Goal: Contribute content: Contribute content

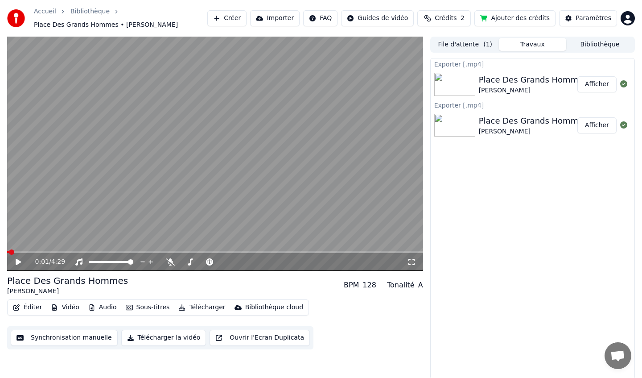
click at [31, 308] on button "Éditer" at bounding box center [27, 307] width 36 height 12
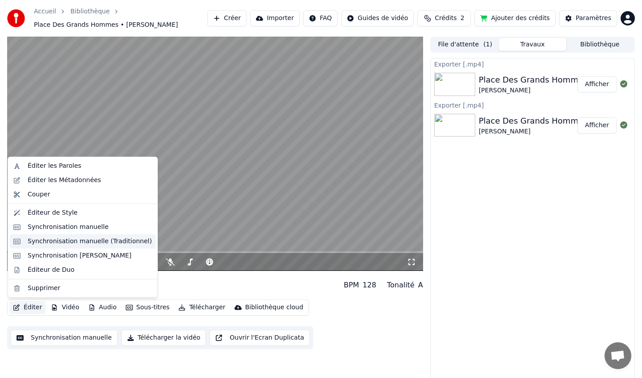
click at [80, 245] on div "Synchronisation manuelle (Traditionnel)" at bounding box center [90, 241] width 124 height 9
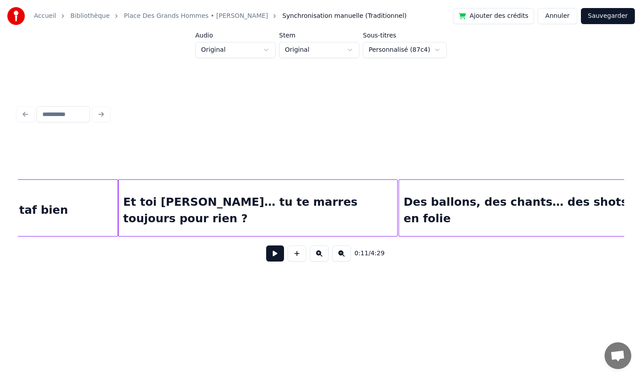
scroll to position [0, 8404]
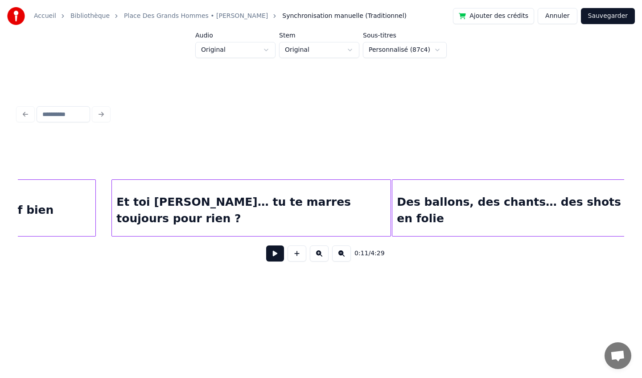
click at [95, 202] on div at bounding box center [94, 208] width 3 height 56
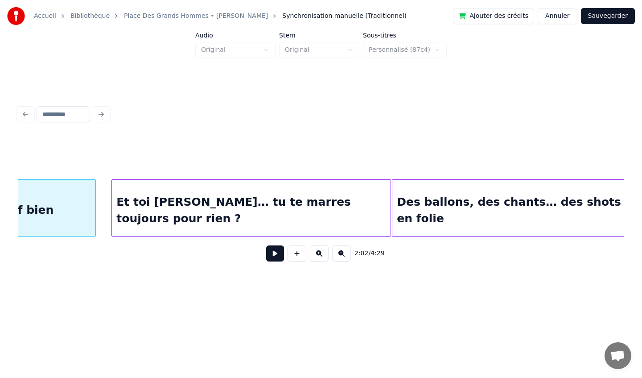
scroll to position [0, 8218]
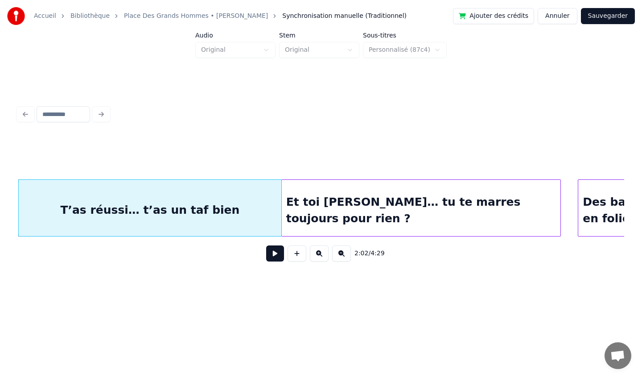
click at [366, 193] on div "Et toi [PERSON_NAME]… tu te marres toujours pour rien ?" at bounding box center [421, 210] width 279 height 61
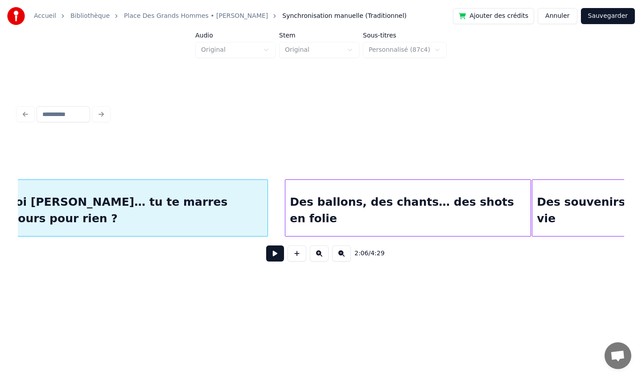
scroll to position [0, 8517]
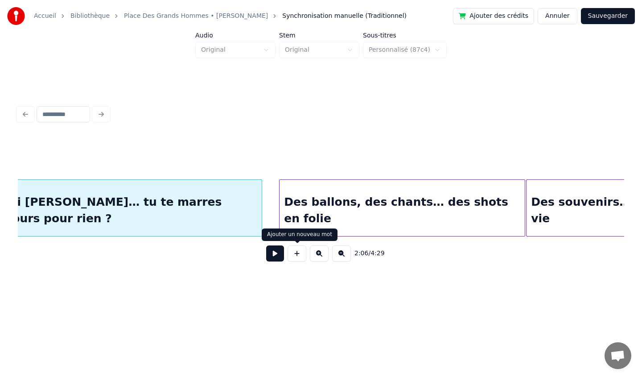
click at [296, 251] on button at bounding box center [297, 253] width 19 height 16
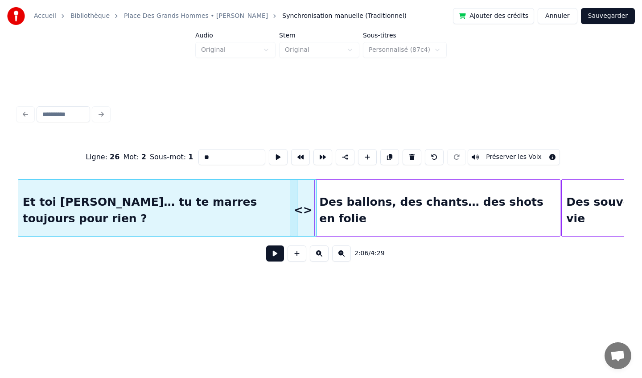
click at [305, 226] on div "<>" at bounding box center [303, 210] width 26 height 61
click at [218, 159] on input "**" at bounding box center [231, 157] width 67 height 16
drag, startPoint x: 218, startPoint y: 158, endPoint x: 177, endPoint y: 152, distance: 41.5
click at [177, 152] on div "Ligne : 26 Mot : 2 Sous-mot : 1 ** Préserver les Voix" at bounding box center [321, 157] width 606 height 45
click at [202, 196] on div "Et toi [PERSON_NAME]… tu te marres toujours pour rien ?" at bounding box center [157, 210] width 279 height 61
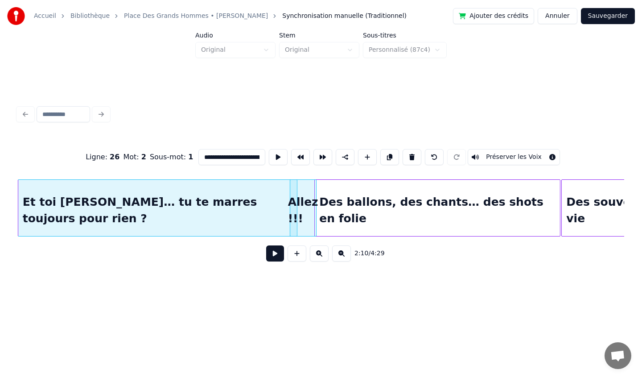
scroll to position [0, 8481]
click at [288, 204] on div at bounding box center [288, 208] width 3 height 56
click at [331, 197] on div "Des ballons, des chants… des shots en folie" at bounding box center [437, 210] width 245 height 61
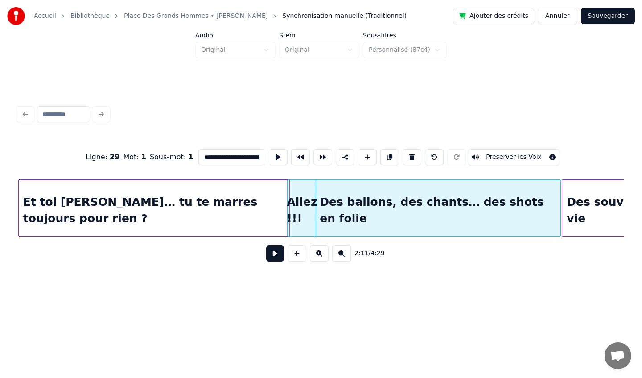
click at [312, 199] on div "Allez !!!" at bounding box center [301, 207] width 29 height 57
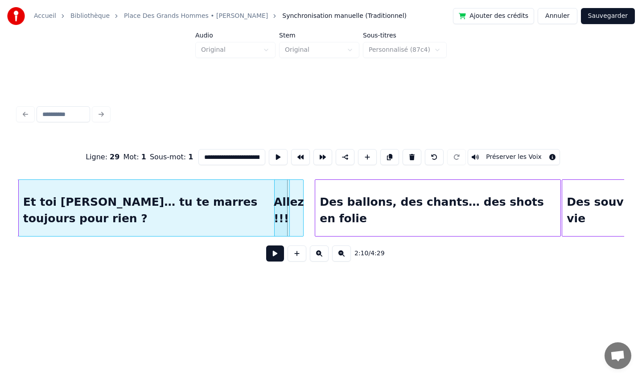
click at [293, 191] on div "Allez !!!" at bounding box center [289, 210] width 29 height 61
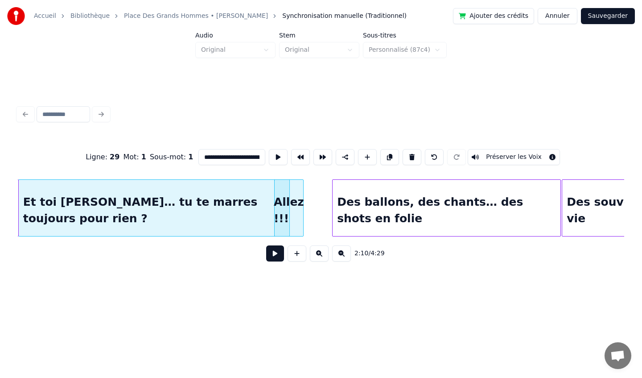
click at [333, 200] on div at bounding box center [334, 208] width 3 height 56
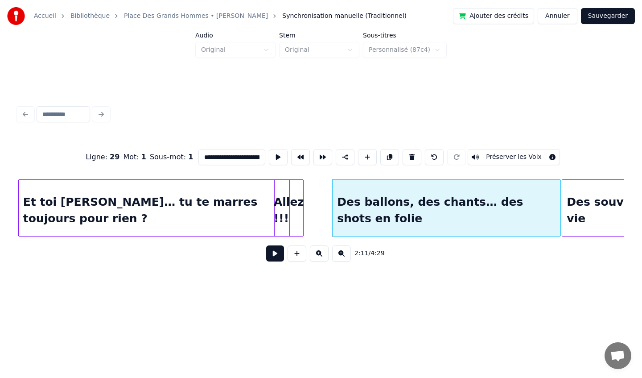
click at [298, 191] on div "Allez !!!" at bounding box center [289, 210] width 29 height 61
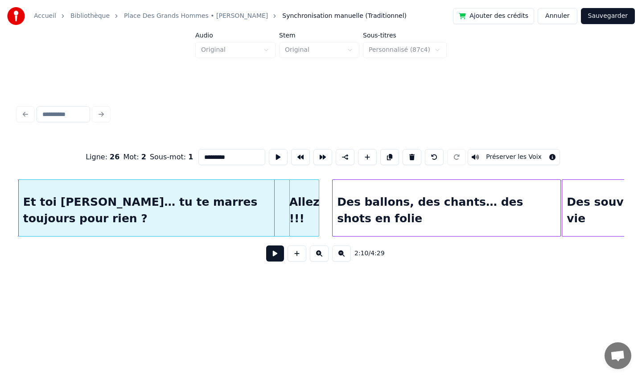
click at [312, 194] on div "Allez !!!" at bounding box center [304, 210] width 29 height 61
click at [345, 207] on div at bounding box center [344, 208] width 3 height 56
click at [363, 196] on div "Des ballons, des chants… des shots en folie" at bounding box center [447, 210] width 228 height 61
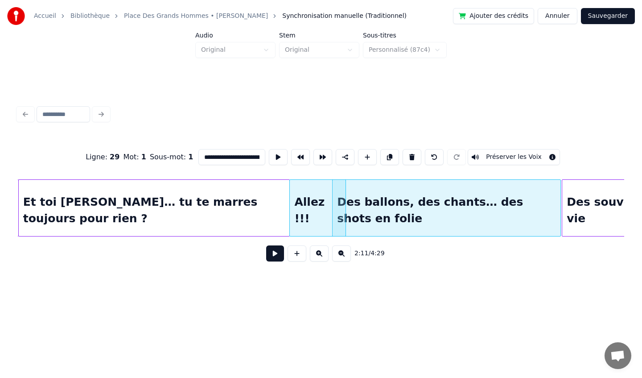
click at [331, 187] on div "Allez !!!" at bounding box center [317, 210] width 55 height 61
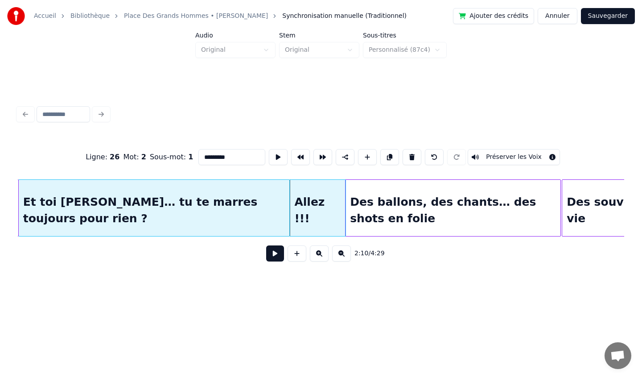
click at [345, 192] on div at bounding box center [346, 208] width 3 height 56
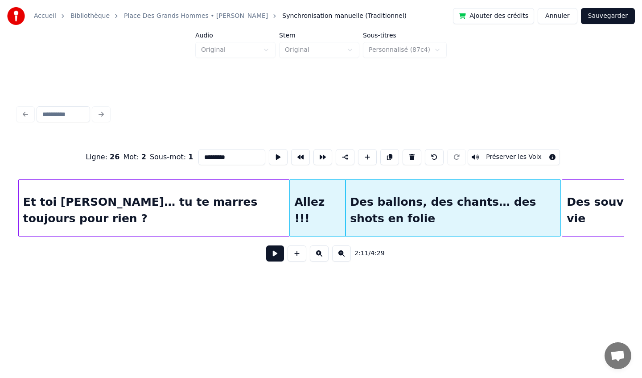
type input "*********"
click at [265, 201] on div at bounding box center [265, 208] width 3 height 56
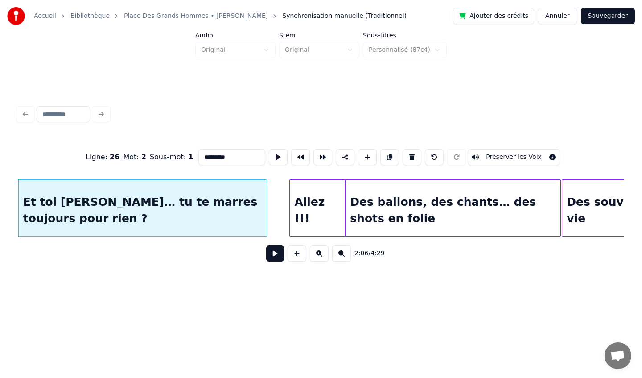
click at [305, 197] on div "Allez !!!" at bounding box center [317, 210] width 55 height 61
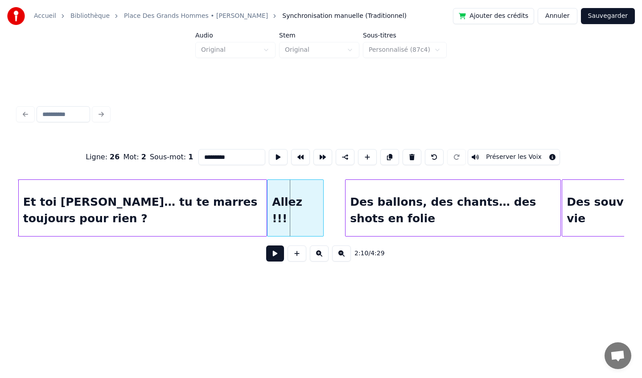
click at [286, 199] on div "Allez !!!" at bounding box center [294, 210] width 55 height 61
click at [323, 203] on div "Allez !!!" at bounding box center [295, 207] width 56 height 57
click at [333, 204] on div at bounding box center [332, 208] width 3 height 56
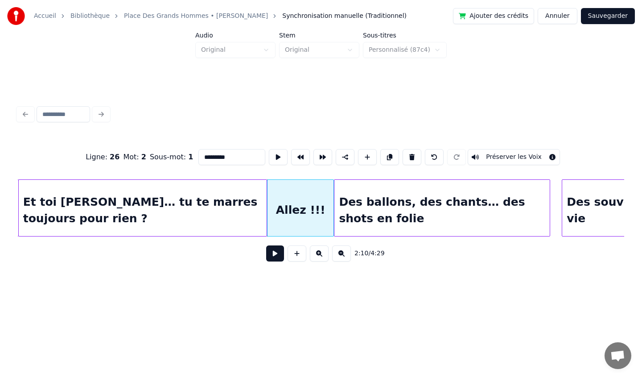
click at [373, 195] on div "Des ballons, des chants… des shots en folie" at bounding box center [441, 210] width 215 height 61
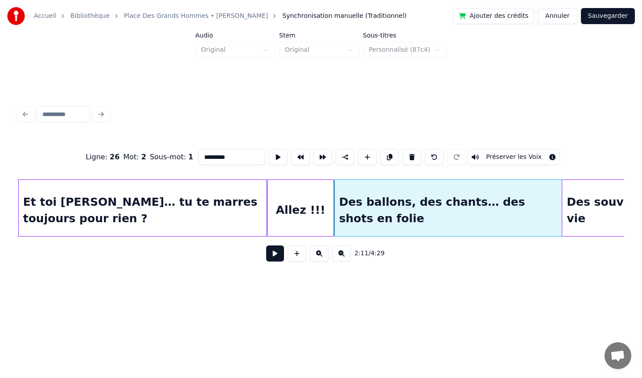
click at [560, 207] on div at bounding box center [560, 208] width 3 height 56
click at [577, 205] on div at bounding box center [577, 208] width 3 height 56
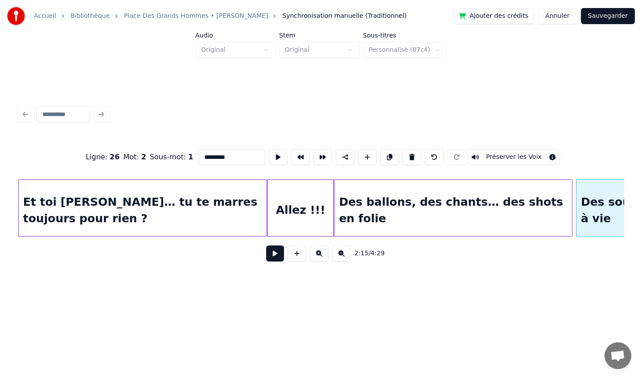
click at [571, 207] on div at bounding box center [570, 208] width 3 height 56
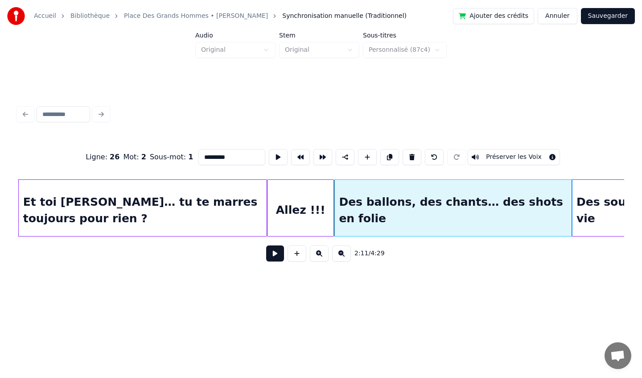
click at [572, 205] on div at bounding box center [573, 208] width 3 height 56
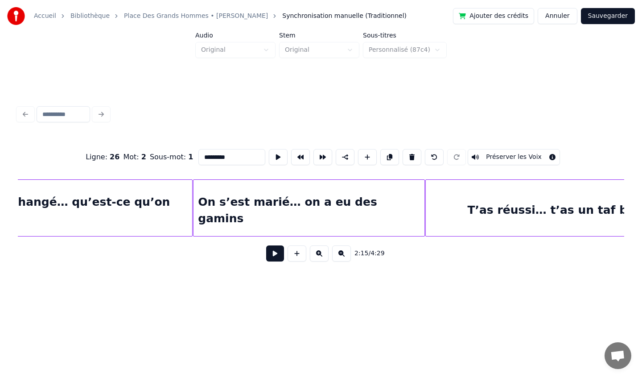
scroll to position [0, 7813]
click at [416, 206] on div at bounding box center [416, 208] width 3 height 56
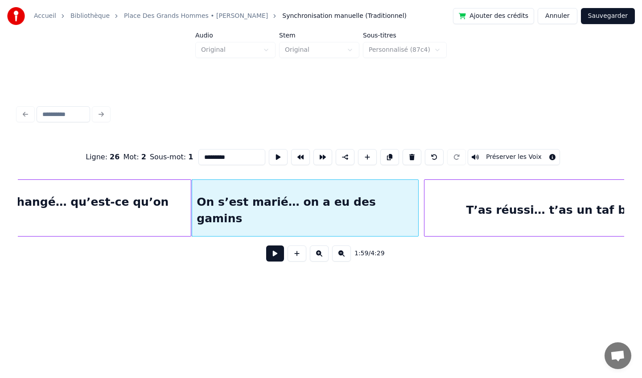
scroll to position [0, 7874]
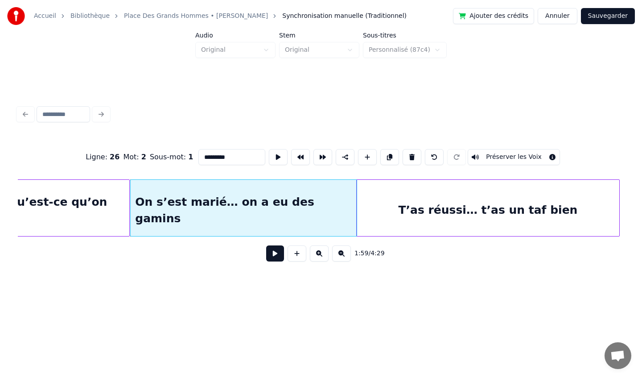
click at [436, 202] on div "T’as réussi… t’as un taf bien" at bounding box center [488, 210] width 263 height 61
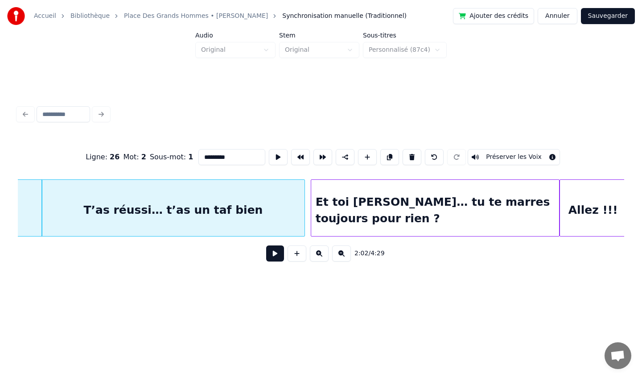
scroll to position [0, 8191]
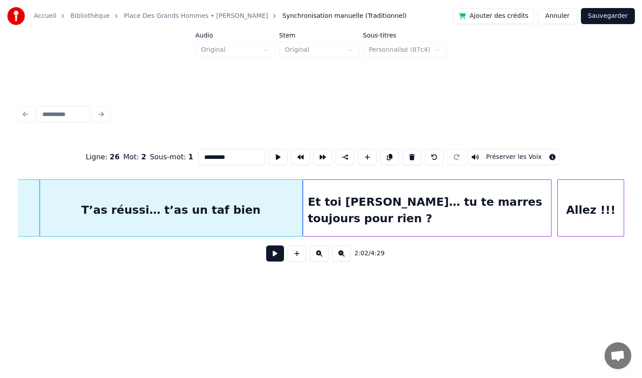
click at [391, 197] on div "Et toi [PERSON_NAME]… tu te marres toujours pour rien ?" at bounding box center [427, 210] width 248 height 61
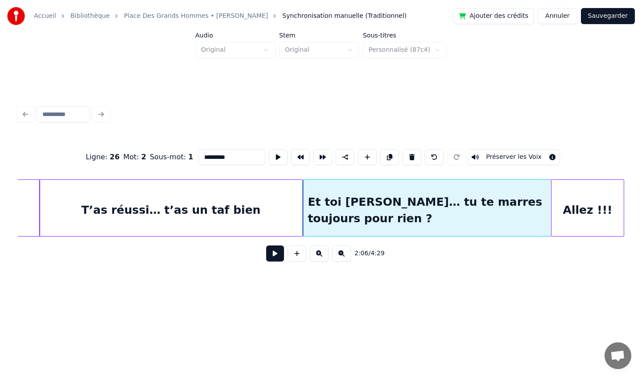
click at [551, 208] on div at bounding box center [552, 208] width 3 height 56
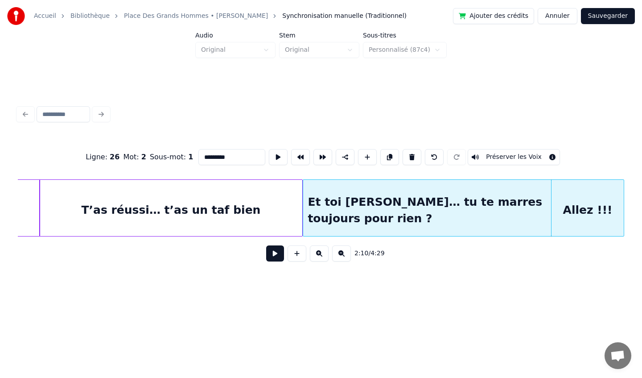
click at [604, 15] on button "Sauvegarder" at bounding box center [608, 16] width 54 height 16
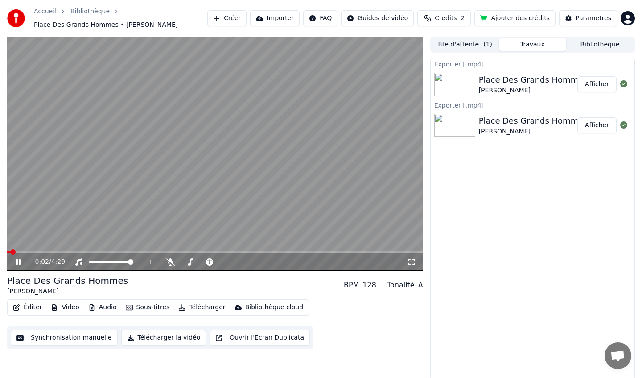
click at [17, 263] on icon at bounding box center [18, 261] width 4 height 5
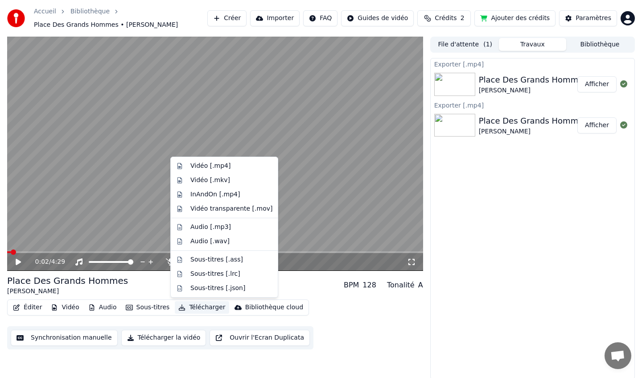
click at [188, 308] on button "Télécharger" at bounding box center [202, 307] width 54 height 12
click at [211, 170] on div "Vidéo [.mp4]" at bounding box center [224, 166] width 103 height 14
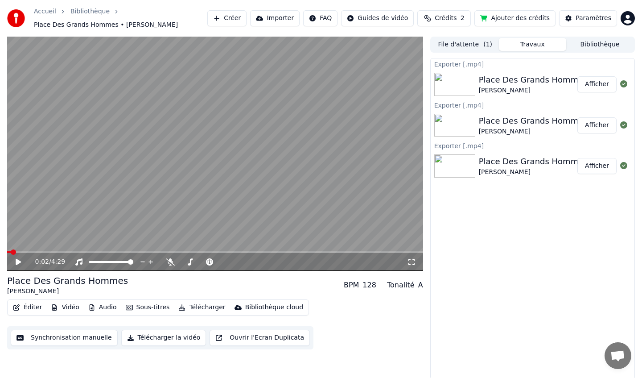
click at [592, 87] on button "Afficher" at bounding box center [596, 84] width 39 height 16
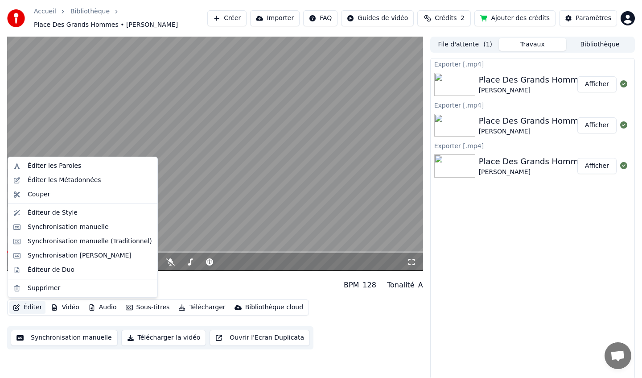
click at [27, 309] on button "Éditer" at bounding box center [27, 307] width 36 height 12
click at [74, 241] on div "Synchronisation manuelle (Traditionnel)" at bounding box center [90, 241] width 124 height 9
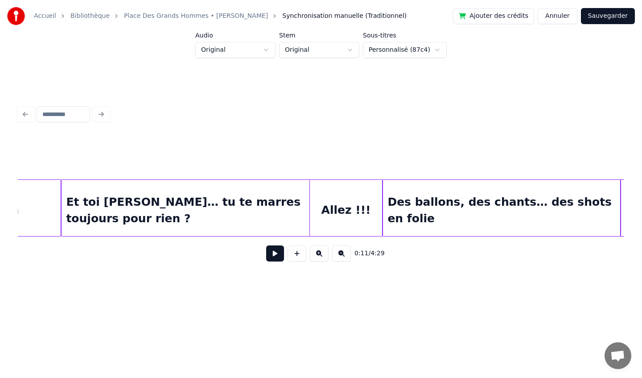
scroll to position [0, 8433]
click at [337, 200] on div "Allez !!!" at bounding box center [345, 210] width 73 height 61
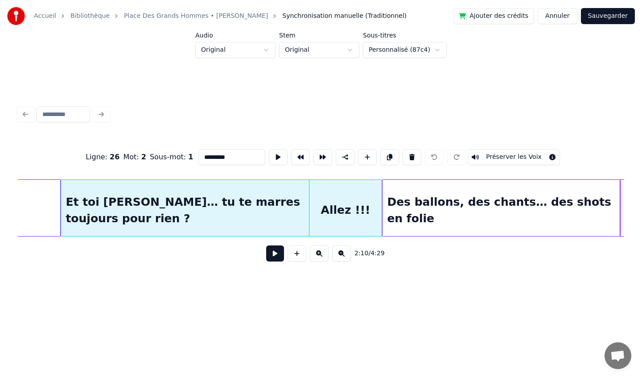
click at [408, 194] on div "Des ballons, des chants… des shots en folie" at bounding box center [501, 210] width 238 height 61
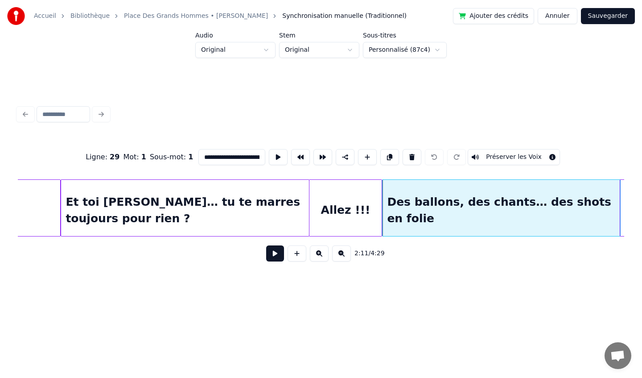
click at [358, 197] on div "Allez !!!" at bounding box center [345, 210] width 73 height 61
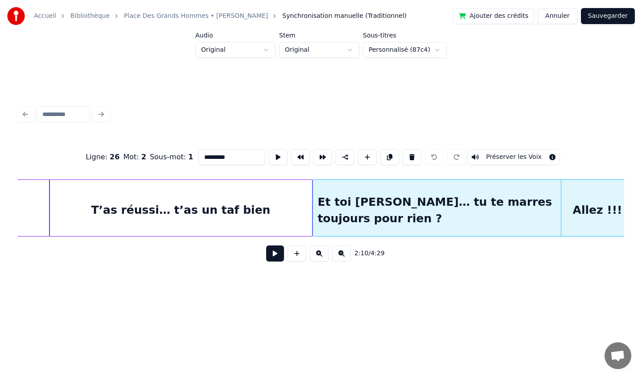
scroll to position [0, 8180]
click at [240, 201] on div "T’as réussi… t’as un taf bien" at bounding box center [182, 210] width 263 height 61
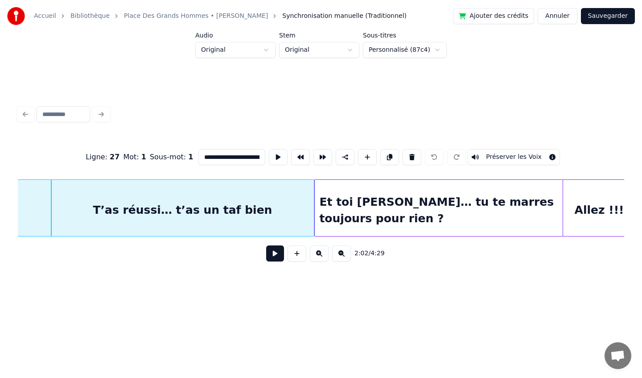
click at [349, 200] on div "Et toi [PERSON_NAME]… tu te marres toujours pour rien ?" at bounding box center [439, 210] width 248 height 61
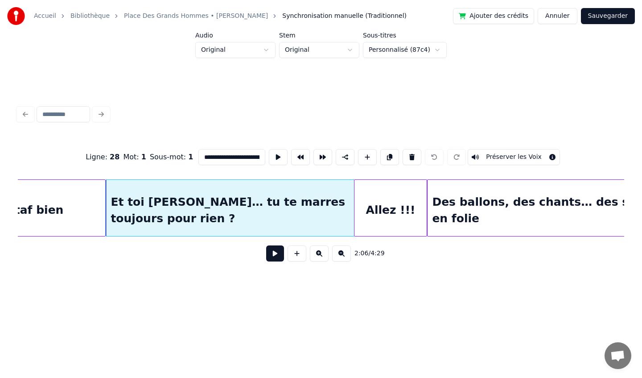
scroll to position [0, 8397]
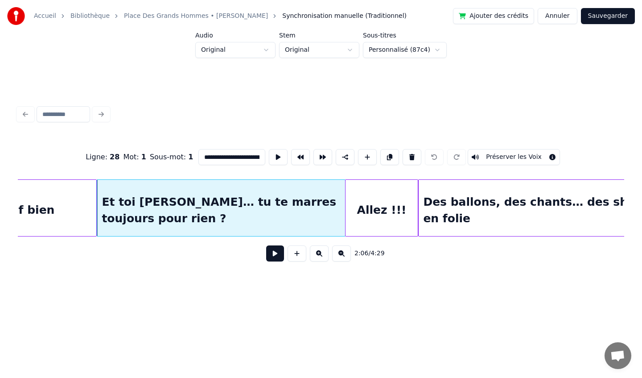
click at [361, 197] on div "Allez !!!" at bounding box center [381, 210] width 73 height 61
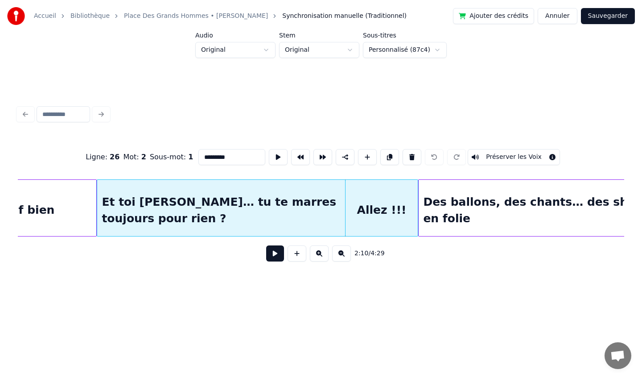
click at [202, 156] on input "*********" at bounding box center [231, 157] width 67 height 16
click at [382, 212] on div "Allez !!!" at bounding box center [381, 210] width 73 height 61
click at [345, 156] on button at bounding box center [345, 157] width 19 height 16
click at [377, 207] on div "Allez !!!" at bounding box center [381, 210] width 73 height 61
click at [314, 210] on div "Et toi [PERSON_NAME]… tu te marres toujours pour rien ?" at bounding box center [221, 210] width 248 height 61
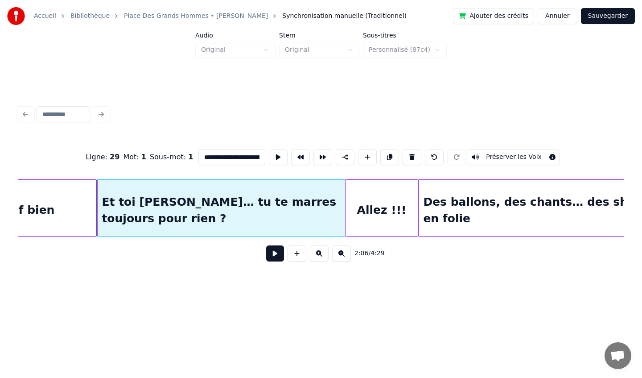
click at [374, 197] on div "Allez !!!" at bounding box center [381, 210] width 73 height 61
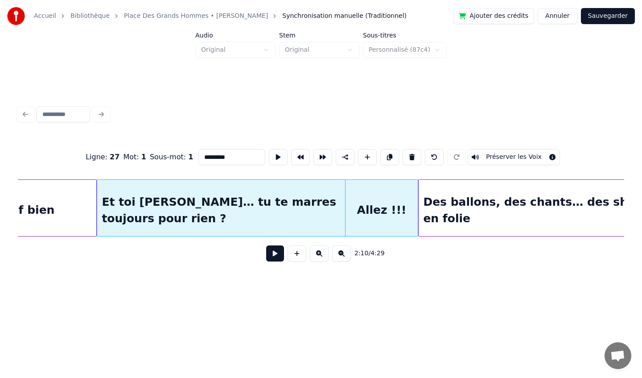
click at [431, 189] on div "Des ballons, des chants… des shots en folie" at bounding box center [538, 210] width 238 height 61
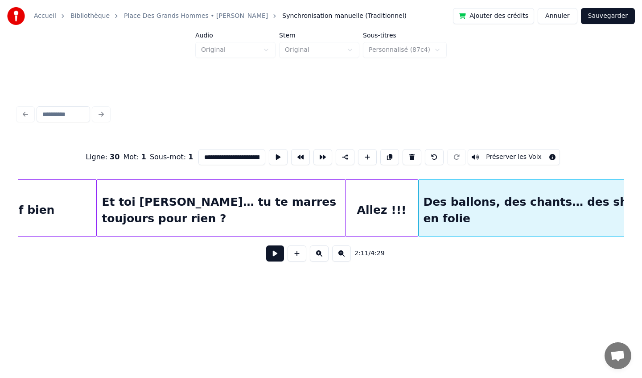
click at [378, 194] on div "Allez !!!" at bounding box center [381, 210] width 73 height 61
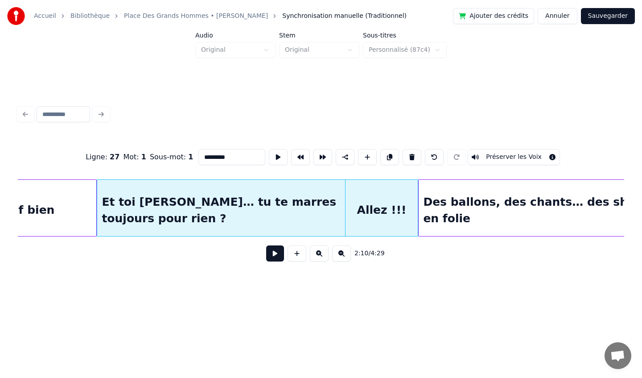
click at [306, 198] on div "Et toi [PERSON_NAME]… tu te marres toujours pour rien ?" at bounding box center [221, 210] width 248 height 61
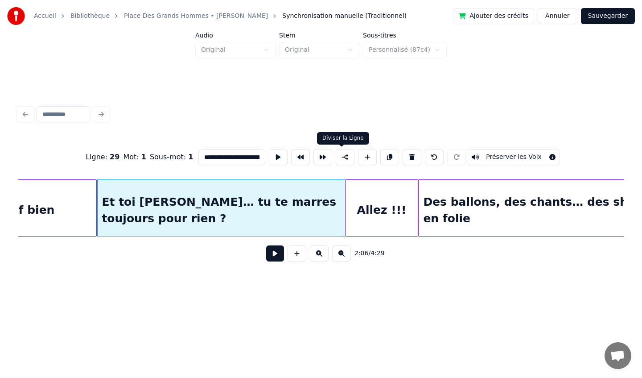
click at [341, 158] on button at bounding box center [345, 157] width 19 height 16
click at [384, 198] on div "Allez !!!" at bounding box center [381, 210] width 73 height 61
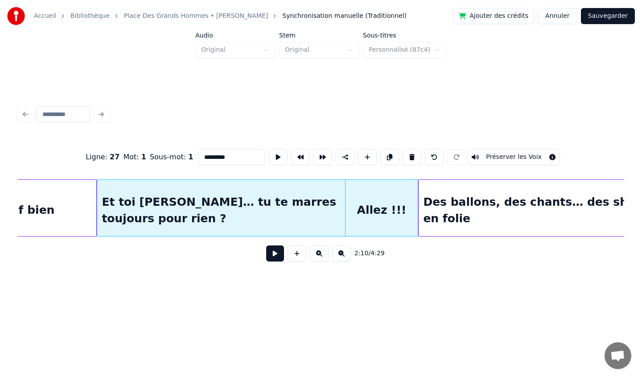
click at [453, 193] on div "Des ballons, des chants… des shots en folie" at bounding box center [538, 210] width 238 height 61
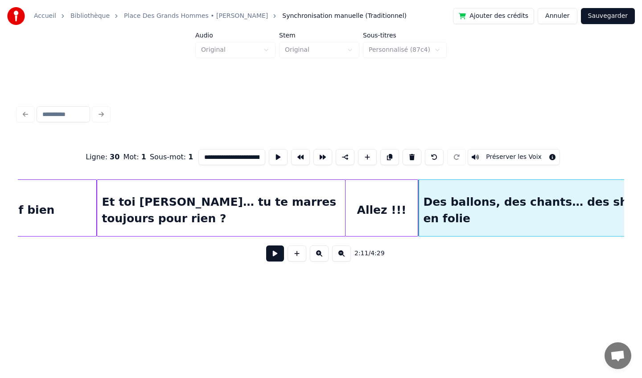
click at [406, 193] on div "Allez !!!" at bounding box center [381, 210] width 73 height 61
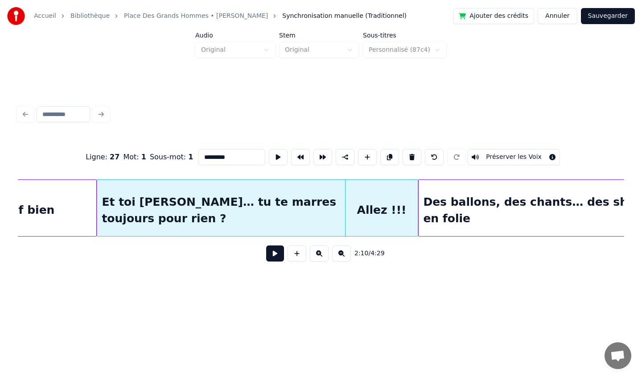
click at [428, 196] on div "Des ballons, des chants… des shots en folie" at bounding box center [538, 210] width 238 height 61
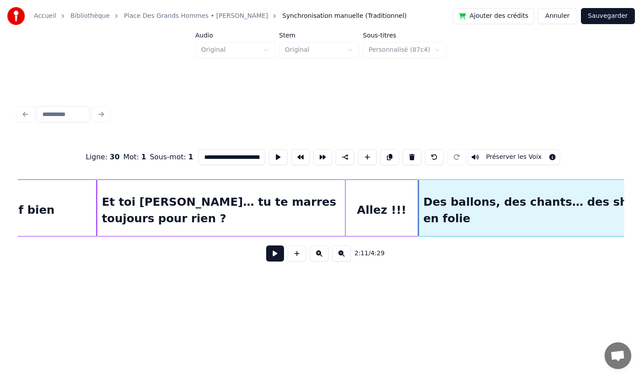
click at [374, 199] on div "Allez !!!" at bounding box center [381, 210] width 73 height 61
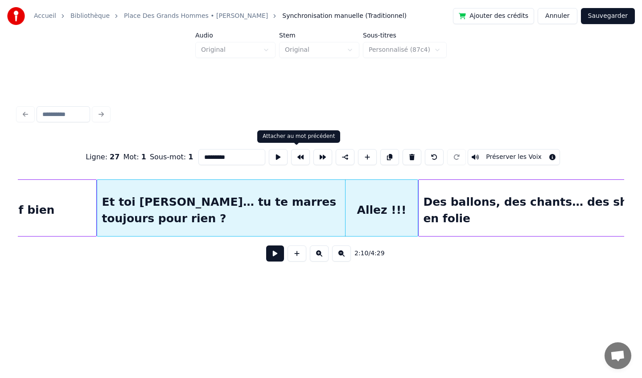
click at [296, 157] on button at bounding box center [300, 157] width 19 height 16
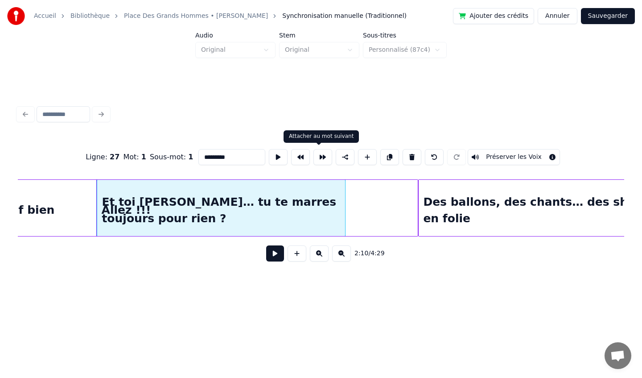
click at [321, 158] on button at bounding box center [322, 157] width 19 height 16
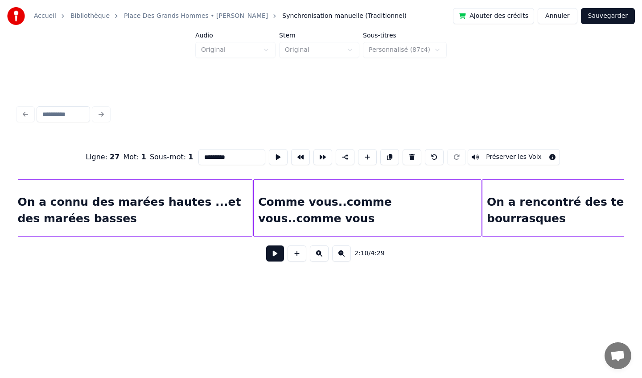
scroll to position [0, 9792]
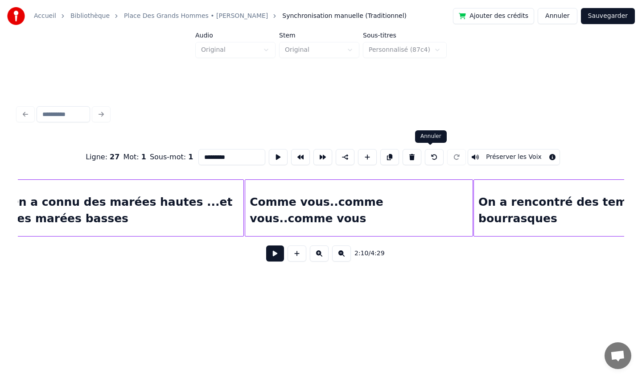
click at [430, 161] on button at bounding box center [434, 157] width 19 height 16
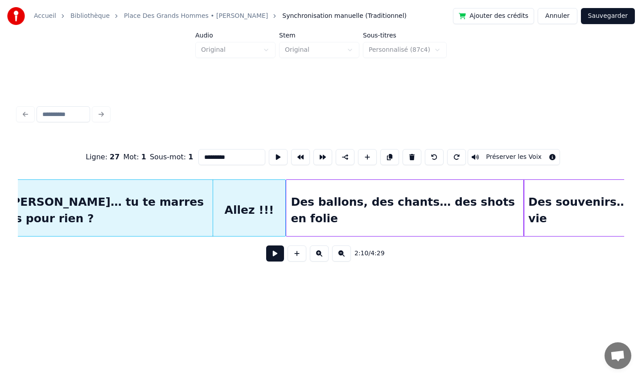
scroll to position [0, 8533]
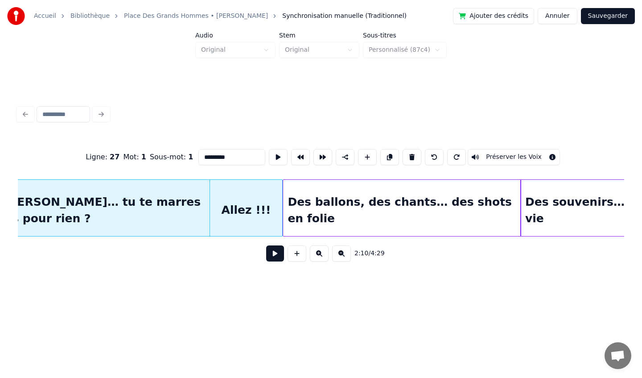
click at [246, 190] on div "Allez !!!" at bounding box center [246, 210] width 73 height 61
click at [244, 199] on div "Allez !!!" at bounding box center [246, 210] width 73 height 61
click at [237, 198] on div "Allez !!!" at bounding box center [246, 210] width 73 height 61
click at [161, 193] on div "Et toi [PERSON_NAME]… tu te marres toujours pour rien ?" at bounding box center [86, 210] width 248 height 61
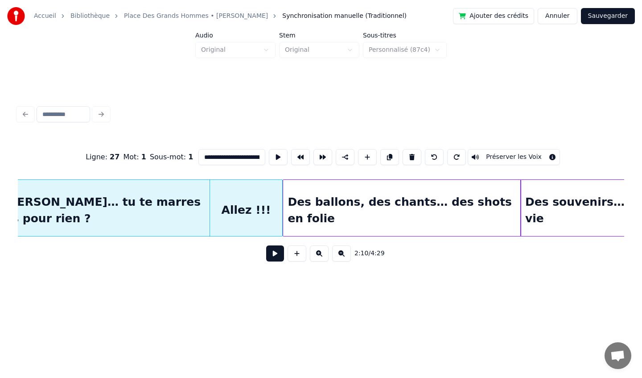
scroll to position [0, 8476]
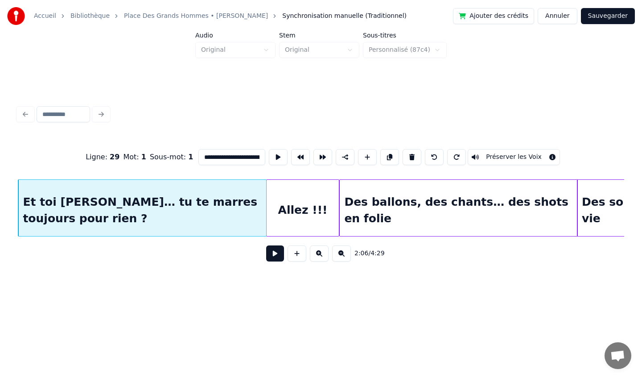
click at [295, 189] on div "Allez !!!" at bounding box center [303, 210] width 73 height 61
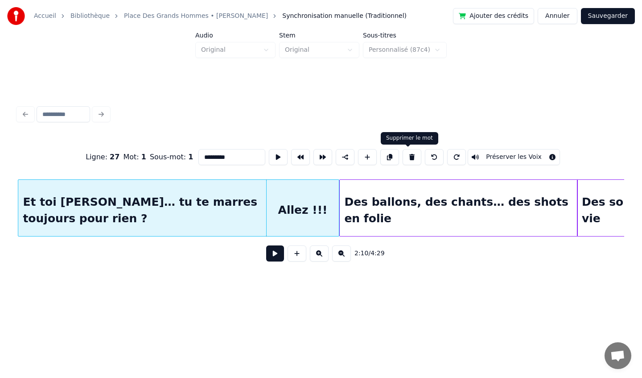
click at [411, 158] on button at bounding box center [412, 157] width 19 height 16
type input "**********"
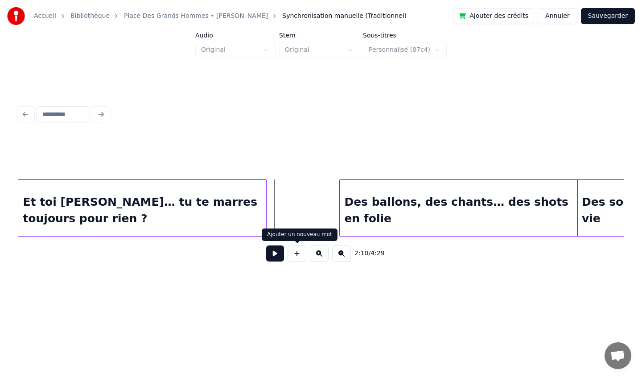
click at [300, 252] on button at bounding box center [297, 253] width 19 height 16
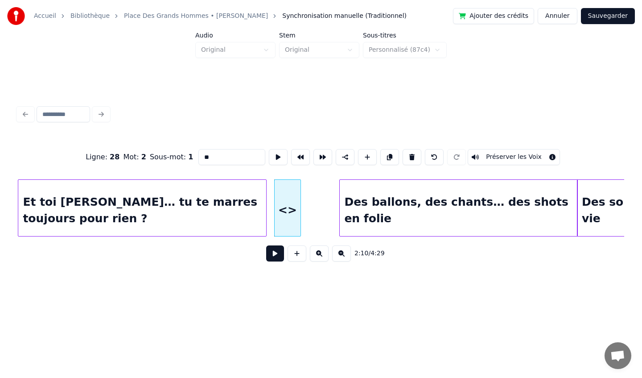
click at [238, 160] on input "**" at bounding box center [231, 157] width 67 height 16
type input "*"
type input "*********"
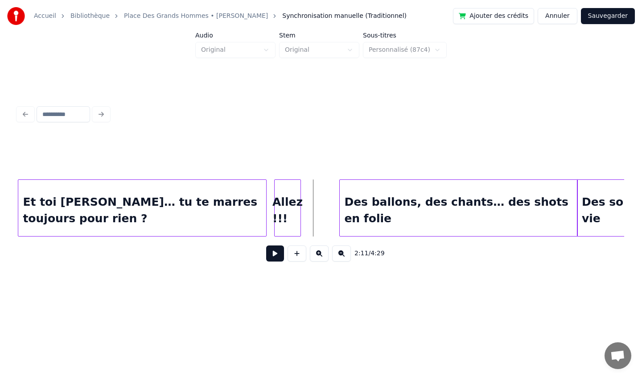
click at [291, 223] on div "Allez !!!" at bounding box center [288, 210] width 26 height 61
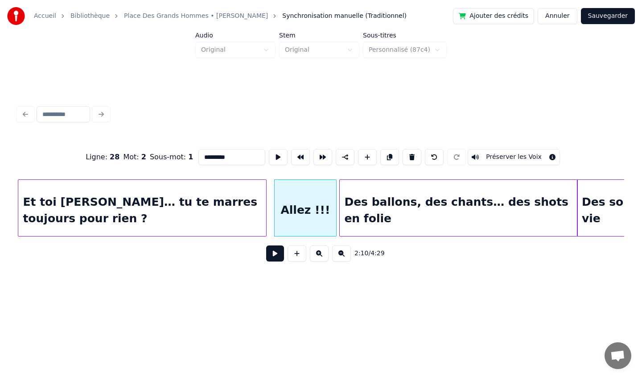
click at [336, 214] on div at bounding box center [334, 208] width 3 height 56
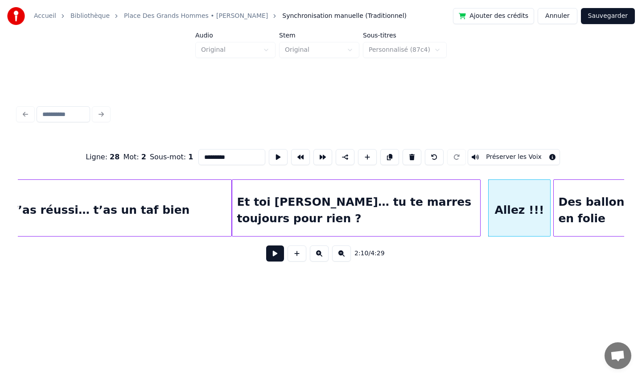
scroll to position [0, 8261]
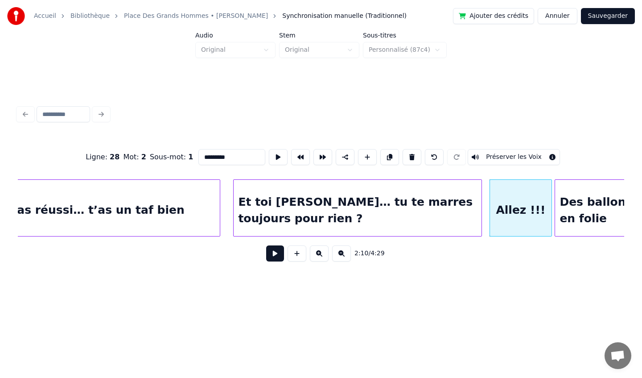
click at [219, 204] on div at bounding box center [218, 208] width 3 height 56
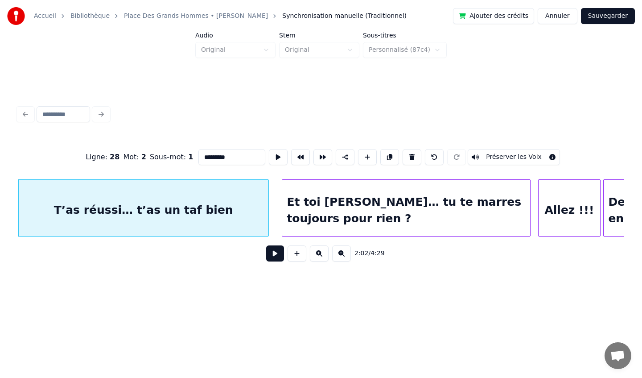
click at [326, 191] on div "Et toi [PERSON_NAME]… tu te marres toujours pour rien ?" at bounding box center [406, 210] width 248 height 61
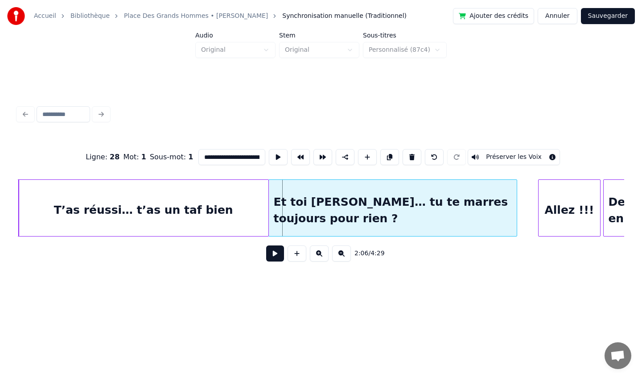
click at [325, 194] on div "Et toi [PERSON_NAME]… tu te marres toujours pour rien ?" at bounding box center [393, 210] width 248 height 61
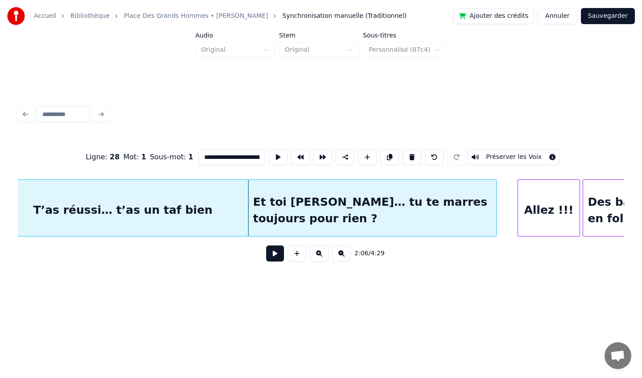
scroll to position [0, 8254]
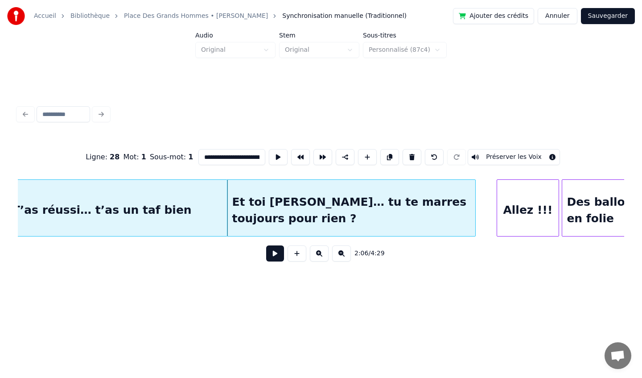
click at [352, 197] on div "Et toi [PERSON_NAME]… tu te marres toujours pour rien ?" at bounding box center [351, 210] width 248 height 61
click at [197, 206] on div "T’as réussi… t’as un taf bien" at bounding box center [102, 210] width 250 height 61
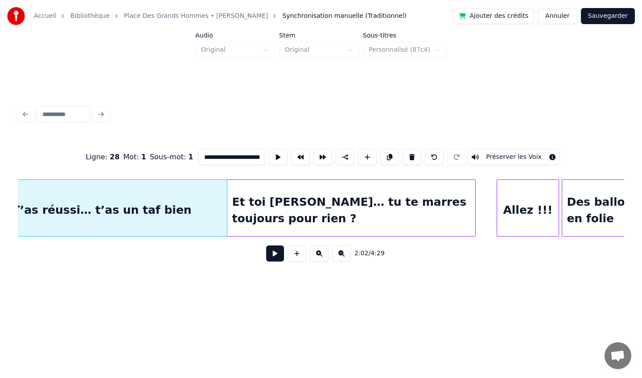
scroll to position [0, 8212]
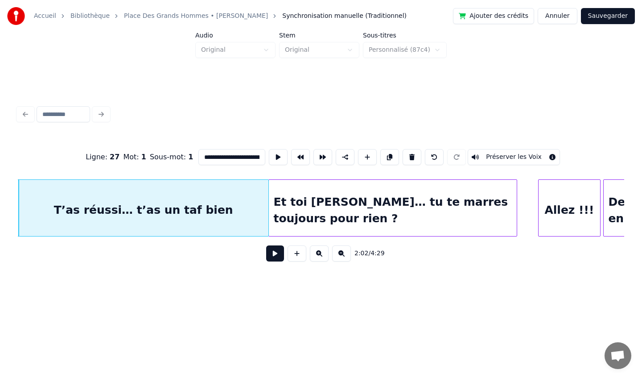
click at [348, 189] on div "Et toi [PERSON_NAME]… tu te marres toujours pour rien ?" at bounding box center [393, 210] width 248 height 61
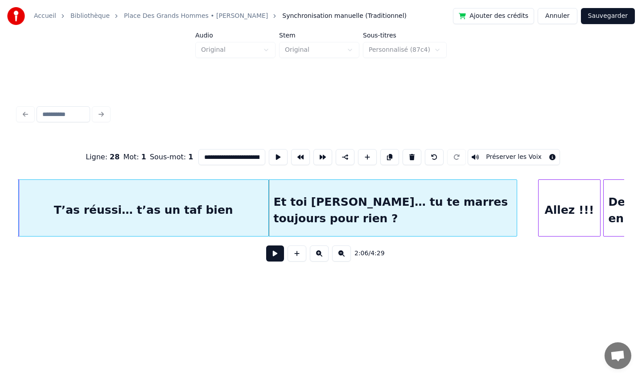
click at [370, 197] on div "Et toi [PERSON_NAME]… tu te marres toujours pour rien ?" at bounding box center [393, 210] width 248 height 61
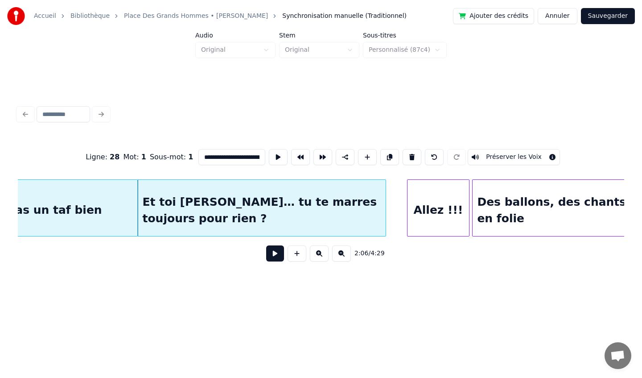
scroll to position [0, 8344]
click at [419, 194] on div "Allez !!!" at bounding box center [438, 210] width 62 height 61
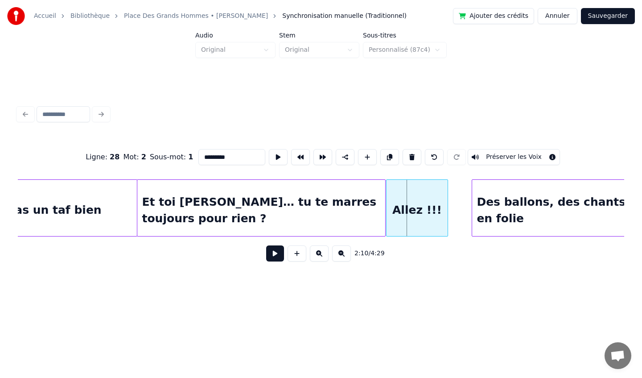
click at [411, 195] on div "Allez !!!" at bounding box center [417, 210] width 62 height 61
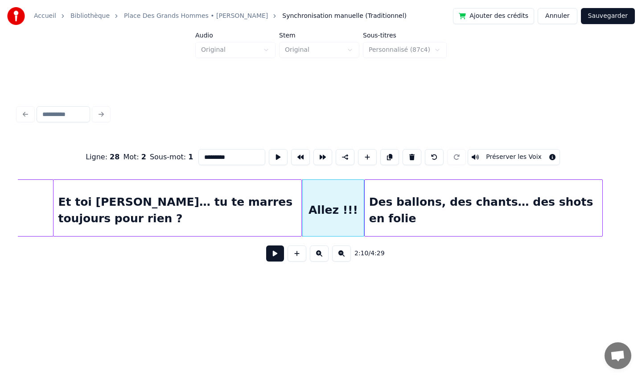
click at [480, 199] on div "Des ballons, des chants… des shots en folie" at bounding box center [484, 210] width 238 height 61
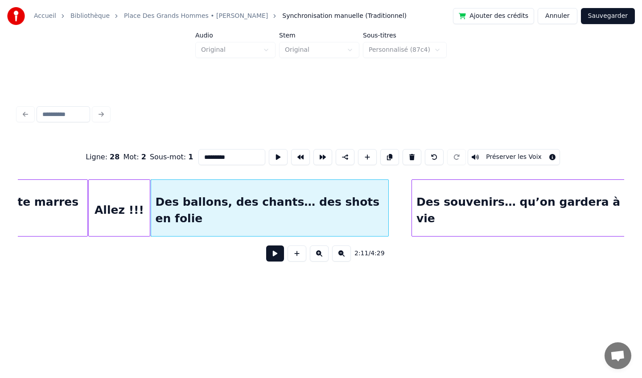
scroll to position [0, 8642]
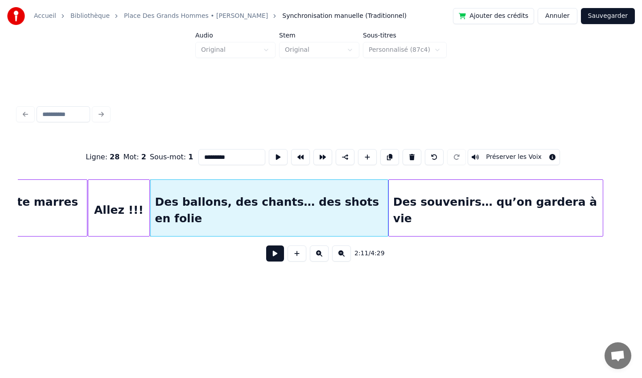
click at [452, 193] on div "Des souvenirs… qu’on gardera à vie" at bounding box center [496, 210] width 214 height 61
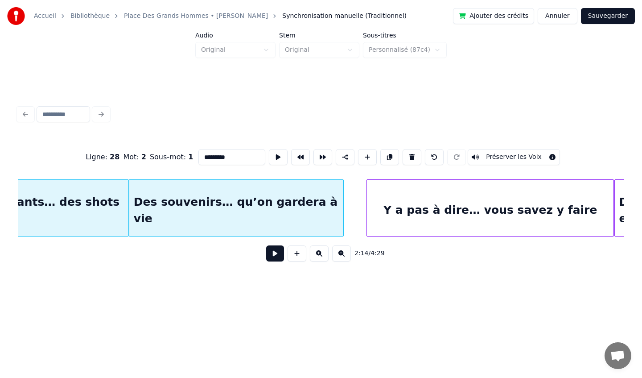
scroll to position [0, 8902]
click at [468, 193] on div "Y a pas à dire… vous savez y faire" at bounding box center [489, 210] width 247 height 61
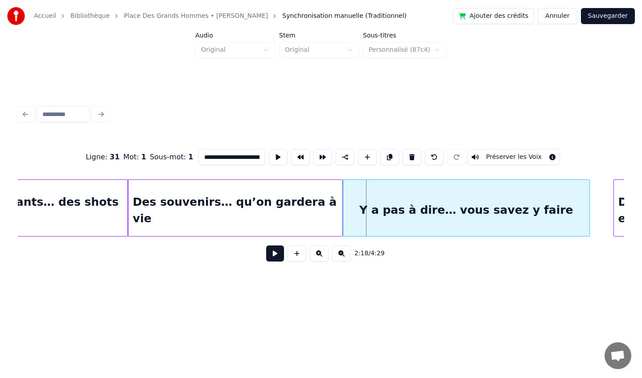
click at [445, 195] on div "Y a pas à dire… vous savez y faire" at bounding box center [466, 210] width 247 height 61
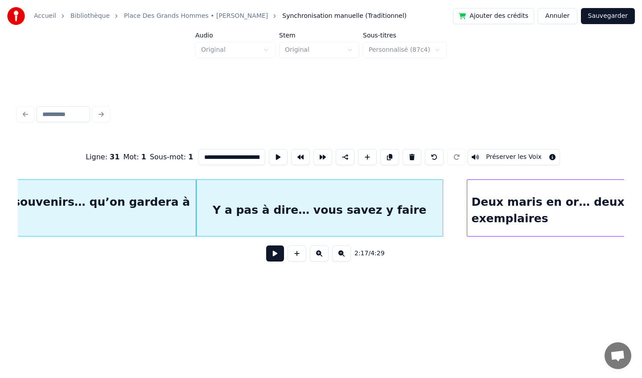
scroll to position [0, 9168]
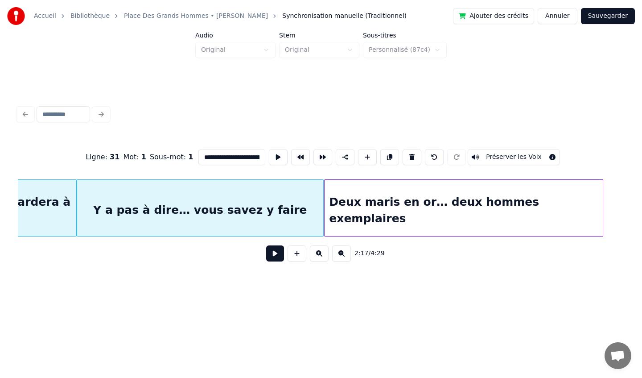
click at [490, 194] on div "Deux maris en or… deux hommes exemplaires" at bounding box center [464, 210] width 278 height 61
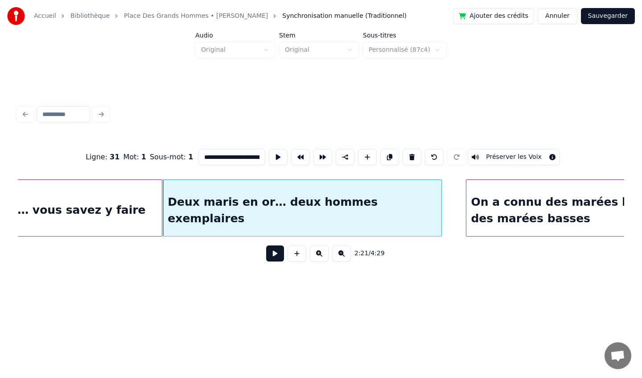
scroll to position [0, 9336]
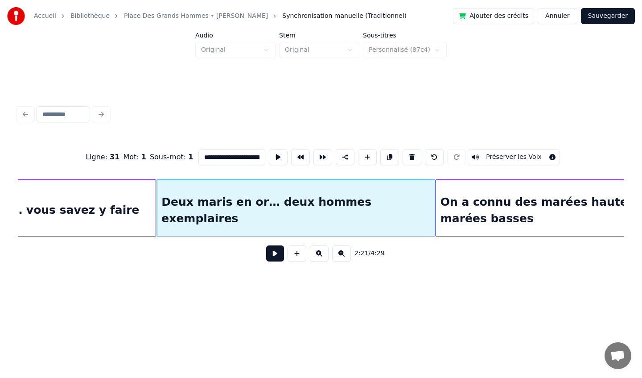
click at [436, 213] on div at bounding box center [437, 208] width 3 height 56
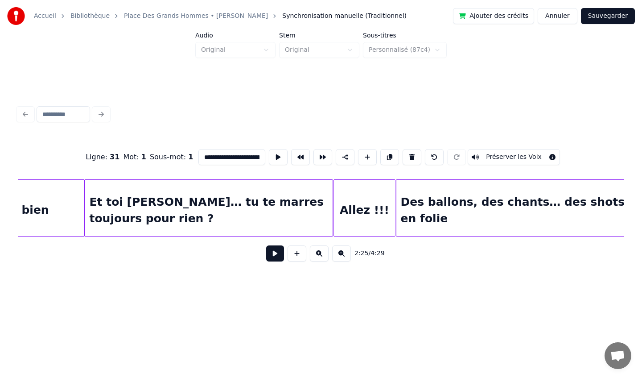
scroll to position [0, 8387]
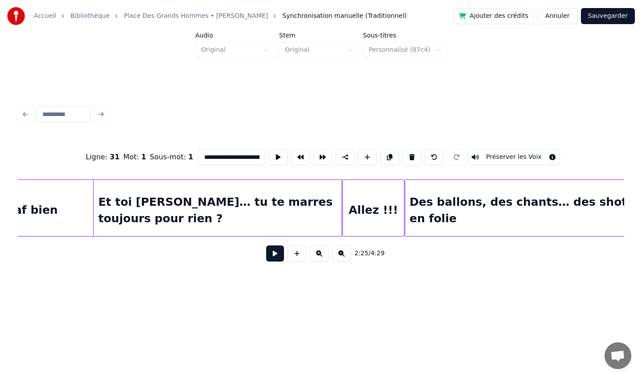
click at [424, 195] on div "Des ballons, des chants… des shots en folie" at bounding box center [524, 210] width 238 height 61
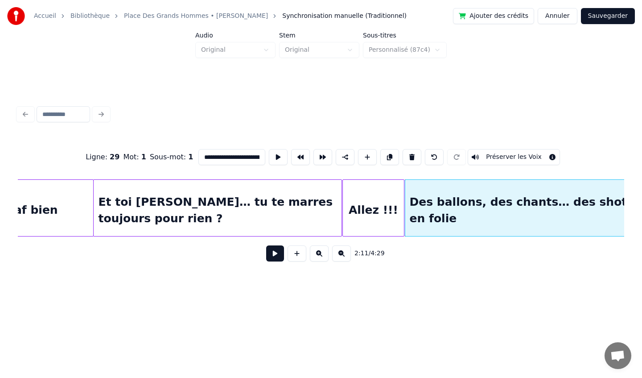
click at [374, 204] on div "Allez !!!" at bounding box center [374, 210] width 62 height 61
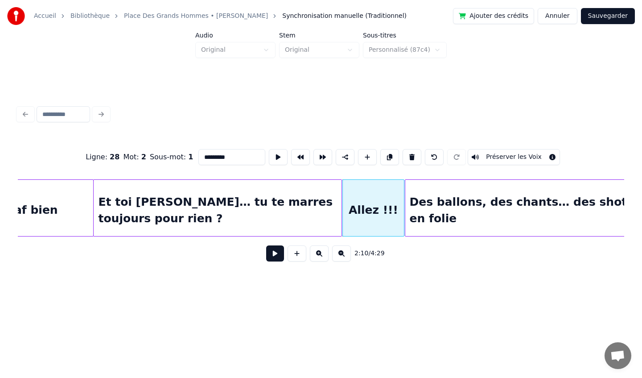
click at [304, 202] on div "Et toi [PERSON_NAME]… tu te marres toujours pour rien ?" at bounding box center [218, 210] width 248 height 61
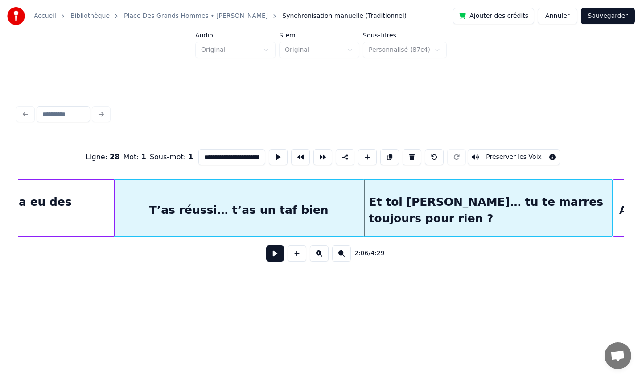
scroll to position [0, 8103]
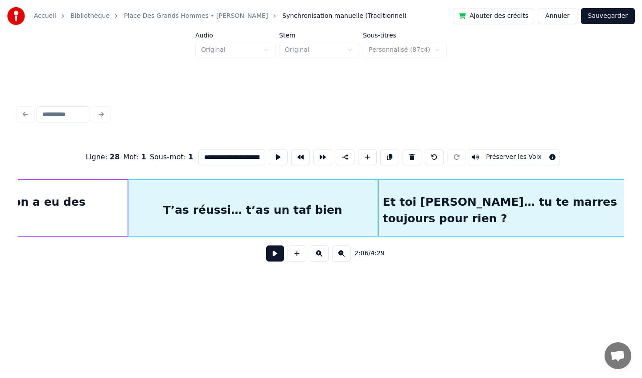
click at [83, 197] on div "On s’est marié… on a eu des gamins" at bounding box center [15, 210] width 226 height 61
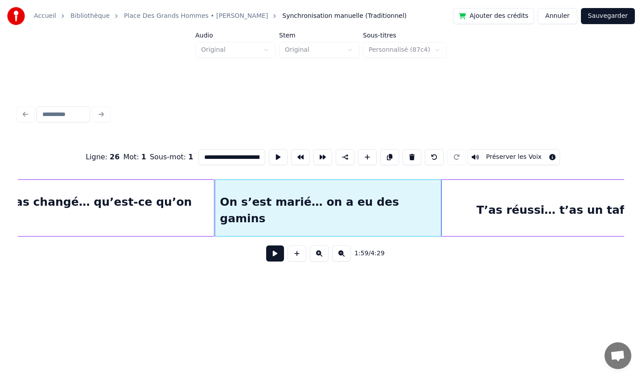
click at [134, 204] on div "On n’a pas changé… qu’est-ce qu’on est bien" at bounding box center [86, 210] width 256 height 61
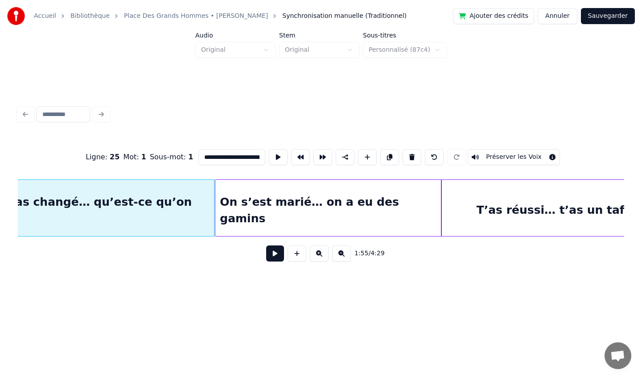
scroll to position [0, 7729]
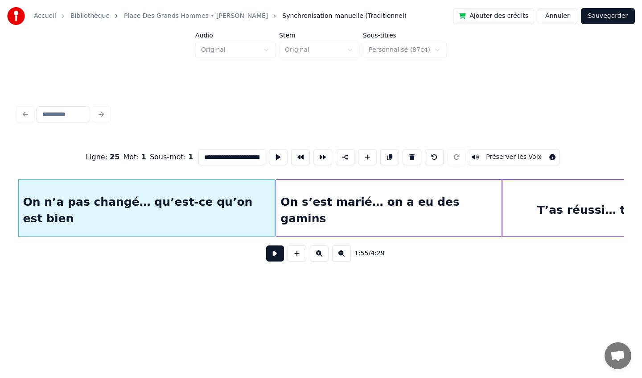
click at [345, 195] on div "On s’est marié… on a eu des gamins" at bounding box center [389, 210] width 226 height 61
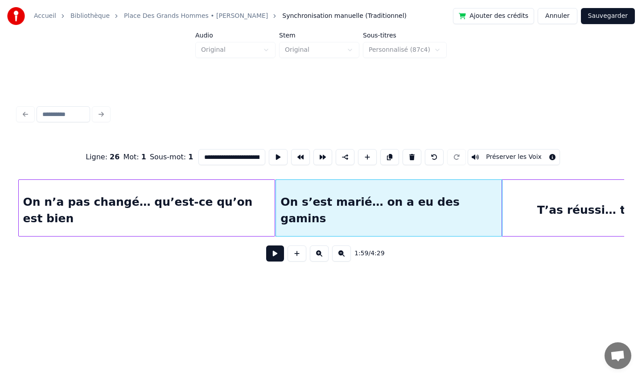
click at [530, 198] on div "T’as réussi… t’as un taf bien" at bounding box center [627, 210] width 250 height 61
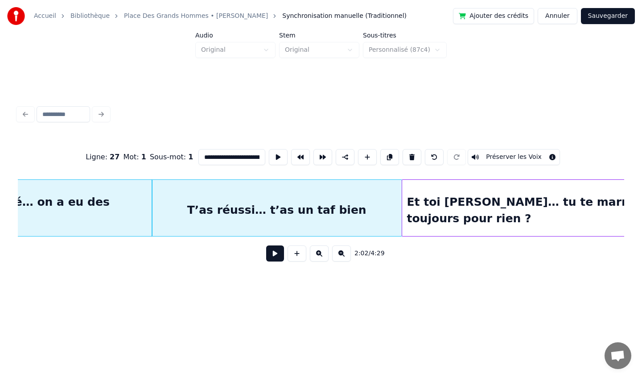
scroll to position [0, 8081]
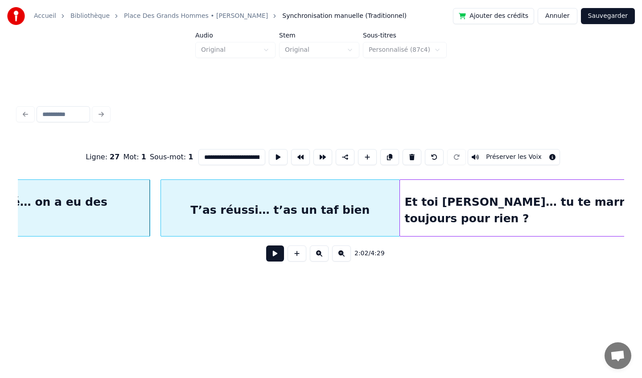
click at [162, 207] on div at bounding box center [162, 208] width 3 height 56
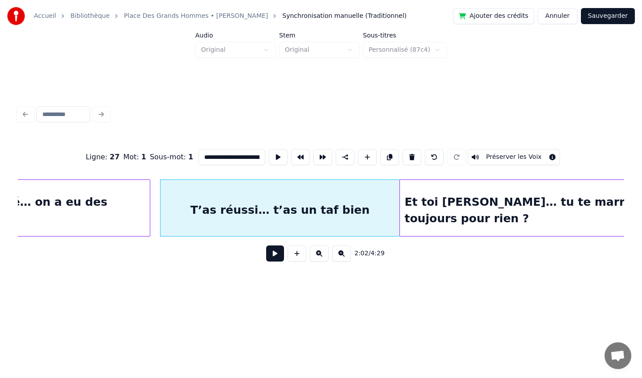
click at [192, 195] on div "T’as réussi… t’as un taf bien" at bounding box center [279, 210] width 238 height 61
click at [117, 197] on div "On s’est marié… on a eu des gamins" at bounding box center [37, 210] width 226 height 61
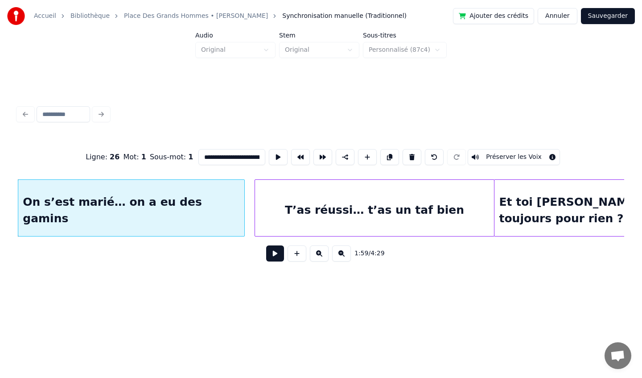
click at [292, 202] on div "T’as réussi… t’as un taf bien" at bounding box center [374, 210] width 238 height 61
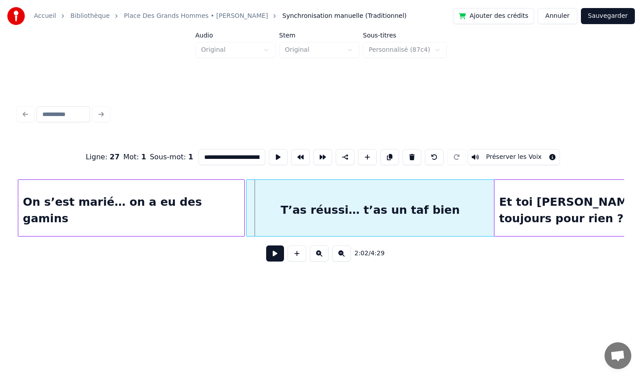
click at [247, 204] on div at bounding box center [248, 208] width 3 height 56
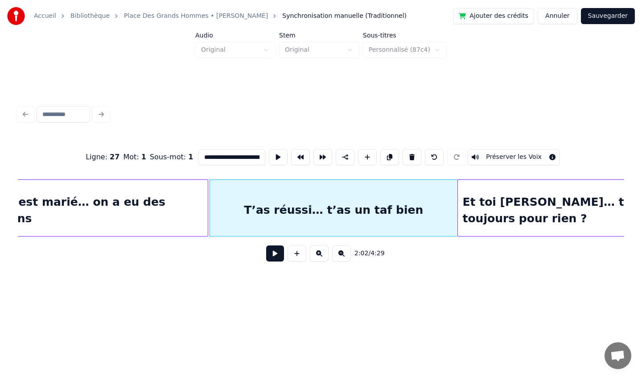
scroll to position [0, 8031]
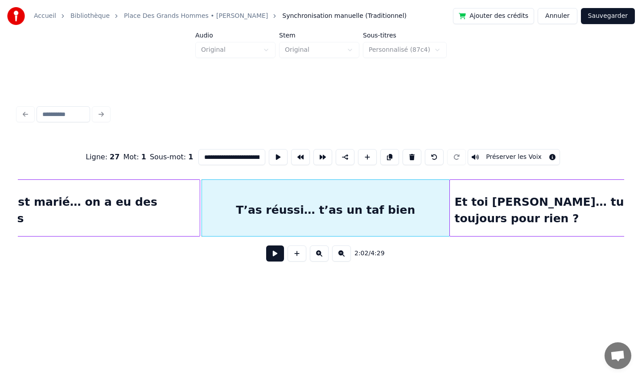
click at [479, 187] on div "Et toi [PERSON_NAME]… tu te marres toujours pour rien ?" at bounding box center [574, 210] width 248 height 61
type input "**********"
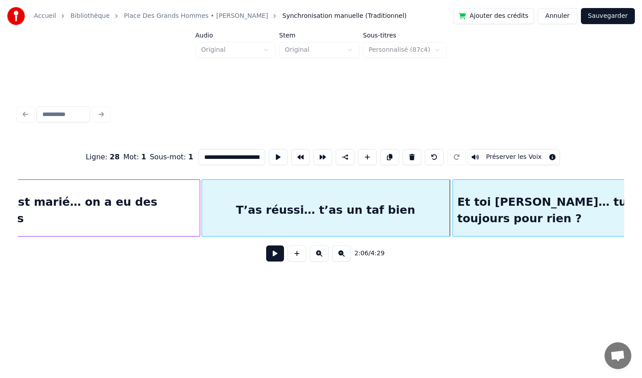
click at [453, 197] on div at bounding box center [454, 208] width 3 height 56
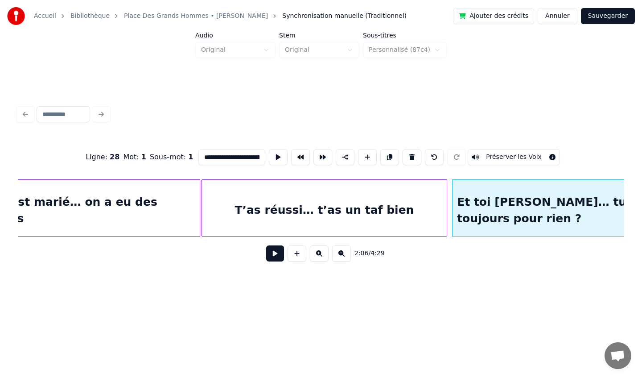
click at [446, 199] on div at bounding box center [445, 208] width 3 height 56
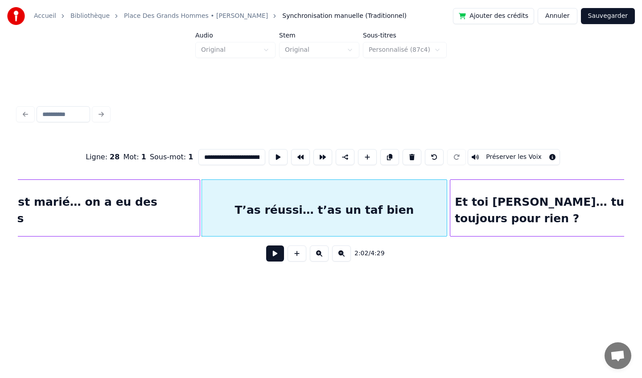
click at [450, 200] on div at bounding box center [451, 208] width 3 height 56
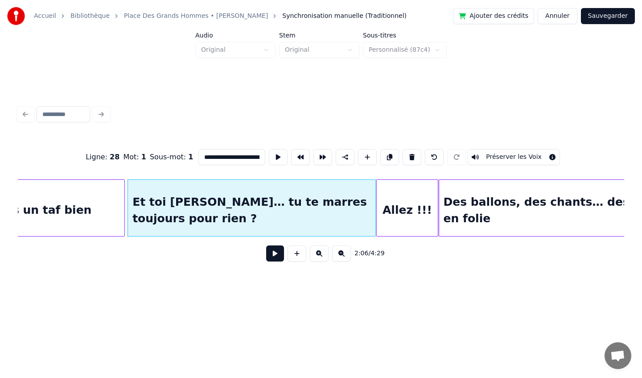
scroll to position [0, 8358]
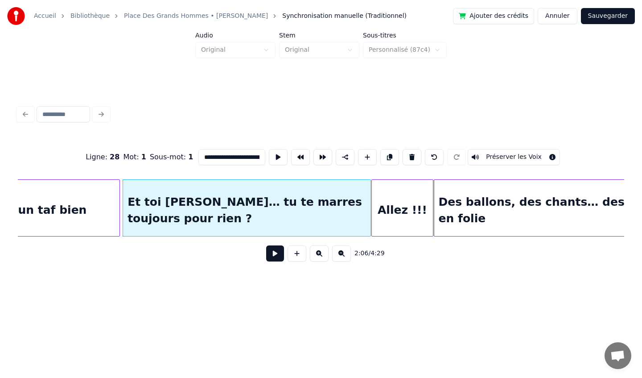
click at [610, 18] on button "Sauvegarder" at bounding box center [608, 16] width 54 height 16
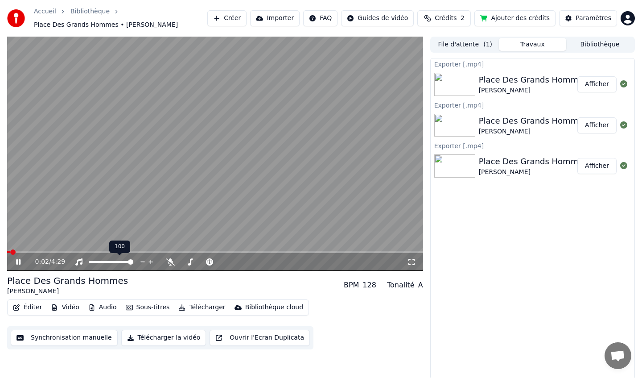
drag, startPoint x: 16, startPoint y: 253, endPoint x: 108, endPoint y: 263, distance: 92.8
click at [109, 264] on div "0:02 / 4:29" at bounding box center [215, 262] width 416 height 18
click at [134, 250] on video at bounding box center [215, 154] width 416 height 234
click at [131, 252] on span at bounding box center [215, 252] width 416 height 2
click at [192, 252] on span at bounding box center [215, 252] width 416 height 2
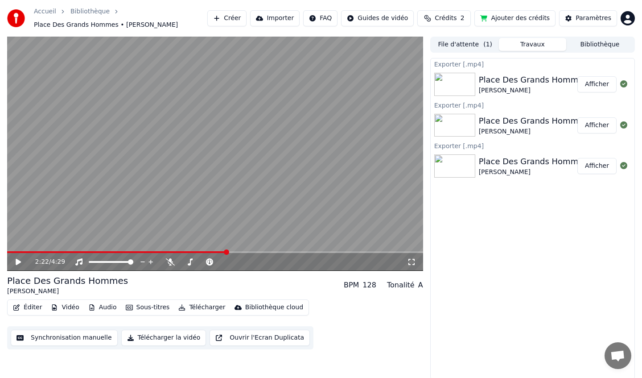
click at [227, 252] on span at bounding box center [215, 252] width 416 height 2
click at [248, 252] on span at bounding box center [215, 252] width 416 height 2
click at [243, 251] on span at bounding box center [127, 252] width 241 height 2
click at [236, 251] on span at bounding box center [121, 252] width 229 height 2
click at [229, 251] on span at bounding box center [121, 252] width 229 height 2
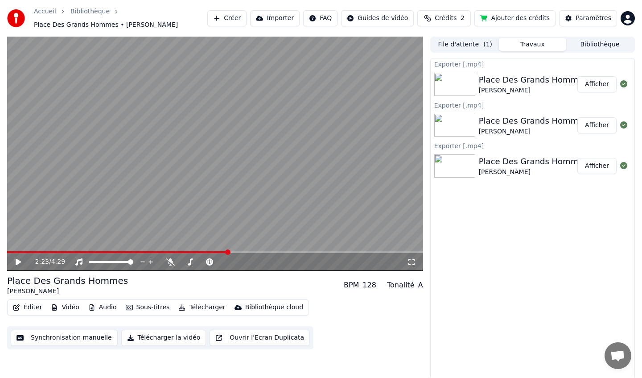
click at [221, 251] on span at bounding box center [117, 252] width 221 height 2
click at [214, 251] on span at bounding box center [110, 252] width 207 height 2
click at [208, 251] on span at bounding box center [110, 252] width 207 height 2
click at [198, 251] on span at bounding box center [107, 252] width 201 height 2
click at [191, 251] on span at bounding box center [103, 252] width 192 height 2
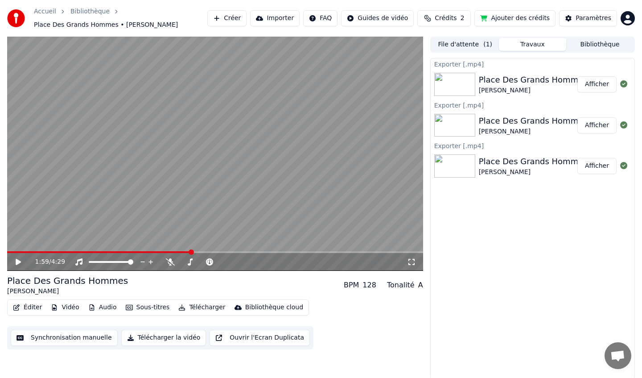
click at [20, 261] on icon at bounding box center [18, 262] width 5 height 6
click at [98, 253] on div "3:07 / 4:29" at bounding box center [215, 262] width 416 height 18
click at [288, 253] on span at bounding box center [287, 251] width 5 height 5
click at [19, 261] on icon at bounding box center [24, 261] width 21 height 7
click at [30, 309] on button "Éditer" at bounding box center [27, 307] width 36 height 12
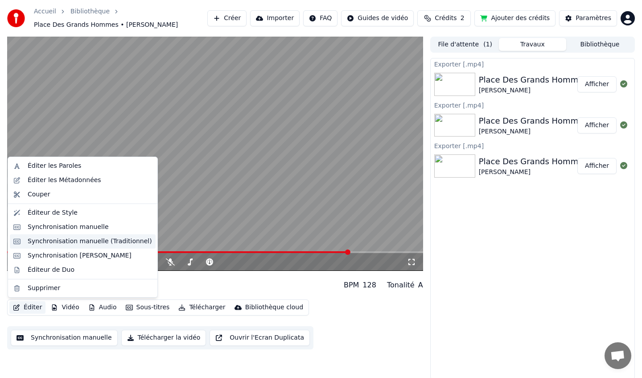
click at [62, 240] on div "Synchronisation manuelle (Traditionnel)" at bounding box center [90, 241] width 124 height 9
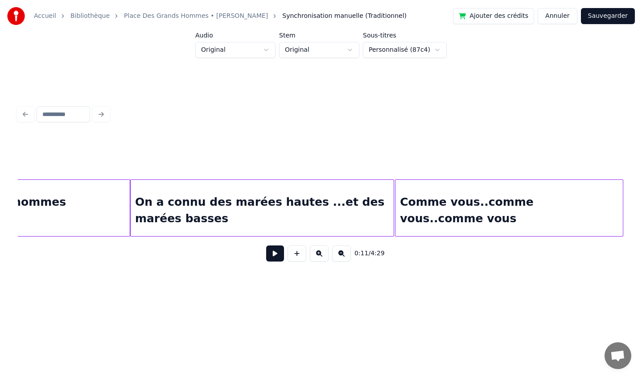
scroll to position [0, 9635]
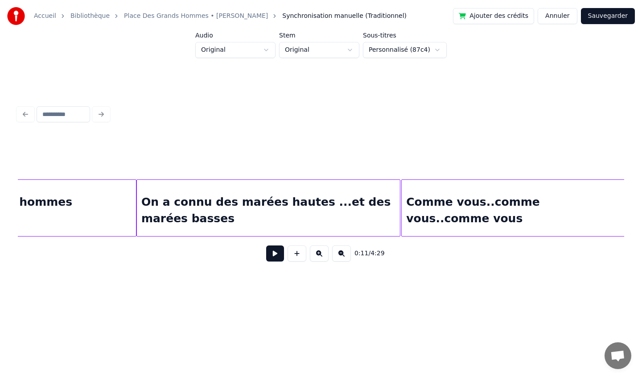
click at [319, 224] on div "On a connu des marées hautes ...et des marées basses" at bounding box center [268, 210] width 263 height 61
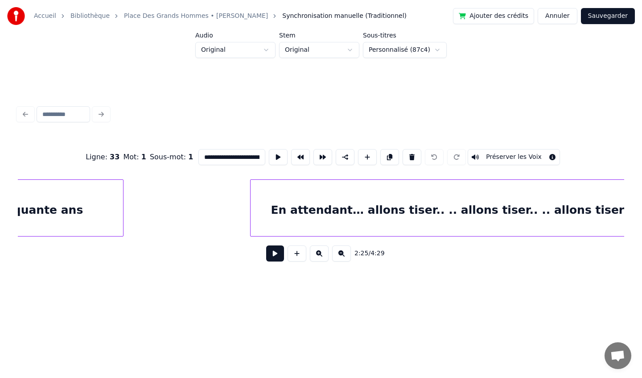
scroll to position [0, 13992]
type input "**********"
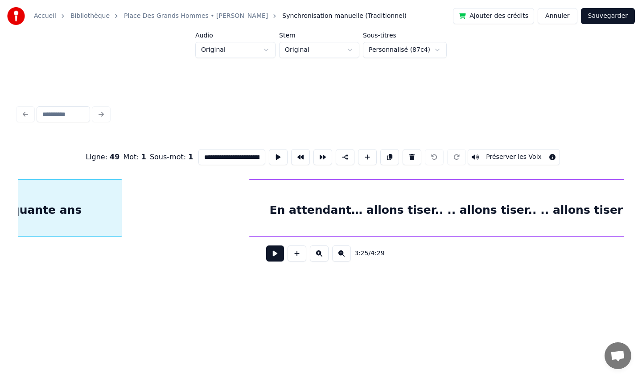
scroll to position [0, 13755]
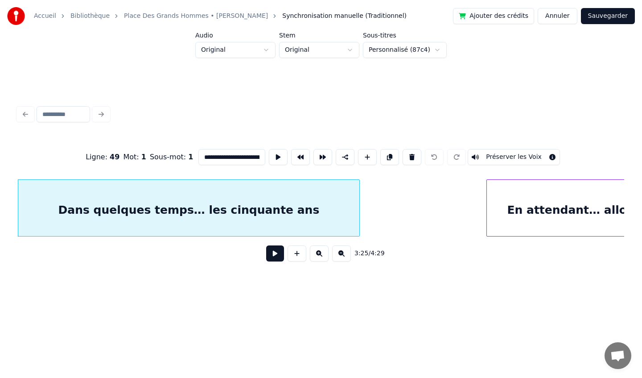
click at [273, 256] on button at bounding box center [275, 253] width 18 height 16
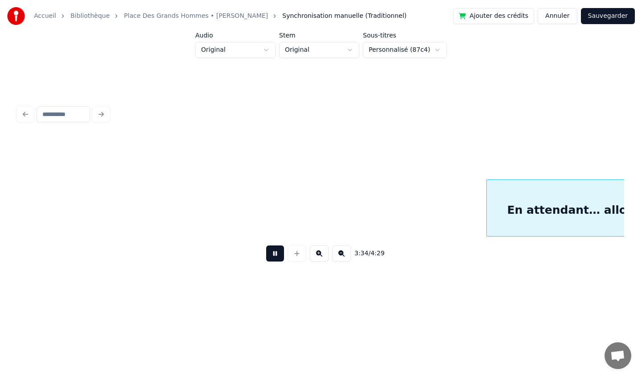
scroll to position [0, 14361]
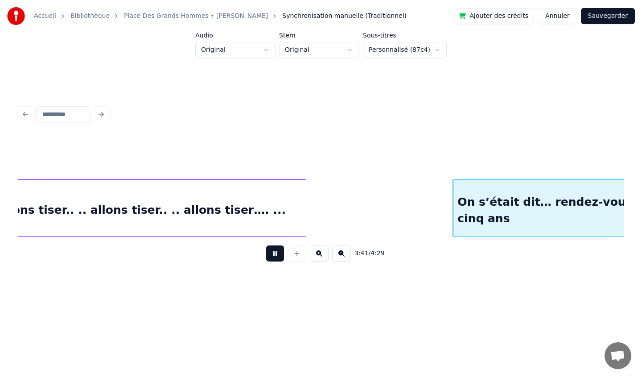
click at [273, 257] on button at bounding box center [275, 253] width 18 height 16
click at [128, 206] on div "En attendant… allons tiser.. .. allons tiser.. .. allons tiser…. ..." at bounding box center [93, 210] width 426 height 61
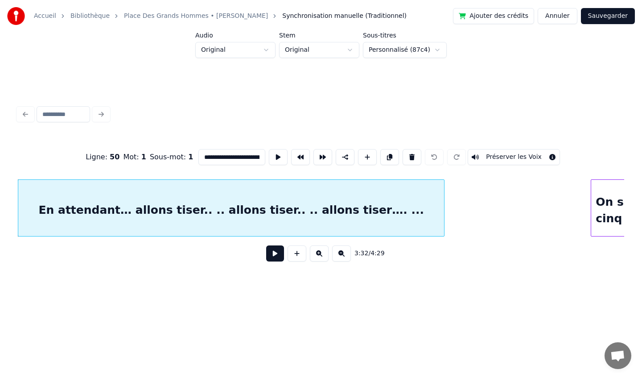
click at [242, 159] on input "**********" at bounding box center [231, 157] width 67 height 16
click at [244, 160] on input "**********" at bounding box center [231, 157] width 67 height 16
click at [243, 156] on input "**********" at bounding box center [231, 157] width 67 height 16
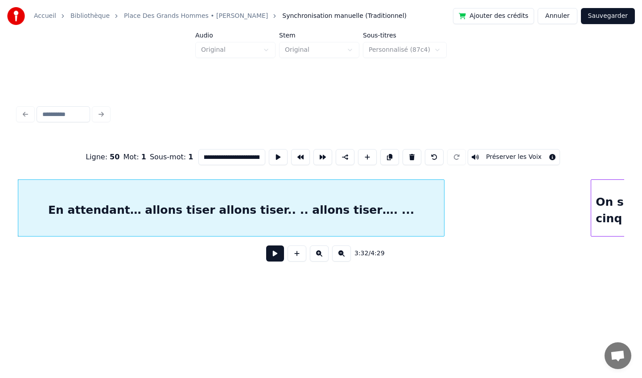
scroll to position [0, 0]
drag, startPoint x: 230, startPoint y: 157, endPoint x: 244, endPoint y: 159, distance: 14.4
click at [244, 159] on input "**********" at bounding box center [231, 157] width 67 height 16
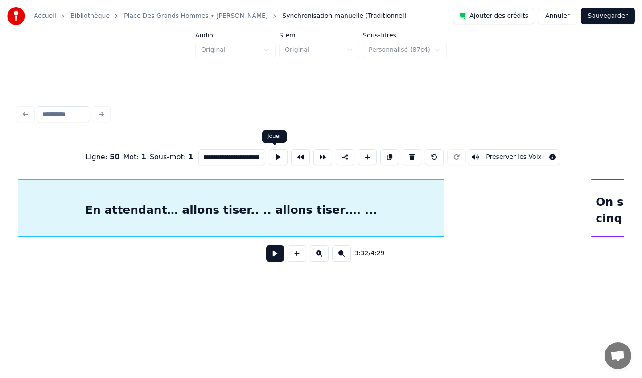
scroll to position [0, 84]
drag, startPoint x: 244, startPoint y: 159, endPoint x: 266, endPoint y: 158, distance: 21.8
click at [266, 159] on div "**********" at bounding box center [321, 157] width 606 height 45
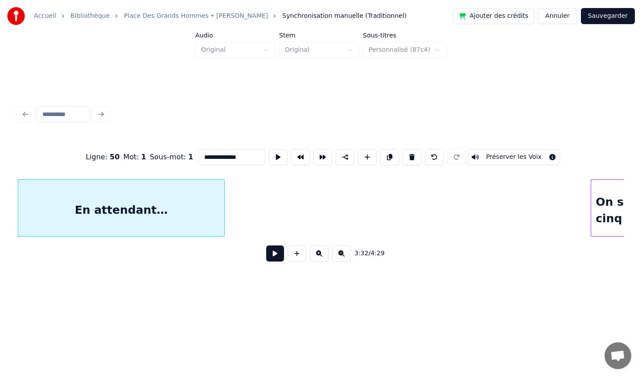
click at [222, 219] on div at bounding box center [223, 208] width 3 height 56
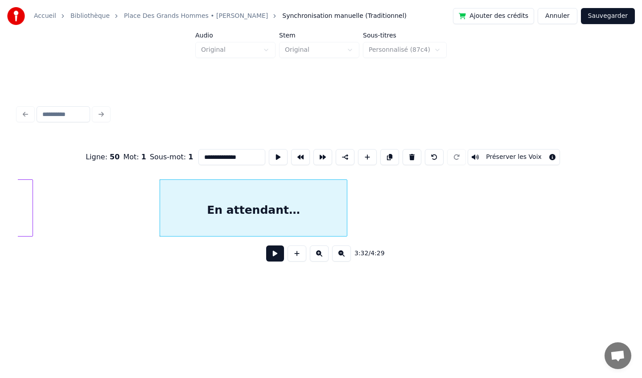
scroll to position [0, 14071]
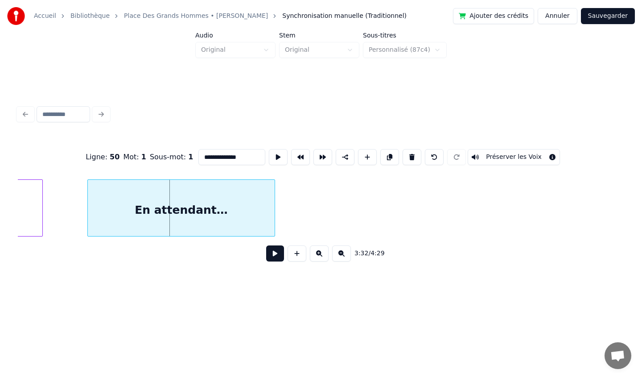
click at [139, 232] on div "En attendant…" at bounding box center [181, 210] width 187 height 61
type input "**********"
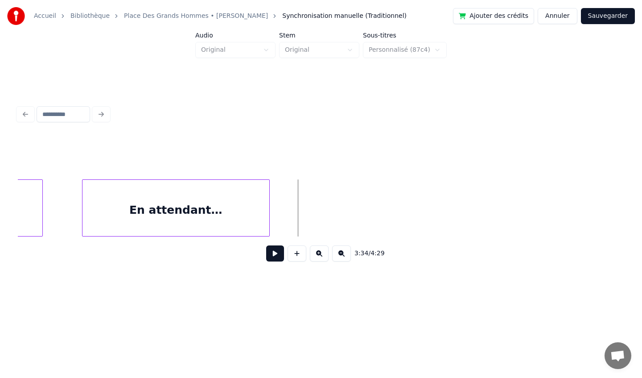
click at [298, 253] on button at bounding box center [297, 253] width 19 height 16
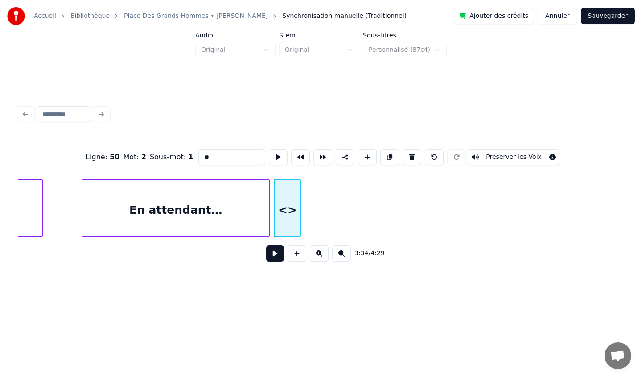
click at [239, 165] on div "Ligne : 50 Mot : 2 Sous-mot : 1 ** Préserver les Voix" at bounding box center [321, 157] width 606 height 45
click at [230, 155] on input "**" at bounding box center [231, 157] width 67 height 16
type input "*"
paste input "**********"
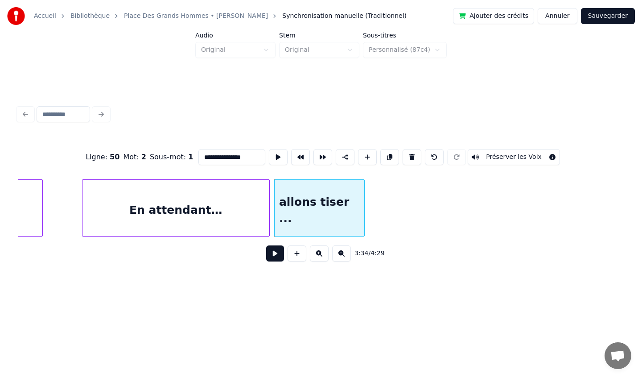
click at [363, 205] on div at bounding box center [363, 208] width 3 height 56
type input "**********"
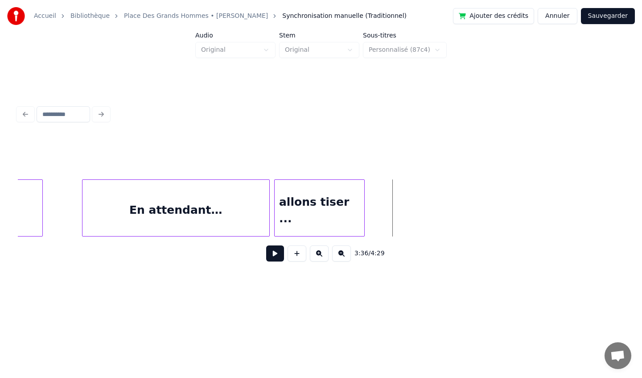
click at [341, 203] on div "allons tiser ..." at bounding box center [320, 210] width 90 height 61
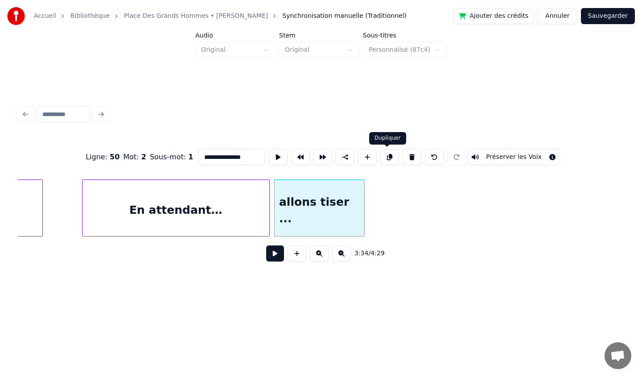
click at [387, 156] on button at bounding box center [389, 157] width 19 height 16
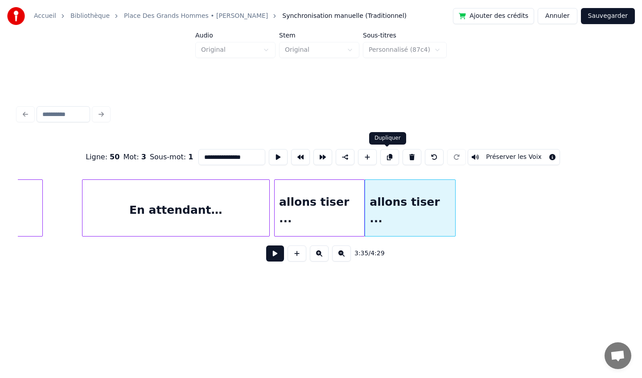
click at [390, 158] on button at bounding box center [389, 157] width 19 height 16
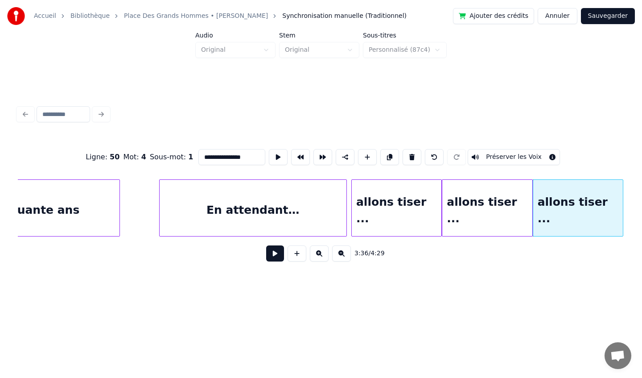
type input "**********"
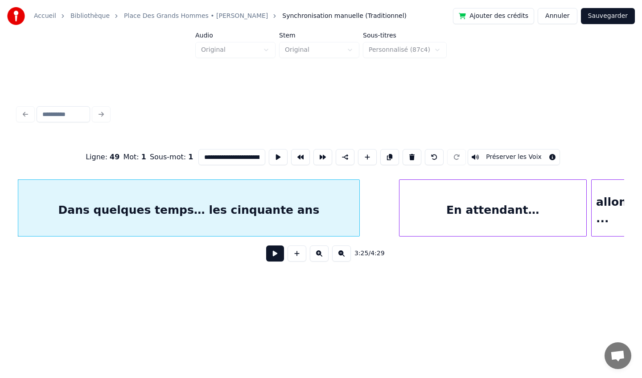
click at [275, 254] on button at bounding box center [275, 253] width 18 height 16
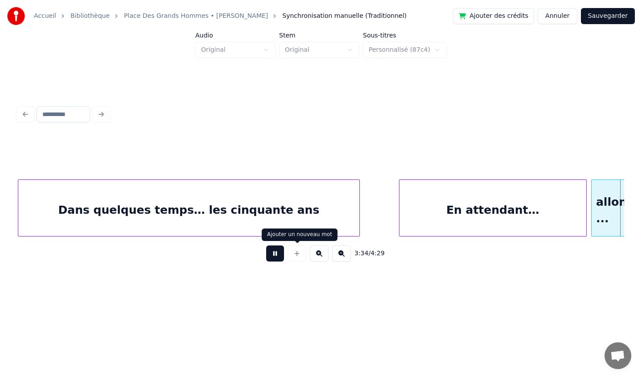
scroll to position [0, 14361]
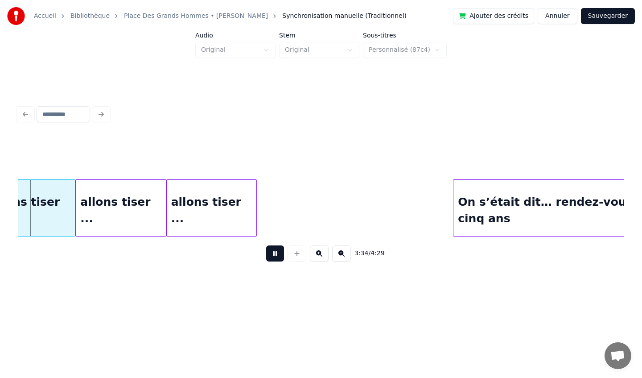
click at [275, 255] on button at bounding box center [275, 253] width 18 height 16
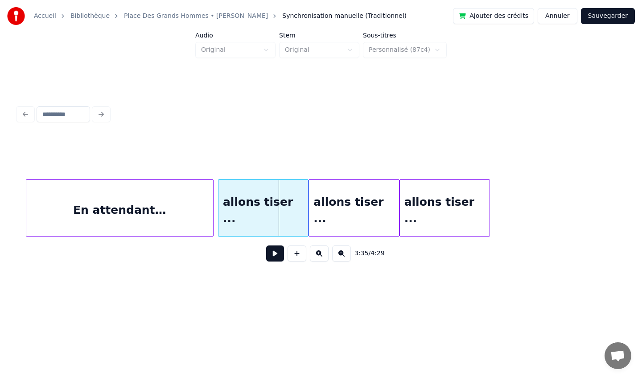
scroll to position [0, 14096]
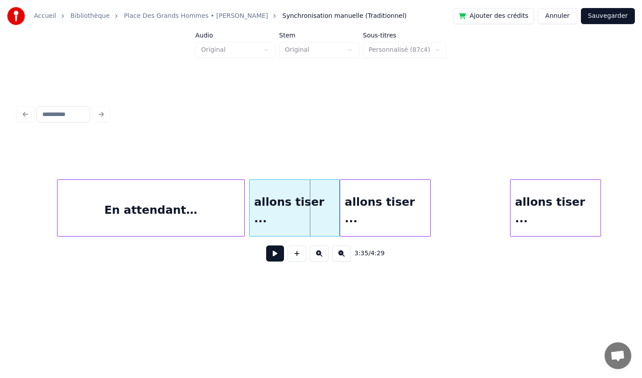
click at [554, 213] on div "allons tiser ..." at bounding box center [555, 210] width 90 height 61
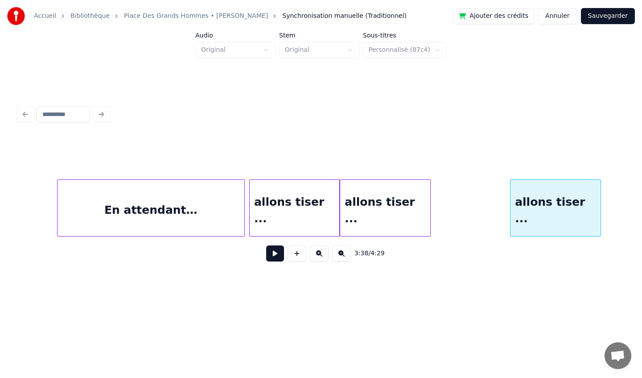
click at [401, 193] on div "allons tiser ..." at bounding box center [385, 210] width 90 height 61
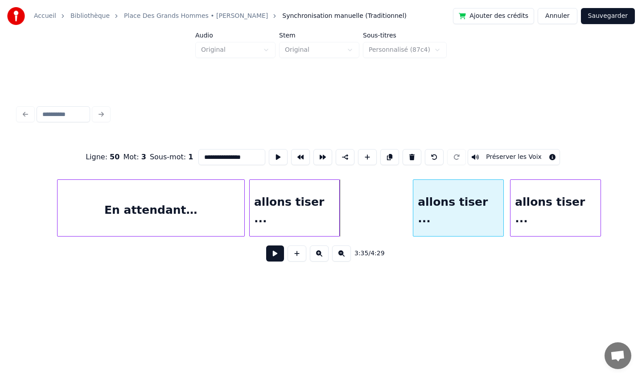
click at [474, 190] on div "allons tiser ..." at bounding box center [458, 210] width 90 height 61
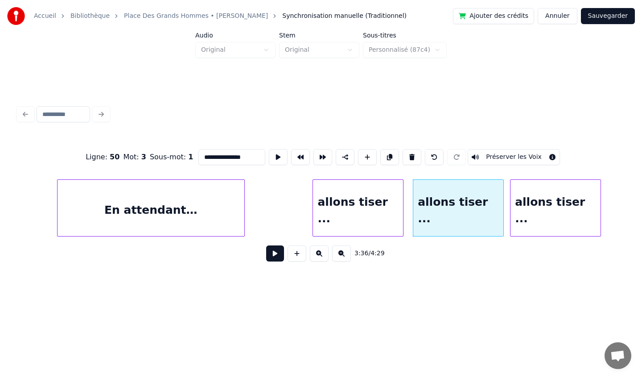
click at [338, 190] on div "allons tiser ..." at bounding box center [358, 210] width 90 height 61
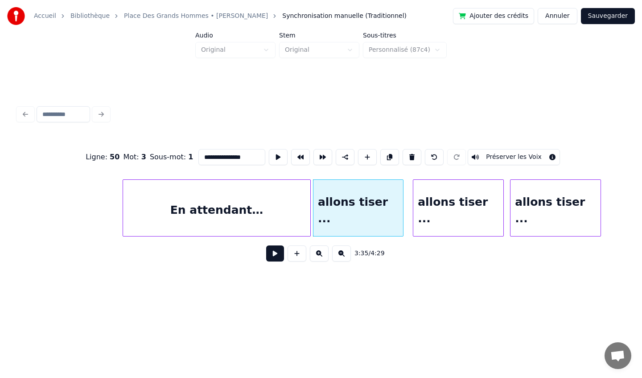
click at [259, 194] on div "En attendant…" at bounding box center [216, 210] width 187 height 61
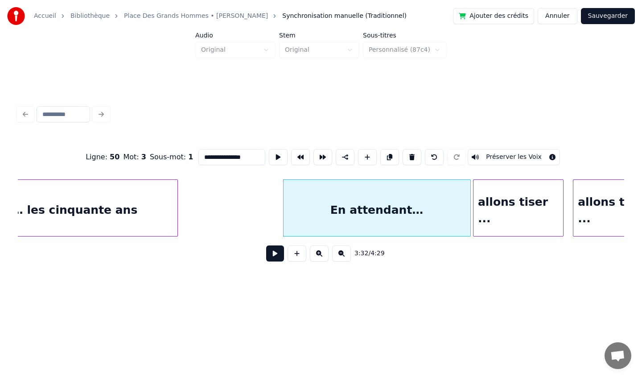
click at [107, 205] on div "Dans quelques temps… les cinquante ans" at bounding box center [6, 210] width 341 height 61
type input "**********"
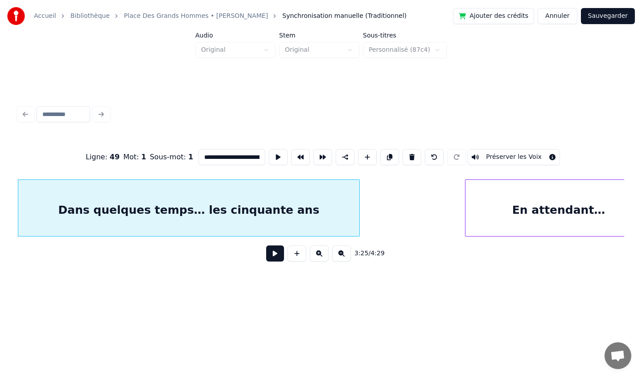
click at [275, 255] on button at bounding box center [275, 253] width 18 height 16
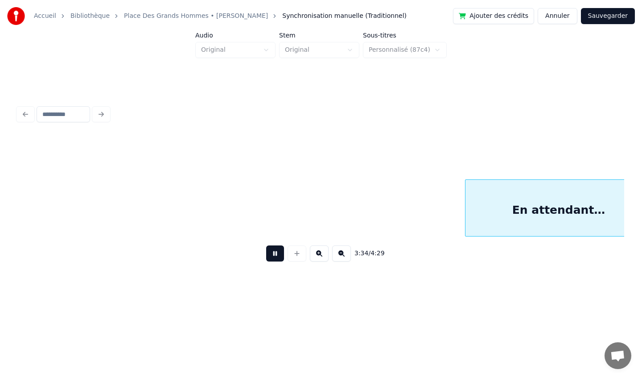
scroll to position [0, 14361]
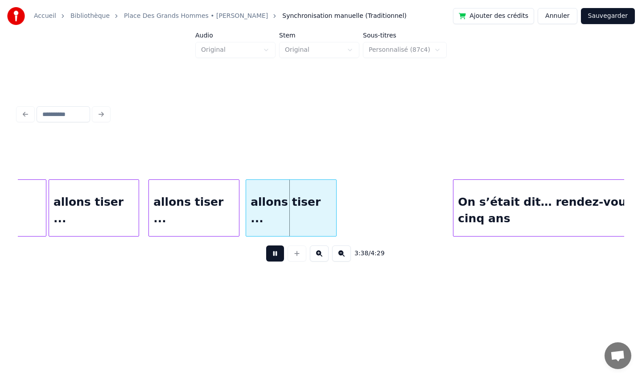
click at [276, 253] on button at bounding box center [275, 253] width 18 height 16
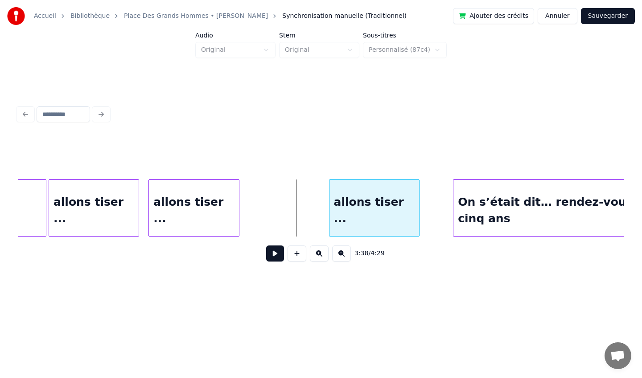
click at [362, 201] on div "allons tiser ..." at bounding box center [374, 210] width 90 height 61
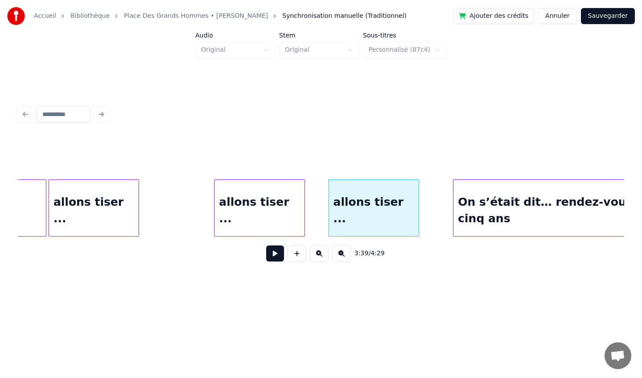
click at [284, 199] on div "allons tiser ..." at bounding box center [259, 210] width 90 height 61
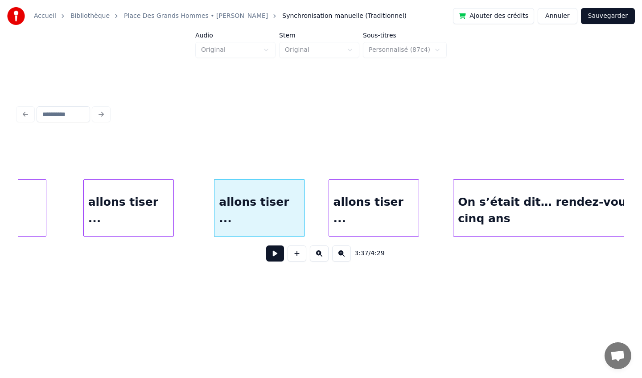
click at [119, 200] on div "allons tiser ..." at bounding box center [129, 210] width 90 height 61
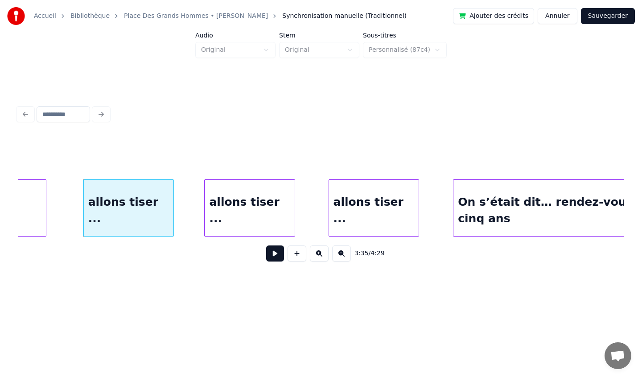
click at [236, 192] on div "allons tiser ..." at bounding box center [250, 210] width 90 height 61
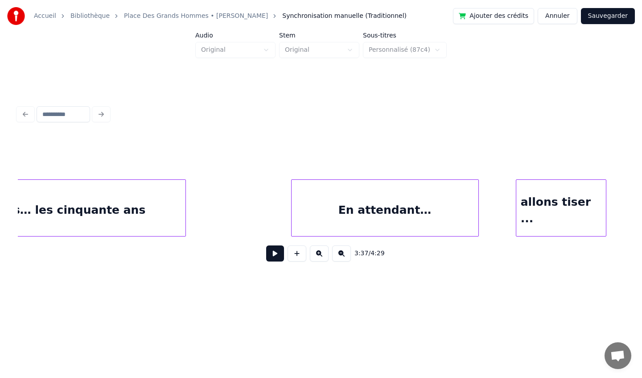
click at [118, 199] on div "Dans quelques temps… les cinquante ans" at bounding box center [14, 210] width 341 height 61
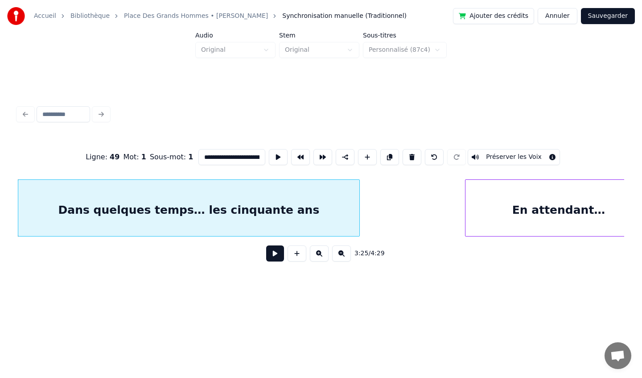
click at [271, 257] on button at bounding box center [275, 253] width 18 height 16
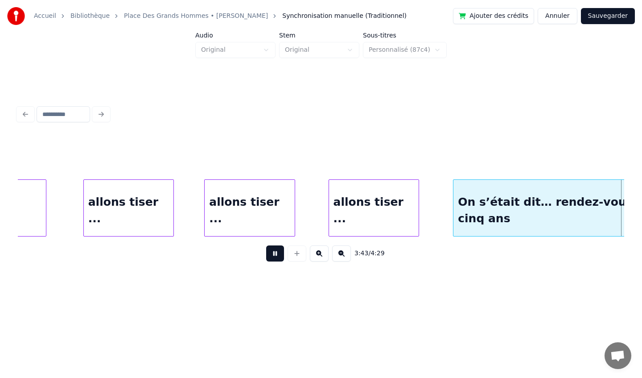
scroll to position [0, 14967]
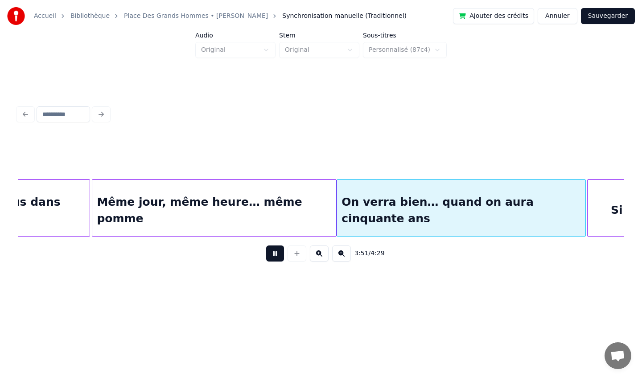
click at [272, 255] on button at bounding box center [275, 253] width 18 height 16
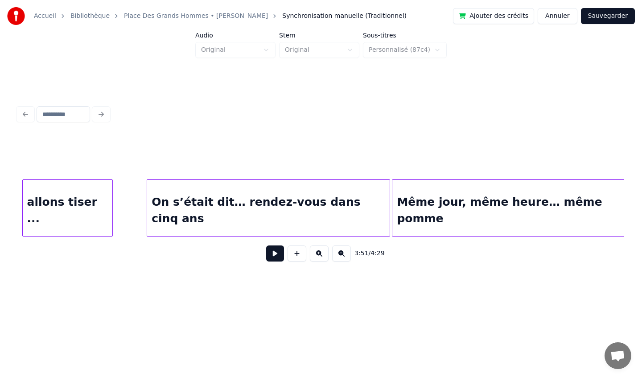
scroll to position [0, 14667]
click at [209, 189] on div "On s’était dit… rendez-vous dans cinq ans" at bounding box center [268, 210] width 242 height 61
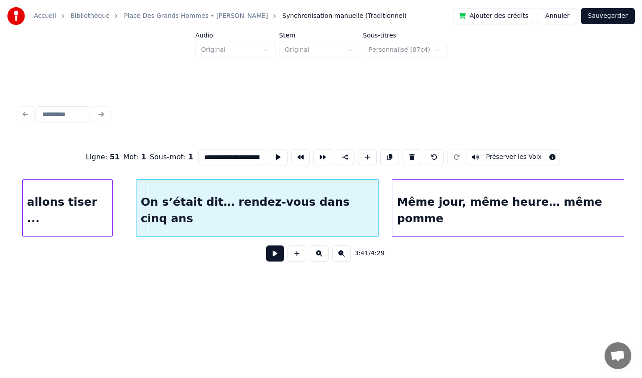
click at [193, 196] on div "On s’était dit… rendez-vous dans cinq ans" at bounding box center [257, 210] width 242 height 61
click at [435, 200] on div "Même jour, même heure… même pomme" at bounding box center [514, 210] width 244 height 61
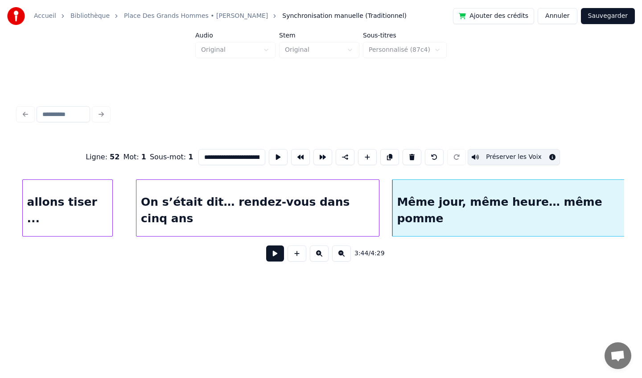
scroll to position [0, 14678]
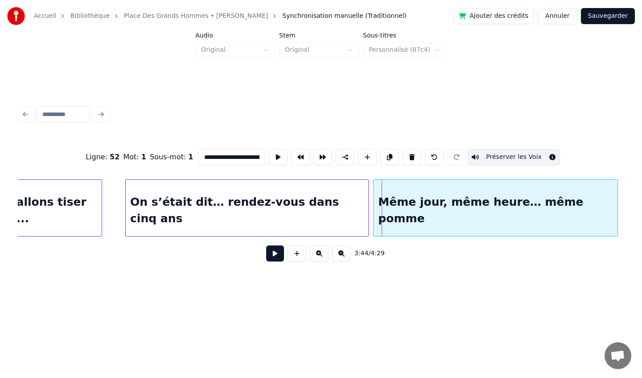
click at [427, 200] on div "Même jour, même heure… même pomme" at bounding box center [496, 210] width 244 height 61
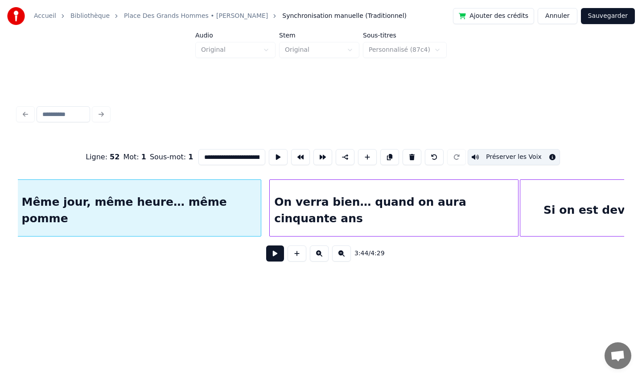
scroll to position [0, 15035]
click at [396, 197] on div "On verra bien… quand on aura cinquante ans" at bounding box center [393, 210] width 248 height 61
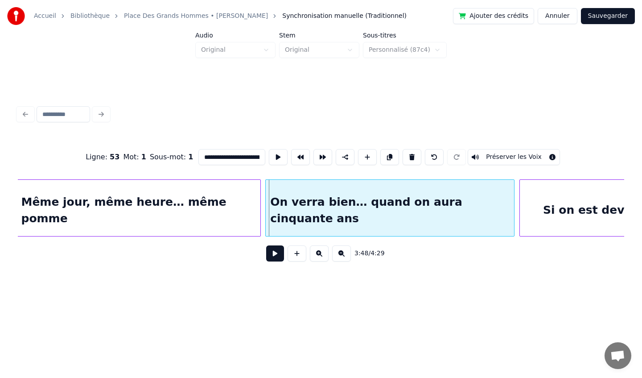
click at [393, 198] on div "On verra bien… quand on aura cinquante ans" at bounding box center [390, 210] width 248 height 61
click at [539, 199] on div "Si on est devenu… des alcolos" at bounding box center [638, 210] width 236 height 61
type input "**********"
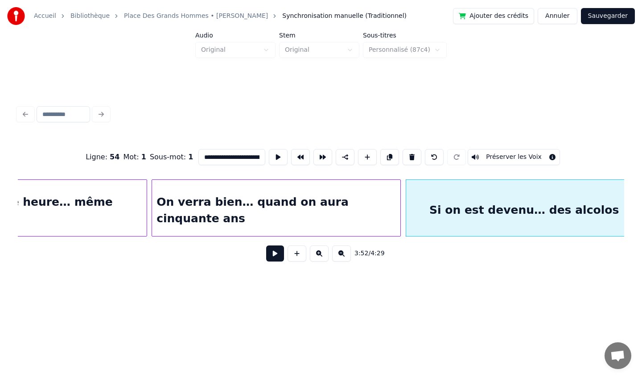
scroll to position [0, 15286]
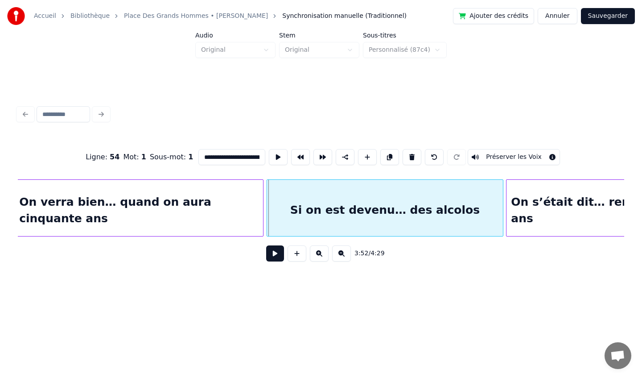
click at [406, 195] on div "Si on est devenu… des alcolos" at bounding box center [385, 210] width 236 height 61
click at [595, 16] on button "Sauvegarder" at bounding box center [608, 16] width 54 height 16
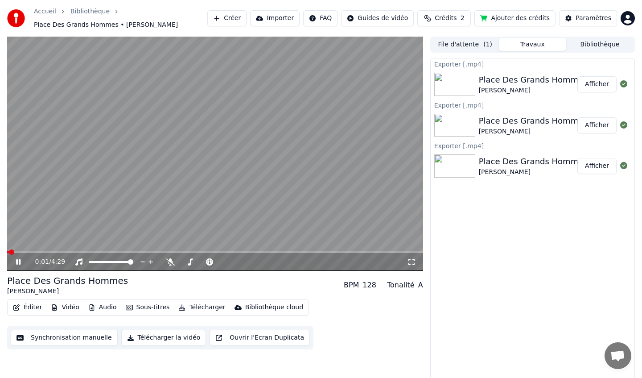
click at [411, 262] on icon at bounding box center [411, 261] width 9 height 7
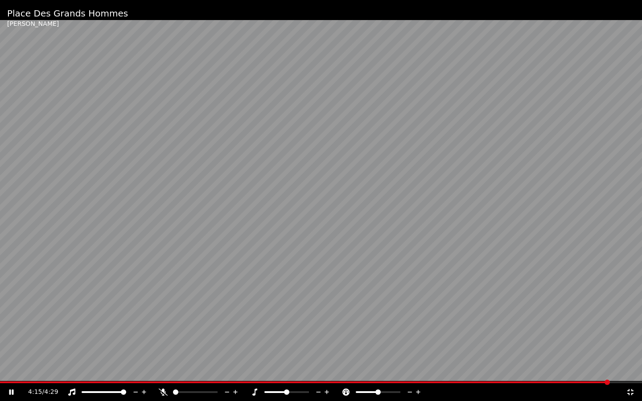
click at [373, 279] on video at bounding box center [321, 200] width 642 height 401
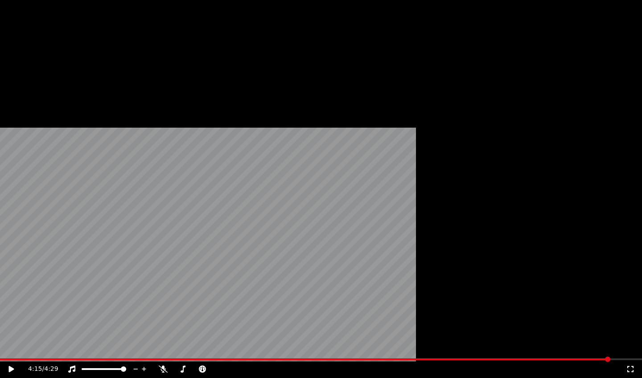
click at [199, 79] on button "Télécharger" at bounding box center [202, 73] width 54 height 12
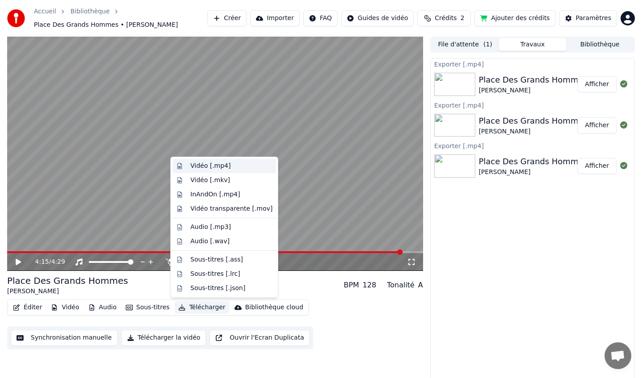
click at [210, 167] on div "Vidéo [.mp4]" at bounding box center [210, 165] width 40 height 9
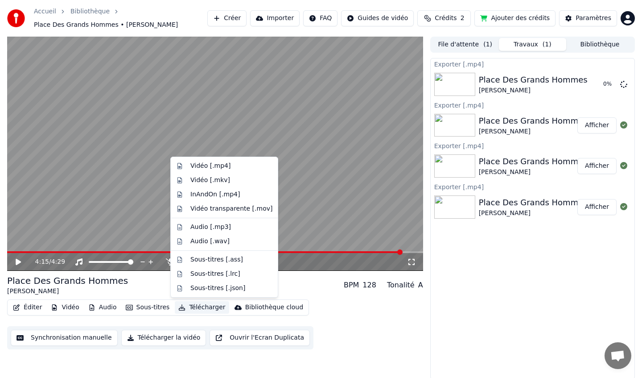
click at [201, 307] on button "Télécharger" at bounding box center [202, 307] width 54 height 12
click at [214, 209] on div "Vidéo transparente [.mov]" at bounding box center [231, 208] width 82 height 9
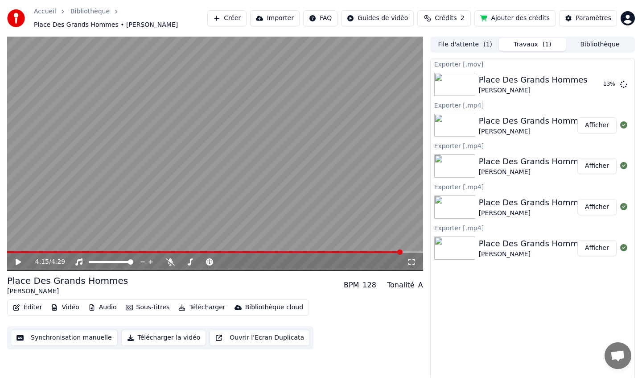
click at [588, 127] on button "Afficher" at bounding box center [596, 125] width 39 height 16
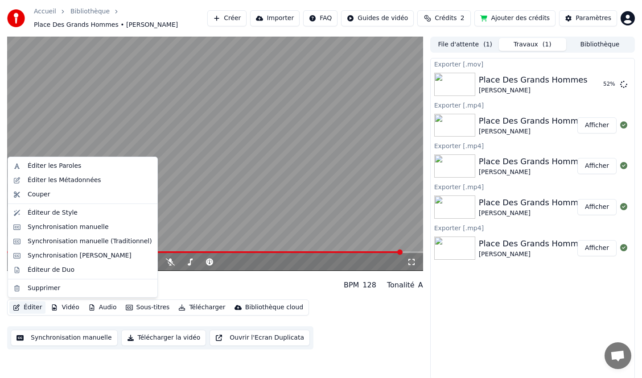
click at [29, 307] on button "Éditer" at bounding box center [27, 307] width 36 height 12
click at [60, 239] on div "Synchronisation manuelle (Traditionnel)" at bounding box center [90, 241] width 124 height 9
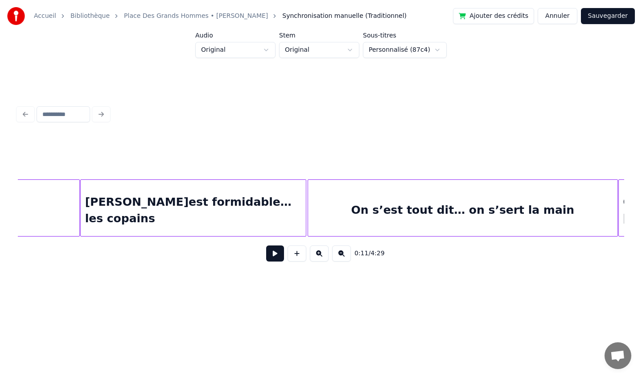
scroll to position [0, 12201]
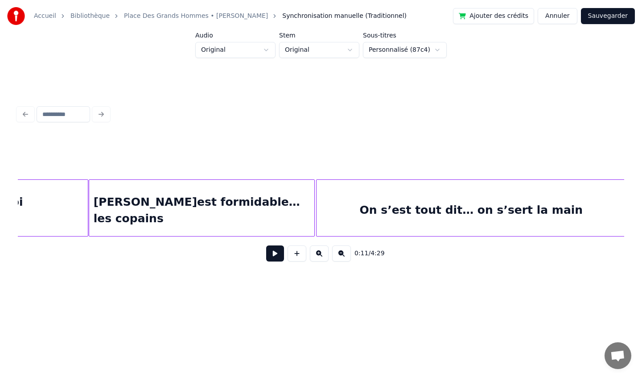
click at [165, 203] on div "[PERSON_NAME]est formidable… les copains" at bounding box center [202, 210] width 226 height 61
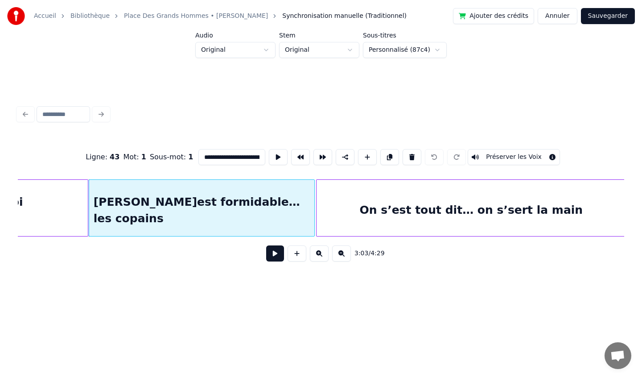
click at [201, 156] on input "**********" at bounding box center [231, 157] width 67 height 16
click at [219, 157] on input "**********" at bounding box center [231, 157] width 67 height 16
click at [249, 158] on input "**********" at bounding box center [231, 157] width 67 height 16
click at [397, 226] on div "On s’est tout dit… on s’sert la main" at bounding box center [471, 210] width 309 height 61
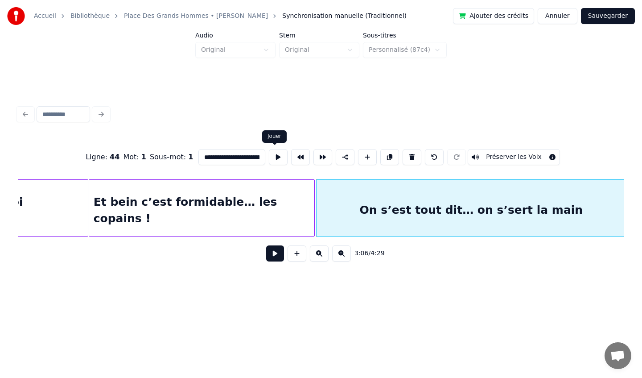
click at [236, 157] on input "**********" at bounding box center [231, 157] width 67 height 16
click at [454, 263] on div "3:06 / 4:29" at bounding box center [321, 253] width 592 height 20
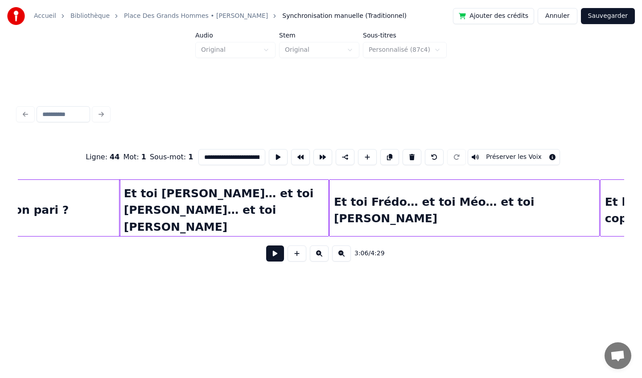
scroll to position [0, 11691]
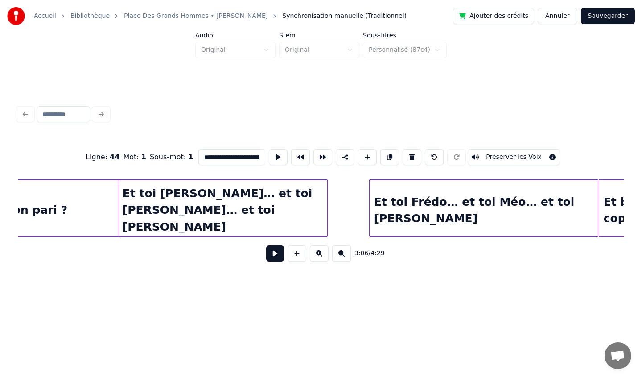
click at [370, 206] on div at bounding box center [371, 208] width 3 height 56
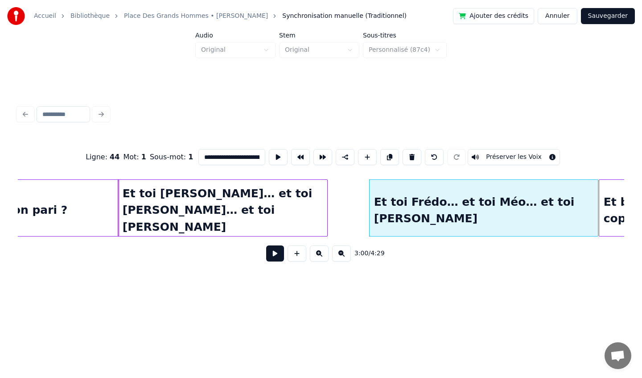
click at [218, 214] on div "Et toi [PERSON_NAME]… et toi [PERSON_NAME]… et toi [PERSON_NAME]" at bounding box center [222, 210] width 209 height 61
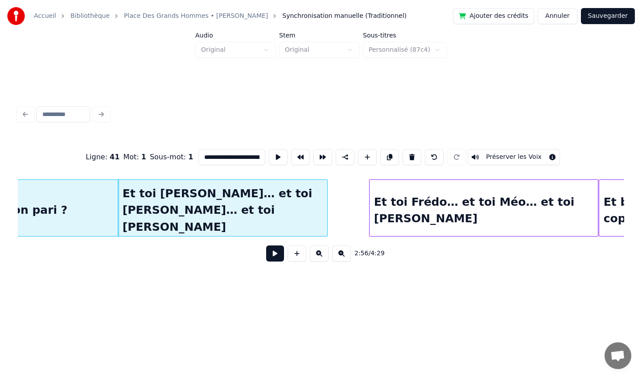
click at [232, 157] on input "**********" at bounding box center [231, 157] width 67 height 16
drag, startPoint x: 257, startPoint y: 158, endPoint x: 212, endPoint y: 157, distance: 44.6
click at [212, 157] on input "**********" at bounding box center [231, 157] width 67 height 16
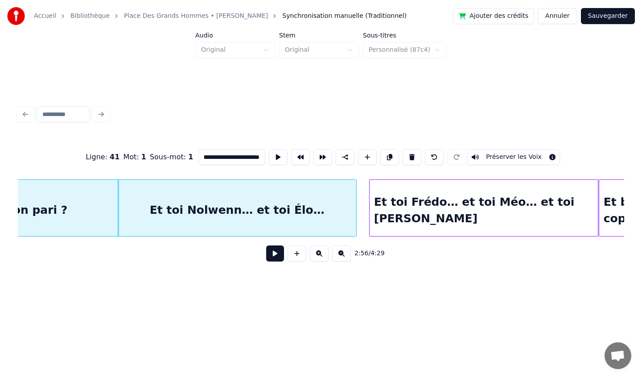
click at [354, 210] on div at bounding box center [355, 208] width 3 height 56
click at [379, 213] on div "Et toi Frédo… et toi Méo… et toi [PERSON_NAME]" at bounding box center [484, 210] width 229 height 61
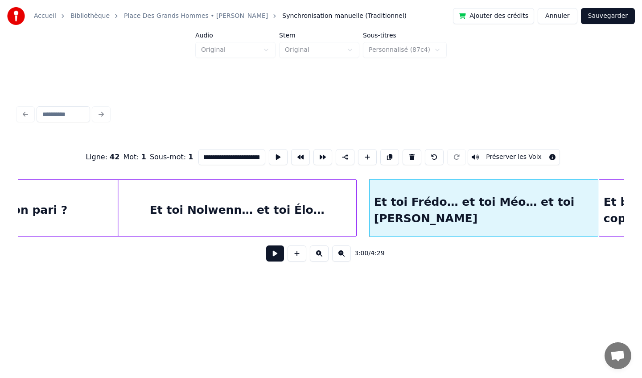
click at [210, 156] on input "**********" at bounding box center [231, 157] width 67 height 16
paste input "**********"
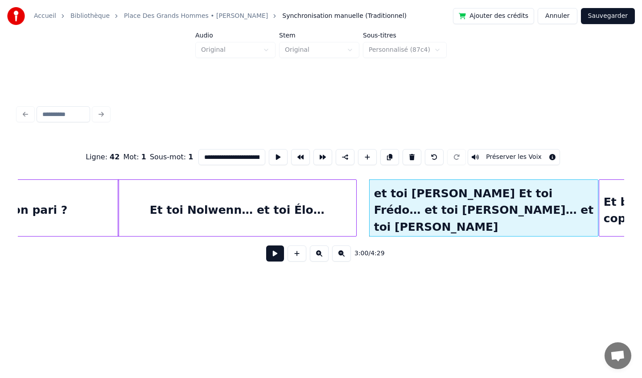
click at [250, 157] on input "**********" at bounding box center [231, 157] width 67 height 16
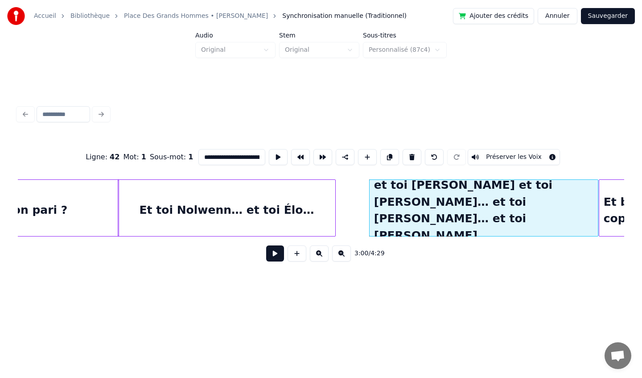
click at [334, 203] on div at bounding box center [334, 208] width 3 height 56
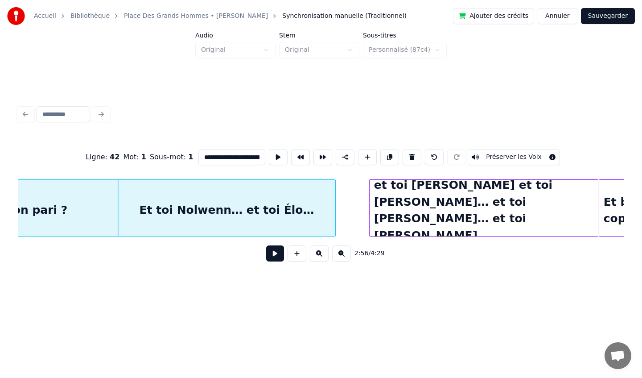
click at [411, 188] on div "et toi [PERSON_NAME] et toi [PERSON_NAME]… et toi [PERSON_NAME]… et toi [PERSON…" at bounding box center [484, 210] width 229 height 61
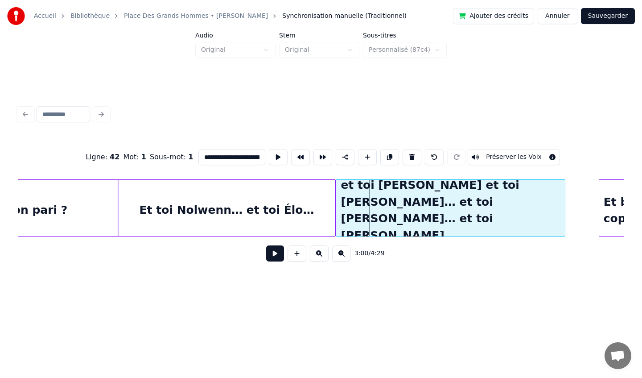
click at [394, 185] on div "et toi [PERSON_NAME] et toi [PERSON_NAME]… et toi [PERSON_NAME]… et toi [PERSON…" at bounding box center [450, 210] width 229 height 61
click at [548, 211] on div at bounding box center [547, 208] width 3 height 56
click at [437, 220] on div "et toi [PERSON_NAME] et toi [PERSON_NAME]… et toi [PERSON_NAME]… et toi [PERSON…" at bounding box center [442, 210] width 212 height 61
click at [432, 219] on div "et toi [PERSON_NAME] et toi [PERSON_NAME]… et toi [PERSON_NAME]… et toi [PERSON…" at bounding box center [442, 210] width 212 height 61
click at [236, 156] on input "**********" at bounding box center [231, 157] width 67 height 16
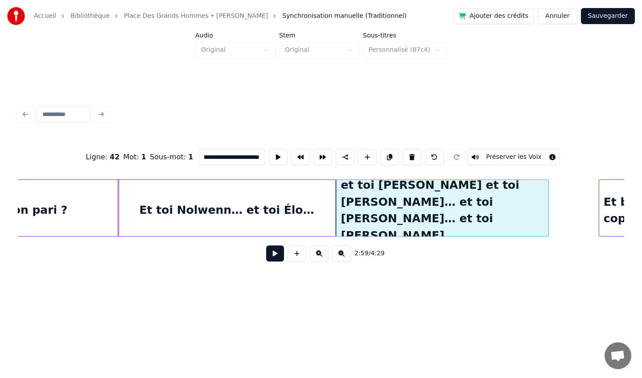
scroll to position [0, 94]
drag, startPoint x: 256, startPoint y: 156, endPoint x: 227, endPoint y: 156, distance: 29.0
click at [227, 156] on input "**********" at bounding box center [231, 157] width 67 height 16
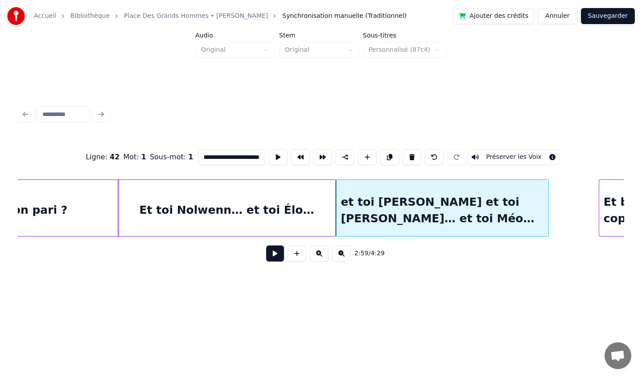
scroll to position [0, 65]
type input "**********"
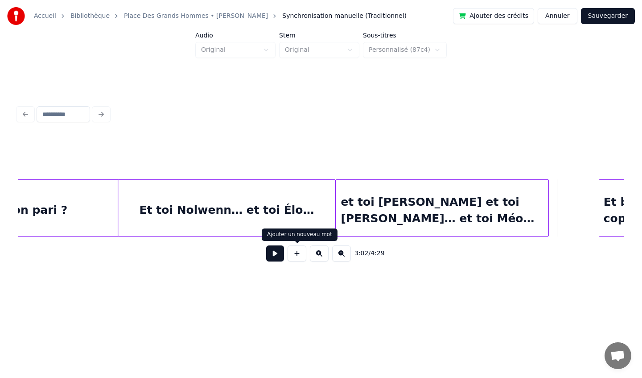
click at [295, 254] on button at bounding box center [297, 253] width 19 height 16
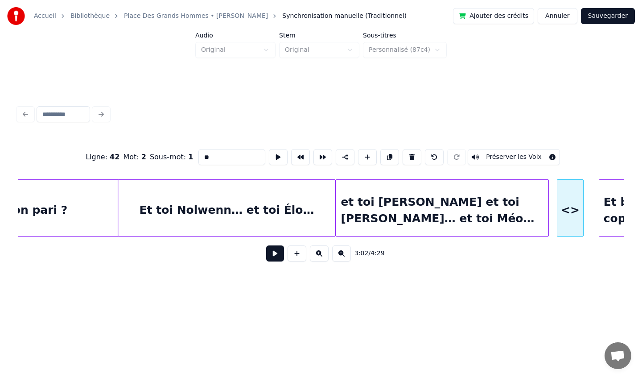
click at [214, 153] on input "**" at bounding box center [231, 157] width 67 height 16
type input "*"
paste input "**********"
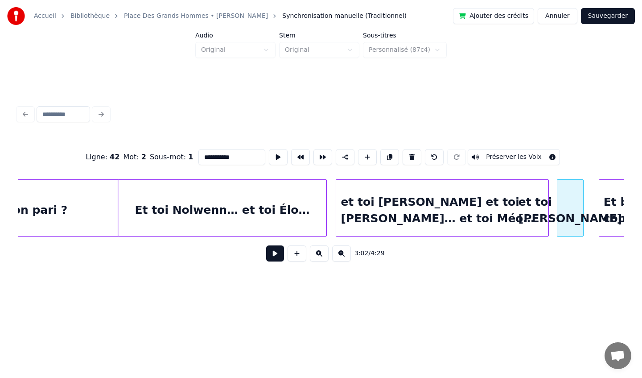
click at [325, 207] on div at bounding box center [325, 208] width 3 height 56
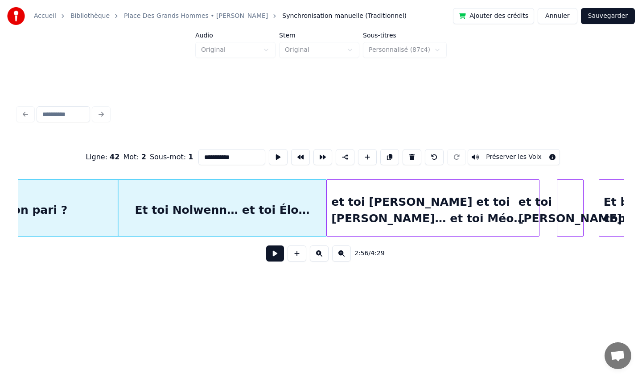
click at [363, 209] on div "et toi [PERSON_NAME] et toi [PERSON_NAME]… et toi Méo…" at bounding box center [433, 210] width 212 height 61
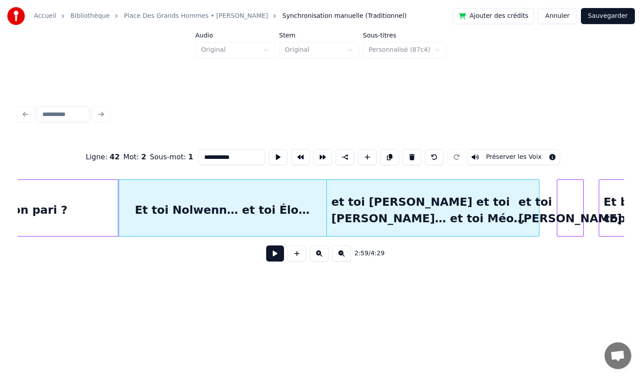
click at [563, 205] on div "et toi [PERSON_NAME]" at bounding box center [570, 210] width 26 height 61
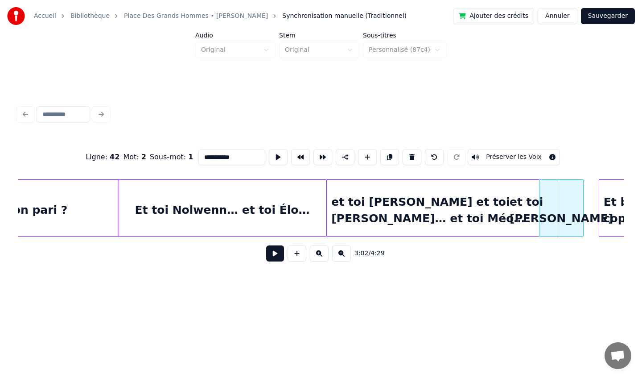
click at [540, 206] on div at bounding box center [540, 208] width 3 height 56
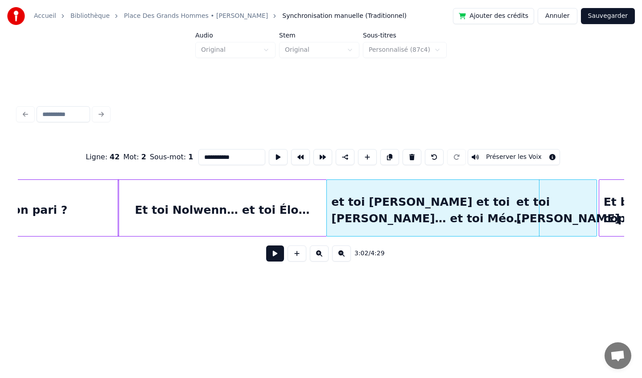
click at [594, 208] on div at bounding box center [595, 208] width 3 height 56
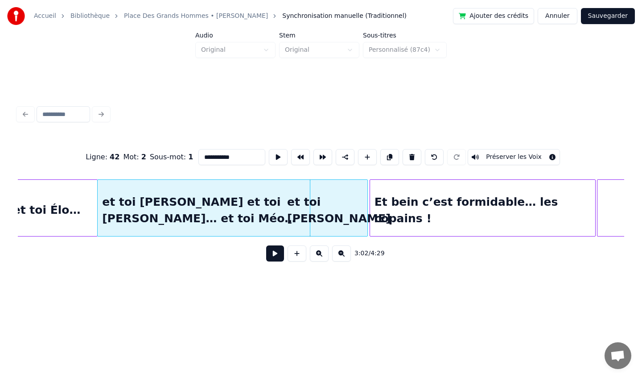
scroll to position [0, 11922]
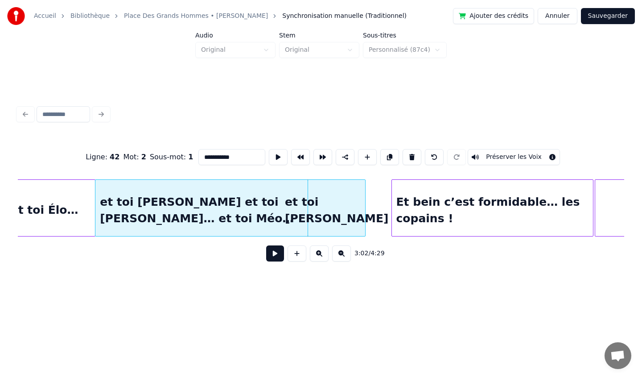
click at [393, 208] on div at bounding box center [393, 208] width 3 height 56
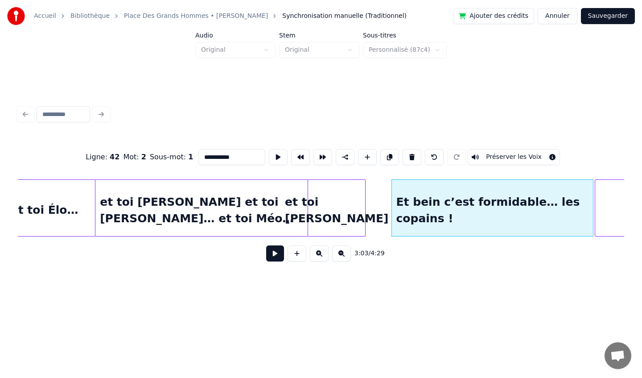
click at [362, 210] on div "et toi [PERSON_NAME]" at bounding box center [336, 210] width 57 height 61
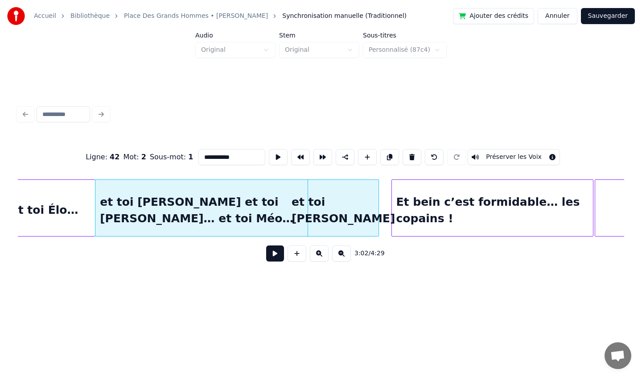
click at [377, 211] on div at bounding box center [377, 208] width 3 height 56
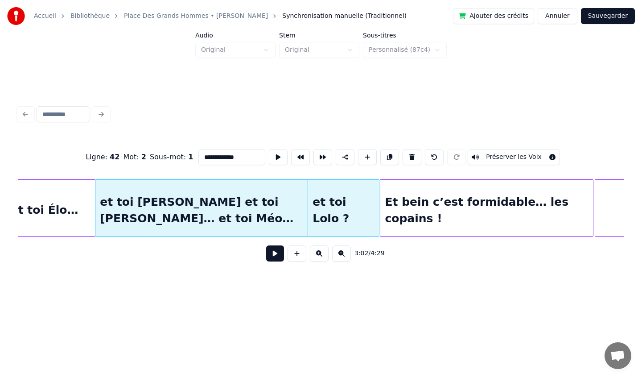
click at [381, 205] on div at bounding box center [381, 208] width 3 height 56
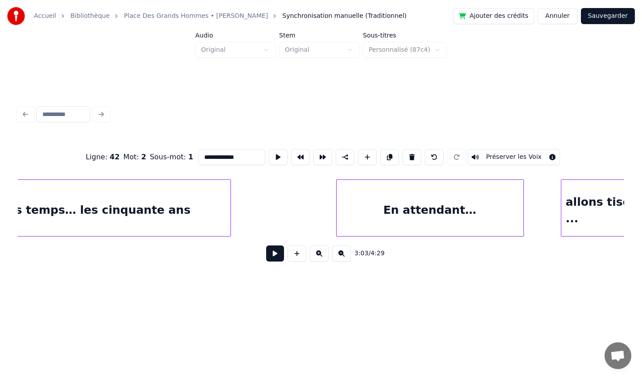
scroll to position [0, 13885]
click at [190, 213] on div "Dans quelques temps… les cinquante ans" at bounding box center [58, 210] width 341 height 61
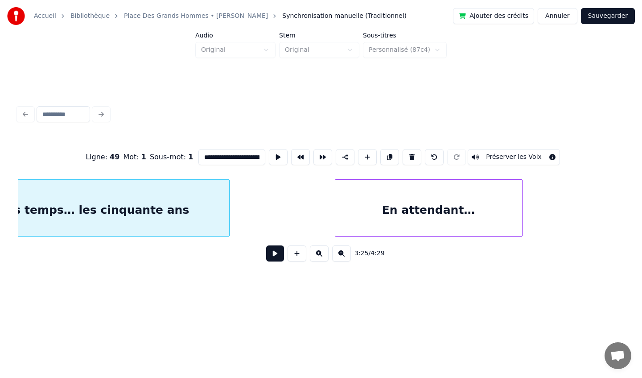
scroll to position [0, 13755]
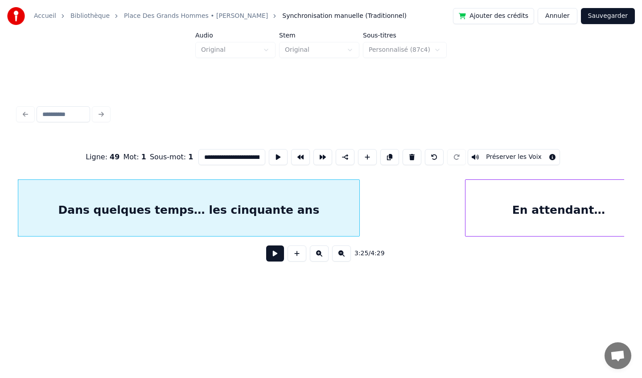
click at [253, 157] on input "**********" at bounding box center [231, 157] width 67 height 16
click at [256, 157] on input "**********" at bounding box center [231, 157] width 67 height 16
click at [255, 160] on input "**********" at bounding box center [231, 157] width 67 height 16
click at [243, 157] on input "**********" at bounding box center [231, 157] width 67 height 16
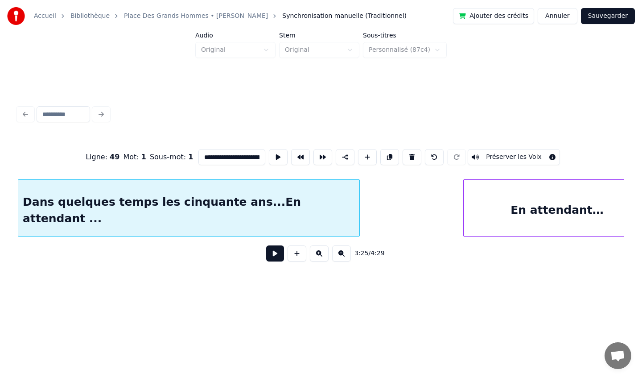
scroll to position [0, 13781]
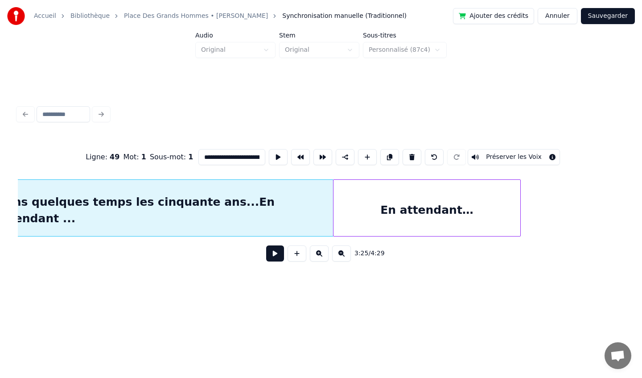
click at [429, 198] on div "En attendant…" at bounding box center [426, 210] width 187 height 61
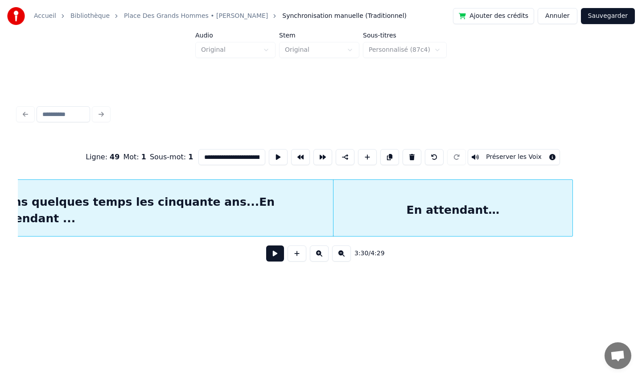
click at [571, 212] on div at bounding box center [571, 208] width 3 height 56
click at [493, 210] on div "En attendant…" at bounding box center [452, 210] width 239 height 61
drag, startPoint x: 251, startPoint y: 159, endPoint x: 181, endPoint y: 147, distance: 70.9
click at [181, 147] on div "**********" at bounding box center [321, 157] width 606 height 45
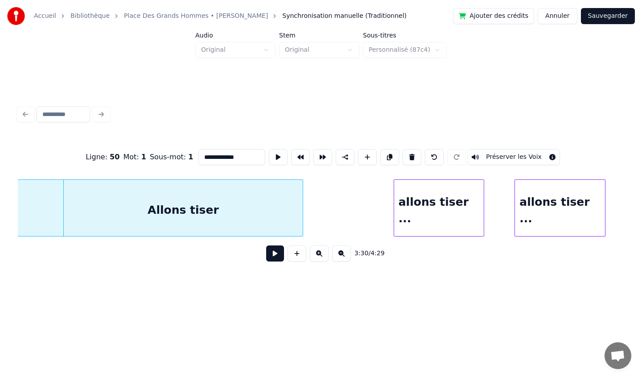
scroll to position [0, 14051]
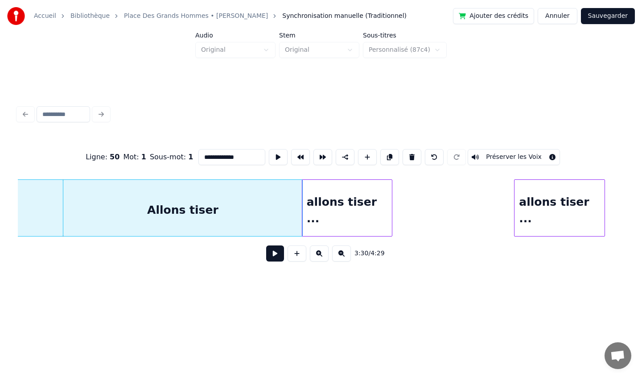
click at [345, 190] on div "allons tiser ..." at bounding box center [347, 210] width 90 height 61
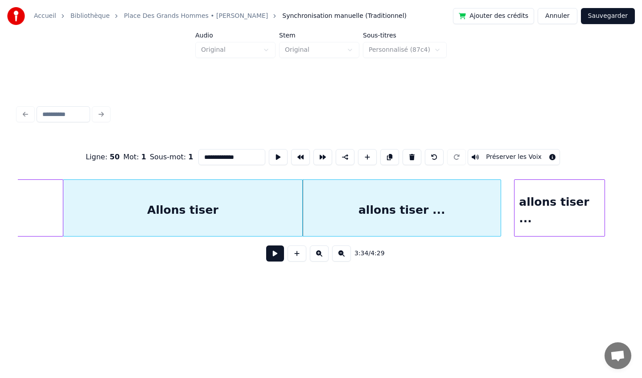
click at [500, 204] on div at bounding box center [499, 208] width 3 height 56
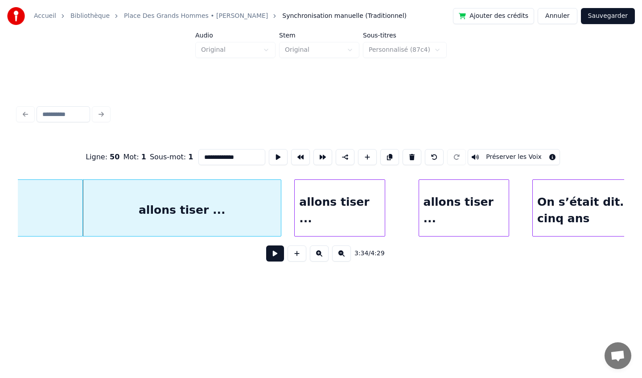
scroll to position [0, 14271]
click at [317, 189] on div "allons tiser ..." at bounding box center [339, 210] width 90 height 61
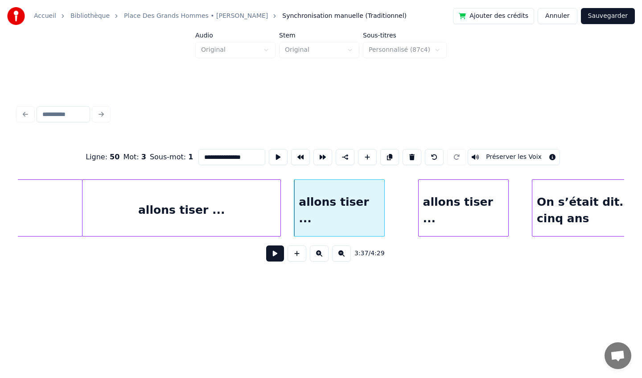
click at [477, 188] on div "allons tiser ..." at bounding box center [464, 210] width 90 height 61
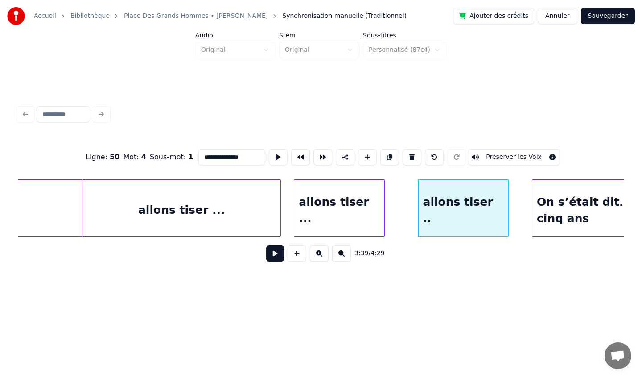
click at [470, 244] on div "3:39 / 4:29" at bounding box center [321, 253] width 592 height 20
click at [455, 224] on div "allons tiser .." at bounding box center [464, 210] width 90 height 61
click at [411, 161] on button at bounding box center [412, 157] width 19 height 16
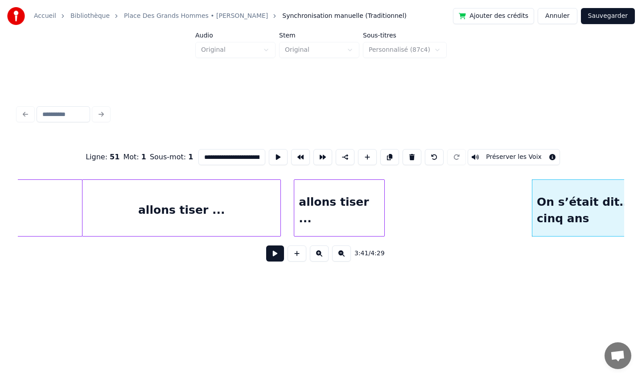
click at [356, 196] on div "allons tiser ..." at bounding box center [339, 210] width 90 height 61
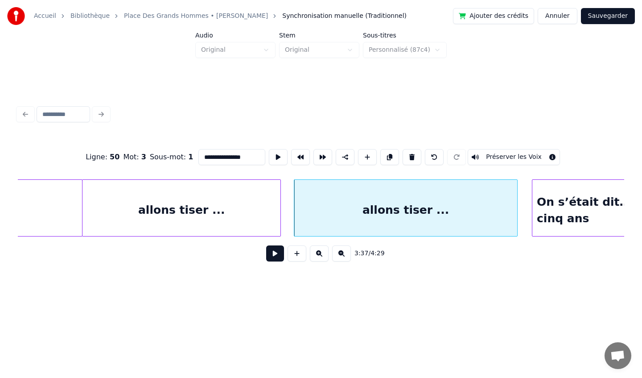
click at [517, 207] on div at bounding box center [515, 208] width 3 height 56
click at [282, 210] on div at bounding box center [283, 208] width 3 height 56
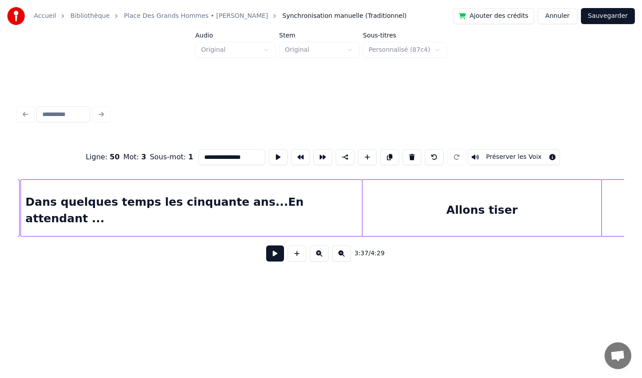
scroll to position [0, 13743]
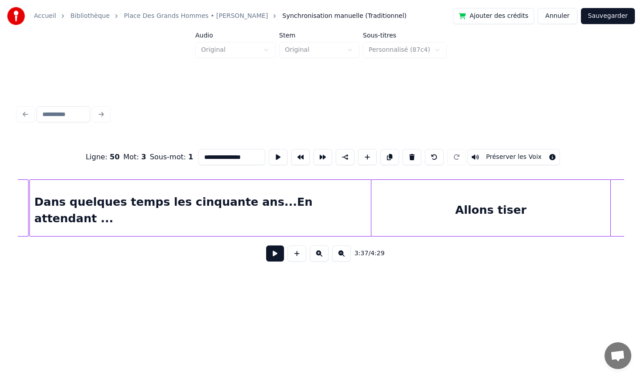
click at [475, 205] on div "Allons tiser" at bounding box center [490, 210] width 239 height 61
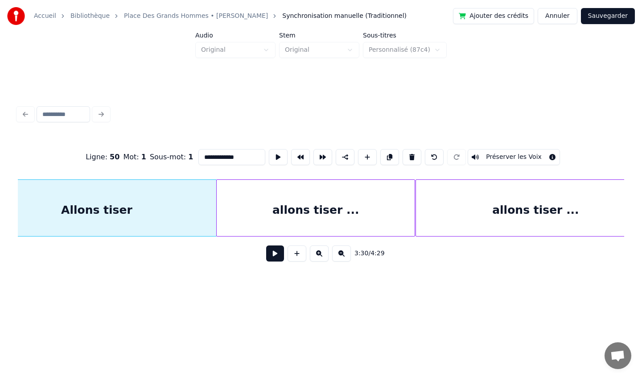
scroll to position [0, 14134]
click at [428, 207] on div at bounding box center [427, 208] width 3 height 56
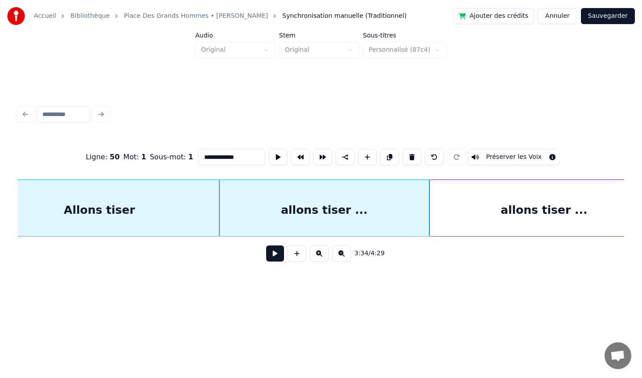
click at [430, 208] on div at bounding box center [431, 208] width 3 height 56
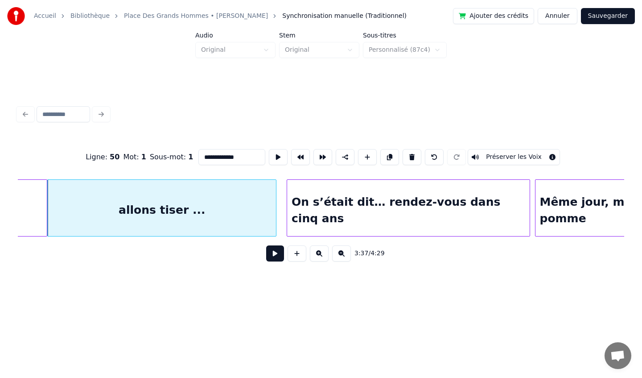
scroll to position [0, 14517]
click at [198, 211] on div "allons tiser ..." at bounding box center [161, 210] width 228 height 61
click at [243, 156] on input "**********" at bounding box center [231, 157] width 67 height 16
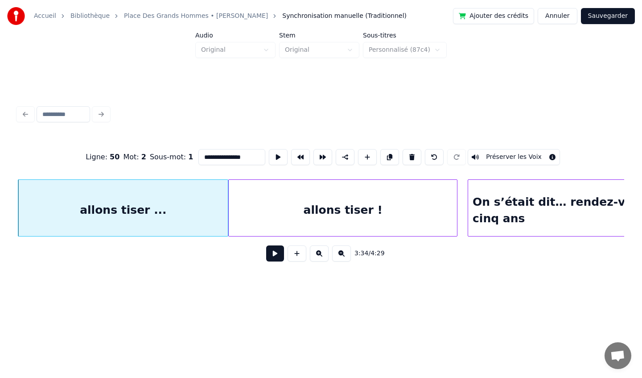
click at [247, 156] on input "**********" at bounding box center [231, 157] width 67 height 16
click at [348, 210] on div "allons tiser !" at bounding box center [343, 210] width 228 height 61
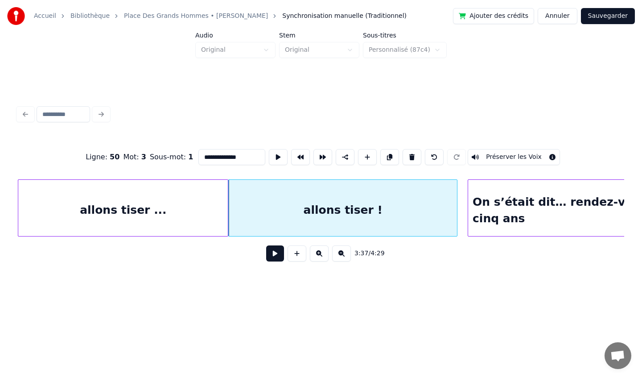
click at [358, 210] on div "allons tiser !" at bounding box center [343, 210] width 228 height 61
click at [359, 210] on div "allons tiser !" at bounding box center [343, 210] width 228 height 61
click at [226, 157] on input "**********" at bounding box center [231, 157] width 67 height 16
click at [243, 159] on input "**********" at bounding box center [231, 157] width 67 height 16
click at [239, 157] on input "**********" at bounding box center [231, 157] width 67 height 16
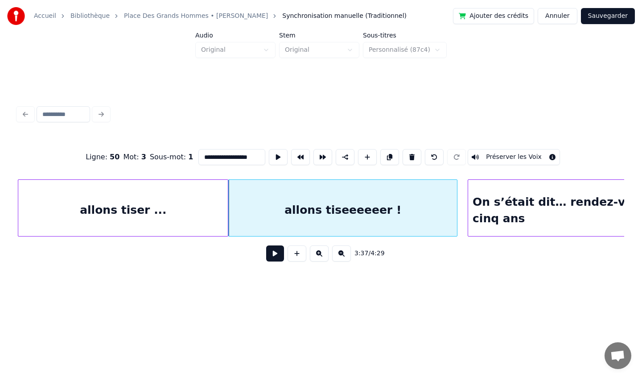
click at [344, 194] on div "allons tiseeeeeer !" at bounding box center [343, 210] width 228 height 61
click at [226, 158] on input "**********" at bounding box center [231, 157] width 67 height 16
click at [236, 158] on input "**********" at bounding box center [231, 157] width 67 height 16
click at [251, 158] on input "**********" at bounding box center [231, 157] width 67 height 16
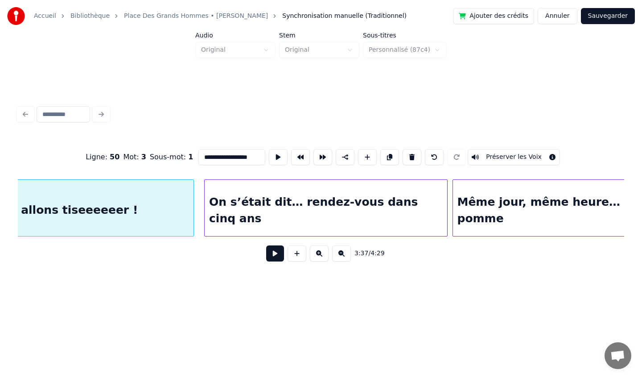
scroll to position [0, 14609]
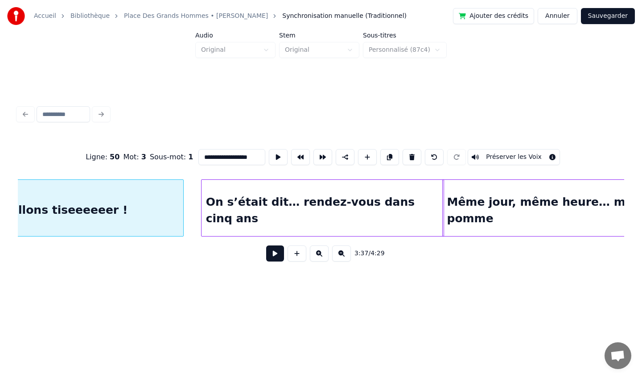
click at [269, 199] on div "On s’était dit… rendez-vous dans cinq ans" at bounding box center [322, 210] width 243 height 61
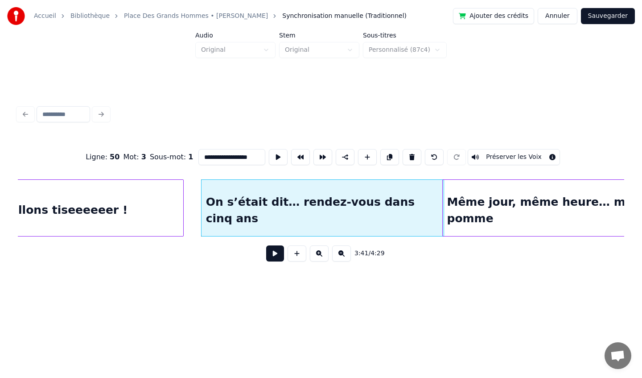
click at [201, 200] on div at bounding box center [202, 208] width 3 height 56
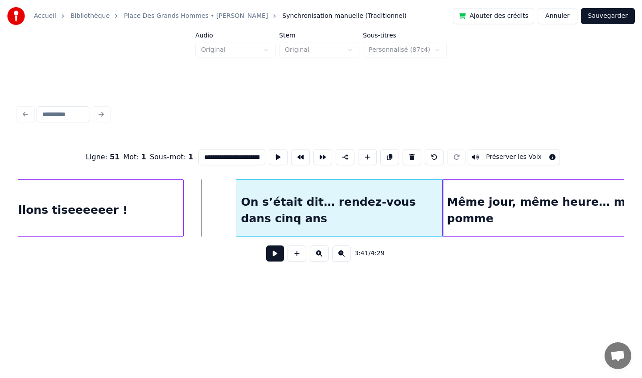
click at [236, 201] on div at bounding box center [237, 208] width 3 height 56
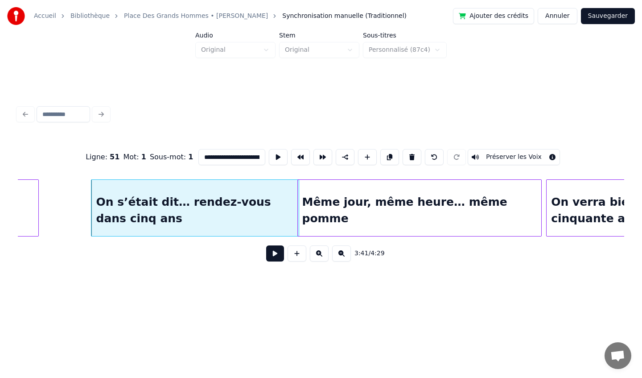
scroll to position [0, 14755]
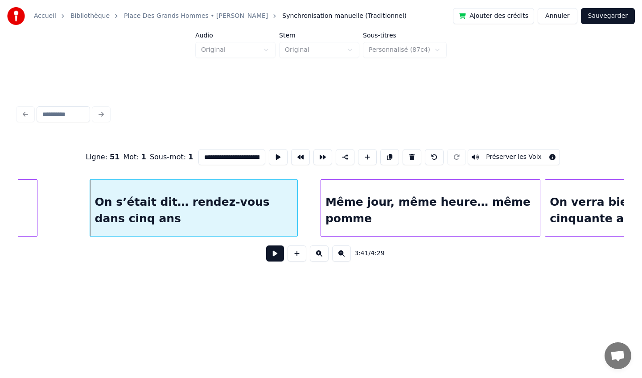
click at [321, 200] on div at bounding box center [322, 208] width 3 height 56
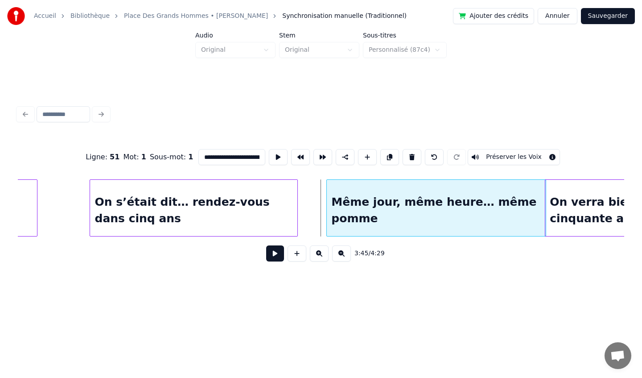
click at [461, 197] on div "Même jour, même heure… même pomme" at bounding box center [436, 210] width 219 height 61
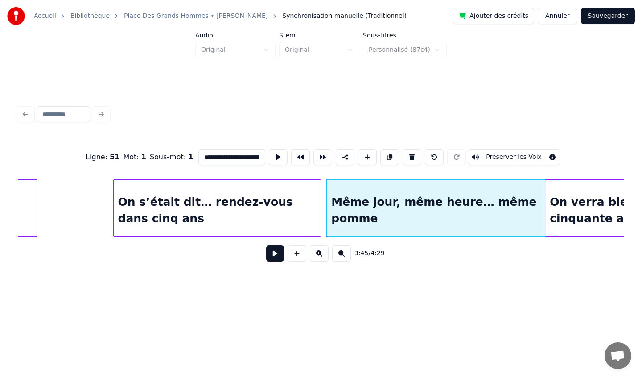
click at [271, 185] on div "On s’était dit… rendez-vous dans cinq ans" at bounding box center [217, 210] width 207 height 61
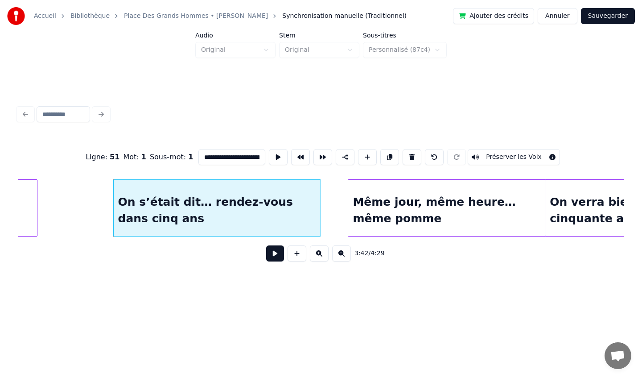
click at [349, 202] on div at bounding box center [349, 208] width 3 height 56
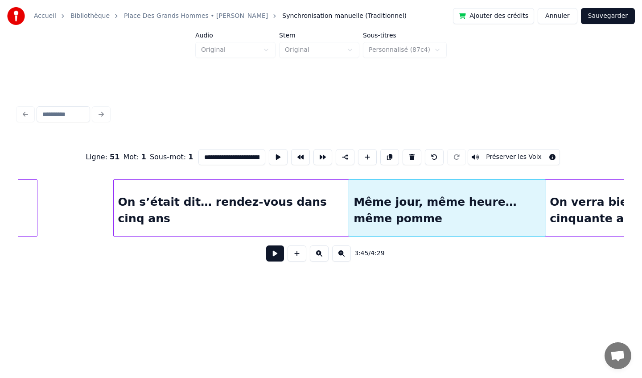
click at [348, 205] on div at bounding box center [347, 208] width 3 height 56
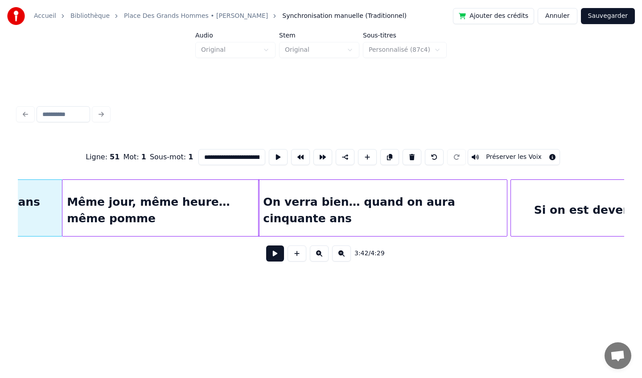
scroll to position [0, 15043]
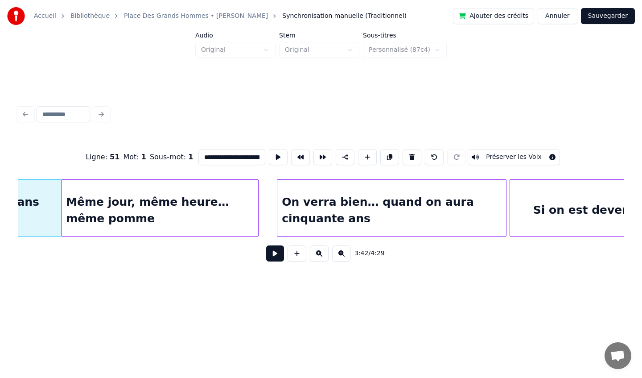
click at [277, 207] on div at bounding box center [278, 208] width 3 height 56
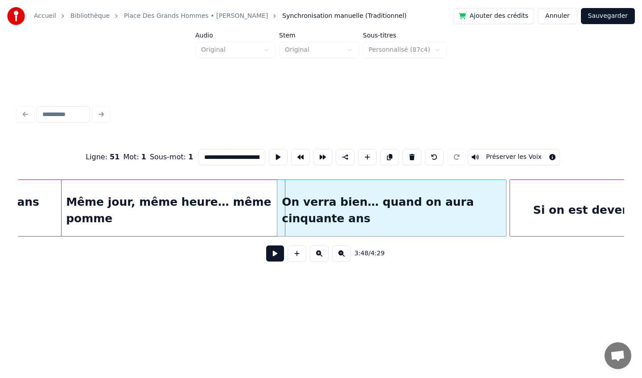
click at [284, 205] on div at bounding box center [283, 208] width 3 height 56
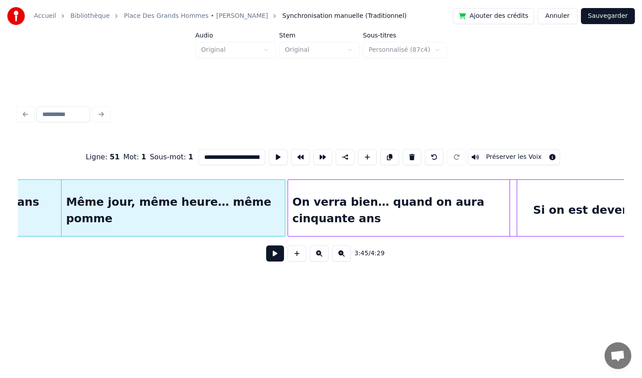
click at [394, 186] on div "On verra bien… quand on aura cinquante ans" at bounding box center [402, 210] width 229 height 61
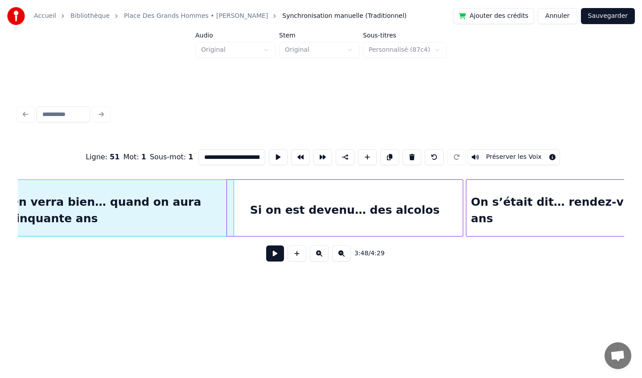
scroll to position [0, 15349]
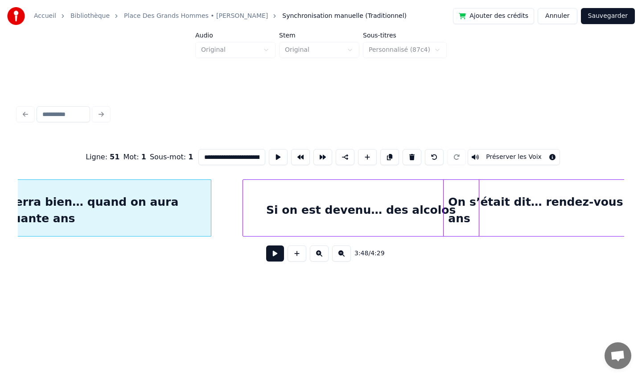
click at [272, 190] on div "Si on est devenu… des alcolos" at bounding box center [361, 210] width 236 height 61
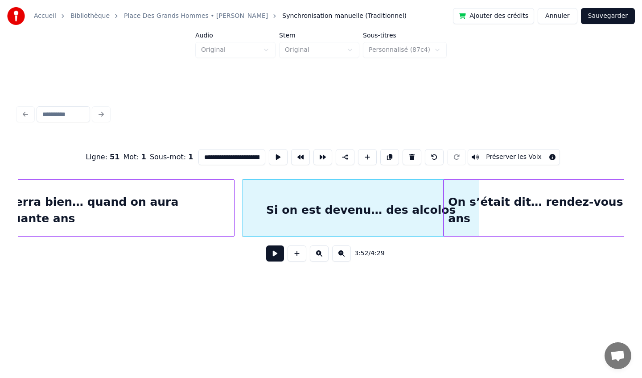
click at [233, 198] on div at bounding box center [232, 208] width 3 height 56
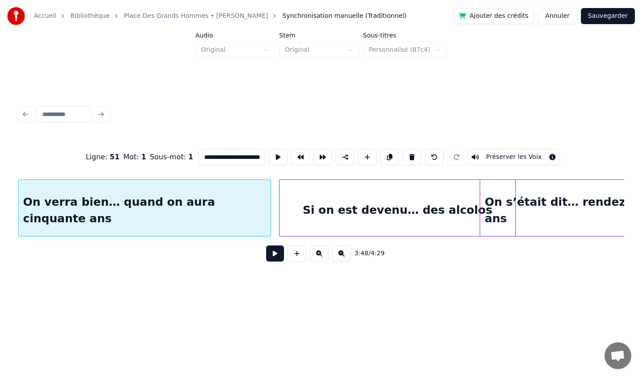
click at [363, 197] on div "Si on est devenu… des alcolos" at bounding box center [398, 210] width 236 height 61
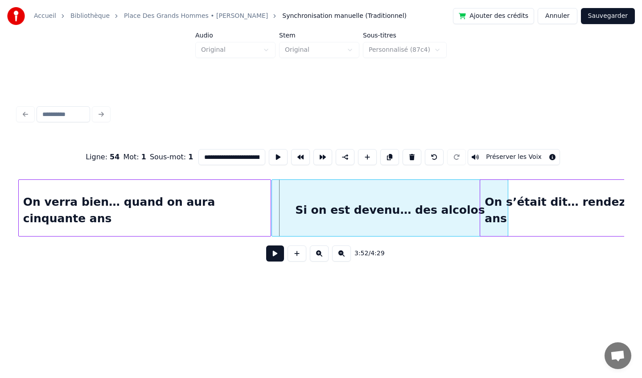
click at [305, 199] on div "Si on est devenu… des alcolos" at bounding box center [390, 210] width 236 height 61
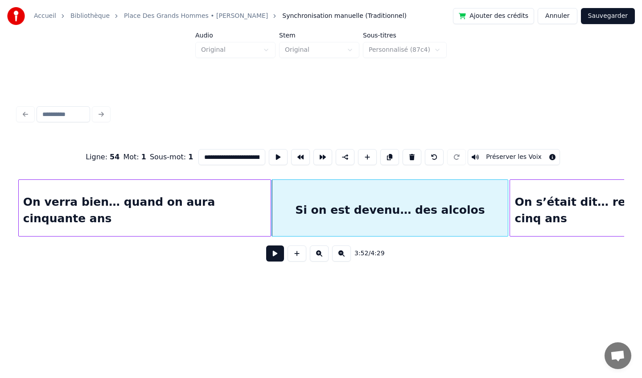
click at [510, 201] on div at bounding box center [511, 208] width 3 height 56
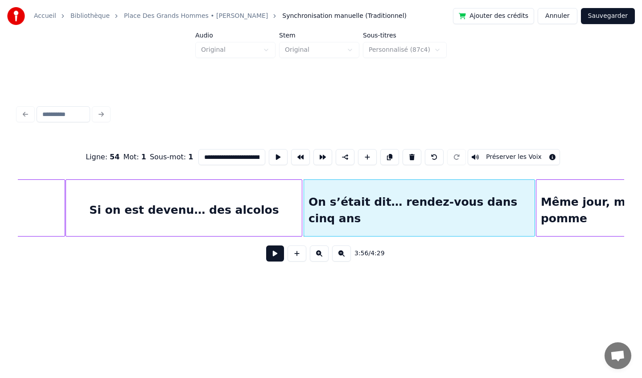
scroll to position [0, 15545]
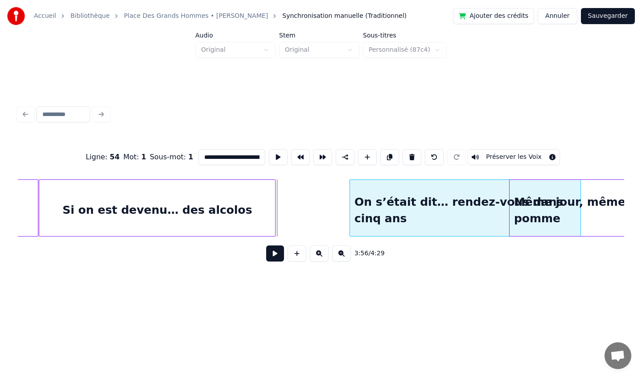
click at [415, 195] on div "On s’était dit… rendez-vous dans cinq ans" at bounding box center [465, 210] width 230 height 61
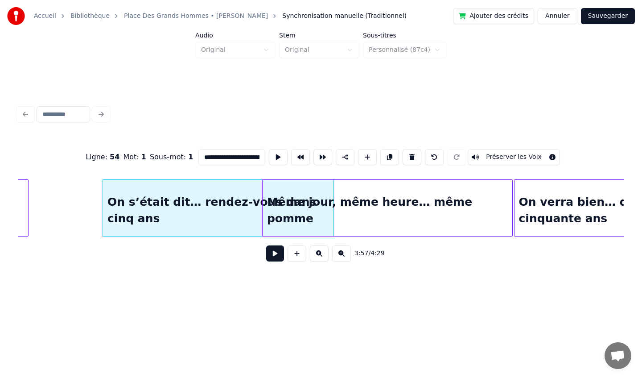
scroll to position [0, 15796]
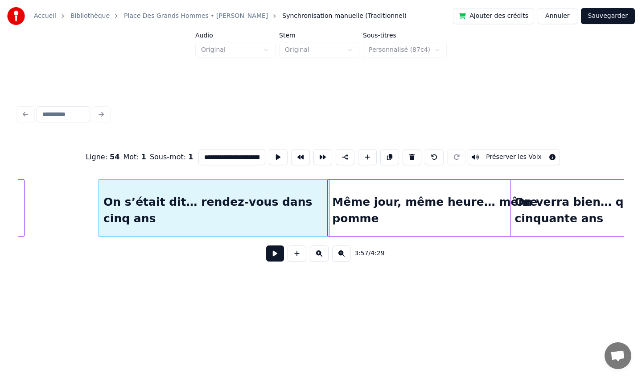
click at [440, 196] on div "Même jour, même heure… même pomme" at bounding box center [453, 210] width 250 height 61
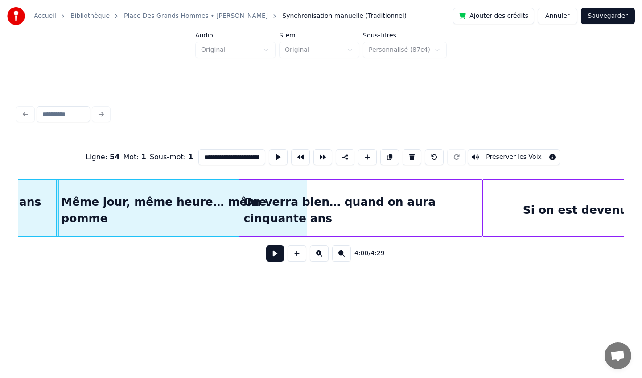
scroll to position [0, 16069]
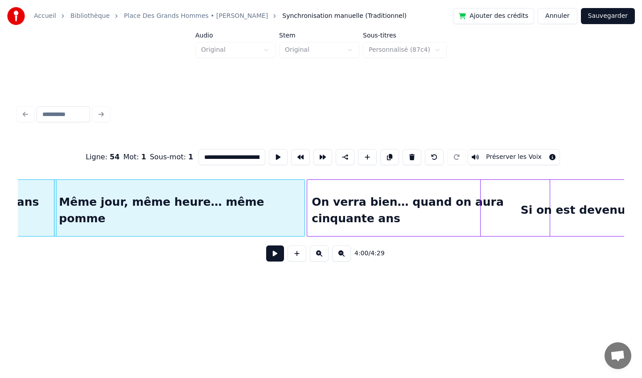
click at [429, 189] on div "On verra bien… quand on aura cinquante ans" at bounding box center [428, 210] width 243 height 61
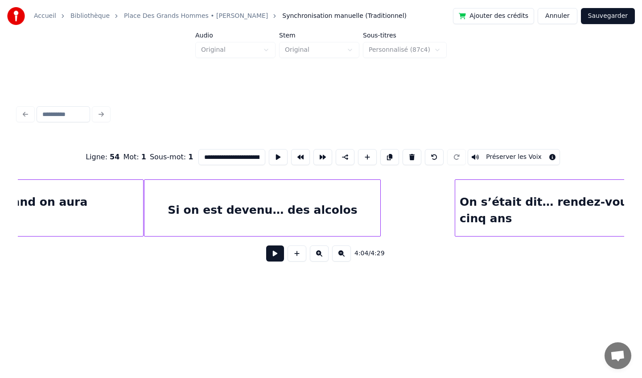
scroll to position [0, 15435]
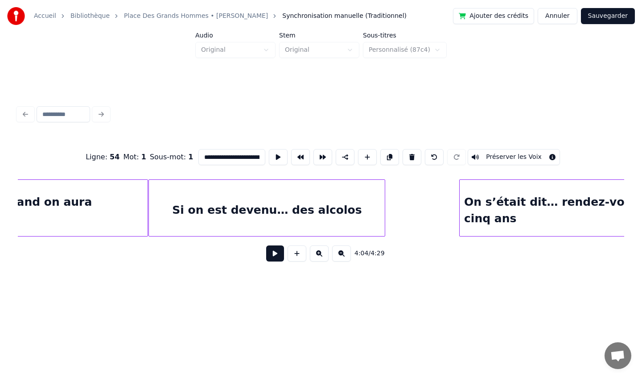
click at [344, 218] on div "Si on est devenu… des alcolos" at bounding box center [267, 210] width 236 height 61
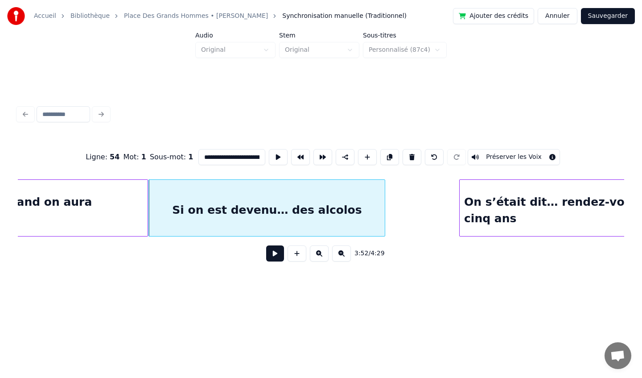
click at [253, 157] on input "**********" at bounding box center [231, 157] width 67 height 16
click at [254, 157] on input "**********" at bounding box center [231, 157] width 67 height 16
click at [266, 198] on div "Si on est devenu… des alcolos" at bounding box center [267, 210] width 236 height 61
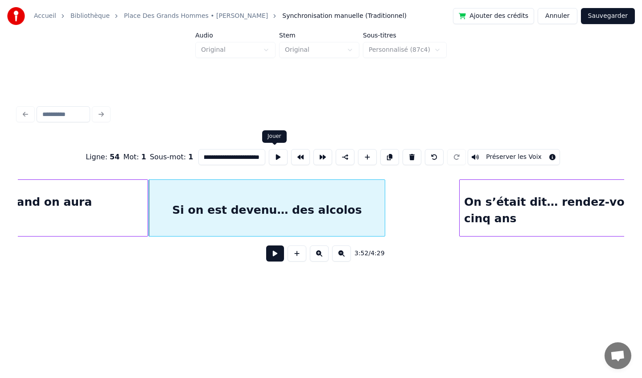
drag, startPoint x: 254, startPoint y: 157, endPoint x: 263, endPoint y: 156, distance: 8.9
click at [263, 156] on div "**********" at bounding box center [321, 157] width 606 height 45
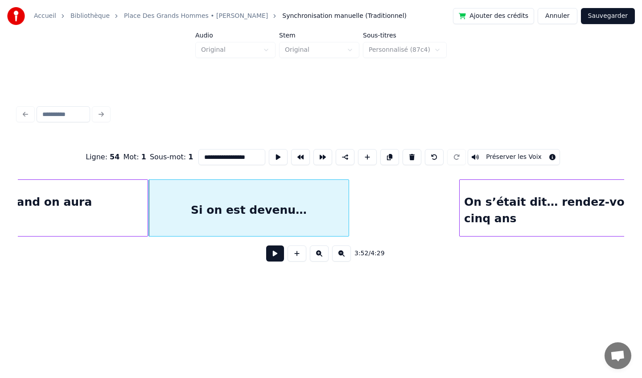
click at [346, 201] on div at bounding box center [347, 208] width 3 height 56
type input "**********"
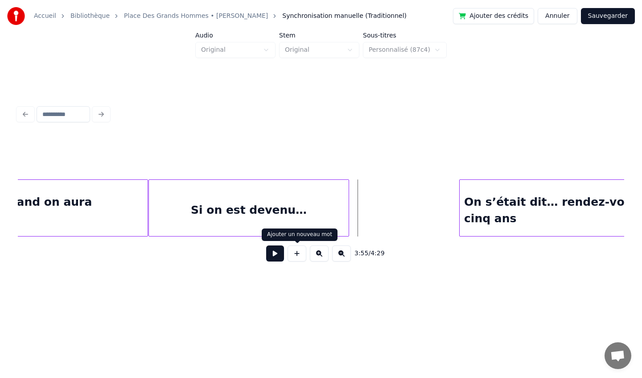
click at [296, 255] on button at bounding box center [297, 253] width 19 height 16
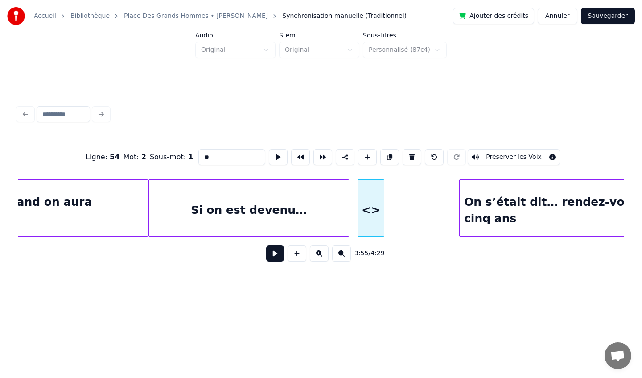
click at [226, 160] on input "**" at bounding box center [231, 157] width 67 height 16
type input "*"
paste input "**********"
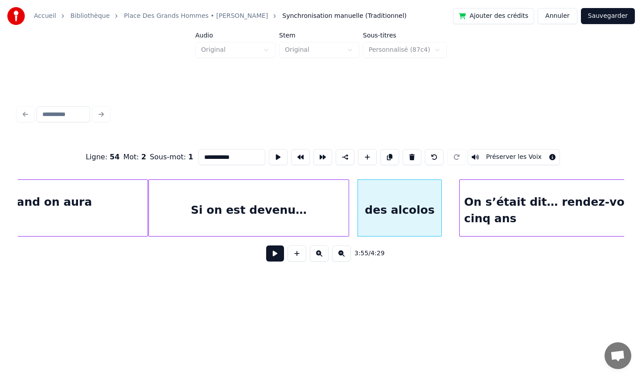
click at [440, 208] on div at bounding box center [440, 208] width 3 height 56
type input "**********"
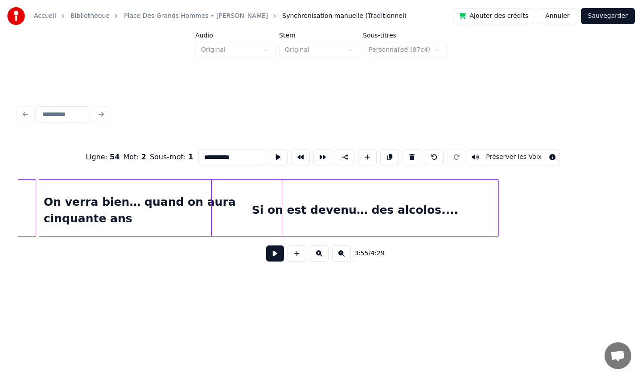
scroll to position [0, 16351]
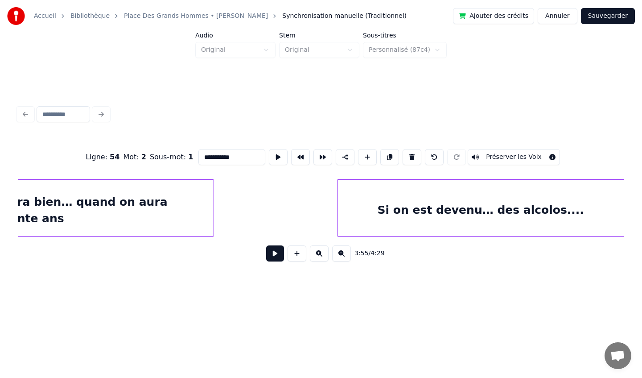
click at [517, 199] on div "Si on est devenu… des alcolos...." at bounding box center [480, 210] width 287 height 61
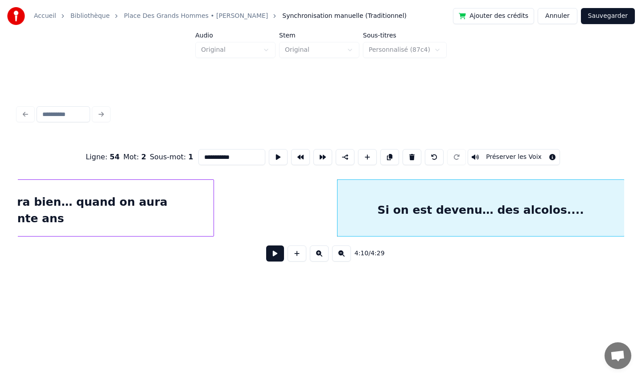
scroll to position [0, 16360]
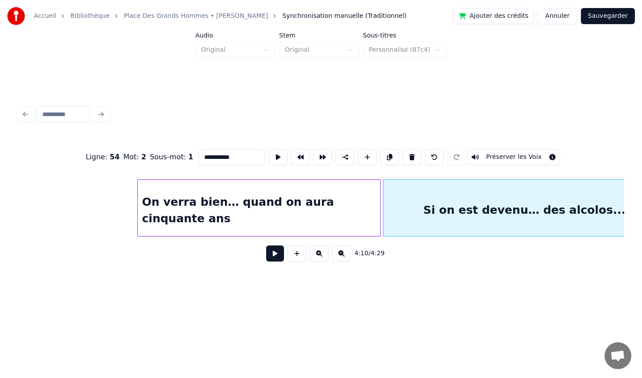
click at [219, 203] on div "On verra bien… quand on aura cinquante ans" at bounding box center [259, 210] width 243 height 61
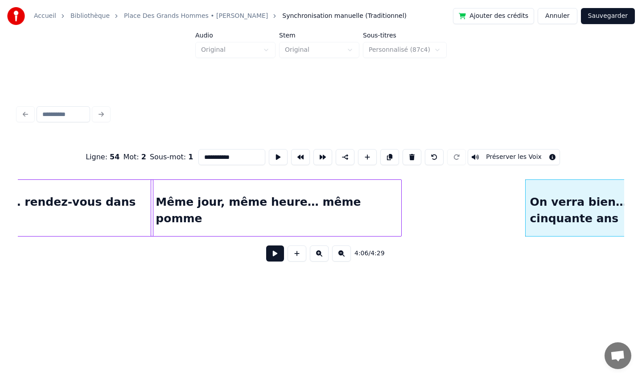
scroll to position [0, 15969]
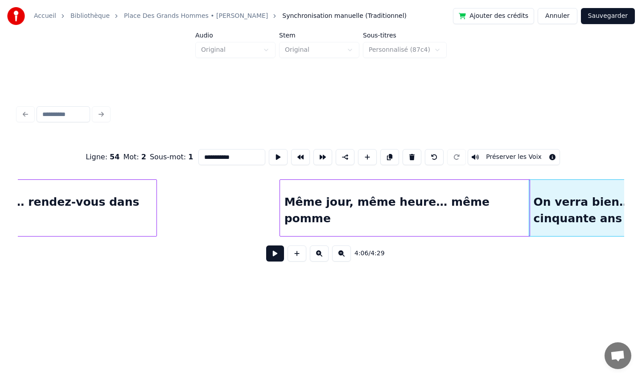
click at [369, 202] on div "Même jour, même heure… même pomme" at bounding box center [405, 210] width 250 height 61
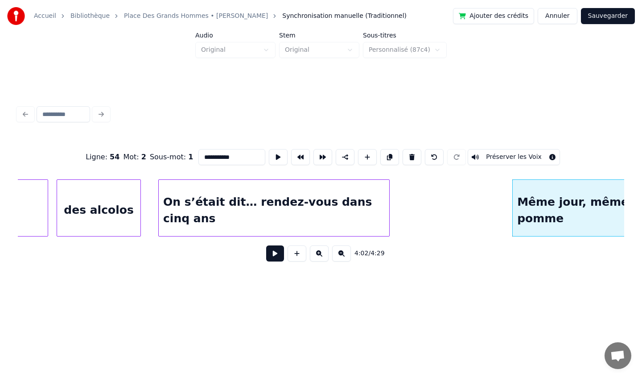
scroll to position [0, 15735]
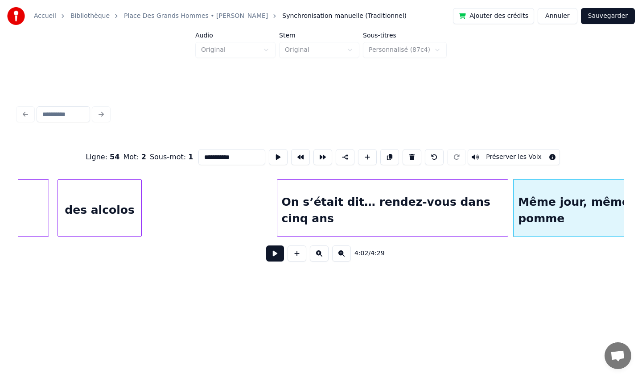
click at [373, 200] on div "On s’était dit… rendez-vous dans cinq ans" at bounding box center [392, 210] width 230 height 61
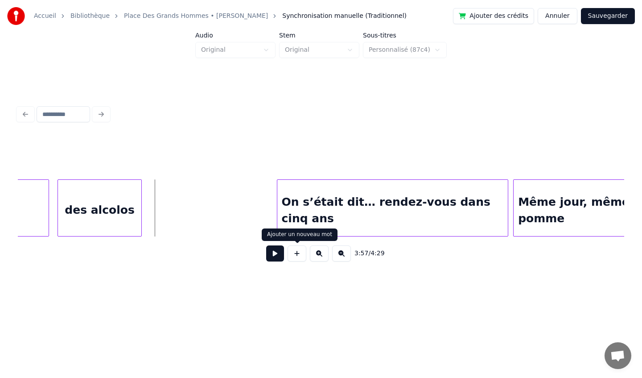
click at [296, 251] on button at bounding box center [297, 253] width 19 height 16
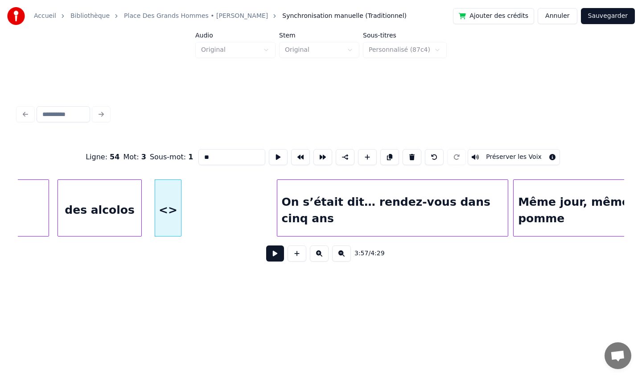
click at [224, 152] on input "**" at bounding box center [231, 157] width 67 height 16
drag, startPoint x: 175, startPoint y: 156, endPoint x: 169, endPoint y: 156, distance: 5.9
click at [169, 156] on div "Ligne : 54 Mot : 3 Sous-mot : 1 ** Préserver les Voix" at bounding box center [321, 157] width 606 height 45
type input "********"
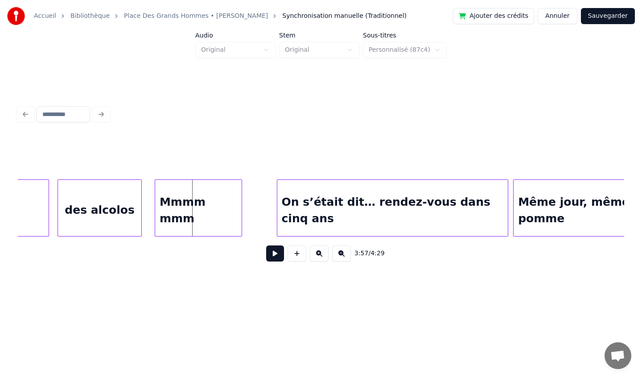
click at [239, 198] on div at bounding box center [240, 208] width 3 height 56
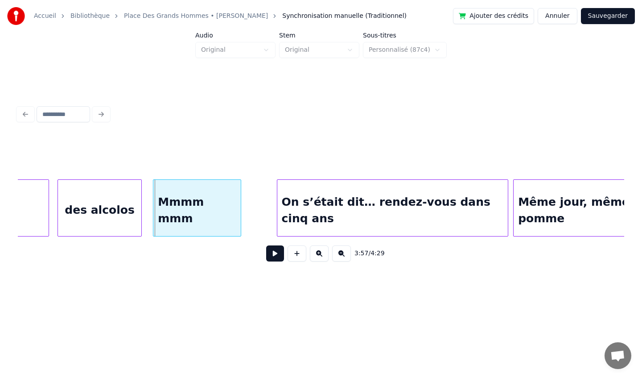
click at [191, 198] on div "Mmmm mmm" at bounding box center [196, 210] width 87 height 61
click at [149, 198] on div at bounding box center [149, 208] width 3 height 56
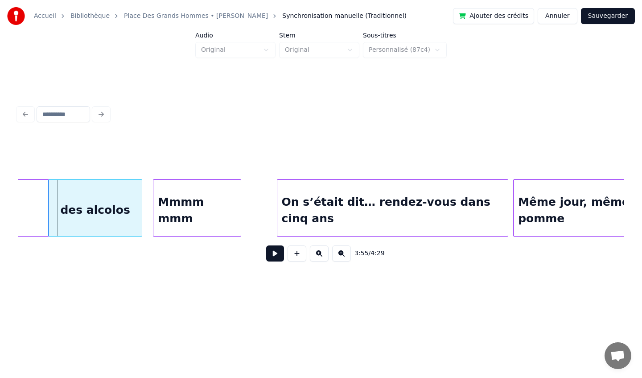
click at [111, 195] on div "des alcolos" at bounding box center [95, 210] width 93 height 61
click at [178, 194] on div "Mmmm mmm" at bounding box center [196, 210] width 87 height 61
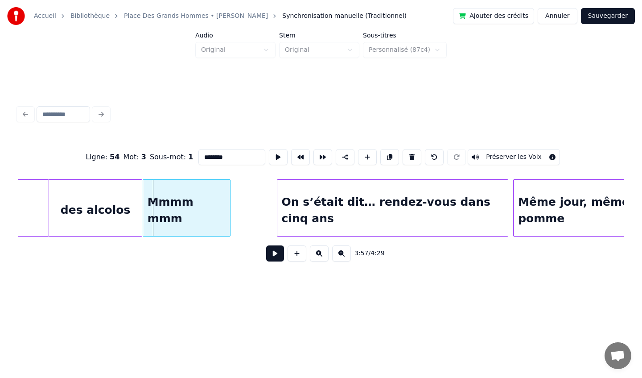
click at [177, 193] on div "Mmmm mmm" at bounding box center [186, 210] width 87 height 61
click at [109, 203] on div "des alcolos" at bounding box center [95, 210] width 93 height 61
type input "**********"
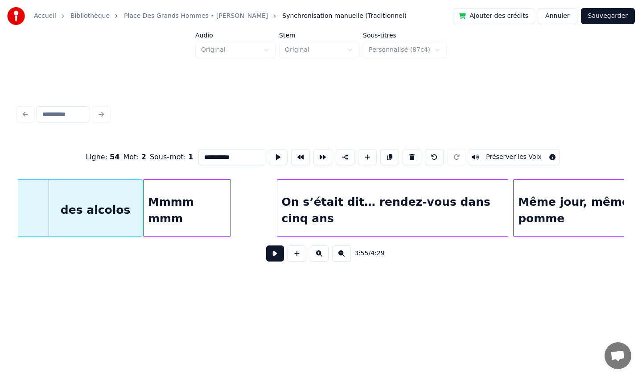
click at [118, 202] on div "des alcolos" at bounding box center [95, 210] width 93 height 61
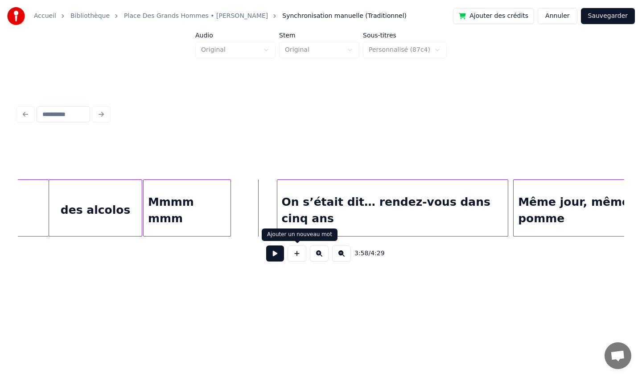
click at [296, 254] on button at bounding box center [297, 253] width 19 height 16
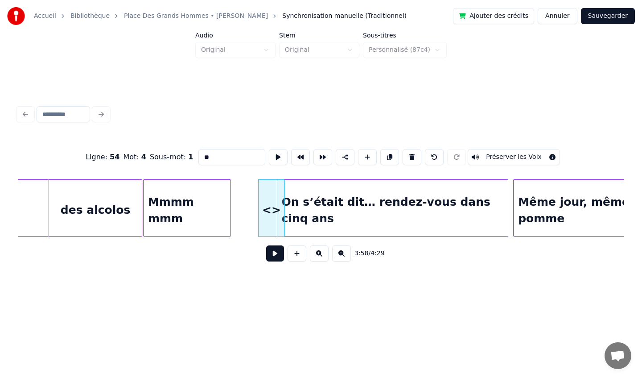
click at [222, 159] on input "**" at bounding box center [231, 157] width 67 height 16
drag, startPoint x: 222, startPoint y: 159, endPoint x: 170, endPoint y: 152, distance: 52.1
click at [170, 152] on div "Ligne : 54 Mot : 4 Sous-mot : 1 ** Préserver les Voix" at bounding box center [321, 157] width 606 height 45
click at [358, 187] on div "On s’était dit… rendez-vous dans cinq ans" at bounding box center [392, 210] width 230 height 61
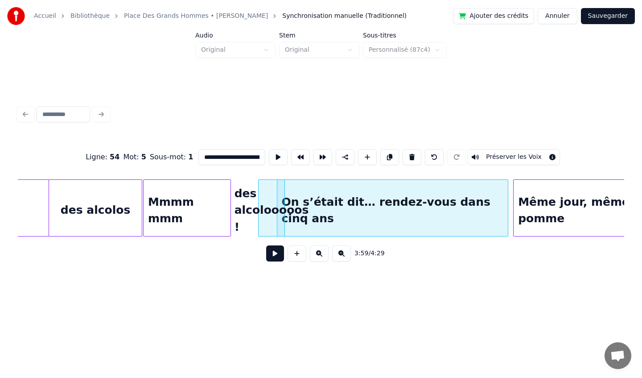
click at [259, 201] on div "des alcolooooos !" at bounding box center [272, 210] width 26 height 61
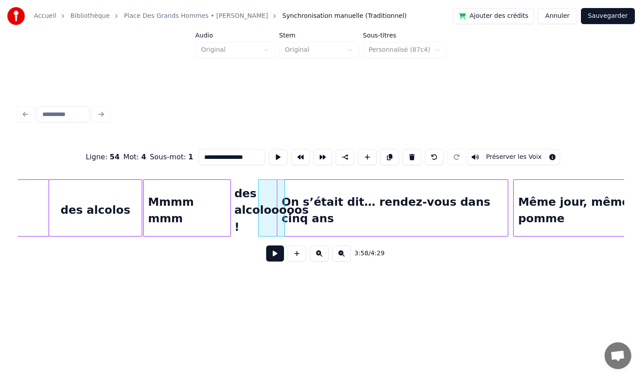
click at [259, 201] on div "des alcolooooos !" at bounding box center [272, 210] width 26 height 61
click at [270, 198] on div "des alcolooooos !" at bounding box center [272, 210] width 26 height 61
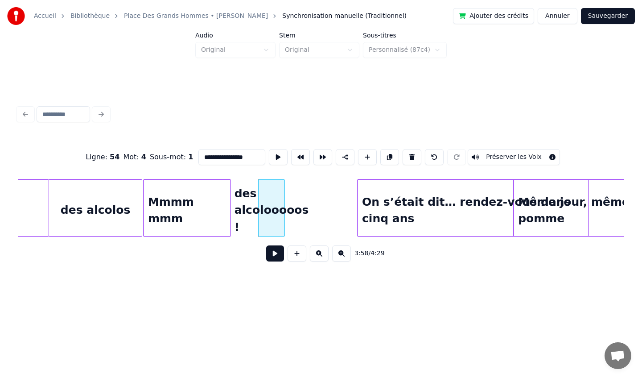
click at [414, 205] on div "On s’était dit… rendez-vous dans cinq ans" at bounding box center [473, 210] width 230 height 61
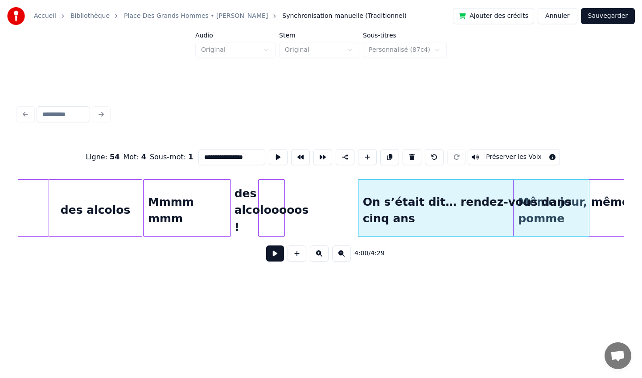
click at [263, 202] on div "des alcolooooos !" at bounding box center [272, 210] width 26 height 61
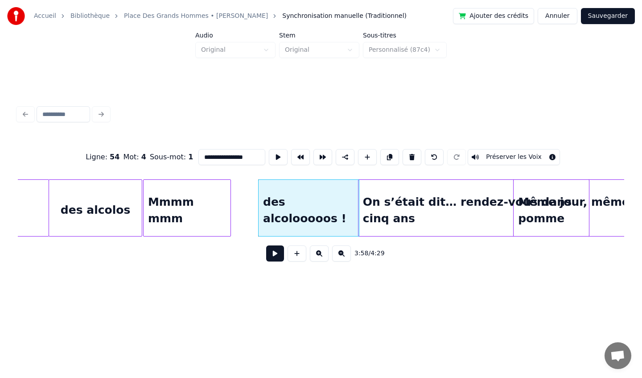
click at [358, 207] on div at bounding box center [357, 208] width 3 height 56
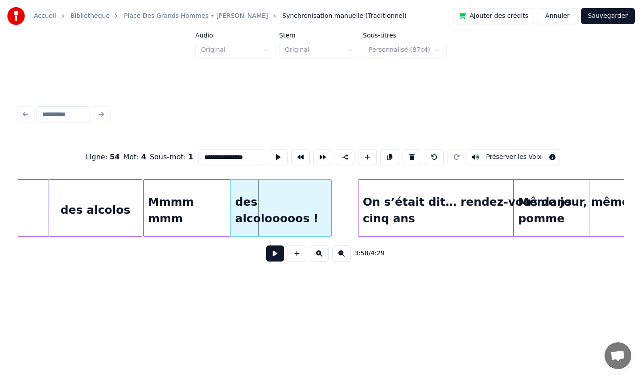
click at [271, 189] on div "des alcolooooos !" at bounding box center [281, 210] width 100 height 61
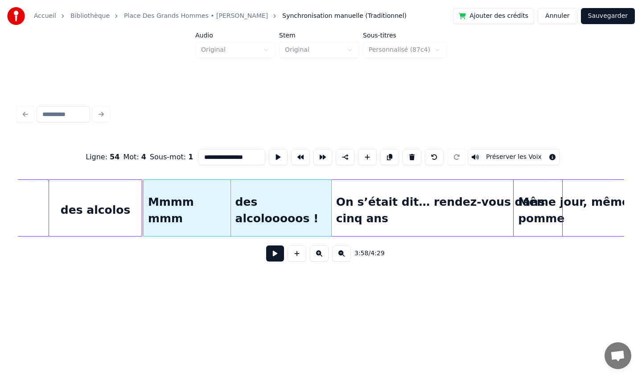
click at [365, 202] on div "On s’était dit… rendez-vous dans cinq ans" at bounding box center [447, 210] width 230 height 61
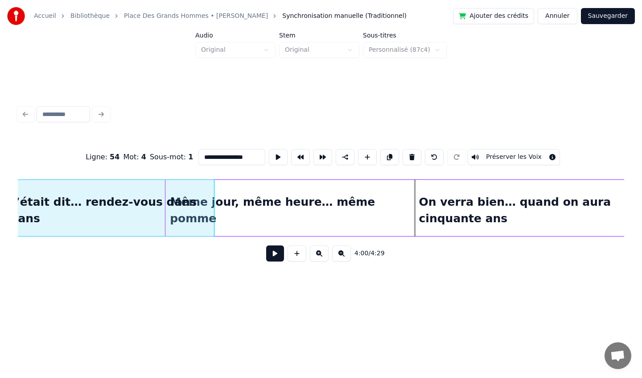
scroll to position [0, 16114]
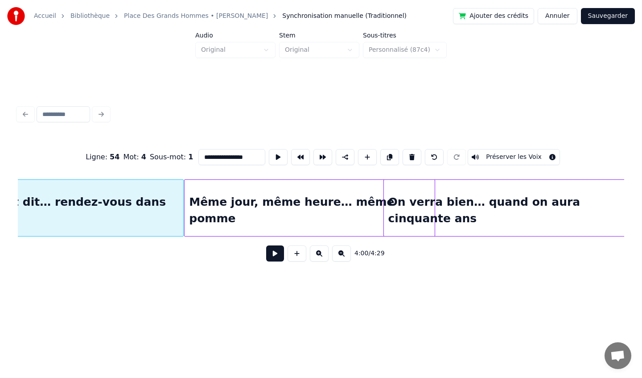
click at [292, 186] on div "Même jour, même heure… même pomme" at bounding box center [310, 210] width 250 height 61
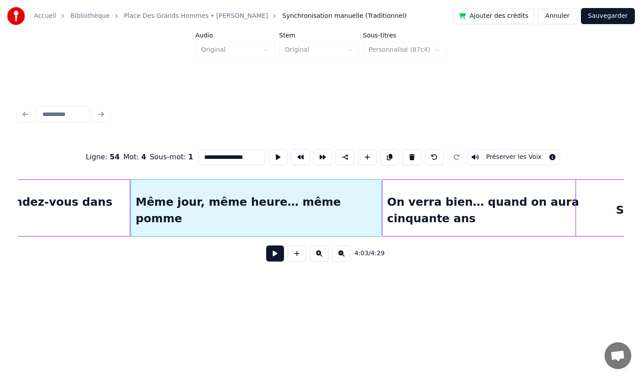
scroll to position [0, 16169]
click at [521, 195] on div "On verra bien… quand on aura cinquante ans" at bounding box center [502, 210] width 243 height 61
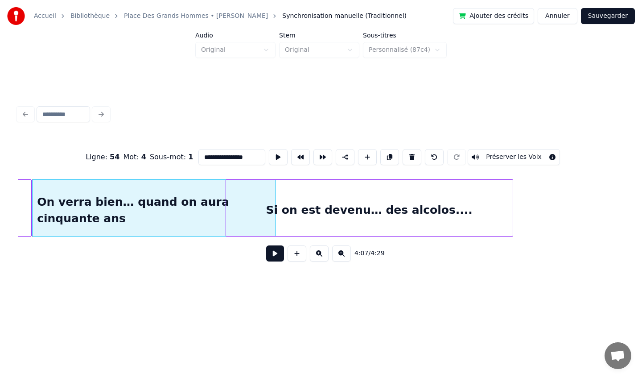
scroll to position [0, 16516]
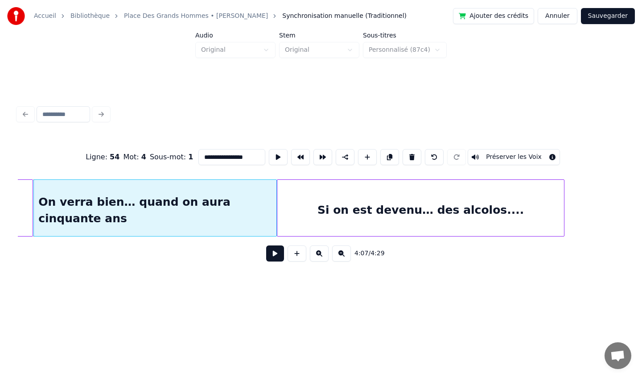
click at [393, 186] on div "Si on est devenu… des alcolos...." at bounding box center [420, 210] width 287 height 61
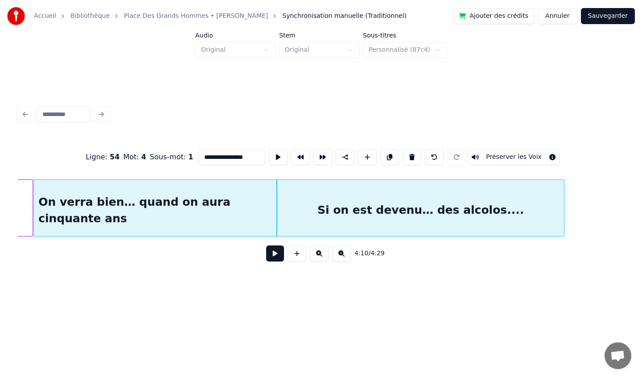
type input "**********"
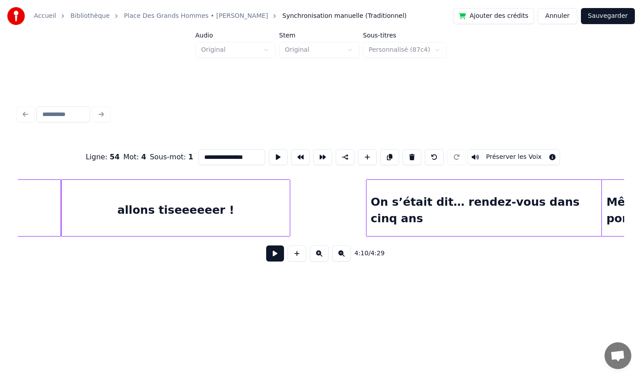
scroll to position [0, 14499]
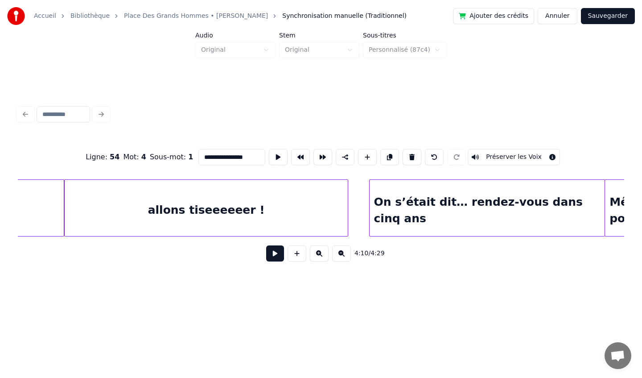
click at [346, 207] on div at bounding box center [346, 208] width 3 height 56
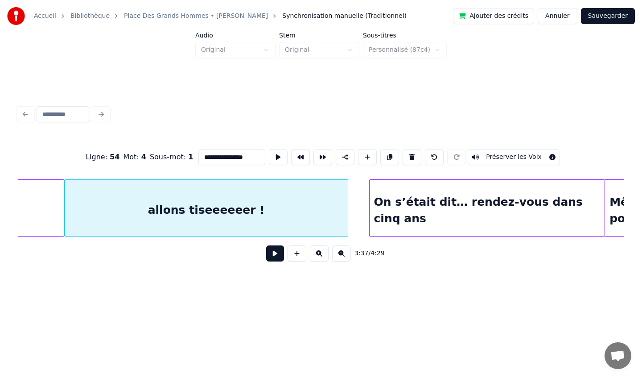
click at [616, 18] on button "Sauvegarder" at bounding box center [608, 16] width 54 height 16
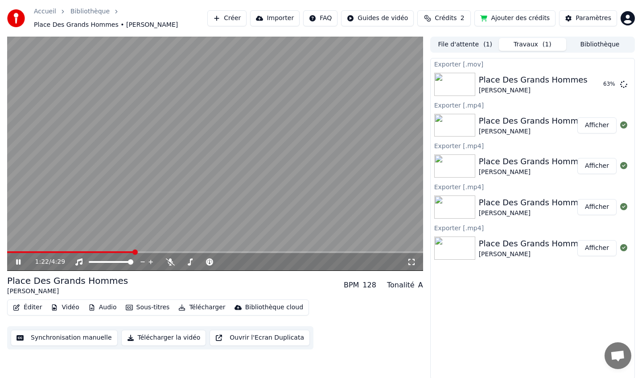
click at [16, 262] on icon at bounding box center [18, 261] width 4 height 5
click at [33, 311] on button "Éditer" at bounding box center [27, 307] width 36 height 12
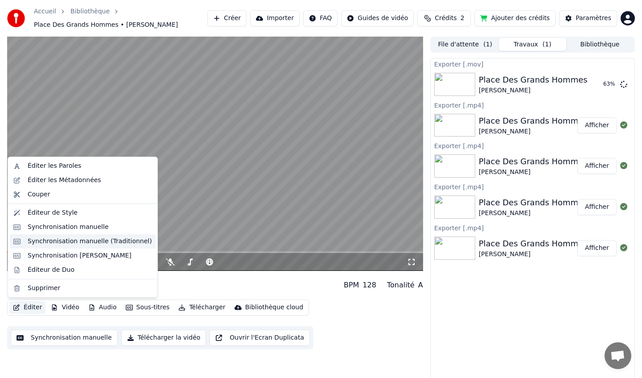
click at [72, 241] on div "Synchronisation manuelle (Traditionnel)" at bounding box center [90, 241] width 124 height 9
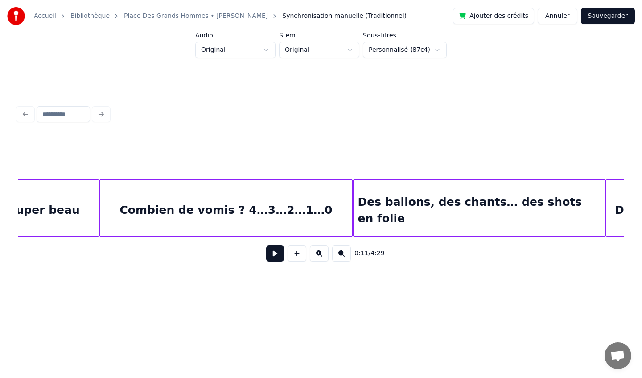
scroll to position [0, 4402]
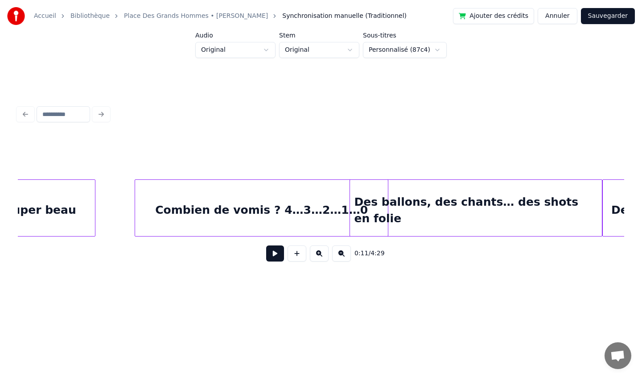
click at [268, 198] on div "Combien de vomis ? 4…3…2…1…0" at bounding box center [261, 210] width 253 height 61
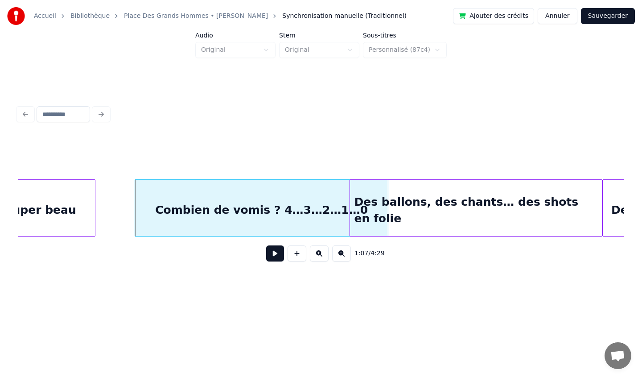
click at [427, 200] on div "Des ballons, des chants… des shots en folie" at bounding box center [476, 210] width 252 height 61
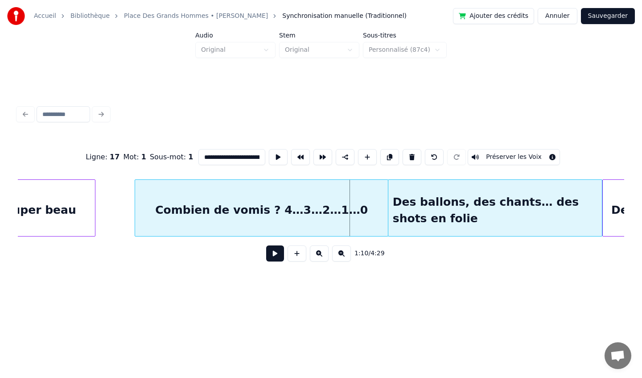
click at [389, 198] on div at bounding box center [389, 208] width 3 height 56
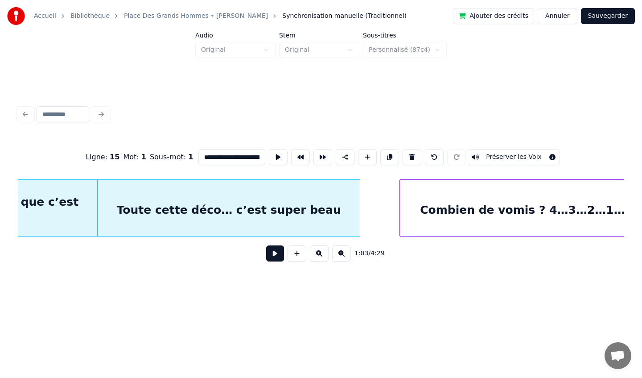
scroll to position [0, 4136]
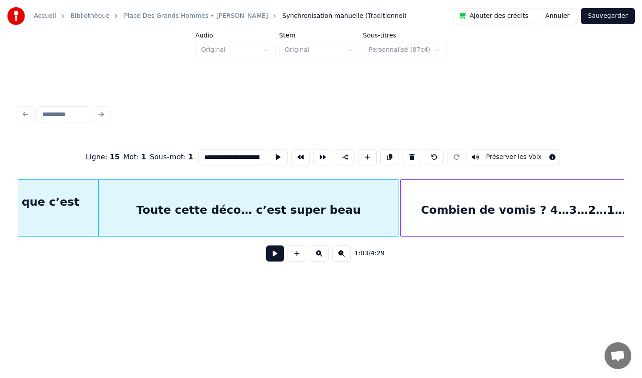
click at [398, 210] on div at bounding box center [397, 208] width 3 height 56
click at [399, 209] on div at bounding box center [400, 208] width 3 height 56
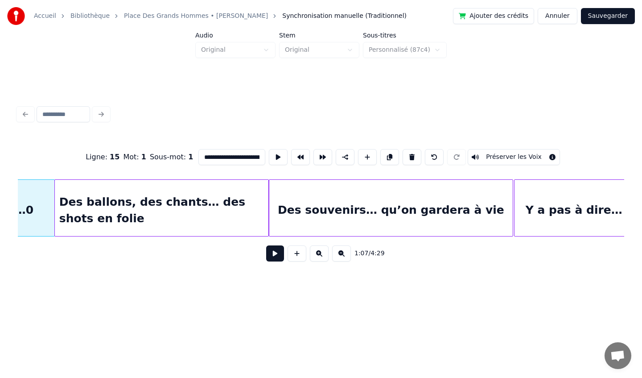
scroll to position [0, 4739]
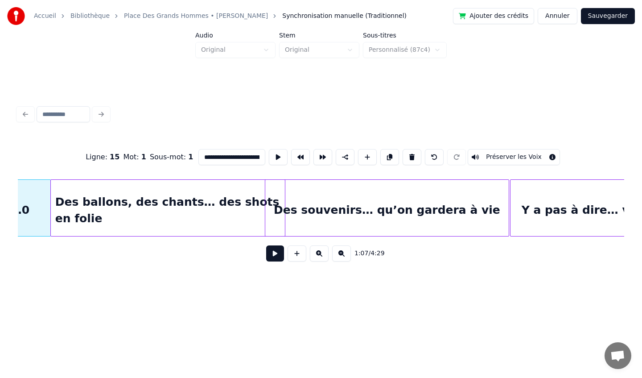
click at [284, 208] on div at bounding box center [283, 208] width 3 height 56
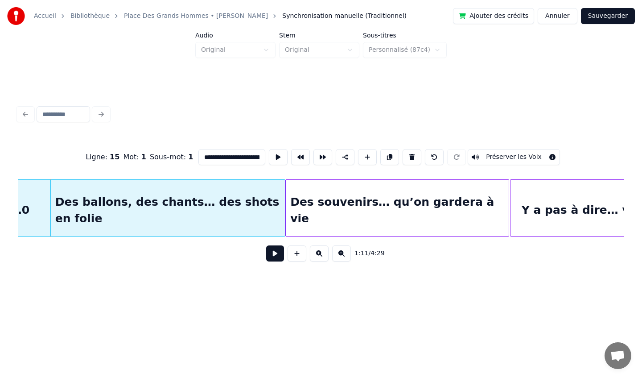
click at [286, 202] on div at bounding box center [287, 208] width 3 height 56
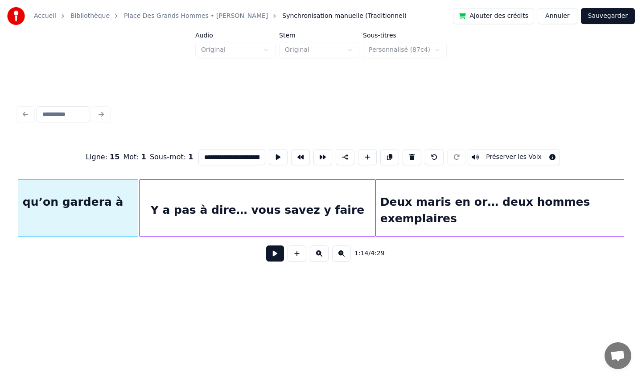
scroll to position [0, 5110]
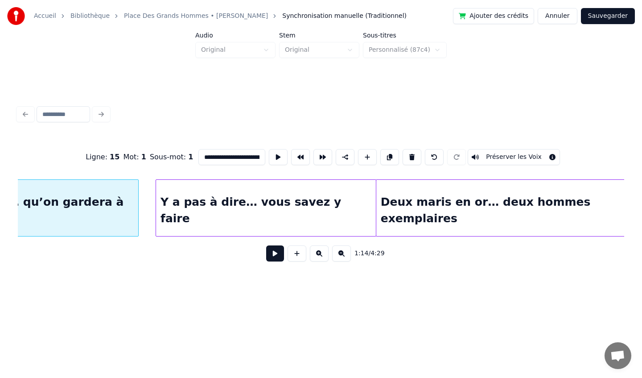
click at [156, 206] on div at bounding box center [157, 208] width 3 height 56
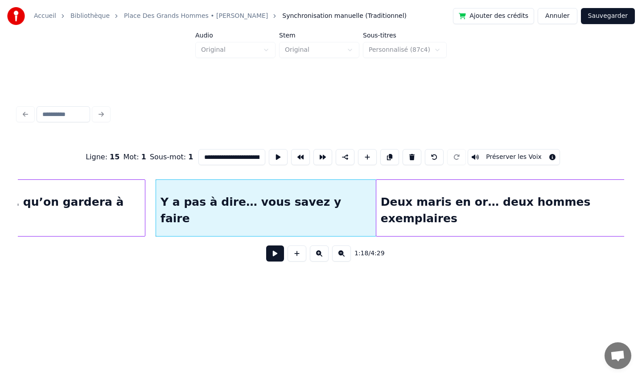
click at [143, 205] on div at bounding box center [143, 208] width 3 height 56
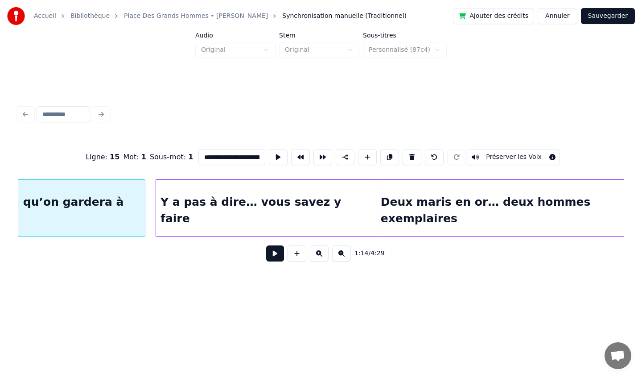
scroll to position [0, 5007]
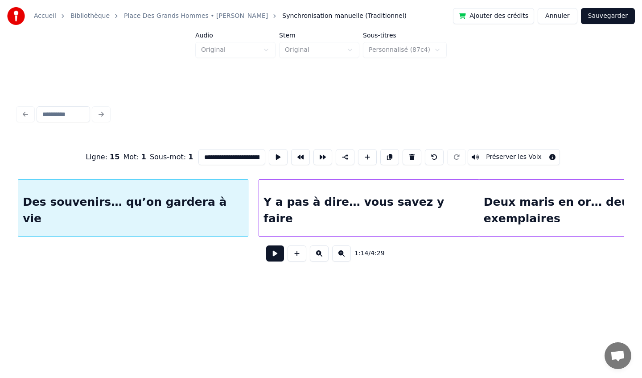
click at [328, 194] on div "Y a pas à dire… vous savez y faire" at bounding box center [369, 210] width 220 height 61
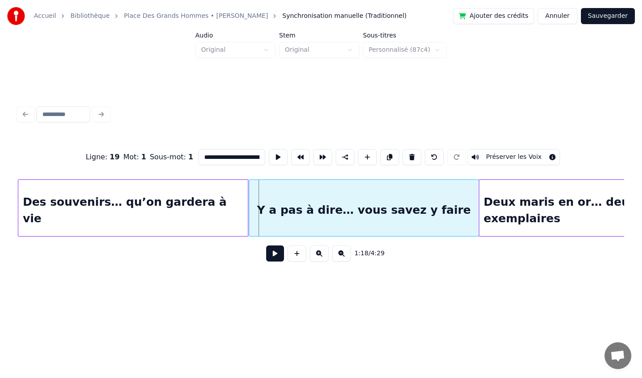
click at [249, 205] on div at bounding box center [250, 208] width 3 height 56
click at [493, 202] on div "Deux maris en or… deux hommes exemplaires" at bounding box center [607, 210] width 257 height 61
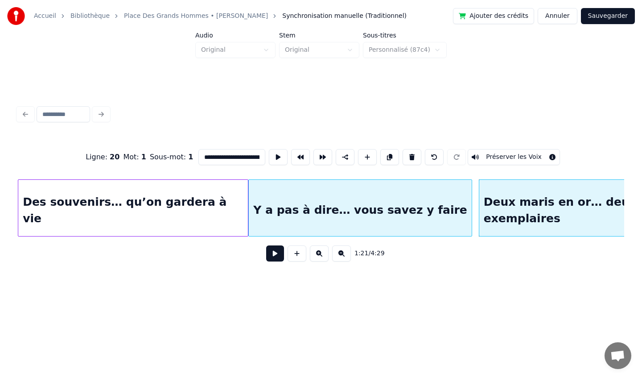
click at [470, 206] on div at bounding box center [470, 208] width 3 height 56
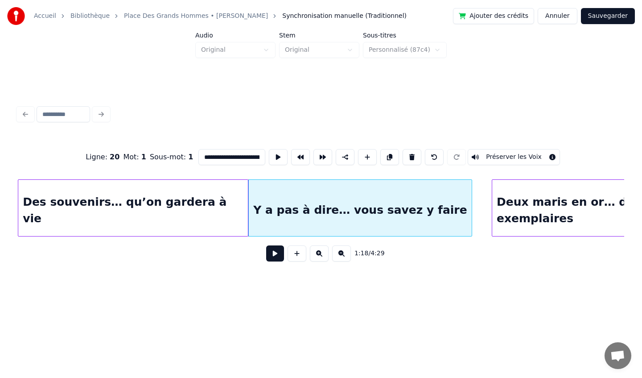
click at [493, 205] on div at bounding box center [493, 208] width 3 height 56
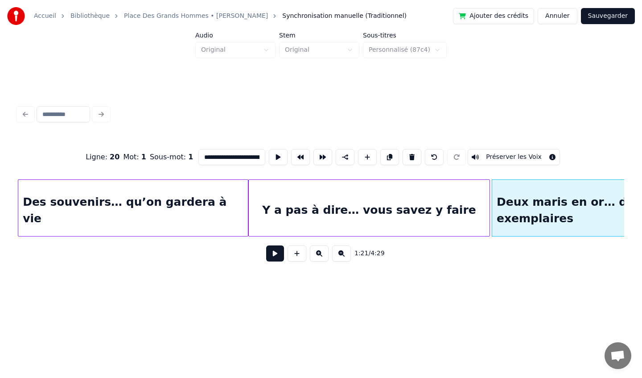
click at [489, 205] on div at bounding box center [488, 208] width 3 height 56
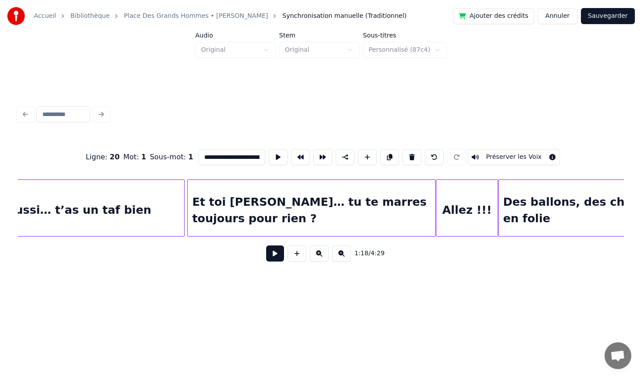
scroll to position [0, 8296]
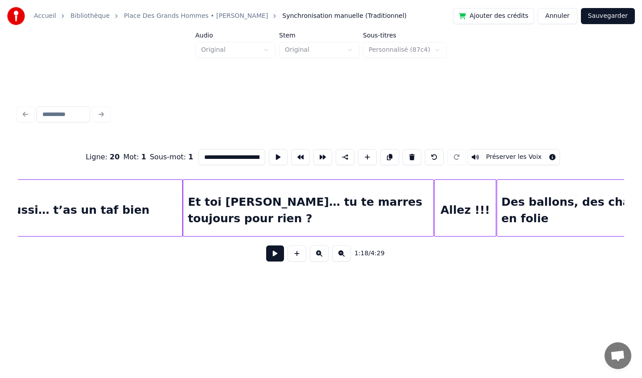
click at [185, 207] on div at bounding box center [184, 208] width 3 height 56
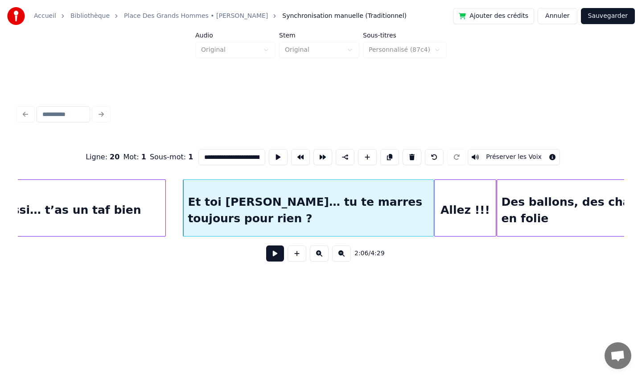
click at [165, 207] on div "T’as réussi… t’as un taf bien" at bounding box center [51, 207] width 229 height 57
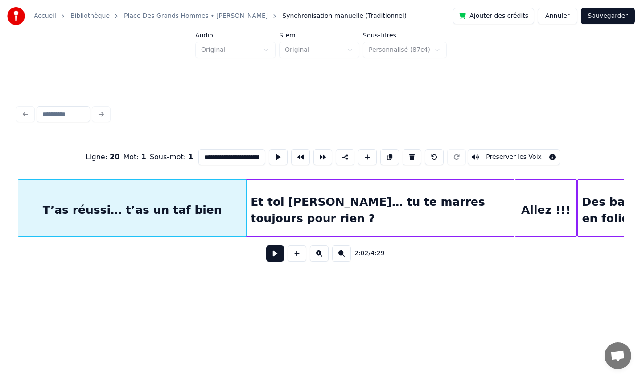
click at [247, 205] on div at bounding box center [247, 208] width 3 height 56
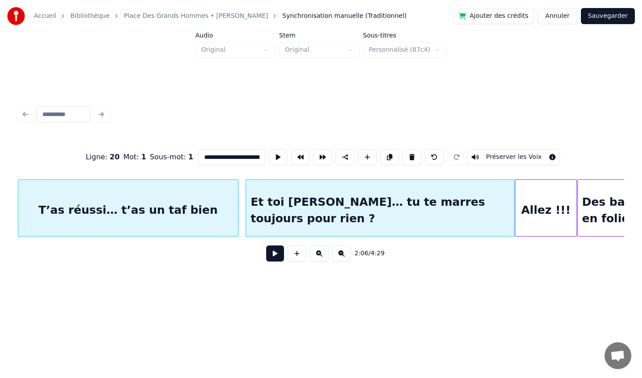
click at [236, 209] on div at bounding box center [236, 208] width 3 height 56
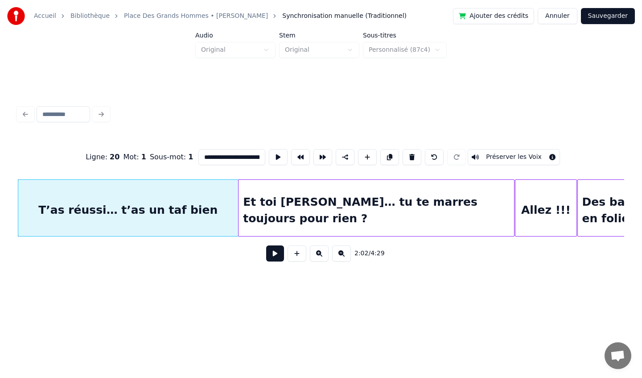
click at [238, 207] on div at bounding box center [239, 208] width 3 height 56
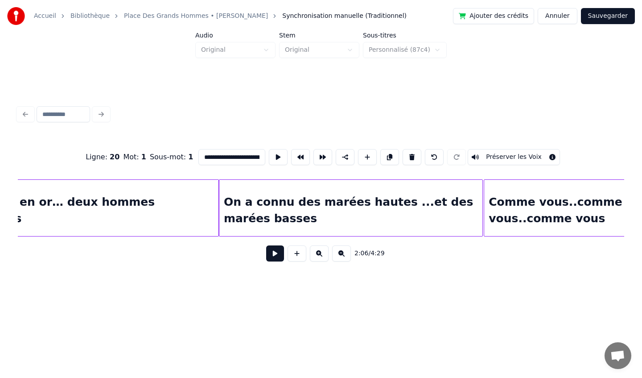
scroll to position [0, 9556]
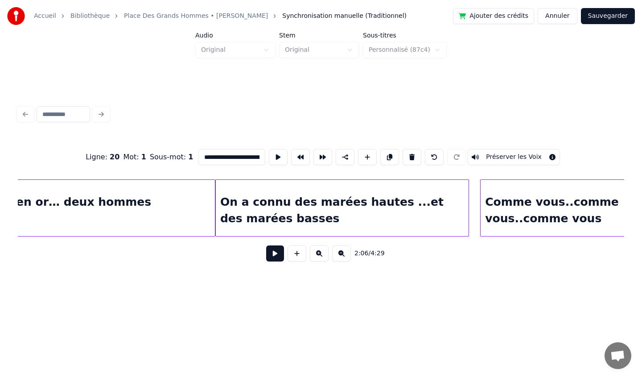
click at [467, 210] on div at bounding box center [467, 208] width 3 height 56
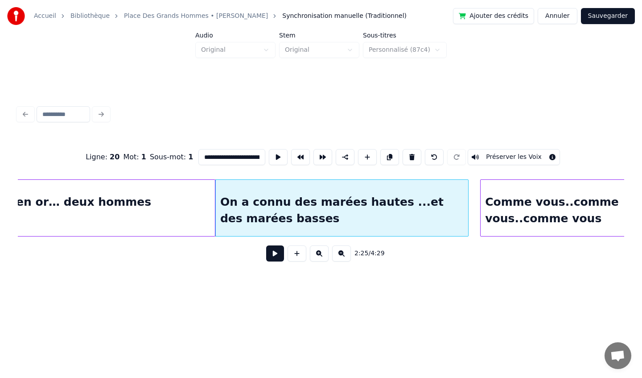
click at [480, 205] on div "Comme vous..comme vous..comme vous" at bounding box center [594, 207] width 228 height 57
type input "**********"
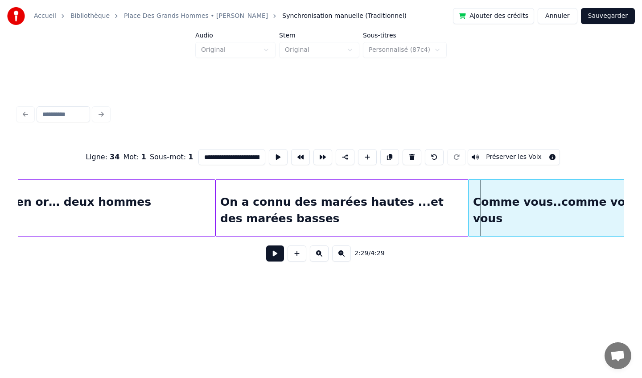
click at [470, 203] on div at bounding box center [470, 208] width 3 height 56
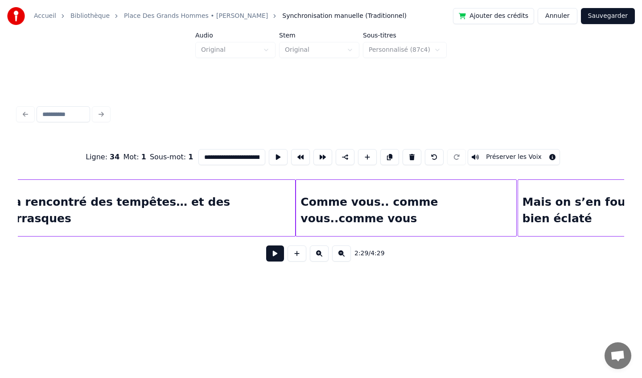
scroll to position [0, 10279]
click at [606, 18] on button "Sauvegarder" at bounding box center [608, 16] width 54 height 16
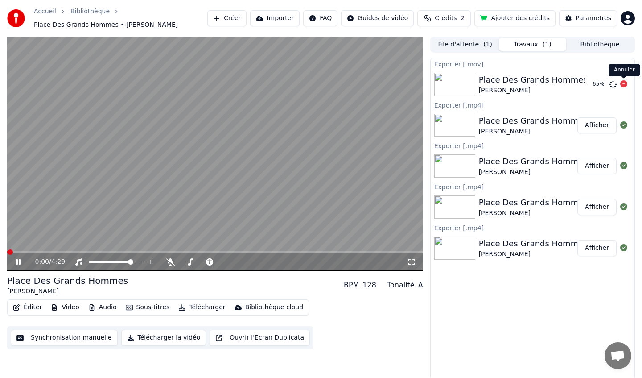
click at [624, 84] on icon at bounding box center [623, 83] width 7 height 7
click at [625, 87] on icon at bounding box center [623, 83] width 7 height 7
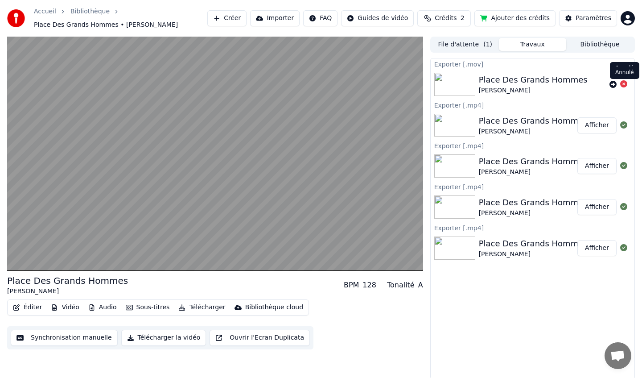
click at [622, 84] on icon at bounding box center [623, 83] width 7 height 7
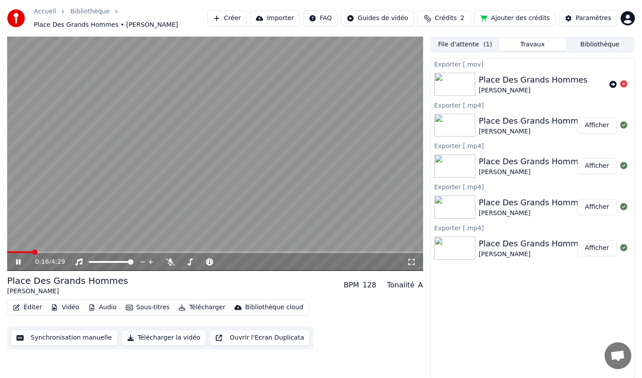
click at [410, 262] on icon at bounding box center [411, 261] width 9 height 7
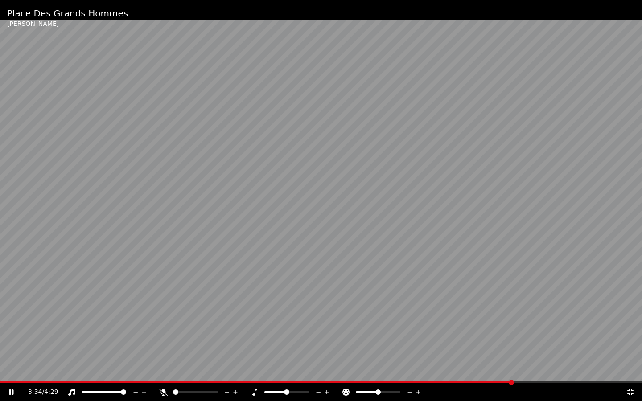
click at [382, 221] on video at bounding box center [321, 200] width 642 height 401
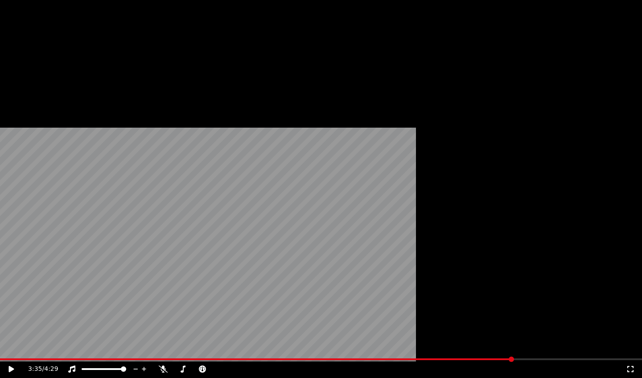
click at [27, 79] on button "Éditer" at bounding box center [27, 73] width 36 height 12
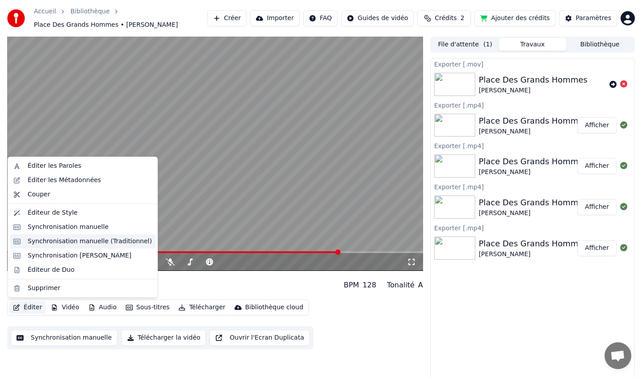
click at [58, 244] on div "Synchronisation manuelle (Traditionnel)" at bounding box center [90, 241] width 124 height 9
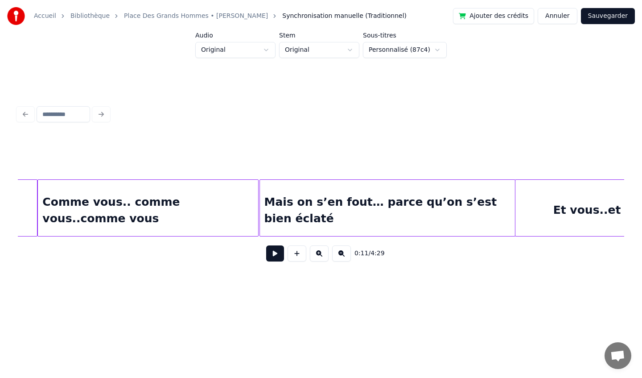
scroll to position [0, 10537]
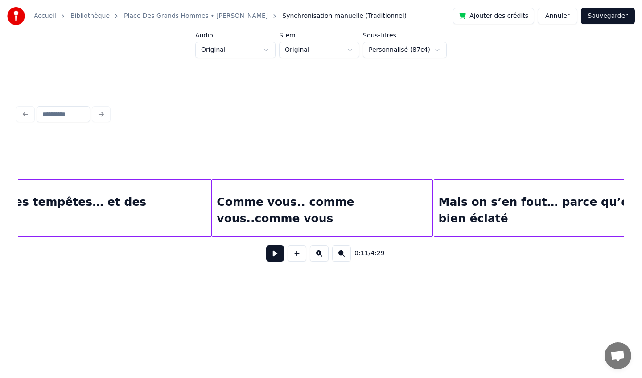
click at [163, 196] on div "On a rencontré des tempêtes… et des bourrasques" at bounding box center [57, 210] width 307 height 61
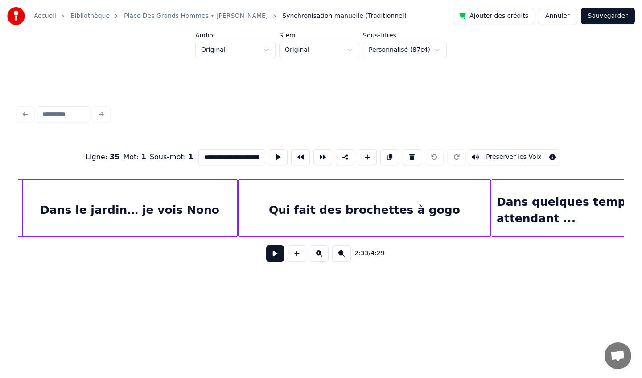
scroll to position [0, 13290]
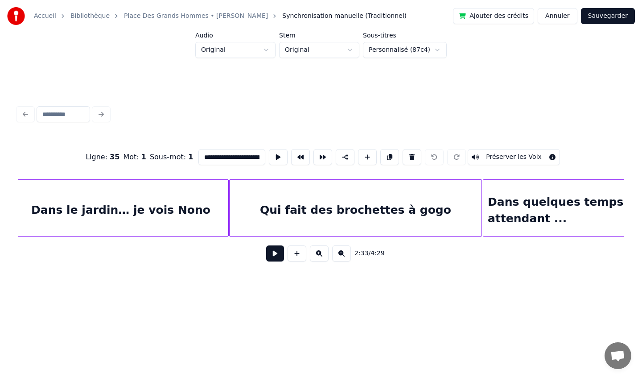
click at [366, 200] on div "Qui fait des brochettes à gogo" at bounding box center [356, 210] width 252 height 61
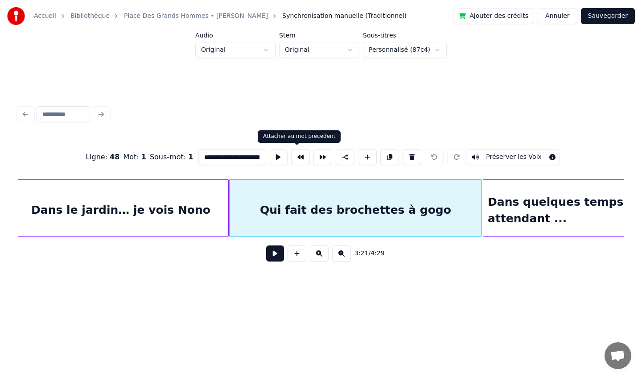
click at [296, 159] on button at bounding box center [300, 157] width 19 height 16
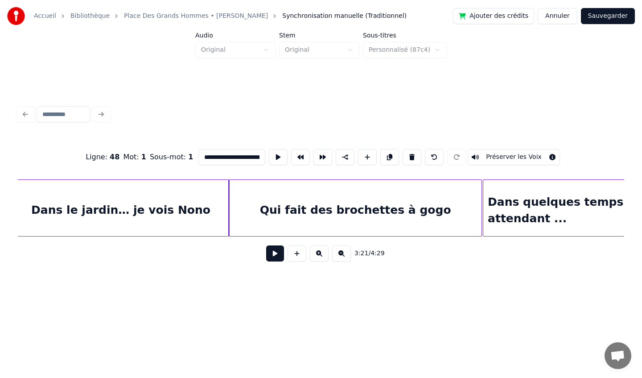
click at [518, 189] on div "Dans quelques temps les cinquante ans...En attendant ..." at bounding box center [653, 210] width 341 height 61
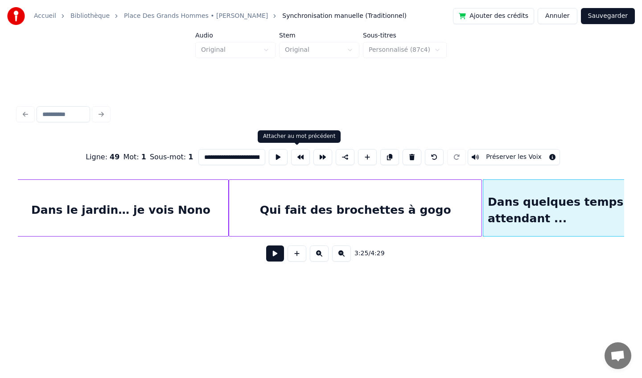
click at [300, 156] on button at bounding box center [300, 157] width 19 height 16
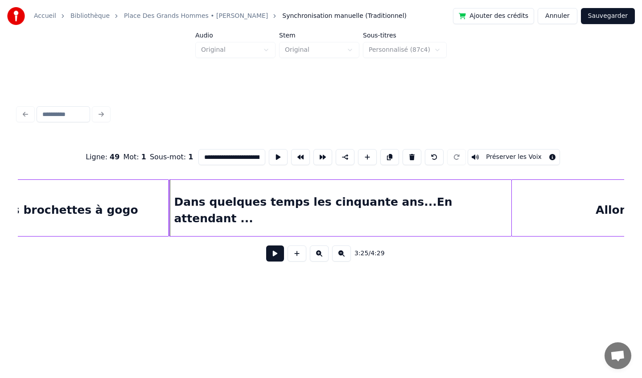
scroll to position [0, 13605]
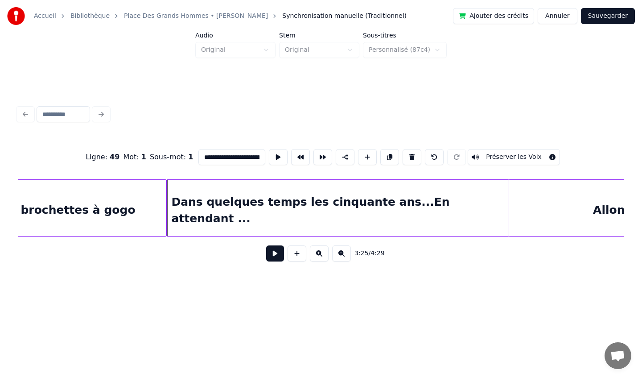
click at [543, 198] on div "Allons tiser" at bounding box center [628, 210] width 239 height 61
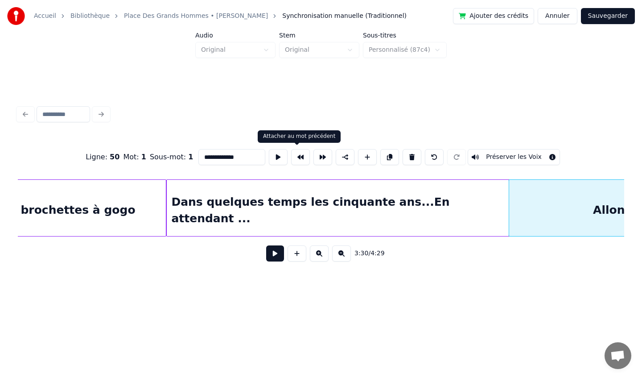
click at [301, 155] on button at bounding box center [300, 157] width 19 height 16
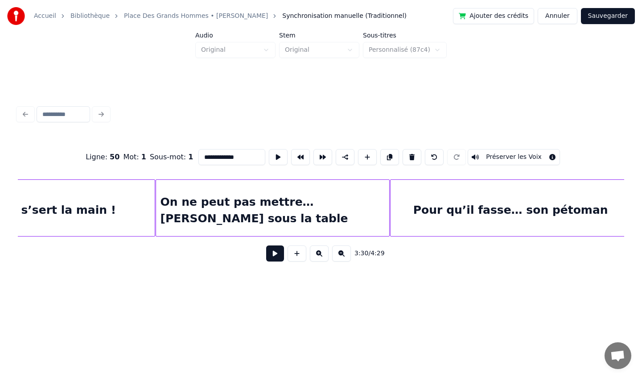
scroll to position [0, 12670]
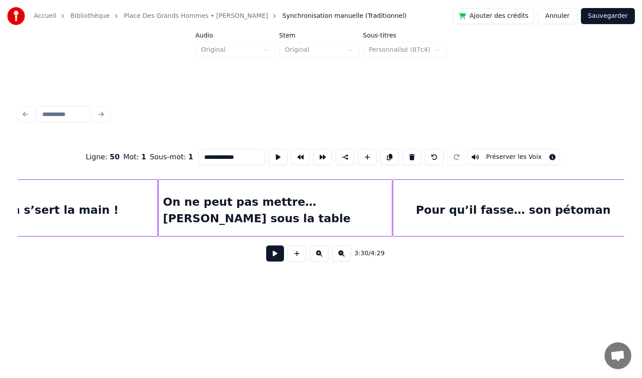
click at [218, 191] on div "On ne peut pas mettre… [PERSON_NAME] sous la table" at bounding box center [276, 210] width 234 height 61
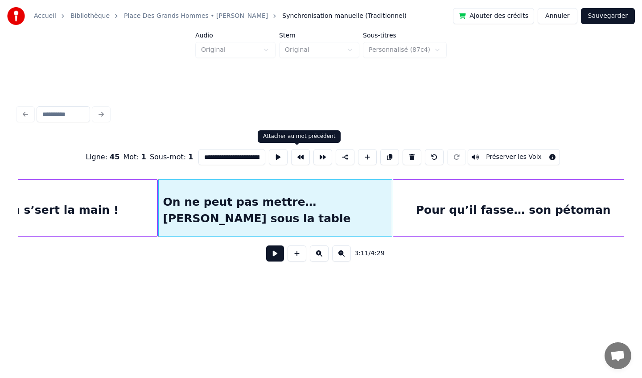
click at [297, 159] on button at bounding box center [300, 157] width 19 height 16
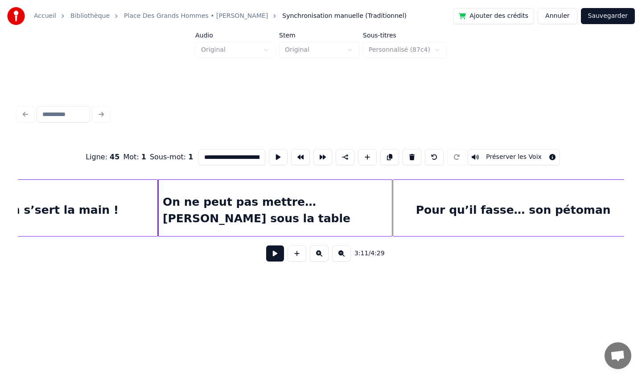
click at [129, 220] on div "On s’est tout dit… on s’sert la main !" at bounding box center [2, 210] width 309 height 61
type input "**********"
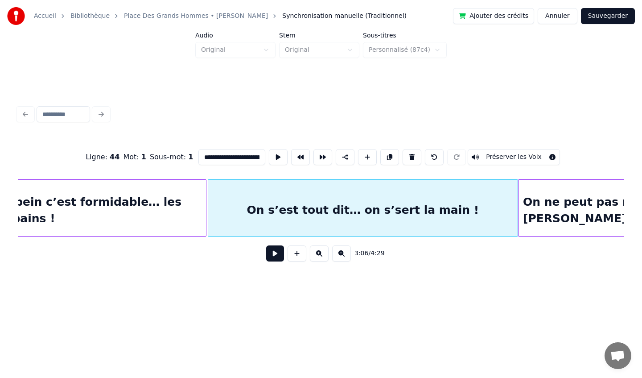
scroll to position [0, 12308]
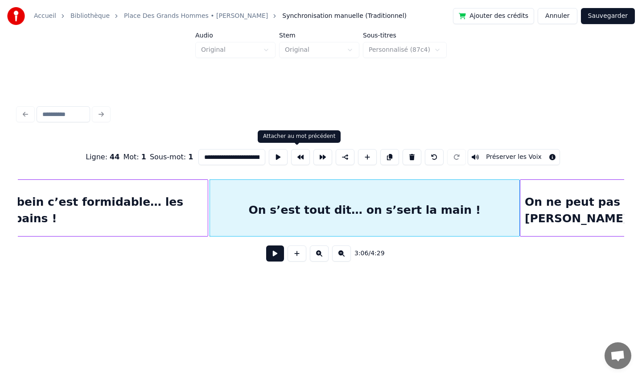
click at [298, 160] on button at bounding box center [300, 157] width 19 height 16
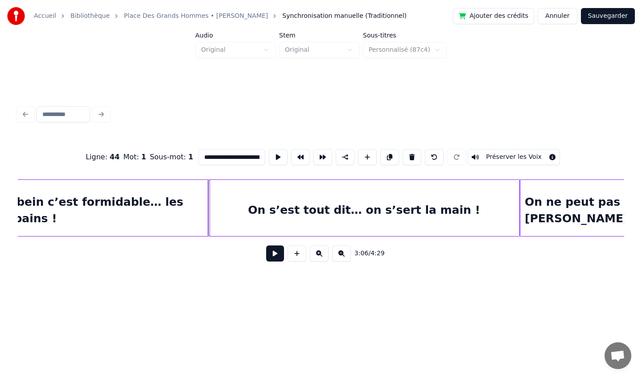
click at [434, 261] on div "3:06 / 4:29" at bounding box center [321, 253] width 592 height 20
click at [604, 20] on button "Sauvegarder" at bounding box center [608, 16] width 54 height 16
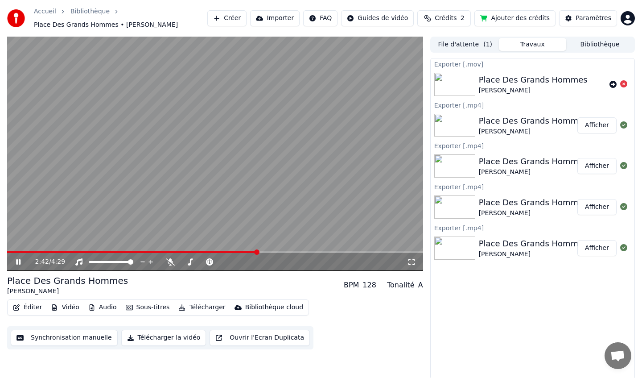
click at [259, 255] on span at bounding box center [256, 251] width 5 height 5
click at [216, 198] on video at bounding box center [215, 154] width 416 height 234
click at [207, 185] on video at bounding box center [215, 154] width 416 height 234
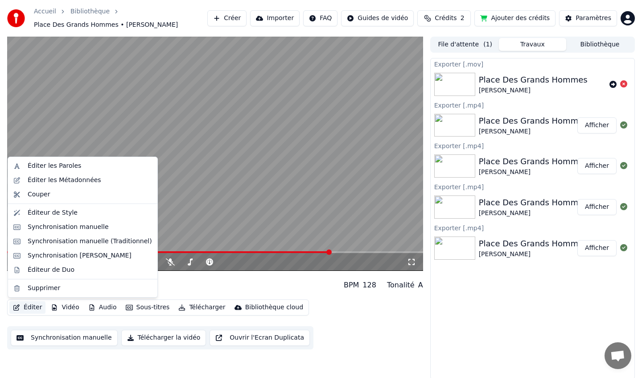
click at [34, 309] on button "Éditer" at bounding box center [27, 307] width 36 height 12
click at [68, 240] on div "Synchronisation manuelle (Traditionnel)" at bounding box center [90, 241] width 124 height 9
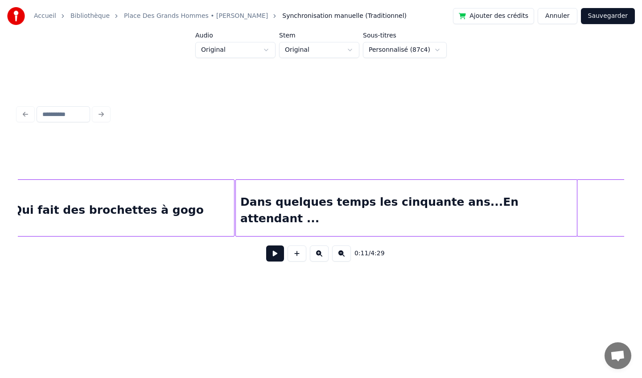
scroll to position [0, 13523]
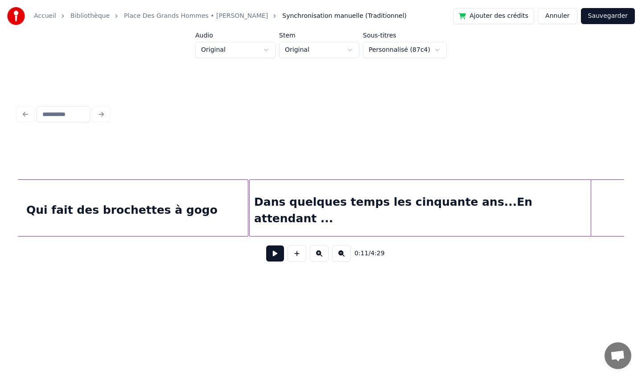
click at [401, 195] on div "Dans quelques temps les cinquante ans...En attendant ..." at bounding box center [420, 210] width 341 height 61
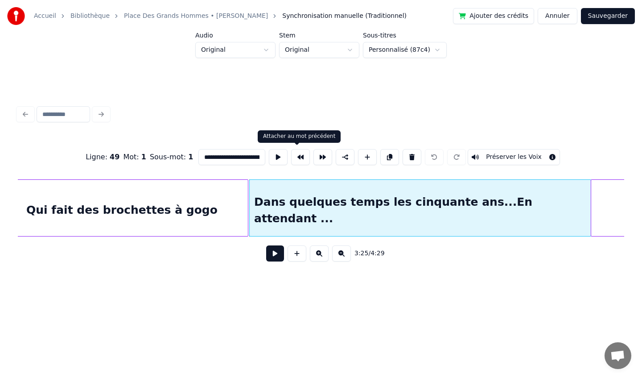
click at [294, 160] on button at bounding box center [300, 157] width 19 height 16
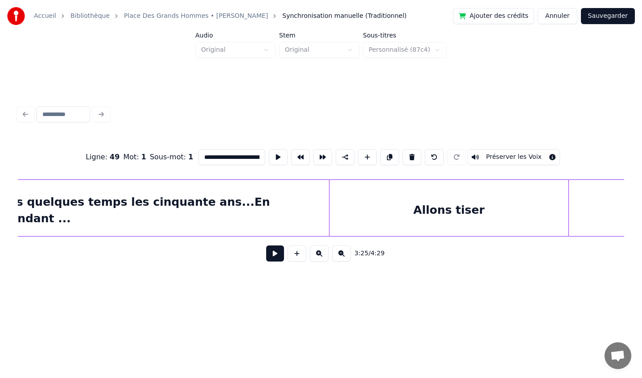
click at [291, 196] on div "Dans quelques temps les cinquante ans...En attendant ..." at bounding box center [157, 210] width 341 height 61
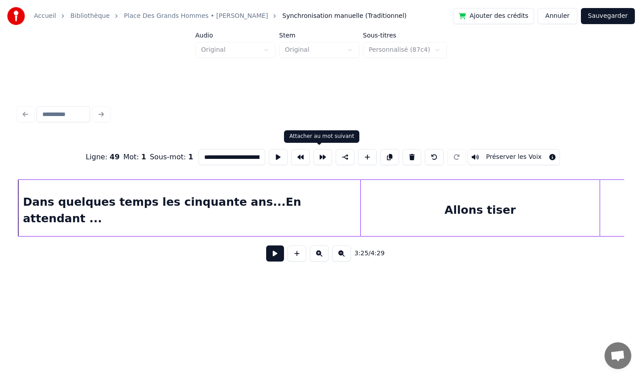
click at [317, 158] on button at bounding box center [322, 157] width 19 height 16
click at [297, 196] on div "Dans quelques temps les cinquante ans...En attendant ..." at bounding box center [188, 210] width 341 height 61
click at [604, 14] on button "Sauvegarder" at bounding box center [608, 16] width 54 height 16
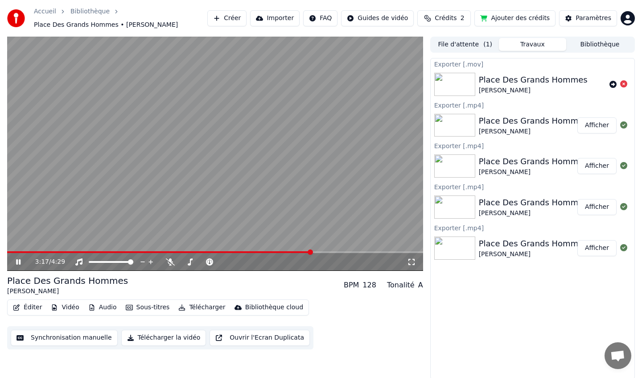
click at [311, 249] on span at bounding box center [310, 251] width 5 height 5
click at [239, 183] on video at bounding box center [215, 154] width 416 height 234
click at [33, 304] on button "Éditer" at bounding box center [27, 307] width 36 height 12
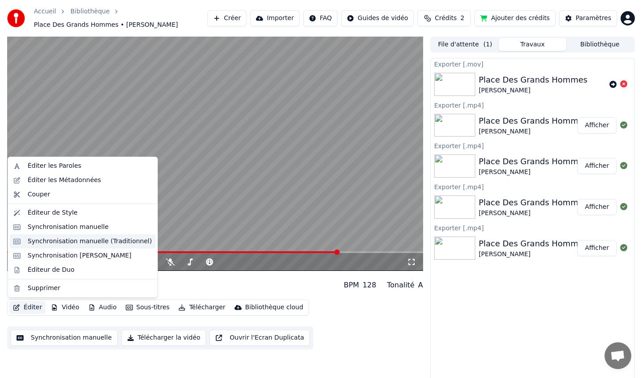
click at [72, 242] on div "Synchronisation manuelle (Traditionnel)" at bounding box center [90, 241] width 124 height 9
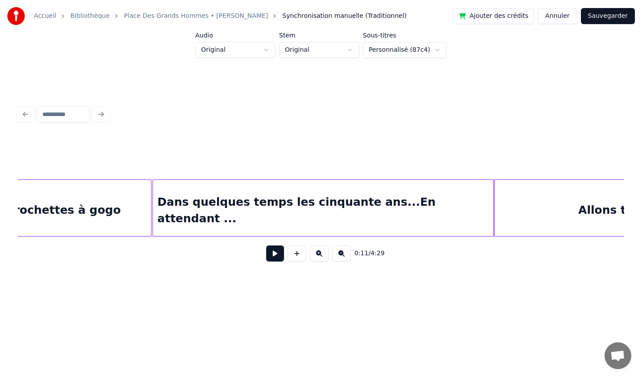
scroll to position [0, 13622]
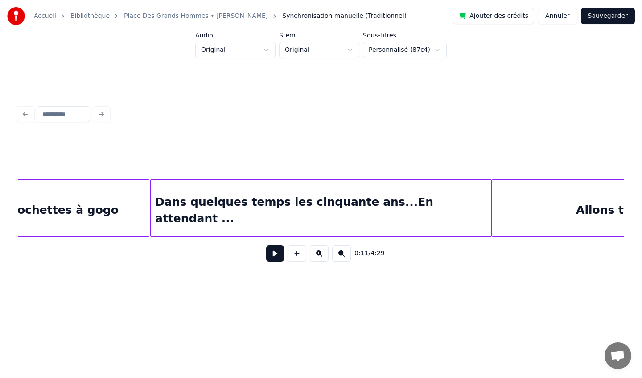
click at [349, 203] on div "Dans quelques temps les cinquante ans...En attendant ..." at bounding box center [321, 210] width 341 height 61
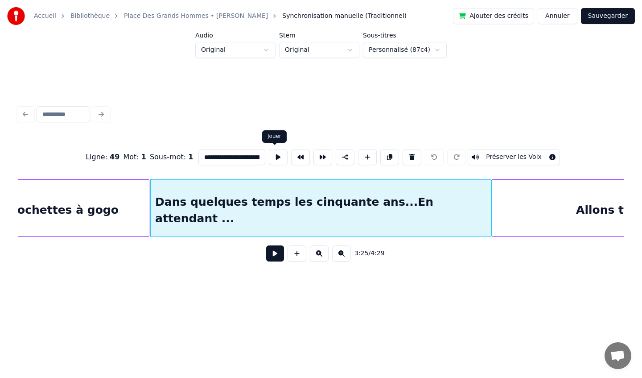
scroll to position [0, 108]
drag, startPoint x: 201, startPoint y: 157, endPoint x: 312, endPoint y: 156, distance: 110.6
click at [311, 156] on div "**********" at bounding box center [321, 157] width 606 height 45
click at [280, 190] on div "Dans quelques temps les cinquante ans...En attendant ..." at bounding box center [321, 210] width 341 height 61
click at [279, 193] on div "Dans quelques temps les cinquante ans...En attendant ..." at bounding box center [321, 210] width 341 height 61
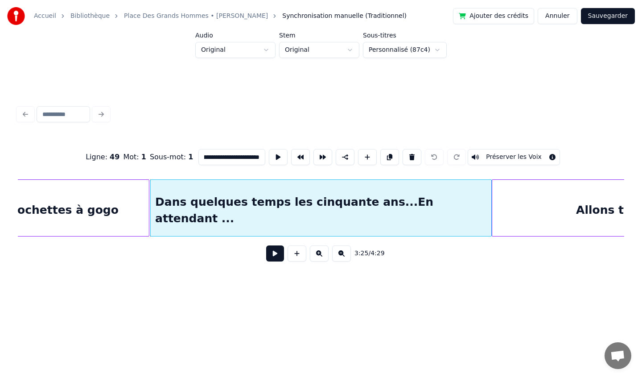
click at [255, 158] on input "**********" at bounding box center [231, 157] width 67 height 16
drag, startPoint x: 257, startPoint y: 158, endPoint x: 150, endPoint y: 156, distance: 107.0
click at [150, 156] on div "**********" at bounding box center [321, 157] width 606 height 45
click at [203, 199] on div "Dans quelques temps les cinquante ans...En attendant ..." at bounding box center [321, 210] width 341 height 61
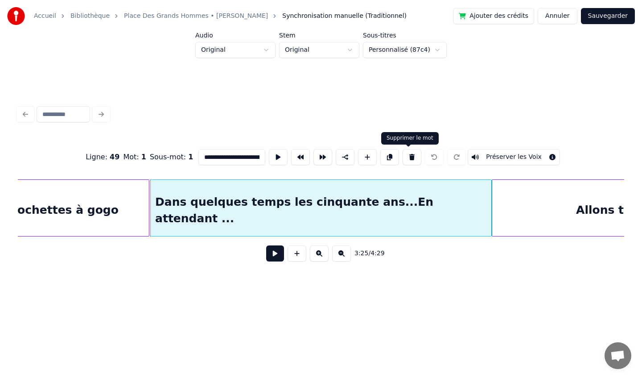
click at [408, 159] on button at bounding box center [412, 157] width 19 height 16
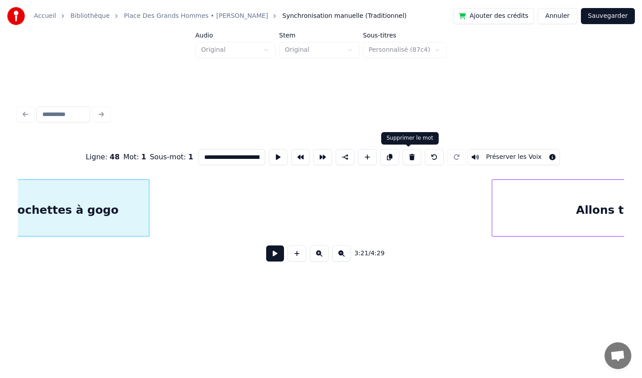
type input "**********"
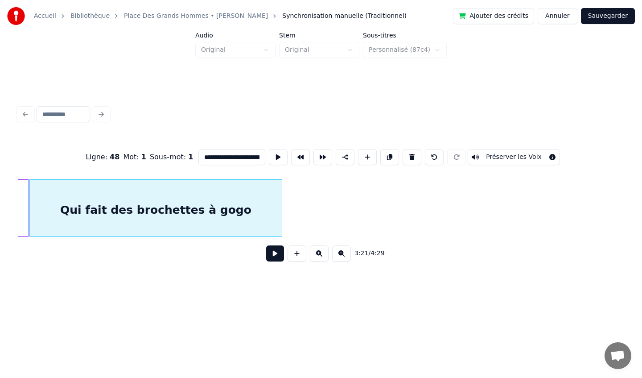
scroll to position [0, 13484]
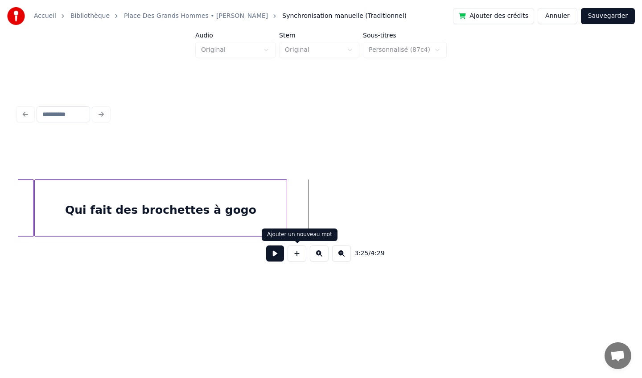
click at [296, 252] on button at bounding box center [297, 253] width 19 height 16
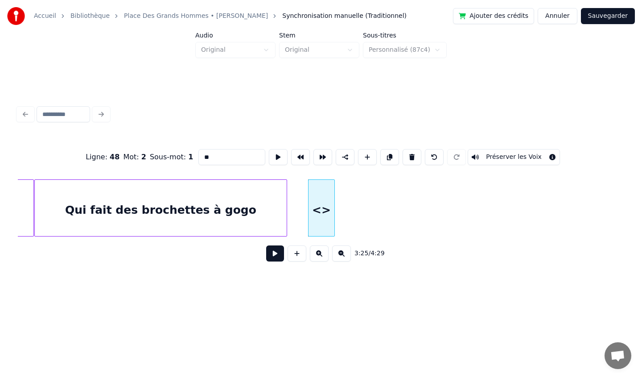
click at [227, 158] on input "**" at bounding box center [231, 157] width 67 height 16
drag, startPoint x: 227, startPoint y: 158, endPoint x: 185, endPoint y: 159, distance: 41.9
click at [185, 159] on div "Ligne : 48 Mot : 2 Sous-mot : 1 ** Préserver les Voix" at bounding box center [321, 157] width 606 height 45
paste input "**********"
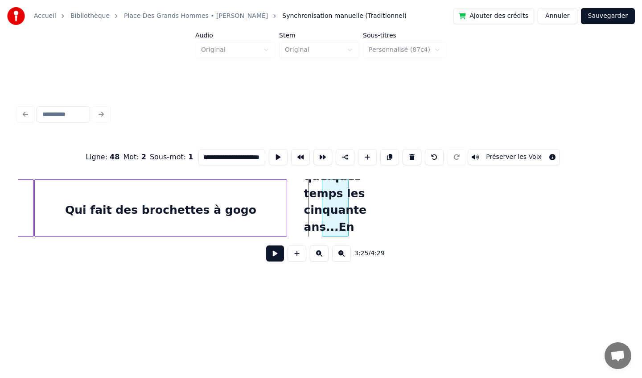
click at [348, 204] on div "Dans quelques temps les cinquante ans...En attendant ..." at bounding box center [335, 210] width 26 height 61
click at [333, 203] on div "Dans quelques temps les cinquante ans...En attendant ..." at bounding box center [328, 210] width 26 height 61
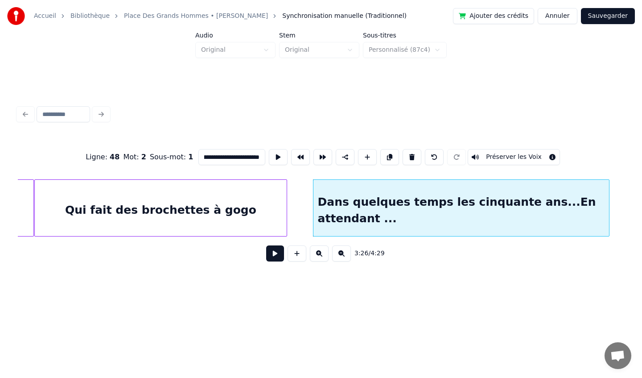
click at [607, 193] on div at bounding box center [607, 208] width 3 height 56
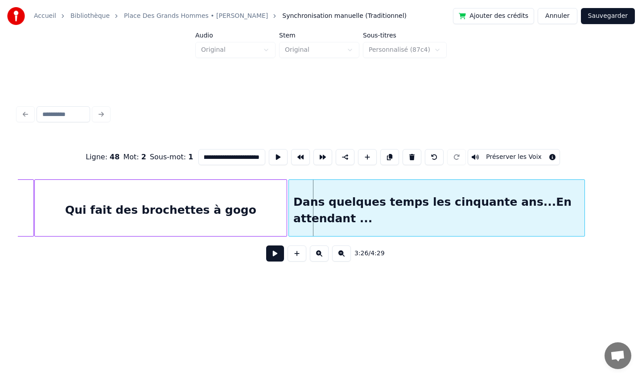
click at [473, 196] on div "Dans quelques temps les cinquante ans...En attendant ..." at bounding box center [437, 210] width 296 height 61
click at [602, 199] on div at bounding box center [602, 208] width 3 height 56
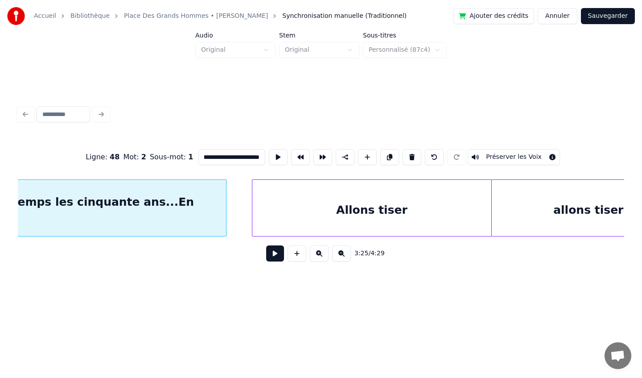
scroll to position [0, 13864]
click at [395, 203] on div "Allons tiser" at bounding box center [369, 210] width 239 height 61
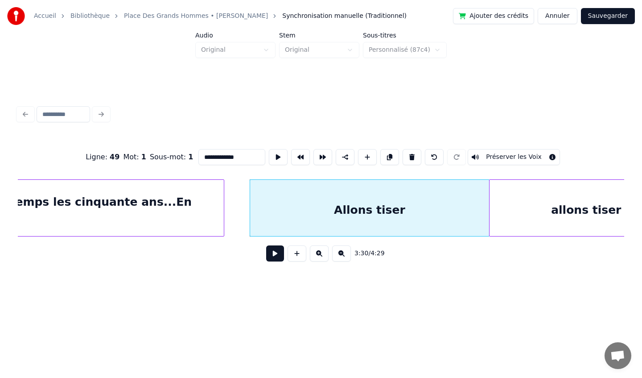
click at [239, 155] on input "**********" at bounding box center [231, 157] width 67 height 16
drag, startPoint x: 243, startPoint y: 156, endPoint x: 190, endPoint y: 158, distance: 52.6
click at [190, 158] on div "**********" at bounding box center [321, 157] width 606 height 45
click at [310, 198] on div "Allons tiser" at bounding box center [369, 210] width 239 height 61
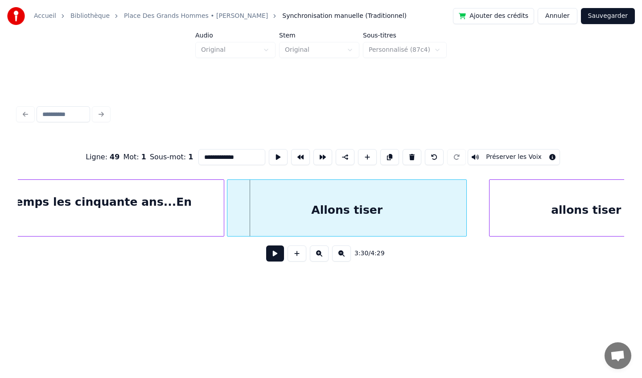
click at [288, 199] on div "Allons tiser" at bounding box center [346, 210] width 239 height 61
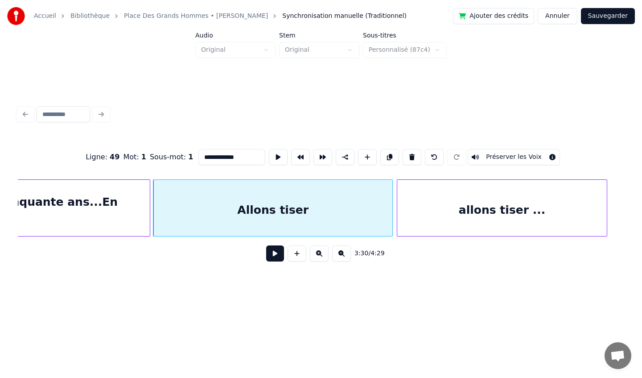
click at [530, 193] on div "allons tiser ..." at bounding box center [502, 210] width 210 height 61
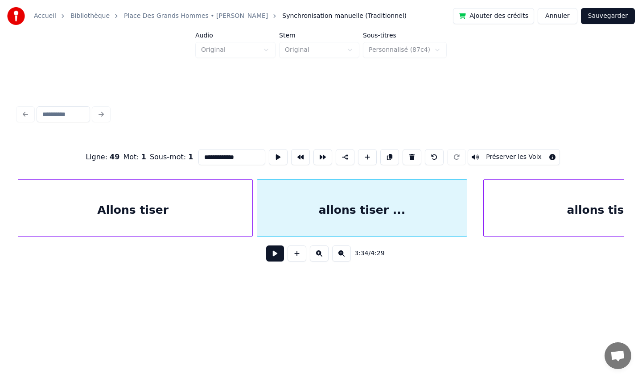
scroll to position [0, 14221]
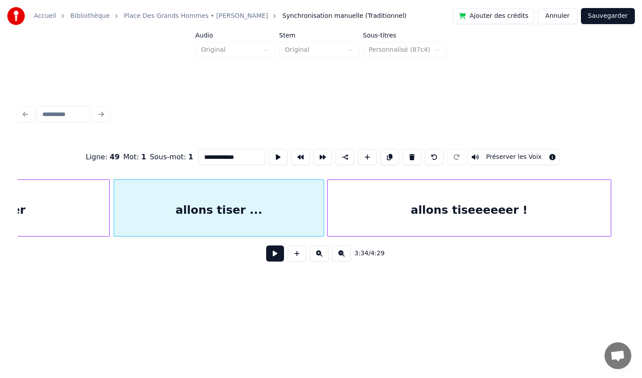
click at [522, 198] on div "allons tiseeeeeer !" at bounding box center [469, 210] width 283 height 61
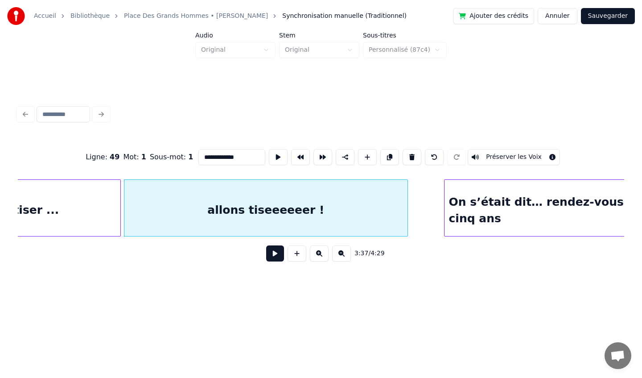
scroll to position [0, 14478]
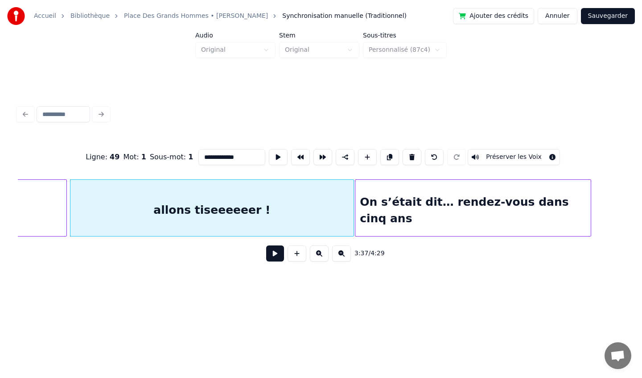
click at [485, 202] on div "On s’était dit… rendez-vous dans cinq ans" at bounding box center [472, 210] width 235 height 61
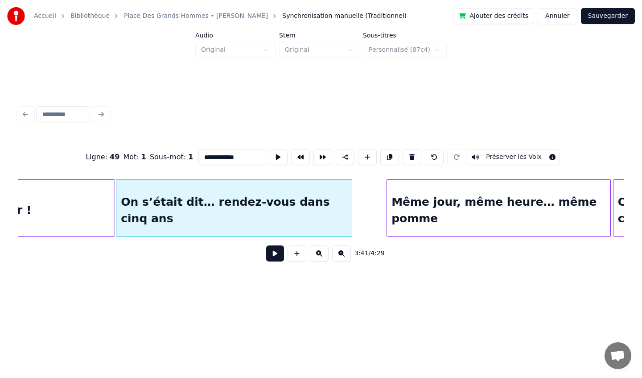
scroll to position [0, 14719]
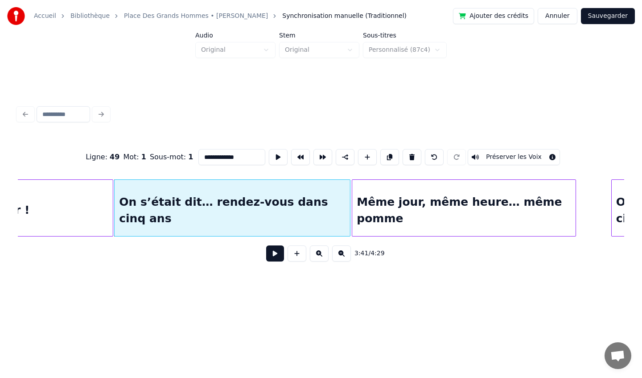
click at [484, 203] on div "Même jour, même heure… même pomme" at bounding box center [463, 210] width 223 height 61
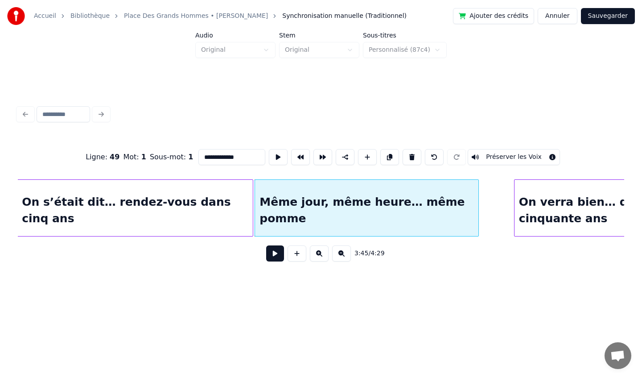
scroll to position [0, 14957]
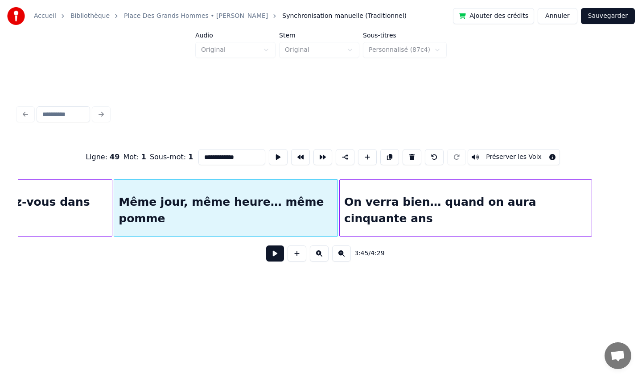
click at [514, 205] on div "On verra bien… quand on aura cinquante ans" at bounding box center [466, 210] width 252 height 61
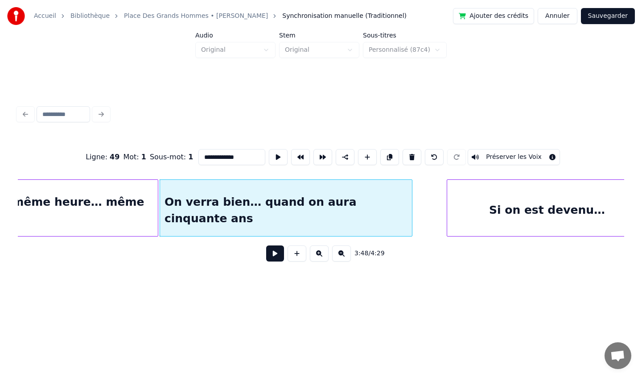
scroll to position [0, 15169]
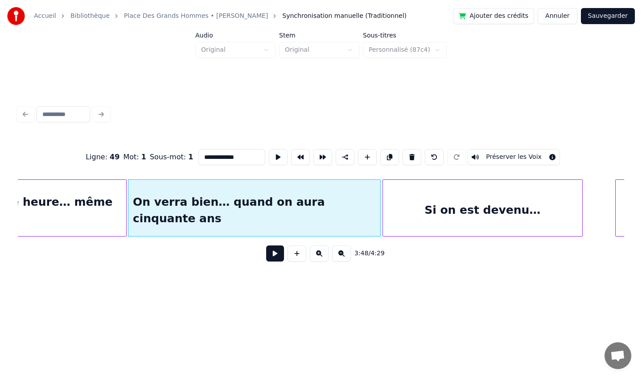
click at [459, 199] on div "Si on est devenu…" at bounding box center [482, 210] width 199 height 61
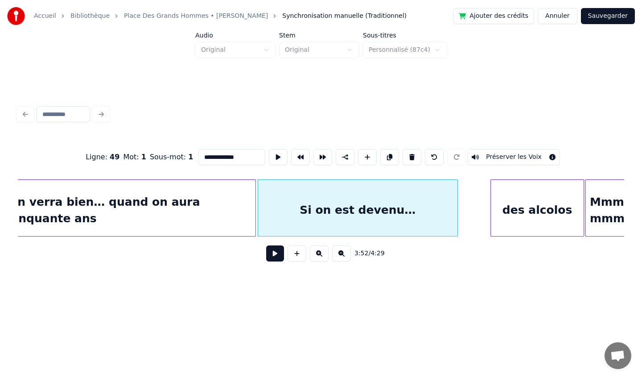
scroll to position [0, 15294]
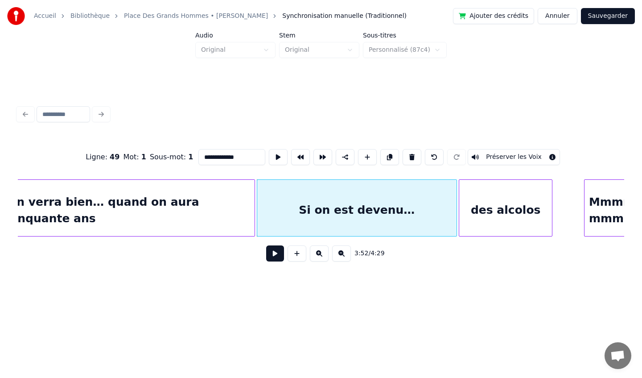
click at [493, 205] on div "des alcolos" at bounding box center [505, 210] width 93 height 61
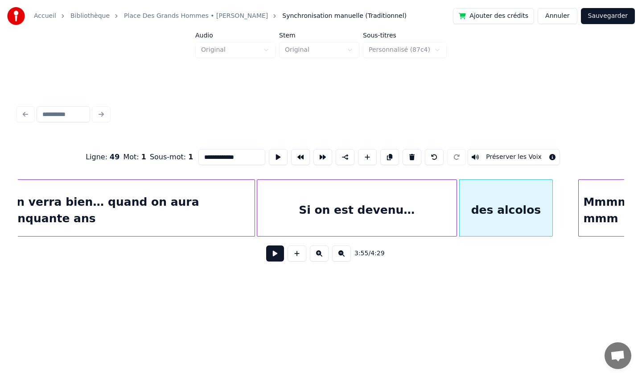
scroll to position [0, 15340]
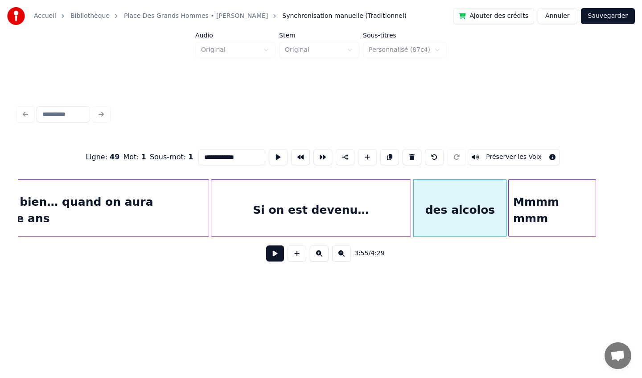
click at [581, 196] on div "Mmmm mmm" at bounding box center [552, 210] width 87 height 61
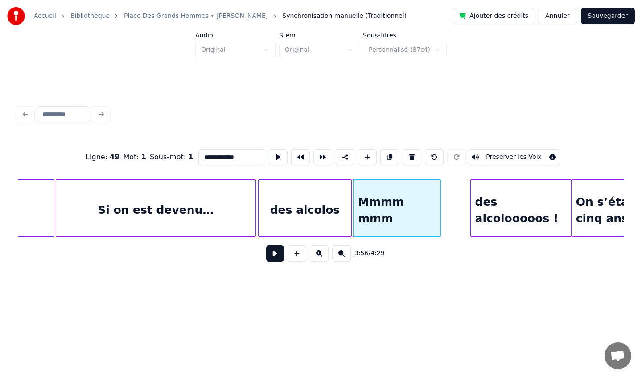
scroll to position [0, 15500]
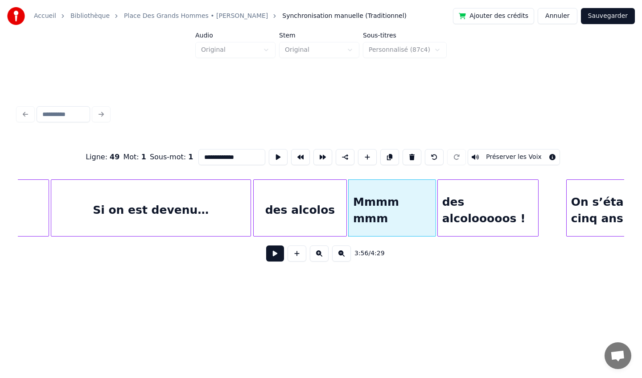
click at [507, 204] on div "des alcolooooos !" at bounding box center [488, 210] width 100 height 61
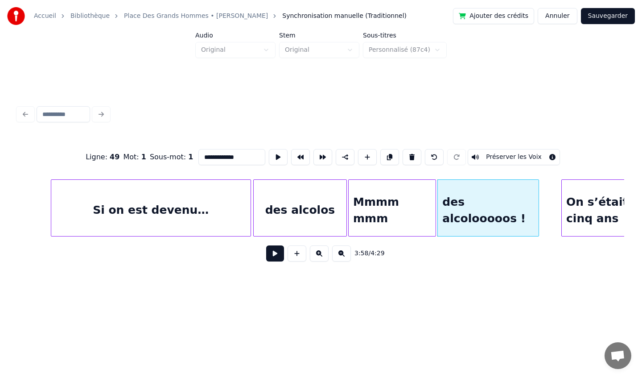
scroll to position [0, 15672]
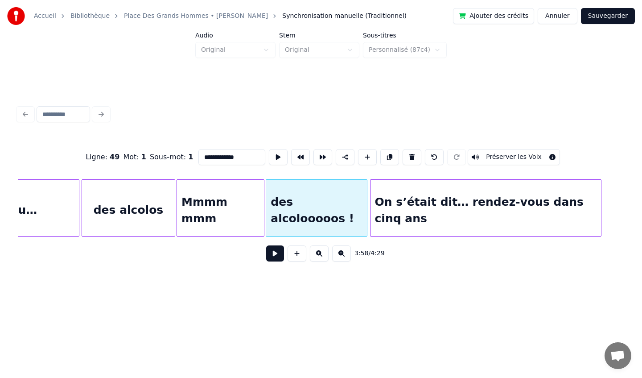
click at [571, 195] on div "On s’était dit… rendez-vous dans cinq ans" at bounding box center [485, 210] width 230 height 61
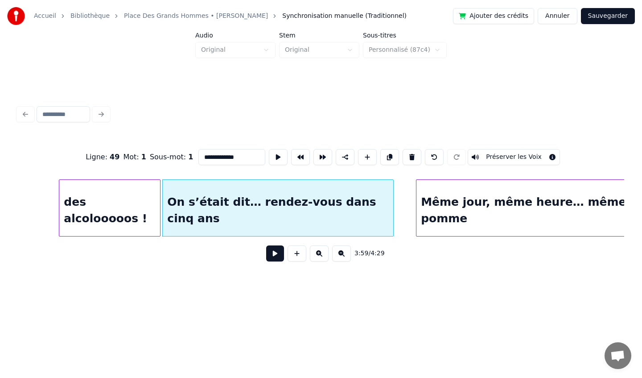
scroll to position [0, 15923]
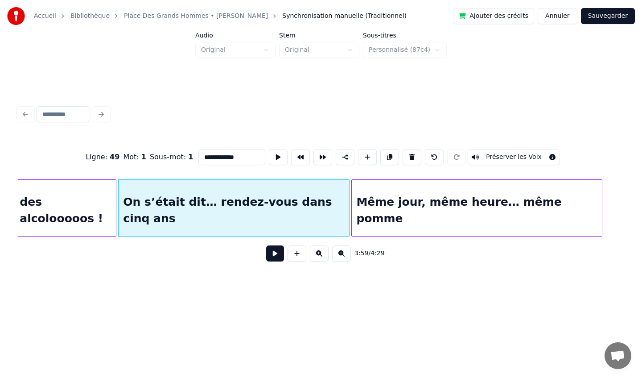
click at [546, 201] on div "Même jour, même heure… même pomme" at bounding box center [477, 210] width 250 height 61
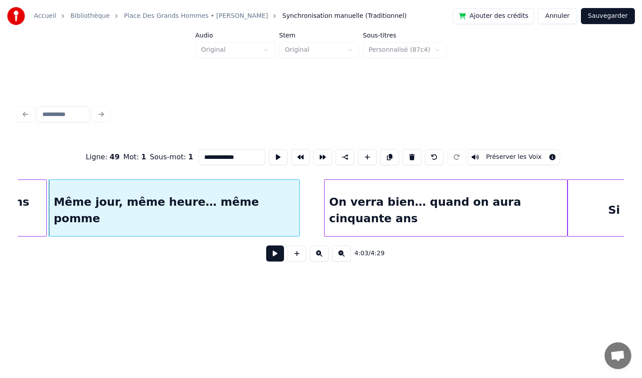
scroll to position [0, 16228]
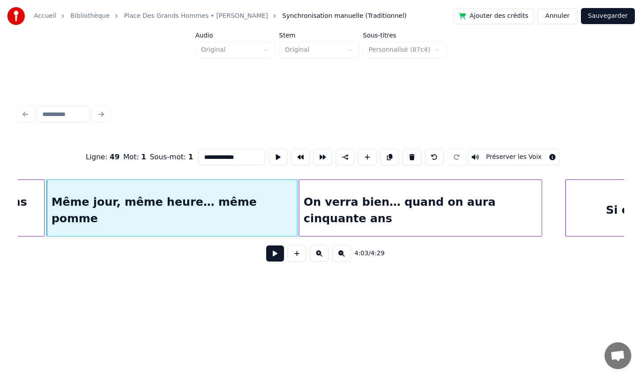
click at [479, 201] on div "On verra bien… quand on aura cinquante ans" at bounding box center [420, 210] width 243 height 61
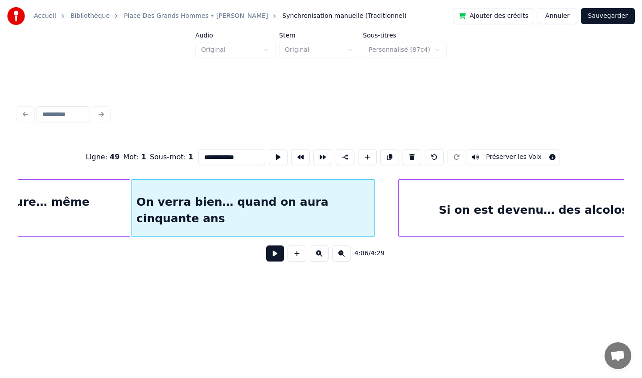
scroll to position [0, 16455]
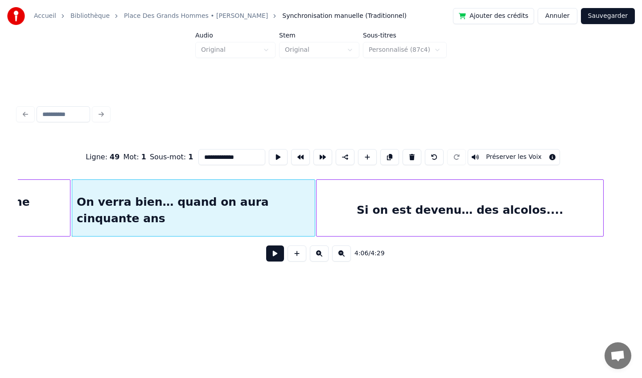
click at [503, 197] on div "Si on est devenu… des alcolos...." at bounding box center [460, 210] width 287 height 61
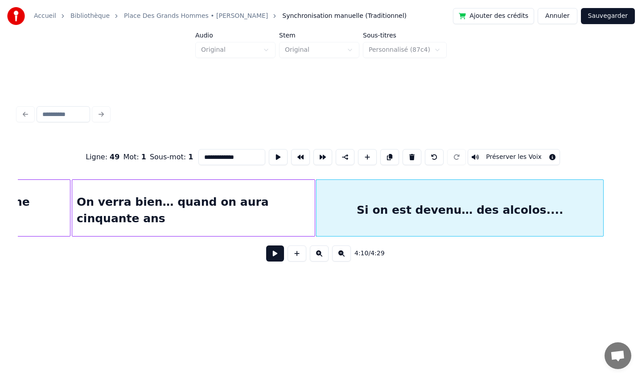
type input "**********"
click at [608, 16] on button "Sauvegarder" at bounding box center [608, 16] width 54 height 16
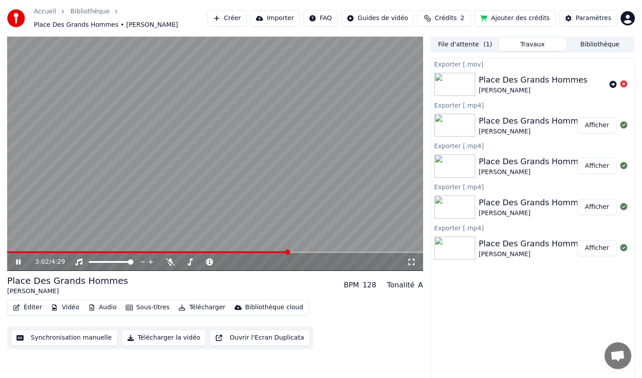
click at [288, 251] on span at bounding box center [287, 251] width 5 height 5
click at [330, 254] on span at bounding box center [327, 251] width 5 height 5
click at [214, 159] on video at bounding box center [215, 154] width 416 height 234
click at [28, 308] on button "Éditer" at bounding box center [27, 307] width 36 height 12
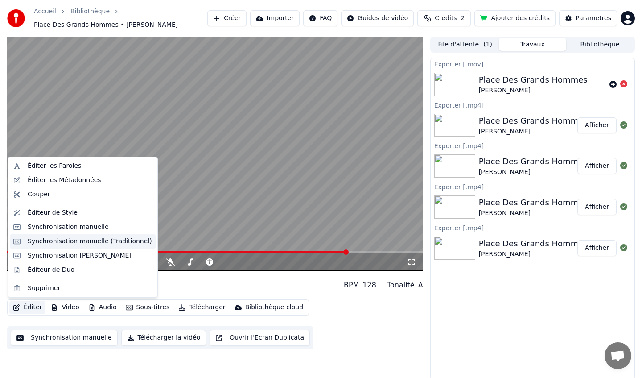
click at [75, 242] on div "Synchronisation manuelle (Traditionnel)" at bounding box center [90, 241] width 124 height 9
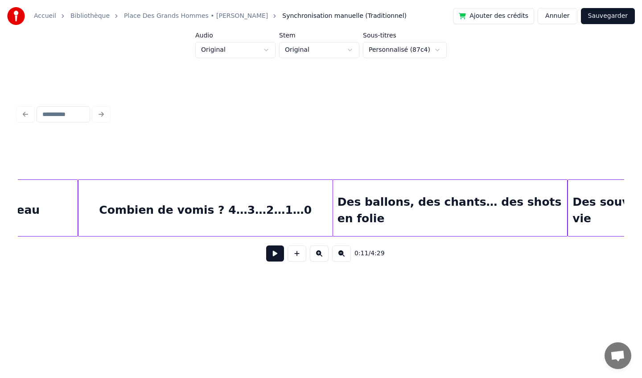
scroll to position [0, 4462]
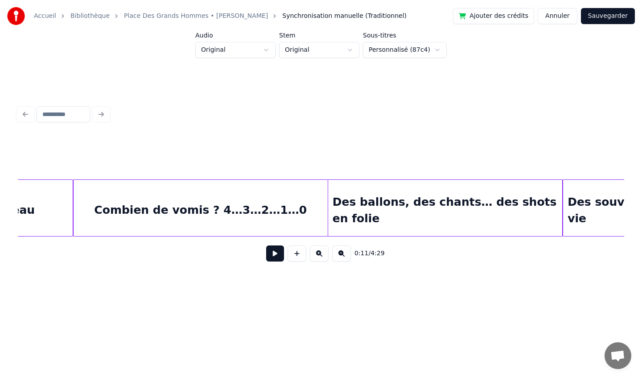
click at [390, 200] on div "Des ballons, des chants… des shots en folie" at bounding box center [445, 210] width 234 height 61
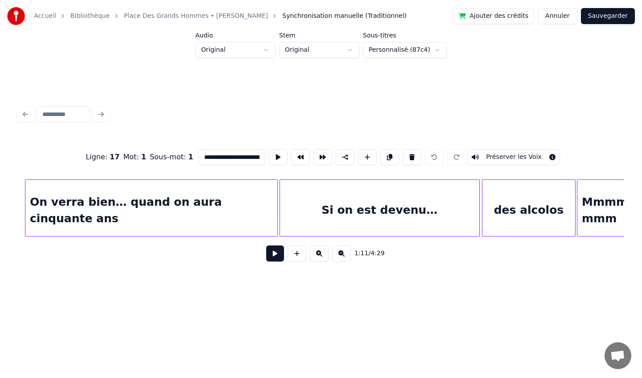
scroll to position [0, 15318]
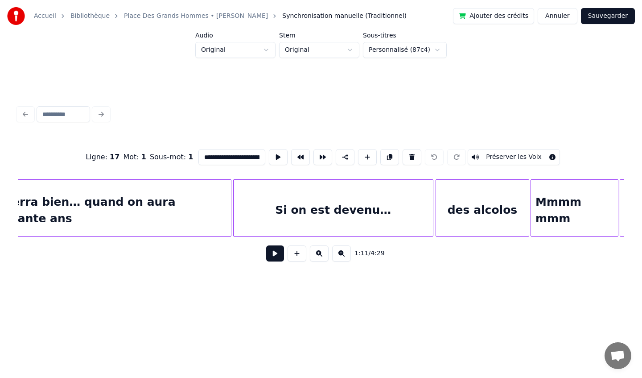
click at [578, 190] on div "Mmmm mmm" at bounding box center [574, 210] width 87 height 61
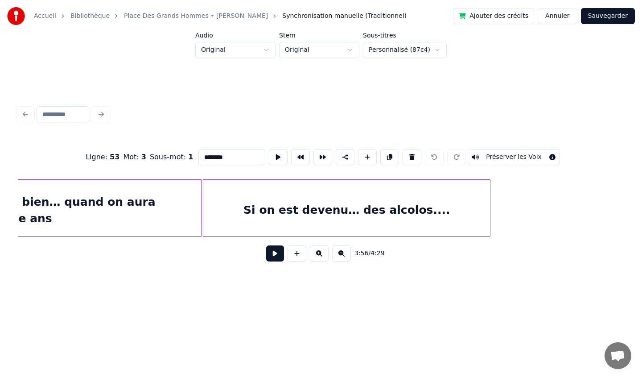
scroll to position [0, 16572]
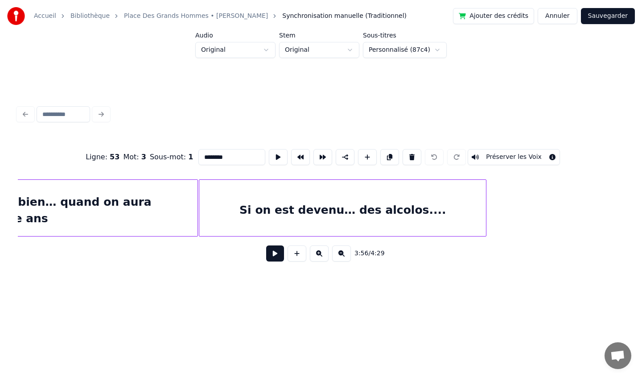
click at [367, 210] on div "Si on est devenu… des alcolos...." at bounding box center [342, 210] width 287 height 61
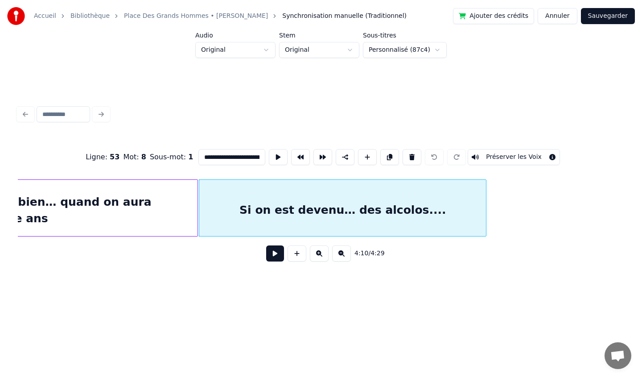
click at [173, 222] on div "On verra bien… quand on aura cinquante ans" at bounding box center [76, 210] width 243 height 61
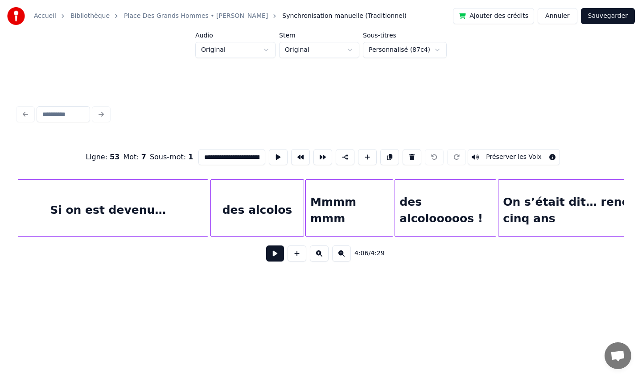
scroll to position [0, 15530]
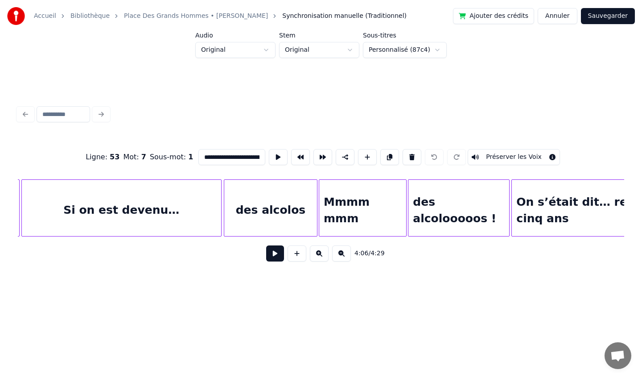
click at [256, 215] on div "des alcolos" at bounding box center [270, 210] width 93 height 61
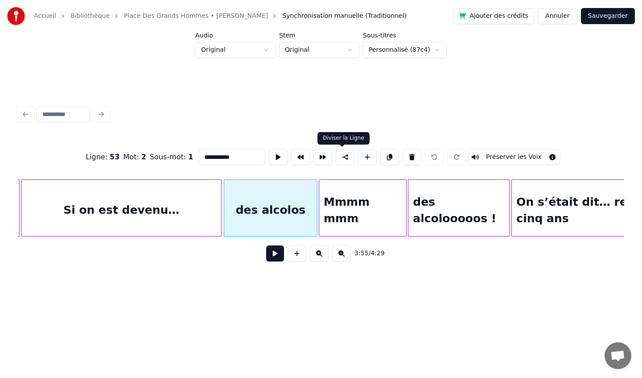
click at [343, 157] on button at bounding box center [345, 157] width 19 height 16
click at [344, 190] on div "Mmmm mmm" at bounding box center [362, 210] width 87 height 61
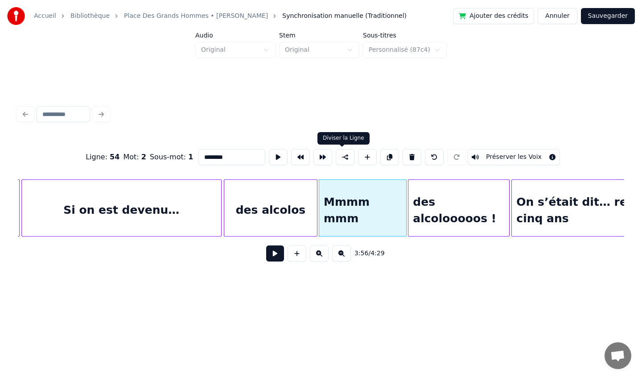
click at [342, 158] on button at bounding box center [345, 157] width 19 height 16
click at [435, 196] on div "des alcolooooos !" at bounding box center [458, 210] width 100 height 61
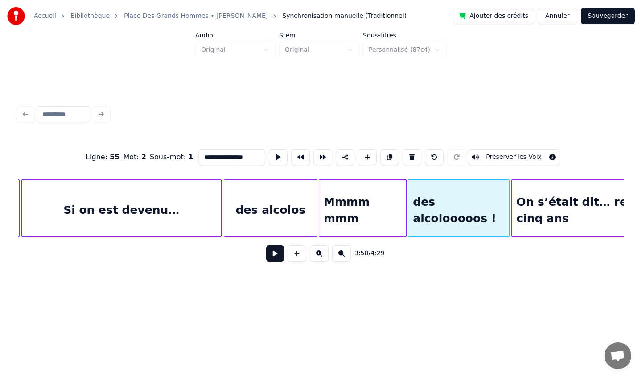
click at [340, 153] on button at bounding box center [345, 157] width 19 height 16
click at [539, 193] on div "On s’était dit… rendez-vous dans cinq ans" at bounding box center [627, 210] width 230 height 61
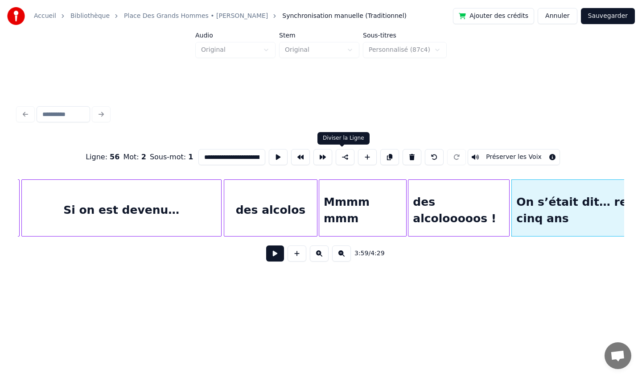
click at [344, 157] on button at bounding box center [345, 157] width 19 height 16
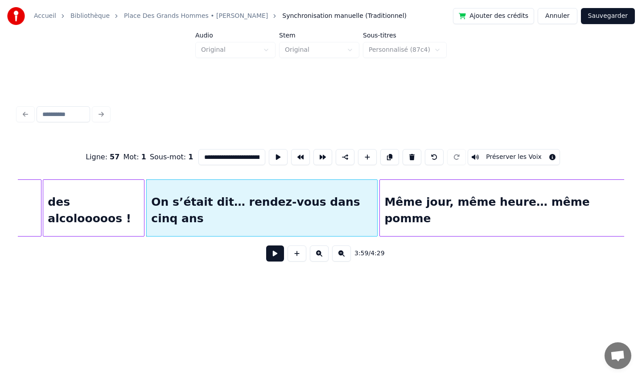
scroll to position [0, 15899]
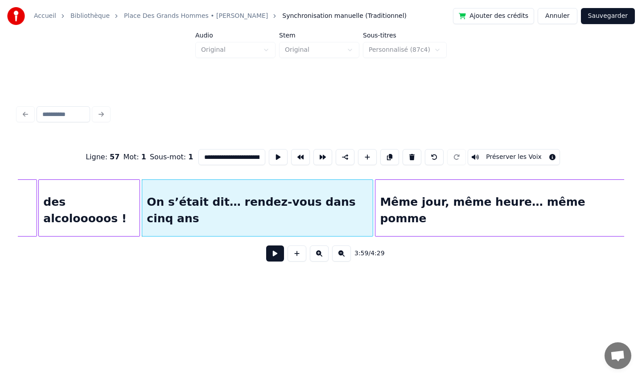
click at [447, 194] on div "Même jour, même heure… même pomme" at bounding box center [500, 210] width 250 height 61
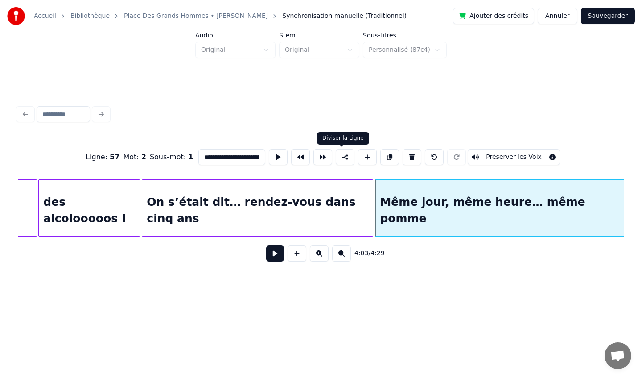
click at [340, 156] on button at bounding box center [345, 157] width 19 height 16
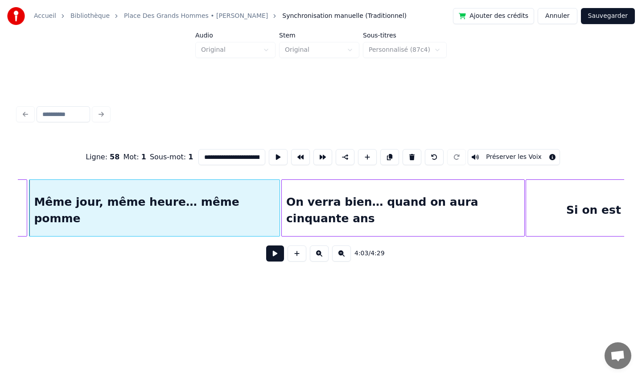
scroll to position [0, 16269]
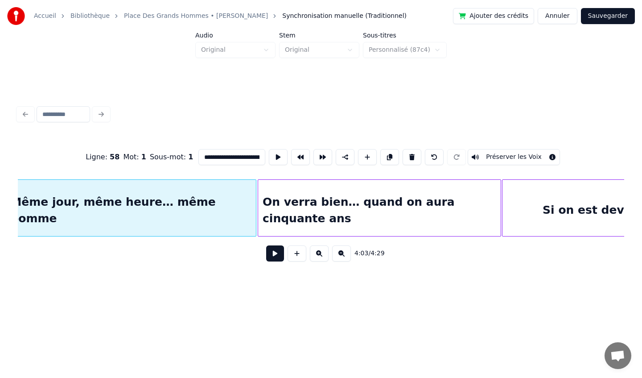
click at [404, 198] on div "On verra bien… quand on aura cinquante ans" at bounding box center [379, 210] width 243 height 61
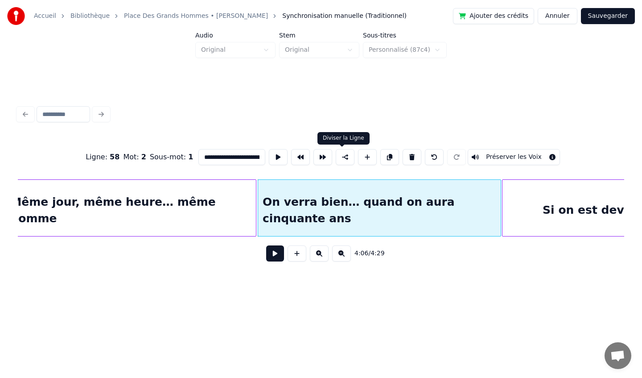
click at [343, 159] on button at bounding box center [345, 157] width 19 height 16
click at [530, 195] on div "Si on est devenu… des alcolos...." at bounding box center [645, 210] width 287 height 61
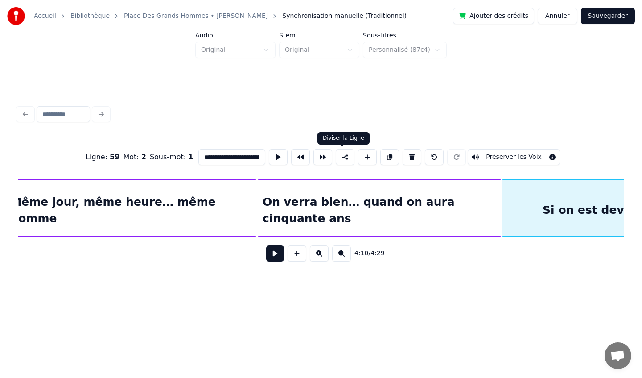
click at [339, 158] on button at bounding box center [345, 157] width 19 height 16
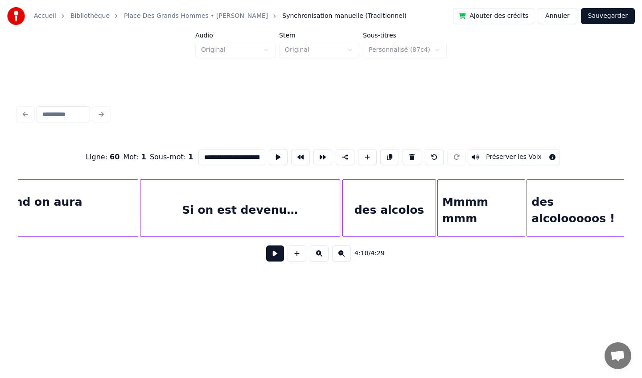
scroll to position [0, 15411]
click at [265, 201] on div "Si on est devenu…" at bounding box center [239, 210] width 199 height 61
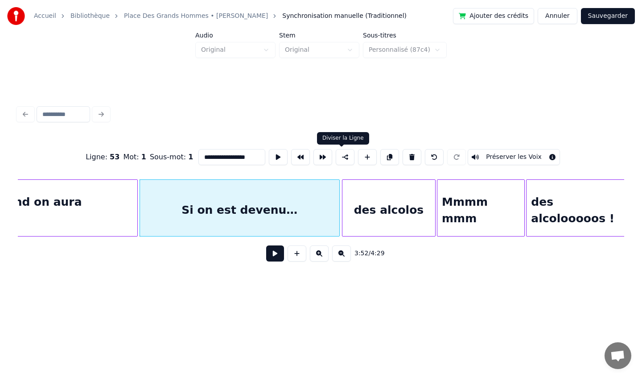
click at [342, 156] on button at bounding box center [345, 157] width 19 height 16
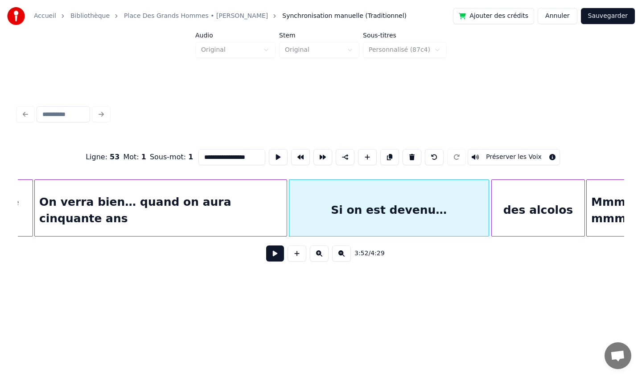
scroll to position [0, 15258]
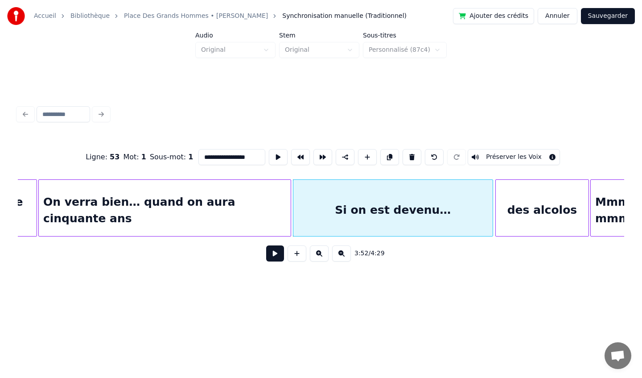
click at [190, 205] on div "On verra bien… quand on aura cinquante ans" at bounding box center [165, 210] width 252 height 61
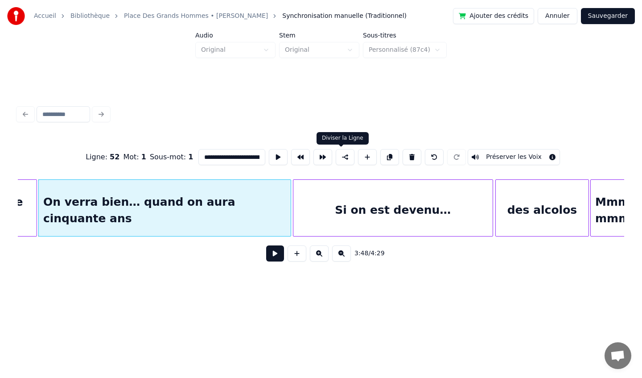
click at [343, 156] on button at bounding box center [345, 157] width 19 height 16
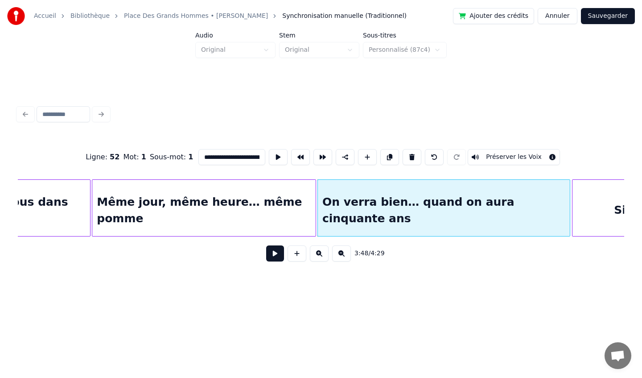
scroll to position [0, 14979]
click at [177, 197] on div "Même jour, même heure… même pomme" at bounding box center [204, 210] width 223 height 61
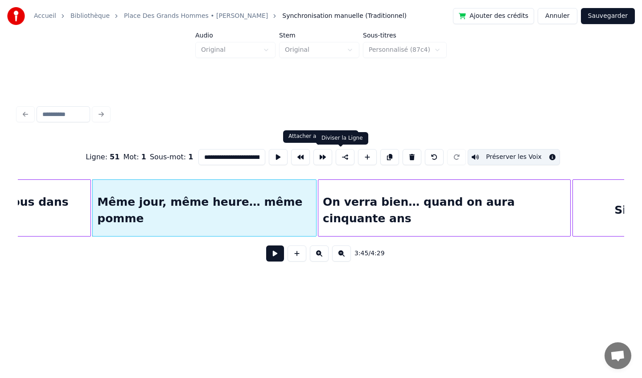
click at [340, 158] on button at bounding box center [345, 157] width 19 height 16
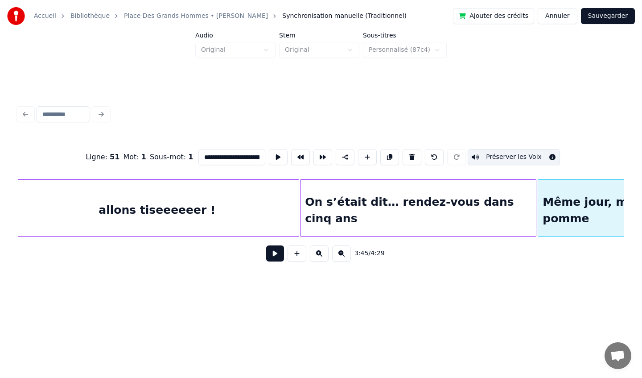
scroll to position [0, 14536]
click at [386, 187] on div "On s’était dit… rendez-vous dans cinq ans" at bounding box center [415, 210] width 235 height 61
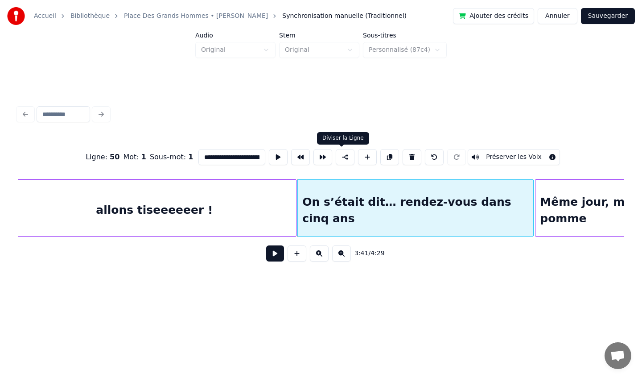
click at [343, 156] on button at bounding box center [345, 157] width 19 height 16
click at [264, 193] on div "allons tiseeeeeer !" at bounding box center [154, 210] width 283 height 61
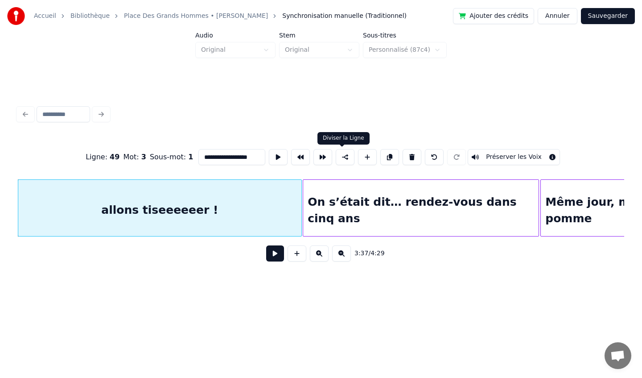
click at [341, 158] on button at bounding box center [345, 157] width 19 height 16
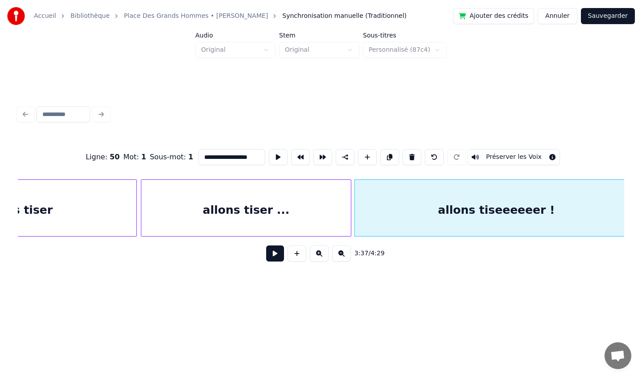
scroll to position [0, 14190]
click at [235, 195] on div "allons tiser ..." at bounding box center [251, 210] width 210 height 61
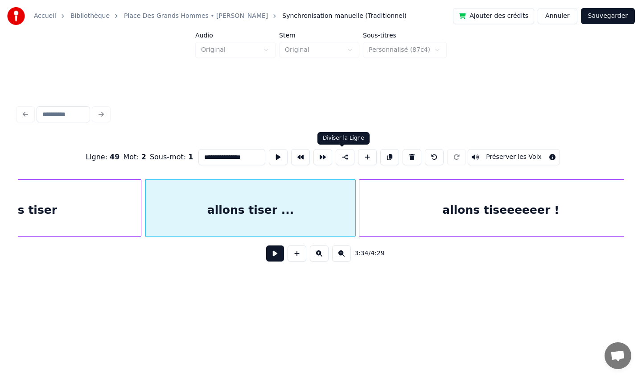
click at [340, 159] on button at bounding box center [345, 157] width 19 height 16
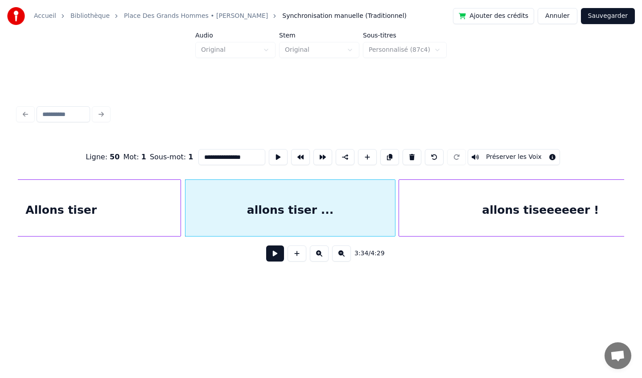
click at [124, 205] on div "Allons tiser" at bounding box center [61, 210] width 239 height 61
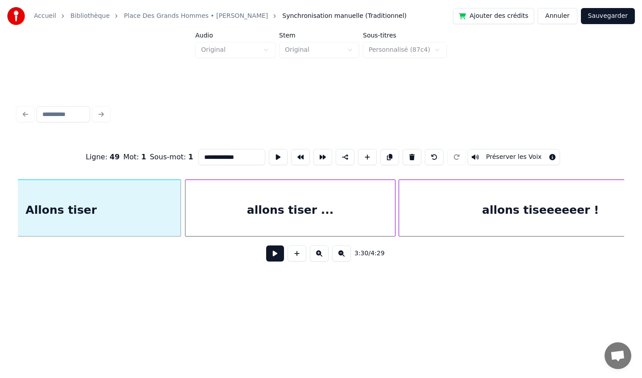
scroll to position [0, 14073]
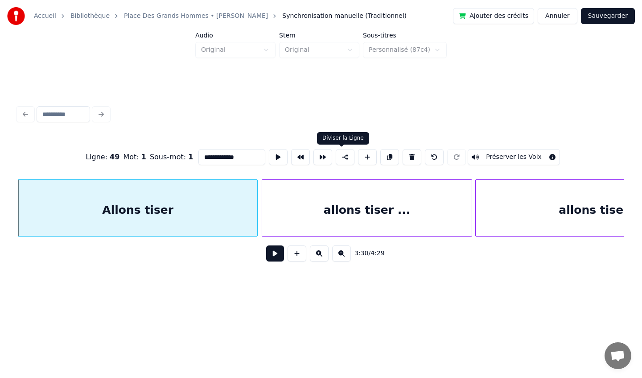
click at [340, 156] on button at bounding box center [345, 157] width 19 height 16
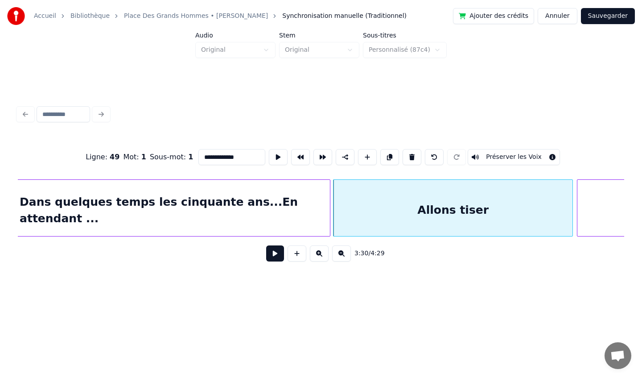
click at [158, 200] on div "Dans quelques temps les cinquante ans...En attendant ..." at bounding box center [172, 210] width 315 height 61
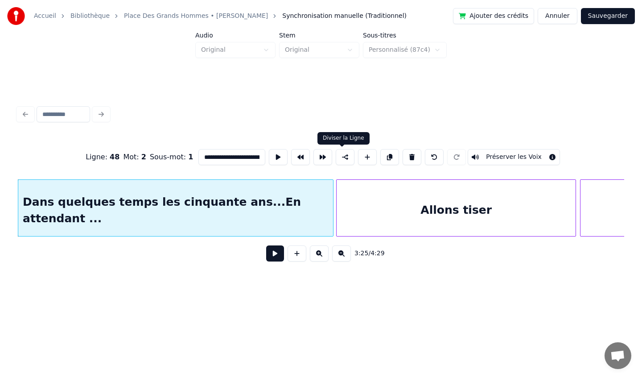
click at [343, 157] on button at bounding box center [345, 157] width 19 height 16
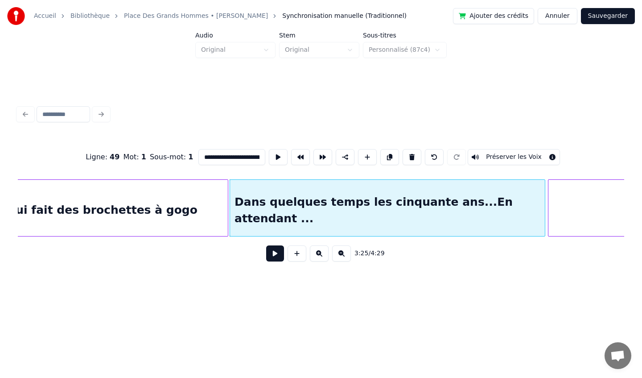
click at [153, 201] on div "Qui fait des brochettes à gogo" at bounding box center [102, 210] width 252 height 61
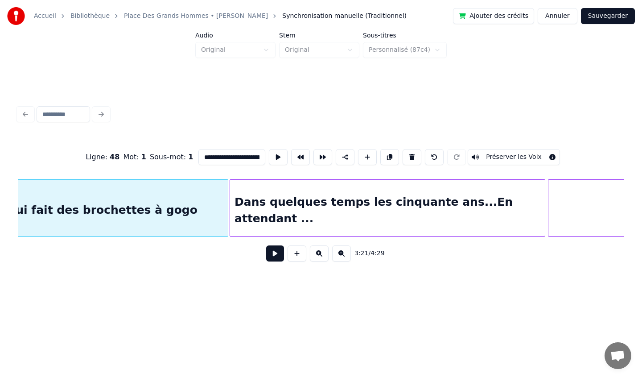
scroll to position [0, 13500]
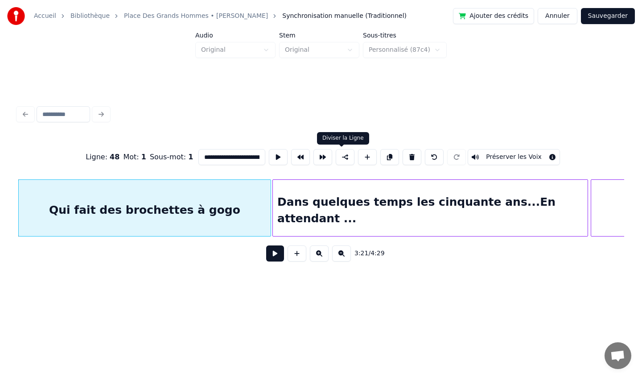
click at [344, 159] on button at bounding box center [345, 157] width 19 height 16
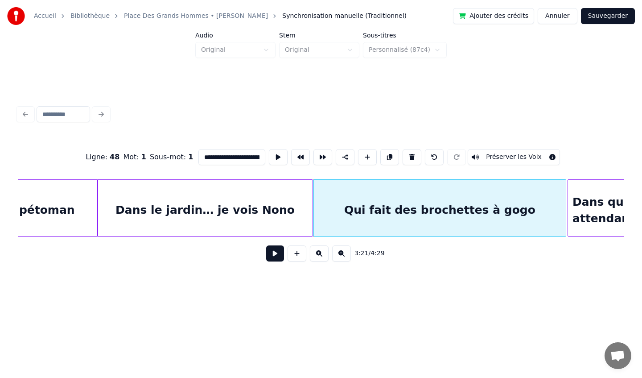
scroll to position [0, 13205]
click at [193, 199] on div "Dans le jardin… je vois Nono" at bounding box center [205, 210] width 215 height 61
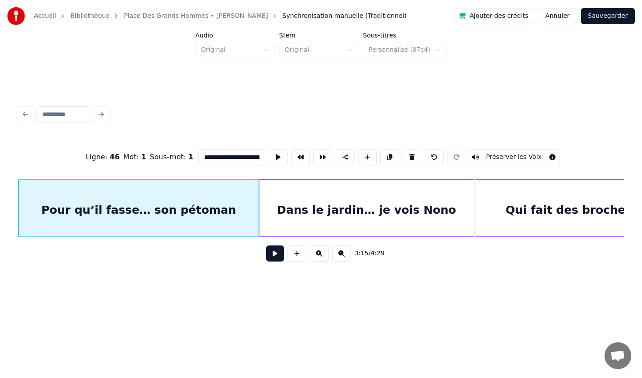
click at [284, 191] on div "Dans le jardin… je vois Nono" at bounding box center [366, 210] width 215 height 61
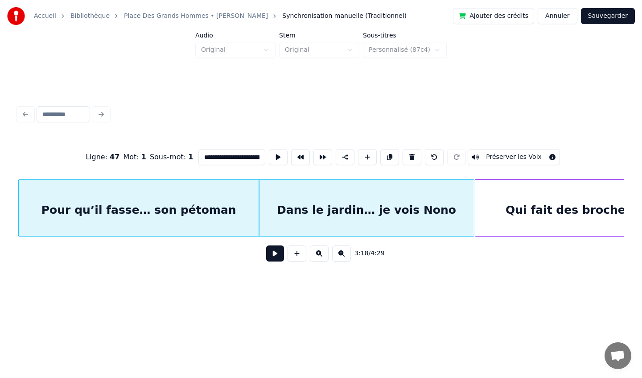
click at [156, 201] on div "Pour qu’il fasse… son pétoman" at bounding box center [139, 210] width 240 height 61
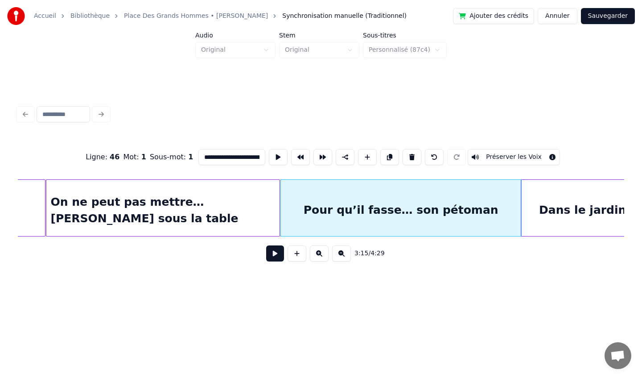
scroll to position [0, 12782]
click at [156, 201] on div "On ne peut pas mettre… [PERSON_NAME] sous la table" at bounding box center [163, 210] width 234 height 61
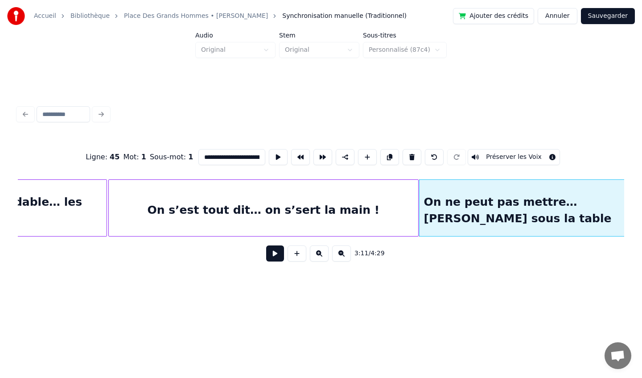
scroll to position [0, 12344]
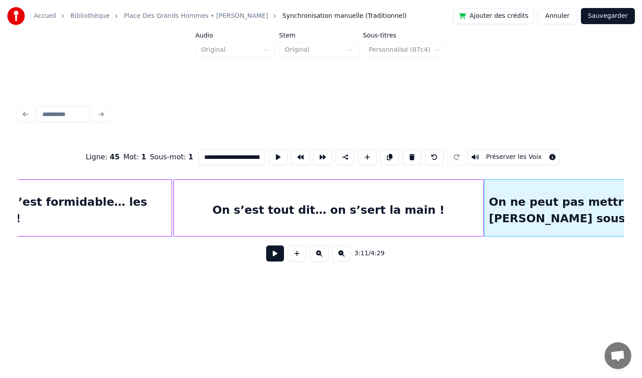
click at [206, 195] on div "On s’est tout dit… on s’sert la main !" at bounding box center [328, 210] width 309 height 61
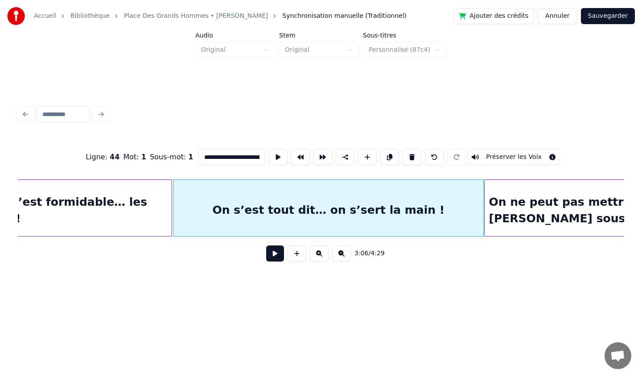
click at [103, 198] on div "Et bein c’est formidable… les copains !" at bounding box center [65, 210] width 213 height 61
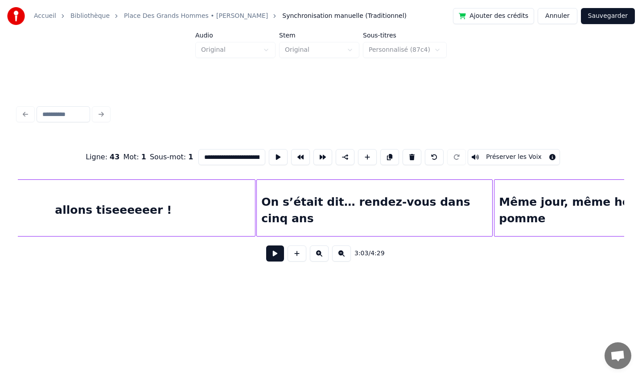
scroll to position [0, 14602]
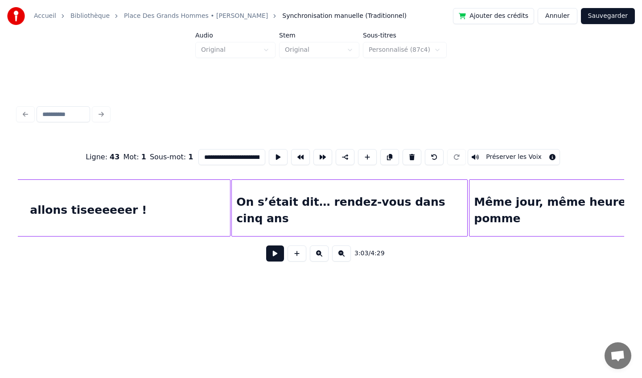
click at [384, 223] on div "On s’était dit… rendez-vous dans cinq ans" at bounding box center [349, 210] width 235 height 61
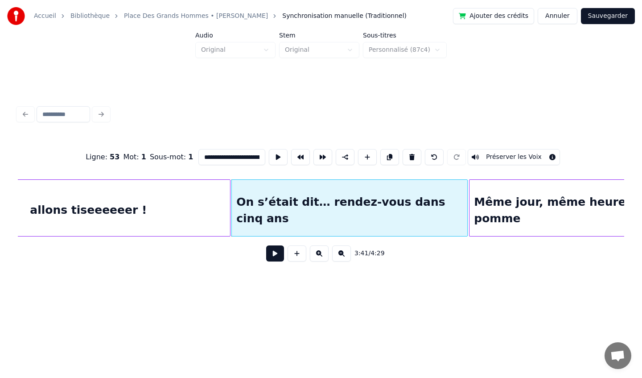
click at [490, 209] on div "Même jour, même heure… même pomme" at bounding box center [580, 210] width 223 height 61
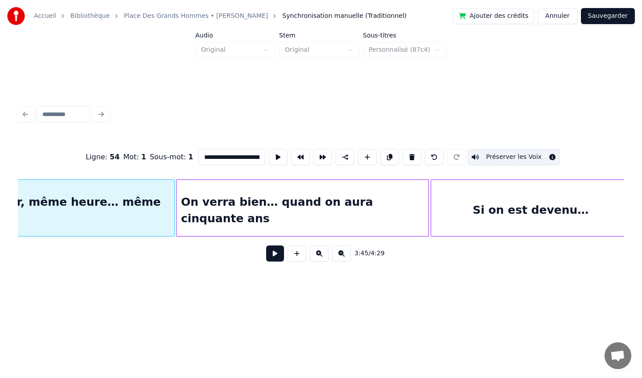
scroll to position [0, 15121]
click at [305, 201] on div "On verra bien… quand on aura cinquante ans" at bounding box center [302, 210] width 252 height 61
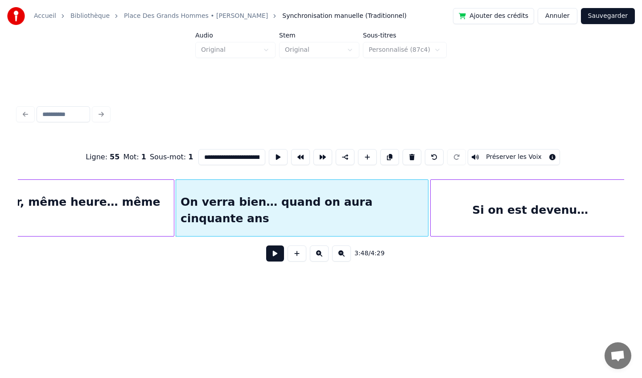
click at [469, 196] on div "Si on est devenu…" at bounding box center [530, 210] width 199 height 61
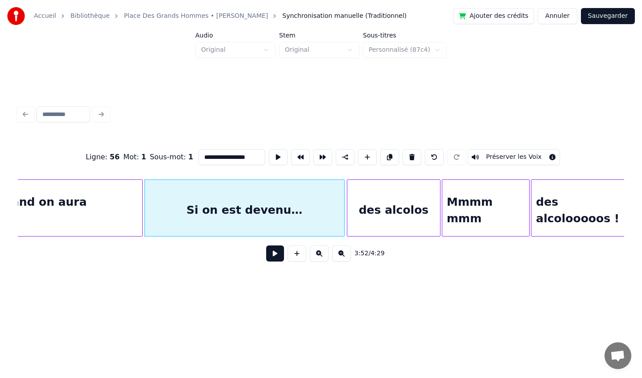
scroll to position [0, 15409]
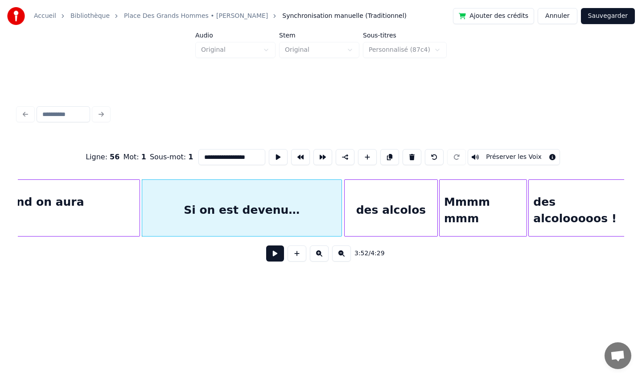
click at [409, 198] on div "des alcolos" at bounding box center [391, 210] width 93 height 61
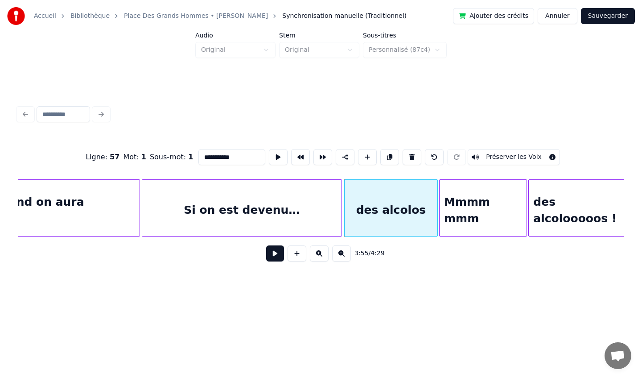
click at [486, 197] on div "Mmmm mmm" at bounding box center [483, 210] width 87 height 61
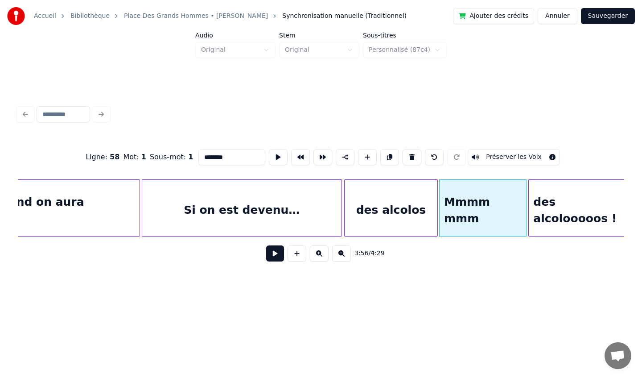
click at [583, 198] on div "des alcolooooos !" at bounding box center [579, 210] width 100 height 61
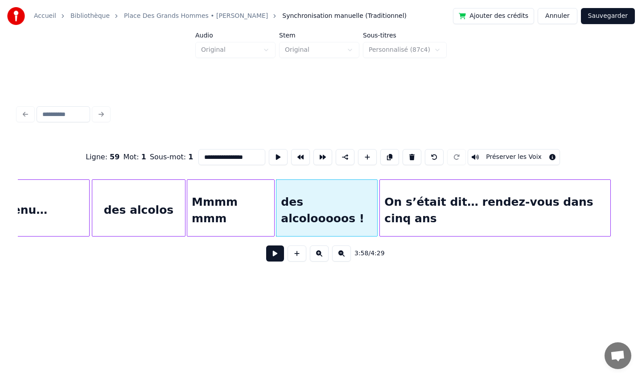
scroll to position [0, 15662]
click at [507, 210] on div "On s’était dit… rendez-vous dans cinq ans" at bounding box center [494, 210] width 230 height 61
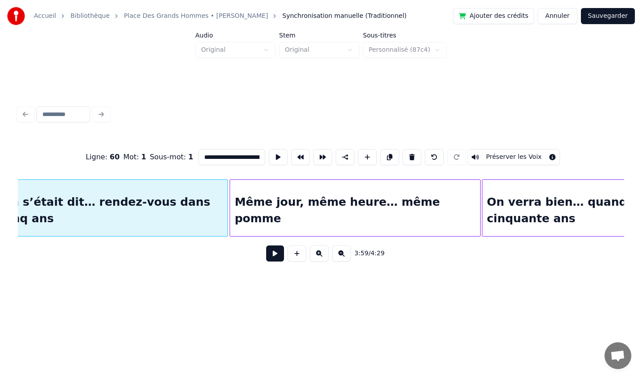
scroll to position [0, 16057]
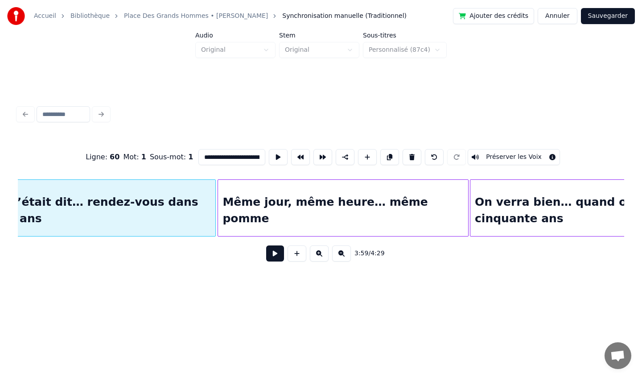
click at [371, 200] on div "Même jour, même heure… même pomme" at bounding box center [343, 210] width 250 height 61
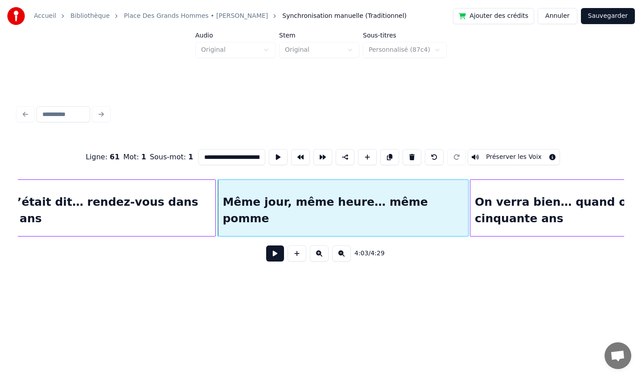
click at [502, 194] on div "On verra bien… quand on aura cinquante ans" at bounding box center [591, 210] width 243 height 61
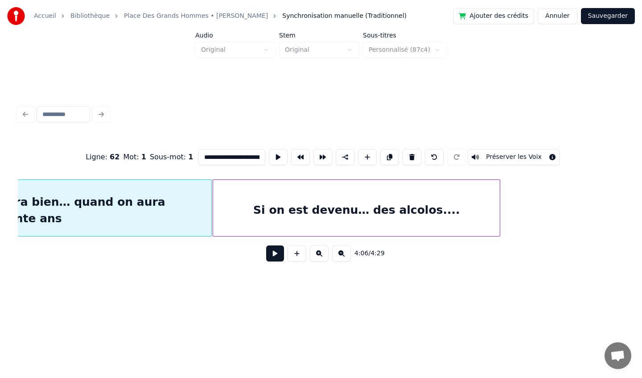
scroll to position [0, 16559]
click at [419, 203] on div "Si on est devenu… des alcolos...." at bounding box center [355, 210] width 287 height 61
type input "**********"
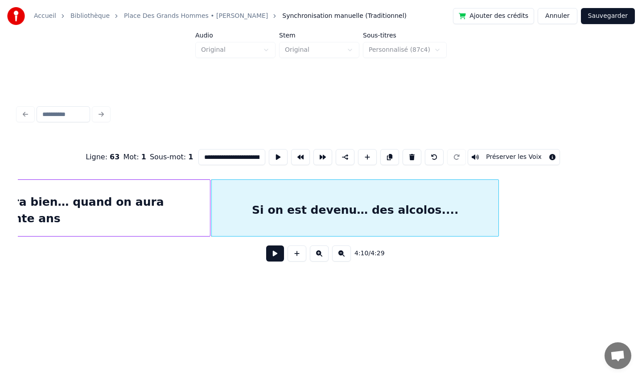
click at [609, 16] on button "Sauvegarder" at bounding box center [608, 16] width 54 height 16
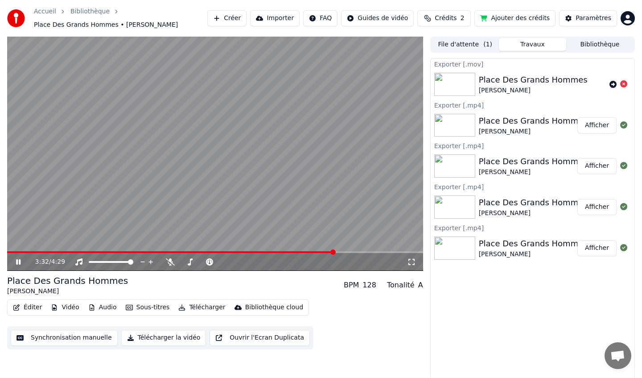
click at [335, 251] on span at bounding box center [332, 251] width 5 height 5
click at [19, 260] on icon at bounding box center [18, 261] width 4 height 5
click at [204, 307] on button "Télécharger" at bounding box center [202, 307] width 54 height 12
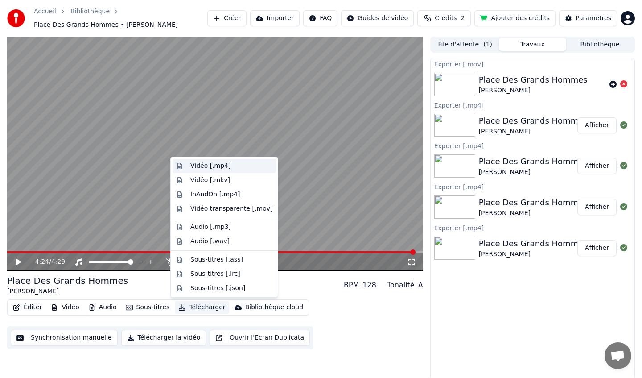
click at [213, 166] on div "Vidéo [.mp4]" at bounding box center [210, 165] width 40 height 9
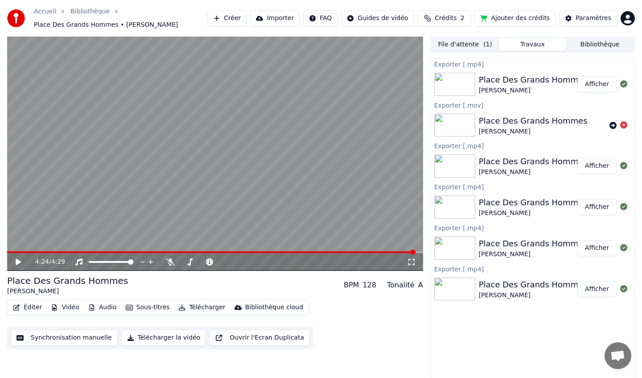
click at [590, 85] on button "Afficher" at bounding box center [596, 84] width 39 height 16
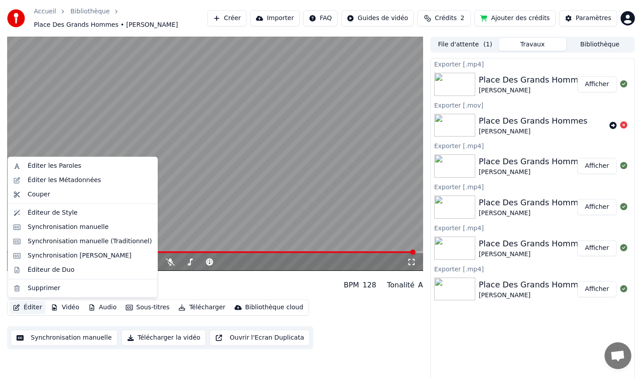
click at [31, 307] on button "Éditer" at bounding box center [27, 307] width 36 height 12
click at [73, 244] on div "Synchronisation manuelle (Traditionnel)" at bounding box center [90, 241] width 124 height 9
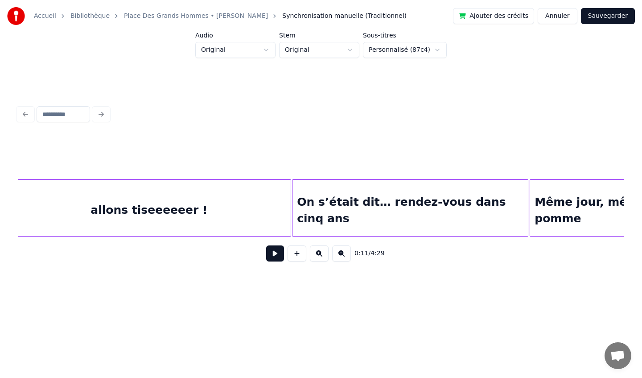
scroll to position [0, 14540]
click at [341, 196] on div "On s’était dit… rendez-vous dans cinq ans" at bounding box center [410, 210] width 235 height 61
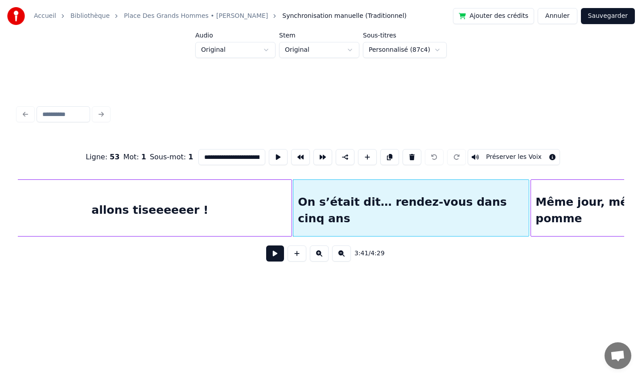
click at [553, 197] on div "Même jour, même heure… même pomme" at bounding box center [642, 210] width 223 height 61
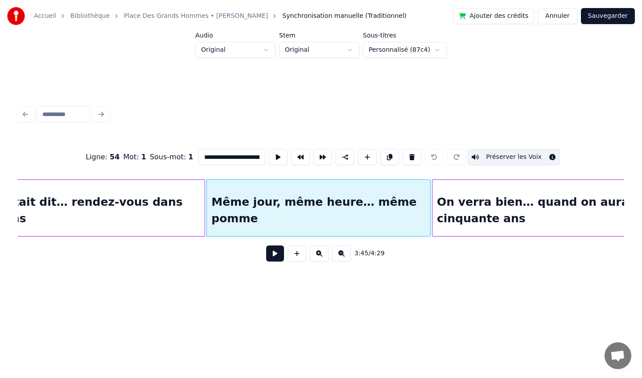
scroll to position [0, 14876]
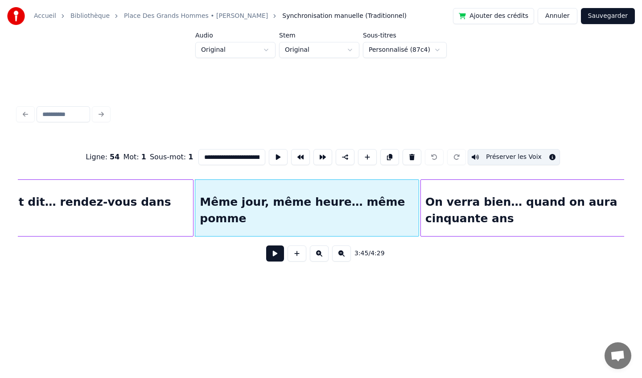
click at [553, 197] on div "On verra bien… quand on aura cinquante ans" at bounding box center [547, 210] width 252 height 61
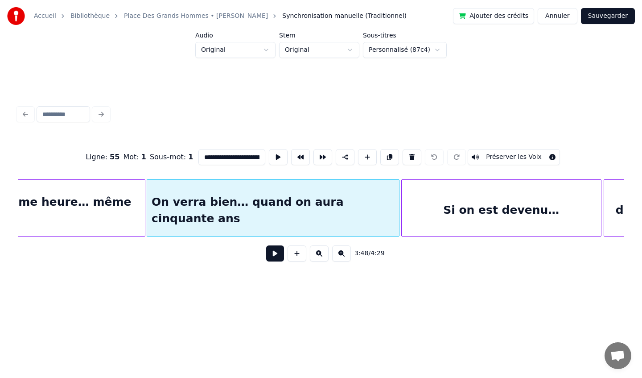
scroll to position [0, 15154]
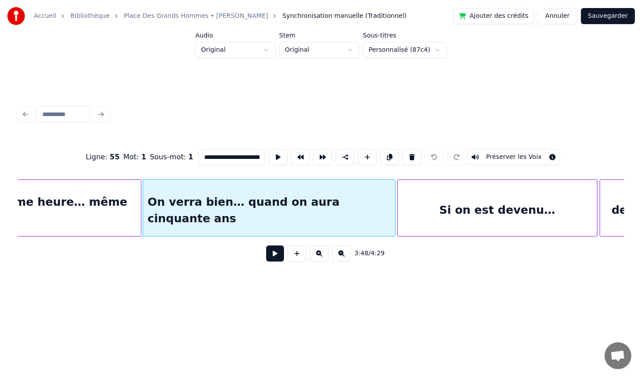
click at [553, 197] on div "Si on est devenu…" at bounding box center [497, 210] width 199 height 61
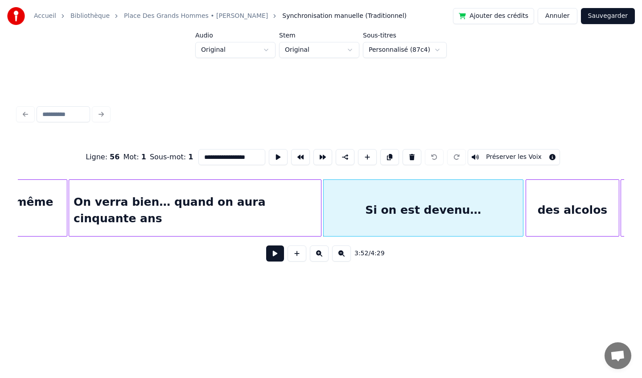
scroll to position [0, 15348]
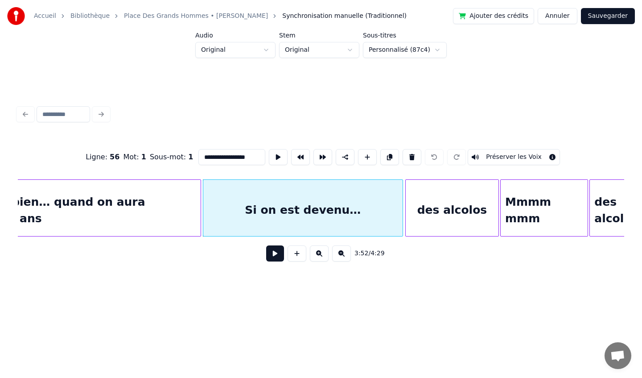
click at [472, 200] on div "des alcolos" at bounding box center [452, 210] width 93 height 61
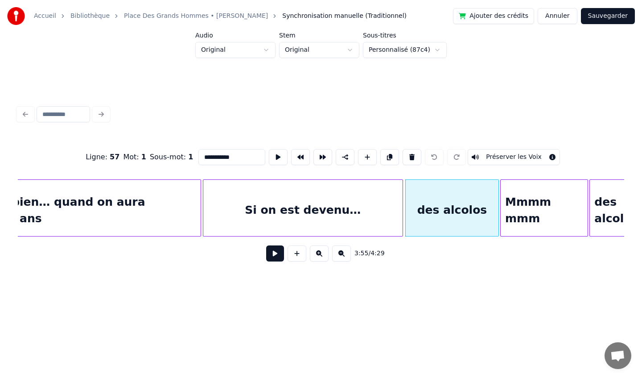
click at [529, 201] on div "Mmmm mmm" at bounding box center [544, 210] width 87 height 61
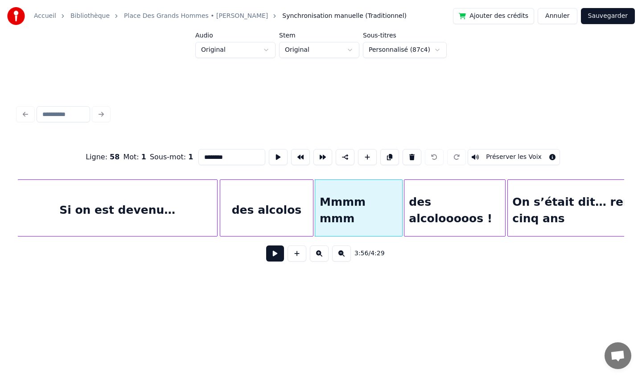
scroll to position [0, 15554]
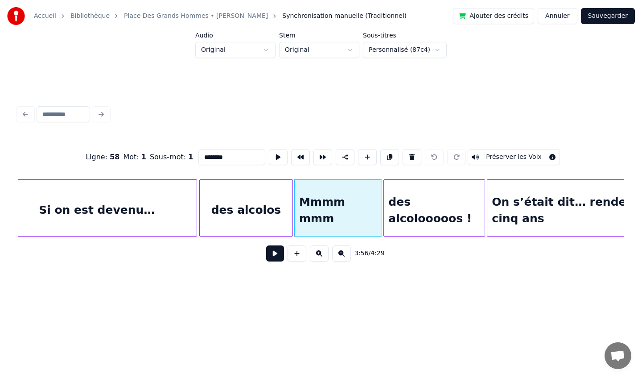
click at [454, 202] on div "des alcolooooos !" at bounding box center [434, 210] width 100 height 61
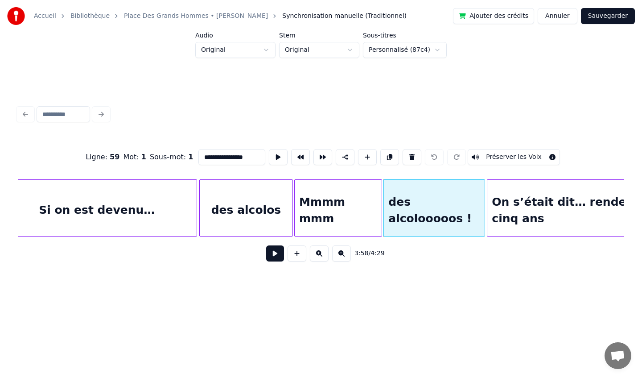
click at [530, 204] on div "On s’était dit… rendez-vous dans cinq ans" at bounding box center [602, 210] width 230 height 61
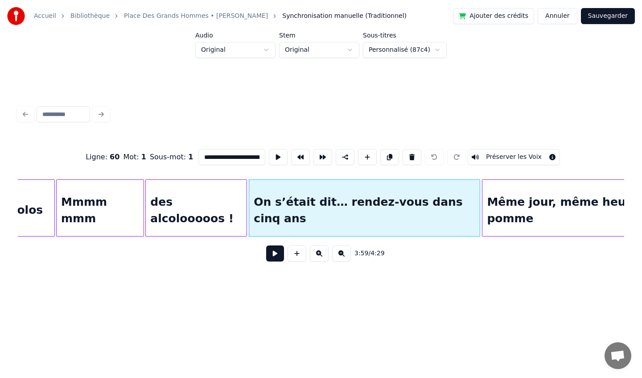
scroll to position [0, 15803]
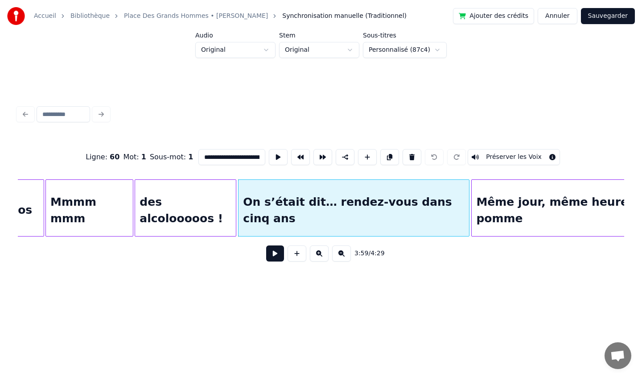
click at [530, 204] on div "Même jour, même heure… même pomme" at bounding box center [597, 210] width 250 height 61
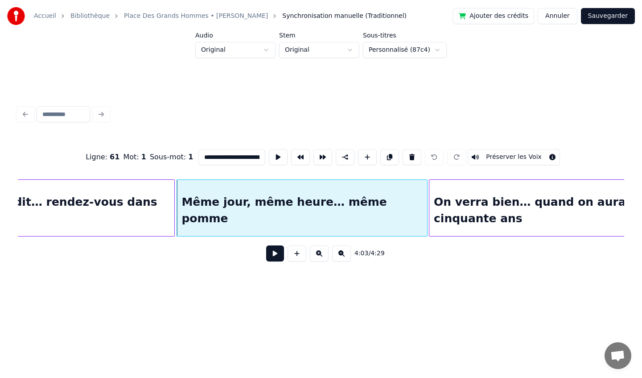
scroll to position [0, 16116]
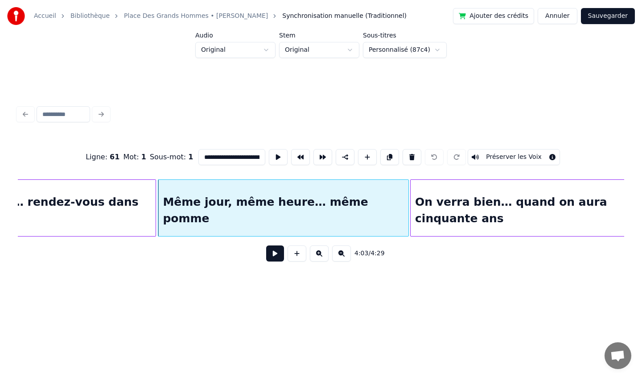
click at [509, 205] on div "On verra bien… quand on aura cinquante ans" at bounding box center [532, 210] width 243 height 61
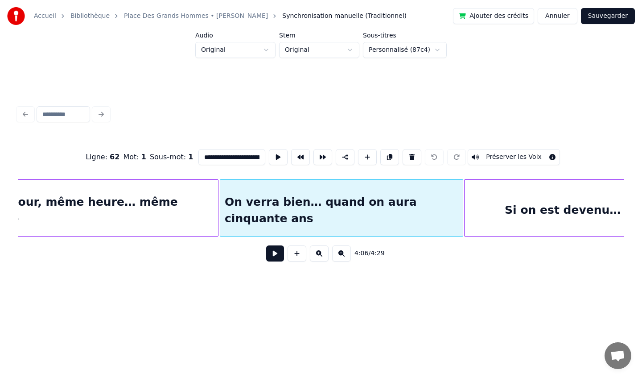
click at [509, 205] on div "Si on est devenu… des alcolos...." at bounding box center [608, 210] width 287 height 61
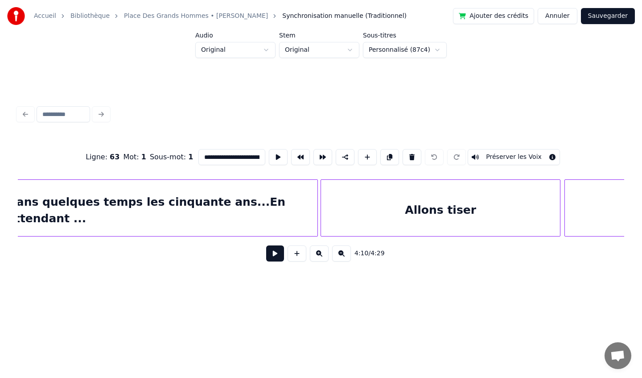
click at [262, 217] on div "Dans quelques temps les cinquante ans...En attendant ..." at bounding box center [160, 210] width 315 height 61
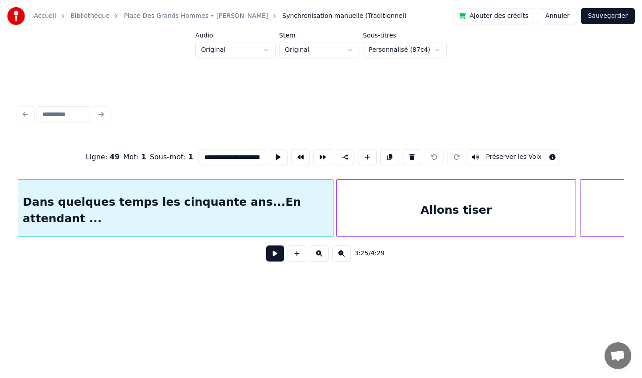
click at [427, 214] on div "Allons tiser" at bounding box center [456, 210] width 239 height 61
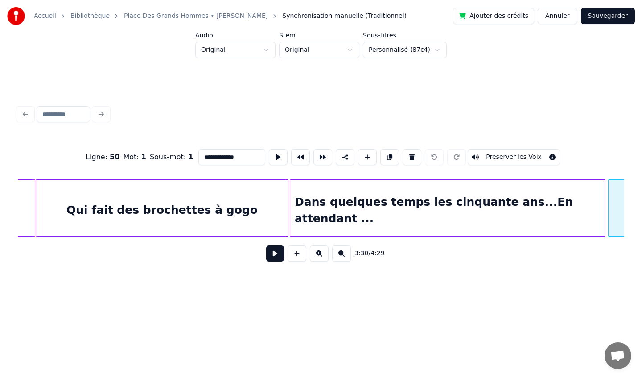
click at [173, 202] on div "Qui fait des brochettes à gogo" at bounding box center [162, 210] width 252 height 61
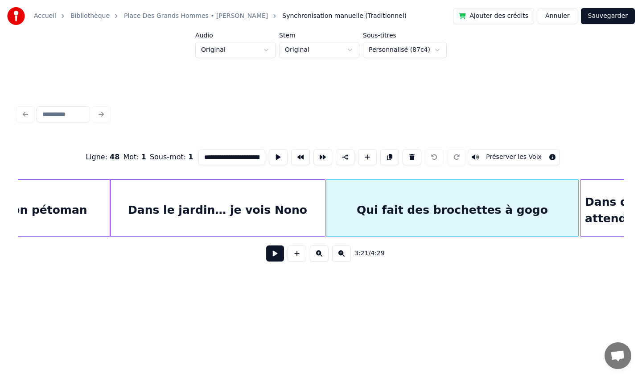
scroll to position [0, 13187]
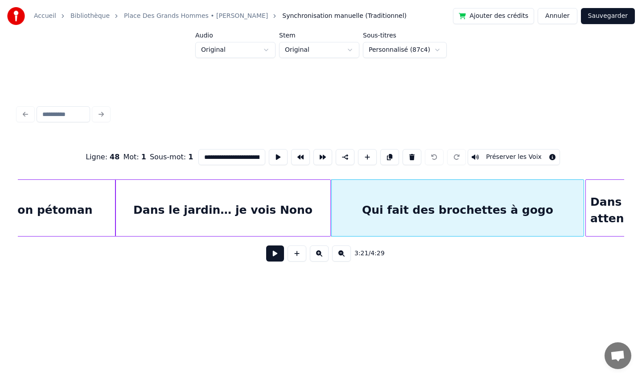
click at [173, 202] on div "Dans le jardin… je vois Nono" at bounding box center [222, 210] width 215 height 61
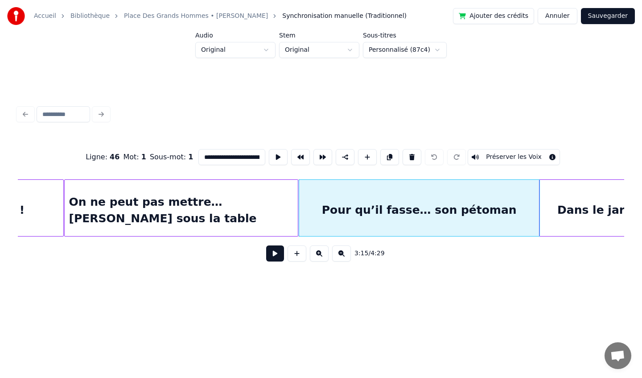
scroll to position [0, 12756]
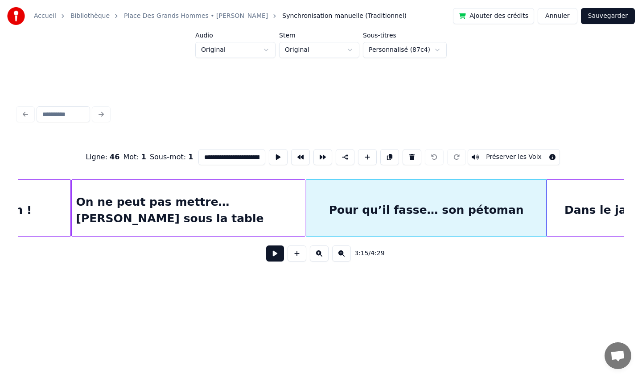
click at [98, 201] on div "On ne peut pas mettre… [PERSON_NAME] sous la table" at bounding box center [189, 210] width 234 height 61
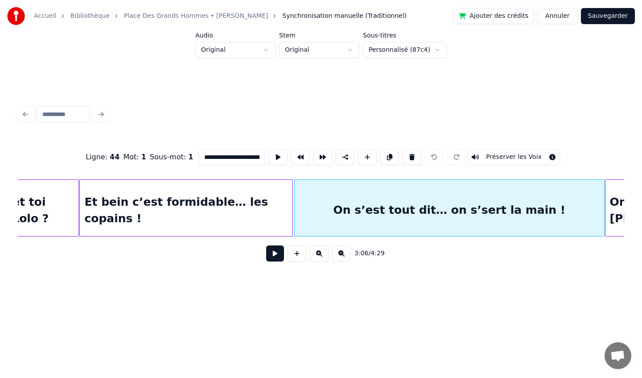
scroll to position [0, 12220]
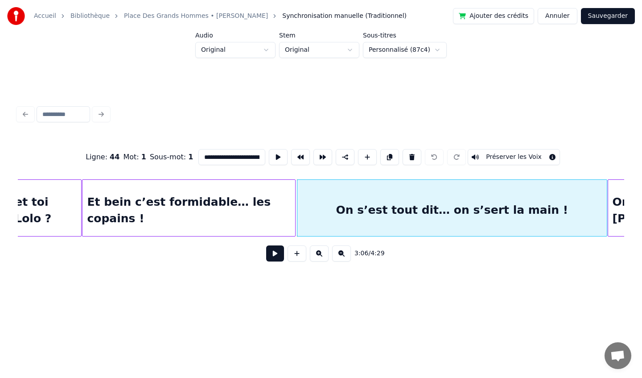
click at [148, 201] on div "Et bein c’est formidable… les copains !" at bounding box center [188, 210] width 213 height 61
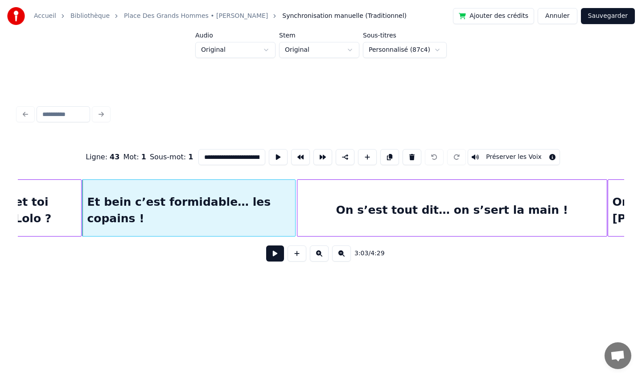
click at [65, 194] on div "et toi Lolo ?" at bounding box center [45, 210] width 71 height 61
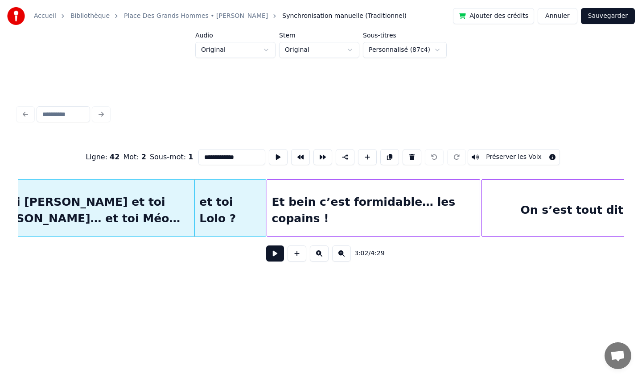
scroll to position [0, 12035]
click at [342, 158] on button at bounding box center [345, 157] width 19 height 16
click at [169, 201] on div "et toi [PERSON_NAME] et toi [PERSON_NAME]… et toi Méo…" at bounding box center [89, 210] width 212 height 61
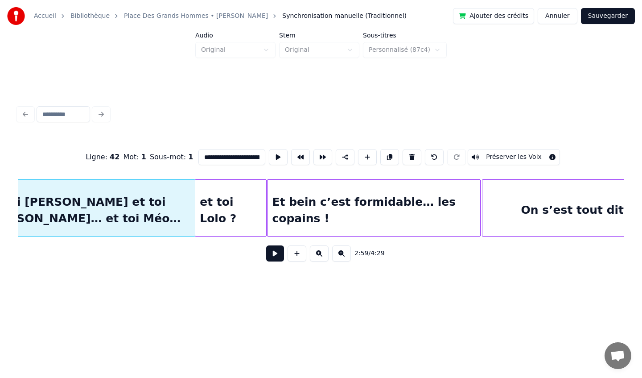
scroll to position [0, 11999]
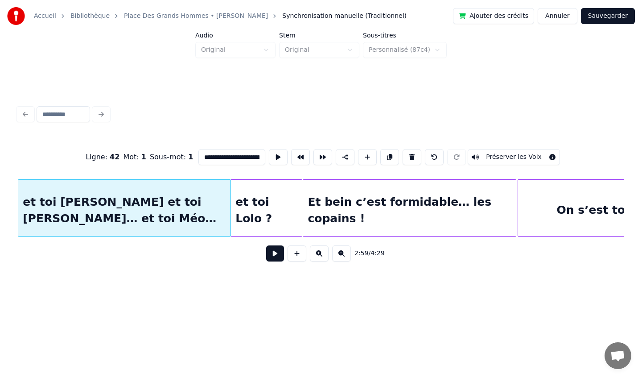
click at [249, 204] on div "et toi Lolo ?" at bounding box center [266, 210] width 71 height 61
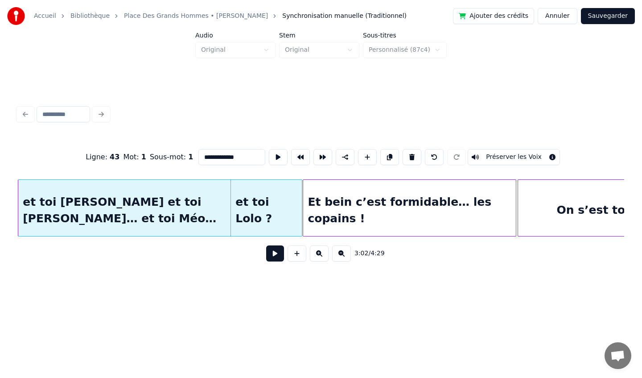
click at [319, 196] on div "Et bein c’est formidable… les copains !" at bounding box center [409, 210] width 213 height 61
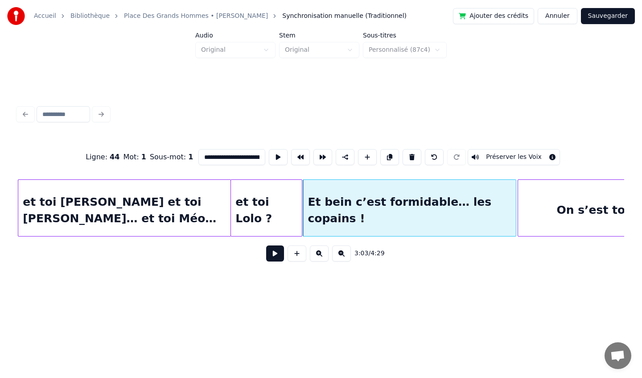
click at [268, 198] on div "et toi Lolo ?" at bounding box center [266, 210] width 71 height 61
type input "**********"
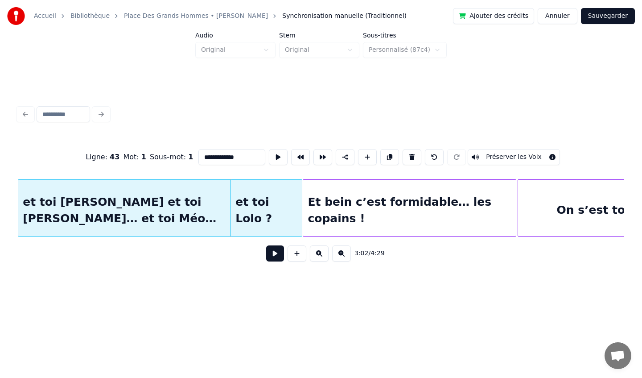
click at [608, 12] on button "Sauvegarder" at bounding box center [608, 16] width 54 height 16
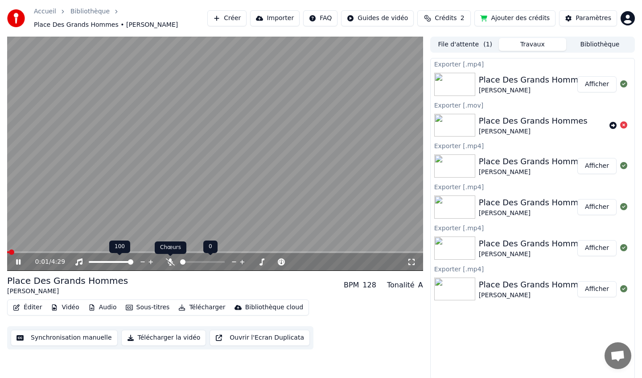
drag, startPoint x: 13, startPoint y: 255, endPoint x: 211, endPoint y: 257, distance: 197.5
click at [211, 257] on body "Accueil Bibliothèque Place [GEOGRAPHIC_DATA] • [PERSON_NAME] Importer FAQ Guide…" at bounding box center [321, 189] width 642 height 378
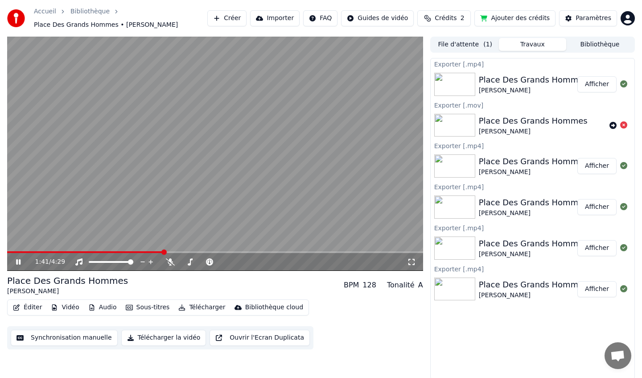
click at [167, 249] on span at bounding box center [163, 251] width 5 height 5
click at [371, 285] on div "128" at bounding box center [369, 285] width 14 height 11
click at [374, 286] on div "128" at bounding box center [369, 285] width 14 height 11
click at [380, 285] on div "BPM 128 Tonalité A" at bounding box center [383, 285] width 79 height 11
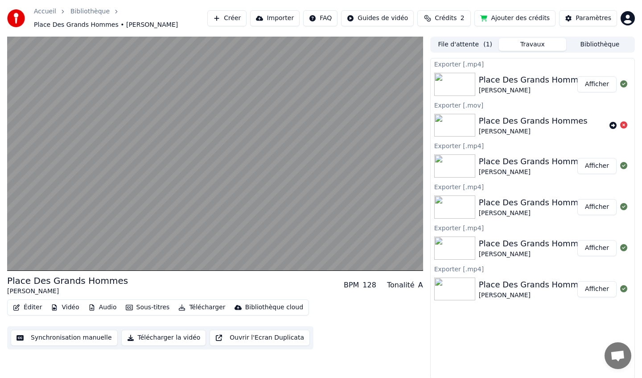
click at [369, 284] on div "128" at bounding box center [369, 285] width 14 height 11
click at [364, 286] on div "BPM 128" at bounding box center [360, 285] width 33 height 11
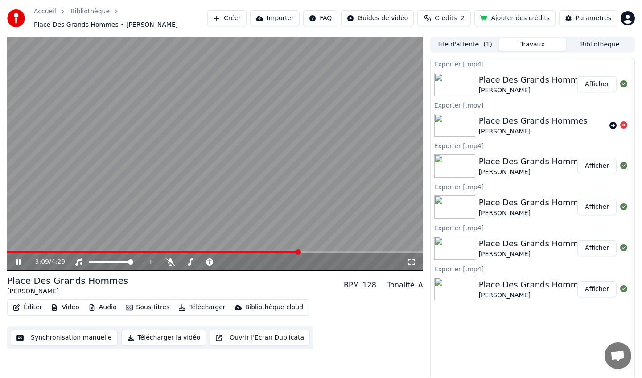
click at [301, 250] on span at bounding box center [298, 251] width 5 height 5
click at [17, 263] on icon at bounding box center [18, 261] width 4 height 5
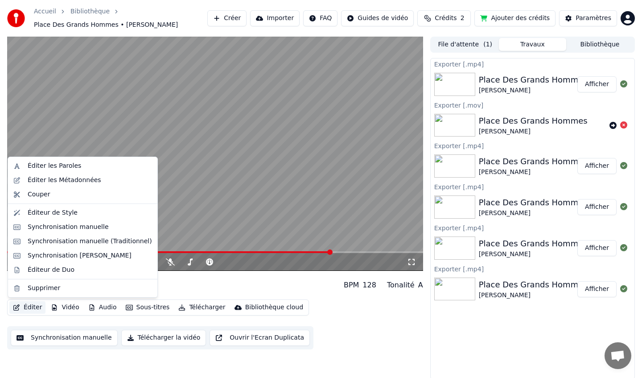
click at [36, 307] on button "Éditer" at bounding box center [27, 307] width 36 height 12
click at [61, 246] on div "Synchronisation manuelle (Traditionnel)" at bounding box center [83, 241] width 146 height 14
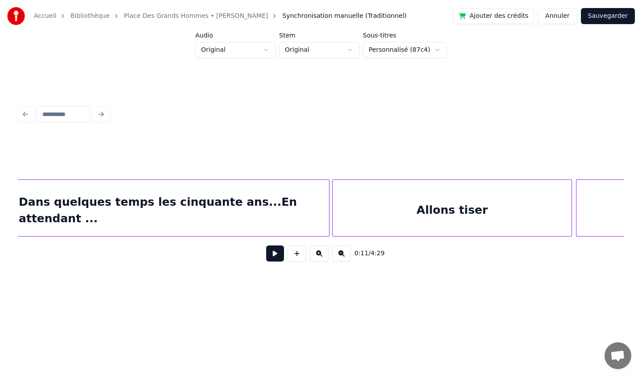
scroll to position [0, 13749]
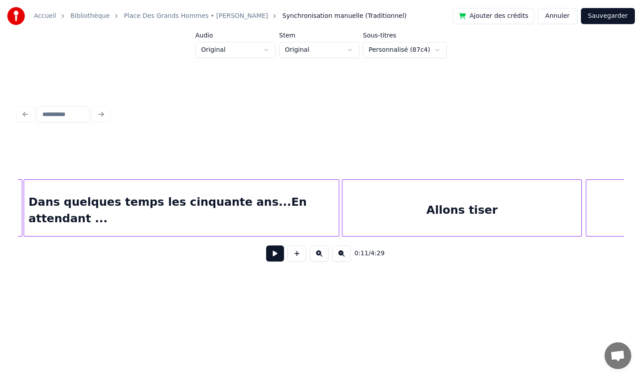
click at [213, 221] on div "Dans quelques temps les cinquante ans...En attendant ..." at bounding box center [181, 210] width 315 height 61
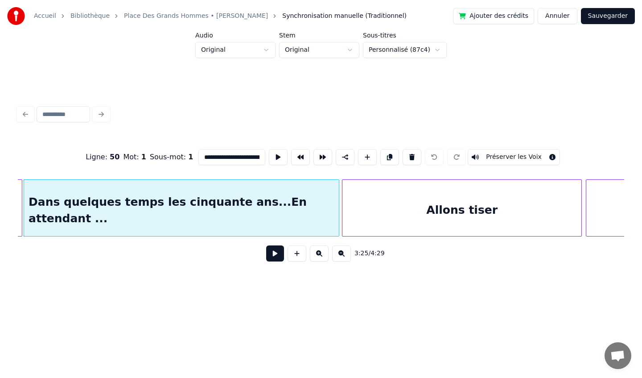
click at [215, 195] on div "Dans quelques temps les cinquante ans...En attendant ..." at bounding box center [181, 210] width 315 height 61
click at [349, 210] on div at bounding box center [349, 208] width 3 height 56
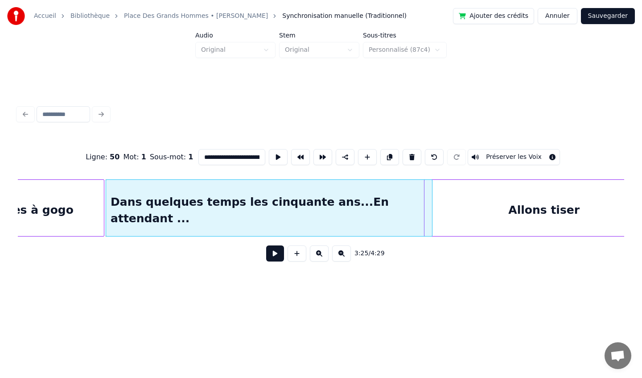
scroll to position [0, 13664]
click at [109, 205] on div at bounding box center [110, 208] width 3 height 56
click at [416, 204] on div at bounding box center [416, 208] width 3 height 56
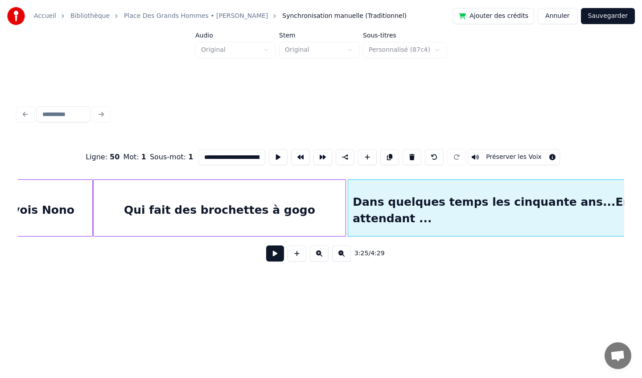
scroll to position [0, 13424]
click at [201, 195] on div "Qui fait des brochettes à gogo" at bounding box center [221, 210] width 252 height 61
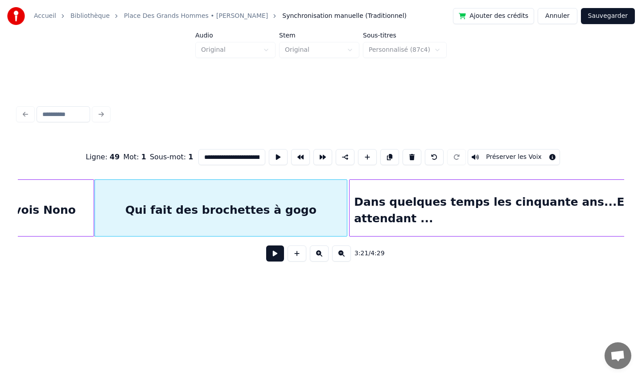
click at [370, 189] on div "Dans quelques temps les cinquante ans...En attendant ..." at bounding box center [503, 210] width 308 height 61
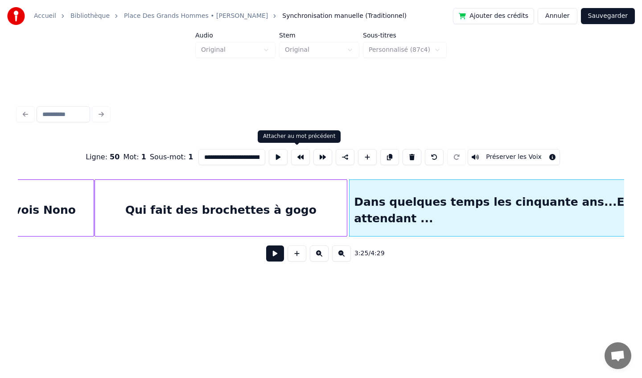
click at [297, 159] on button at bounding box center [300, 157] width 19 height 16
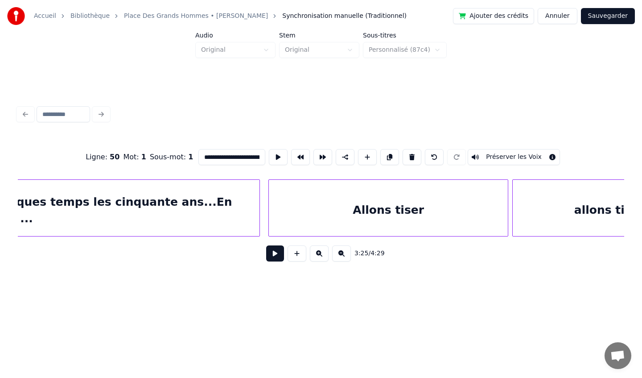
scroll to position [0, 13878]
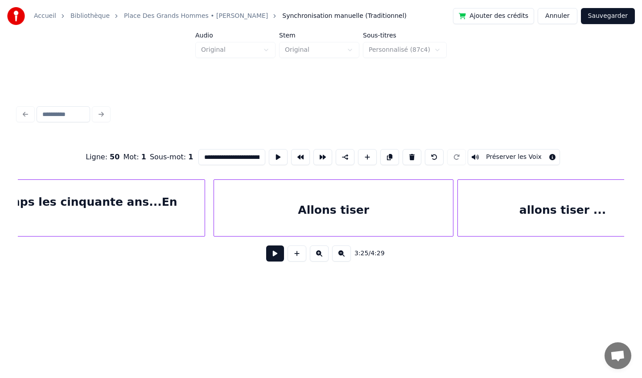
click at [338, 200] on div "Allons tiser" at bounding box center [333, 210] width 239 height 61
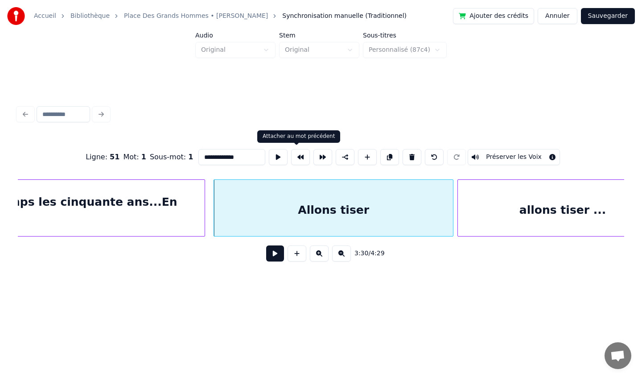
click at [297, 158] on button at bounding box center [300, 157] width 19 height 16
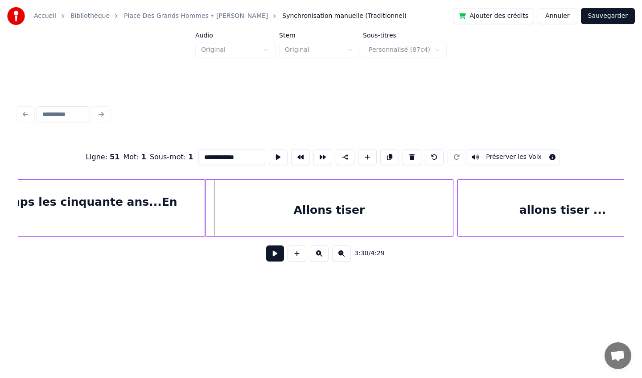
click at [318, 196] on div "Allons tiser" at bounding box center [329, 210] width 247 height 61
click at [318, 157] on button at bounding box center [322, 157] width 19 height 16
click at [489, 206] on div "allons tiser ..." at bounding box center [563, 210] width 210 height 61
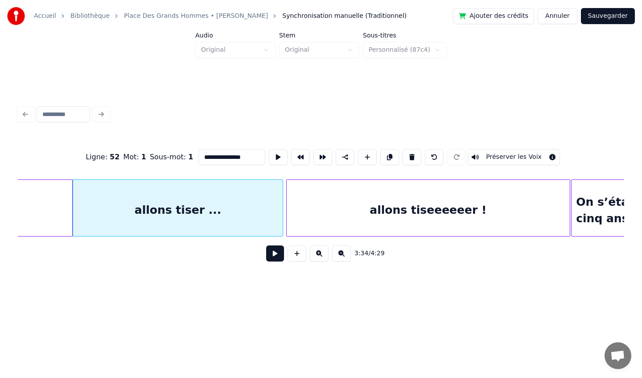
scroll to position [0, 14266]
click at [366, 203] on div "allons tiseeeeeer !" at bounding box center [424, 210] width 283 height 61
type input "**********"
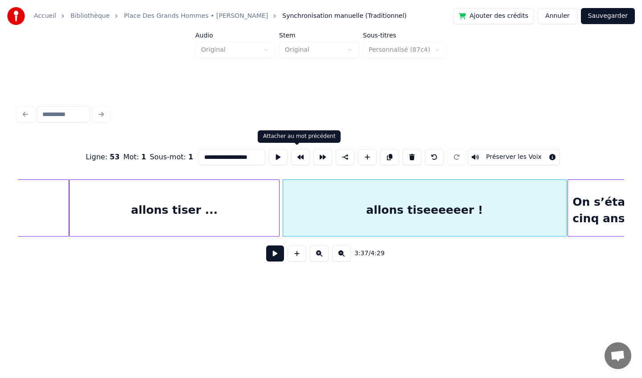
click at [300, 155] on button at bounding box center [300, 157] width 19 height 16
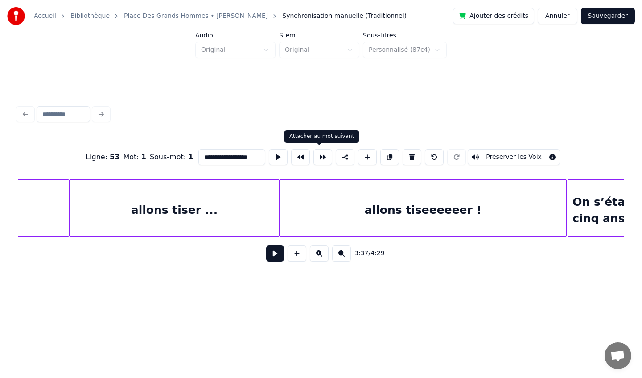
click at [315, 156] on button at bounding box center [322, 157] width 19 height 16
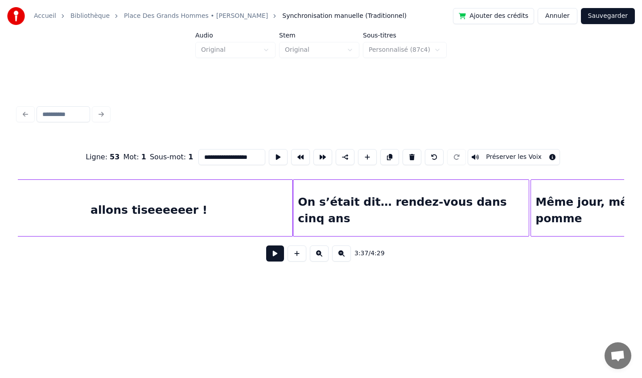
scroll to position [0, 14579]
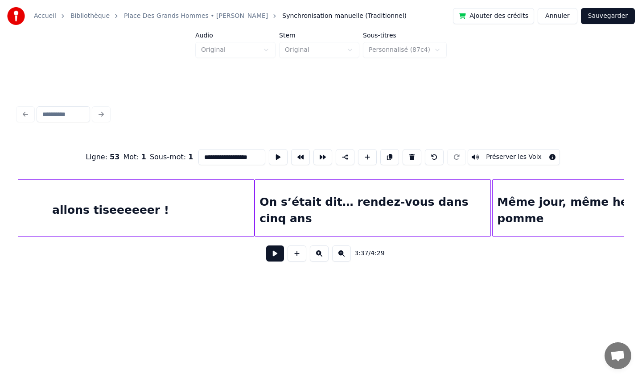
click at [599, 16] on button "Sauvegarder" at bounding box center [608, 16] width 54 height 16
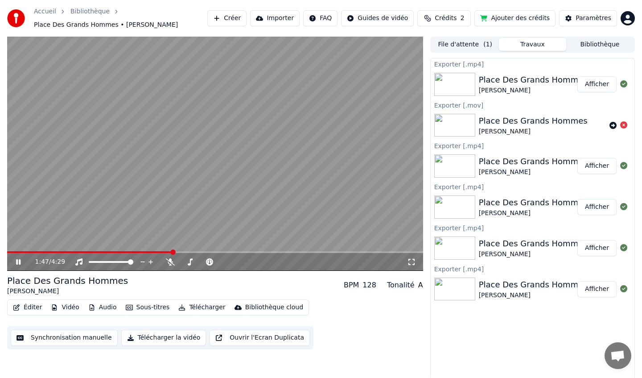
click at [176, 249] on span at bounding box center [172, 251] width 5 height 5
click at [321, 244] on div "3:22 / 4:29" at bounding box center [215, 154] width 416 height 234
click at [19, 263] on icon at bounding box center [24, 261] width 21 height 7
drag, startPoint x: 201, startPoint y: 252, endPoint x: 206, endPoint y: 251, distance: 4.5
click at [206, 251] on div "Tempo Tempo" at bounding box center [209, 247] width 28 height 12
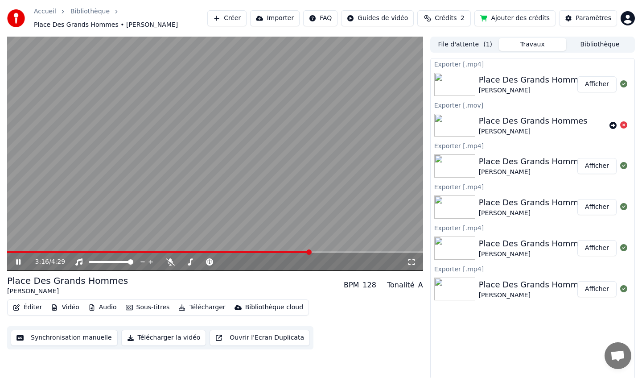
click at [312, 255] on span at bounding box center [308, 251] width 5 height 5
